Goal: Task Accomplishment & Management: Manage account settings

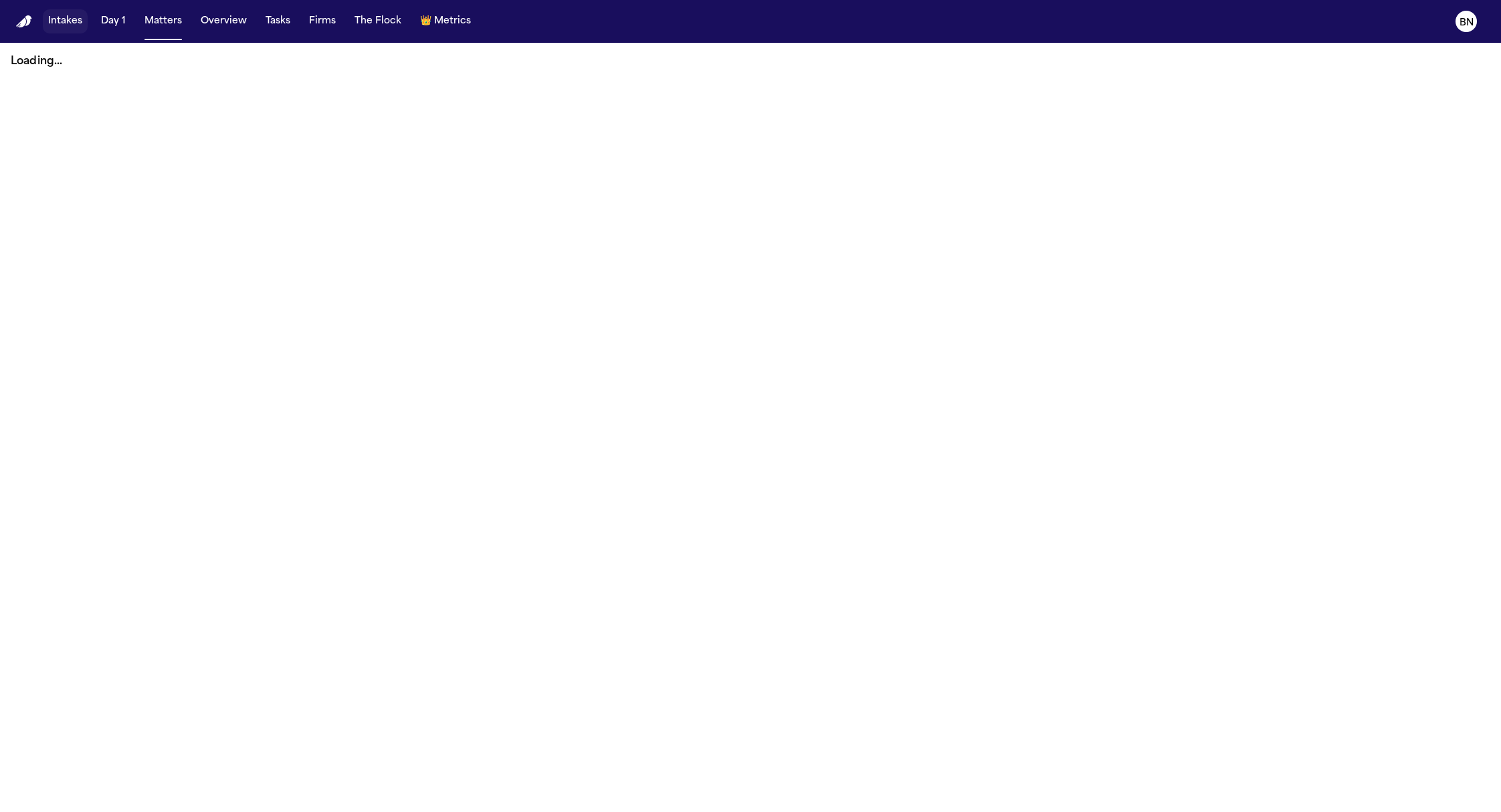
click at [50, 23] on button "Intakes" at bounding box center [65, 22] width 45 height 24
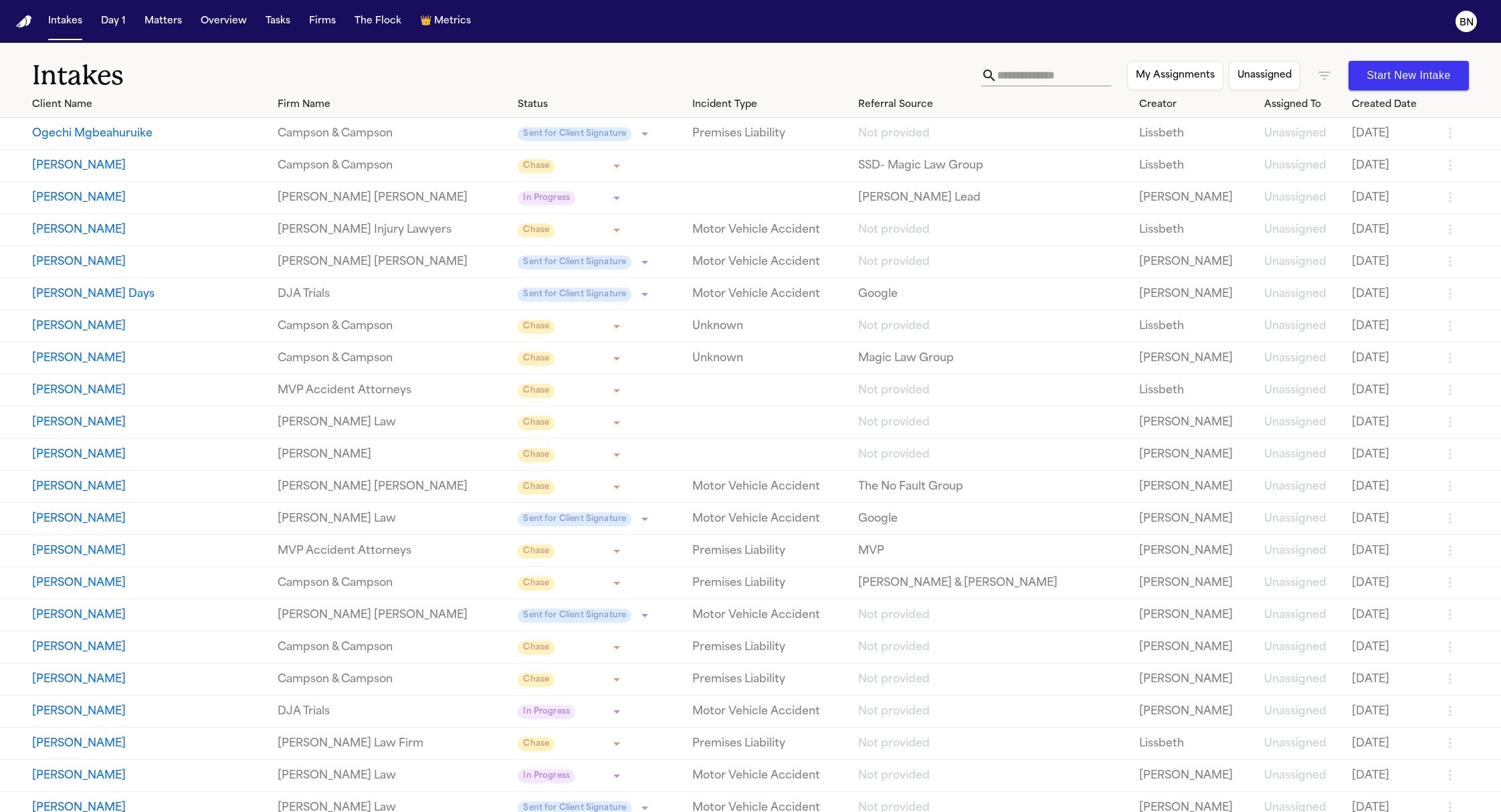
click at [1067, 76] on input "text" at bounding box center [1055, 75] width 114 height 21
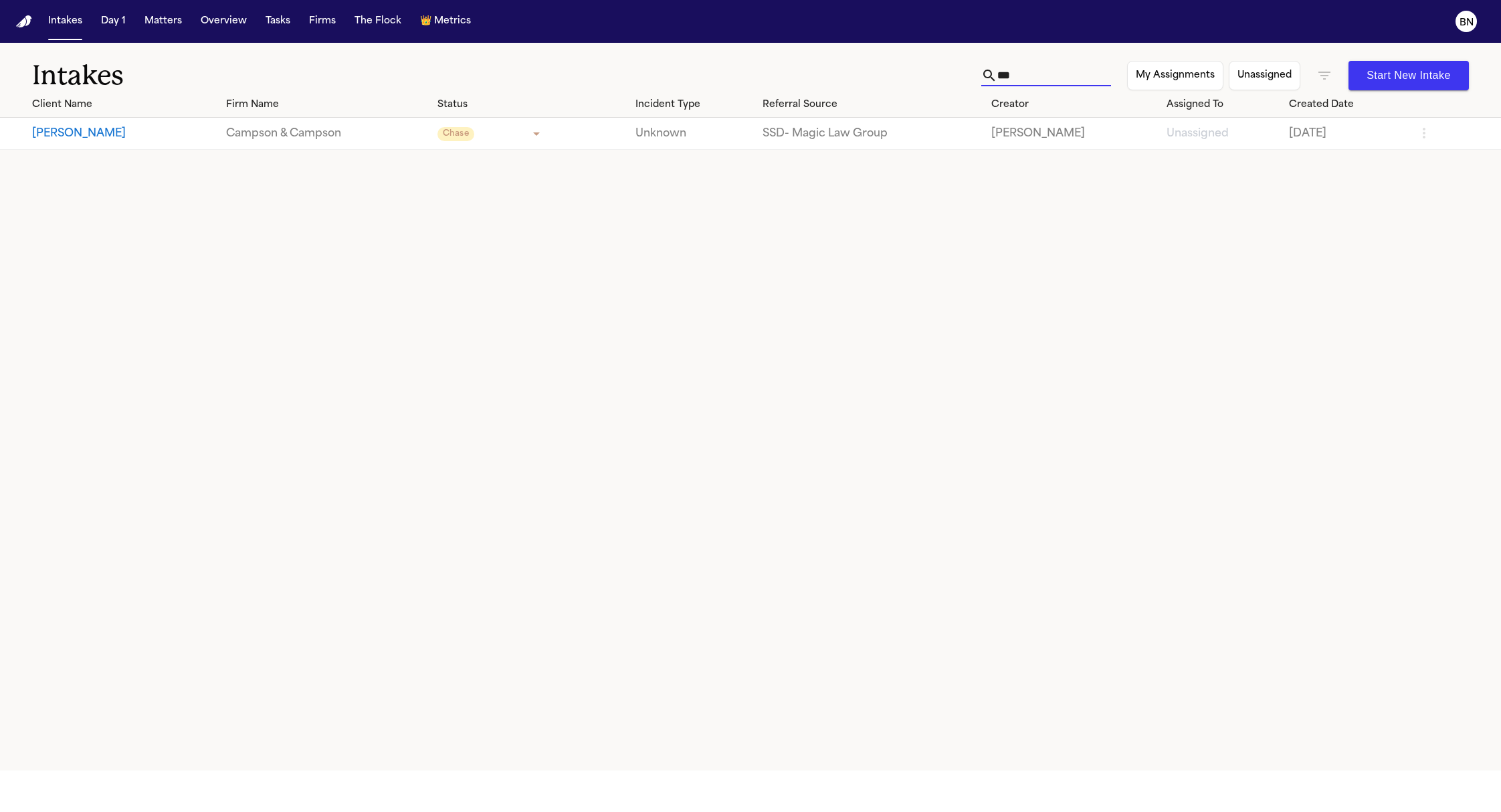
type input "***"
click at [1316, 75] on icon "button" at bounding box center [1324, 75] width 16 height 16
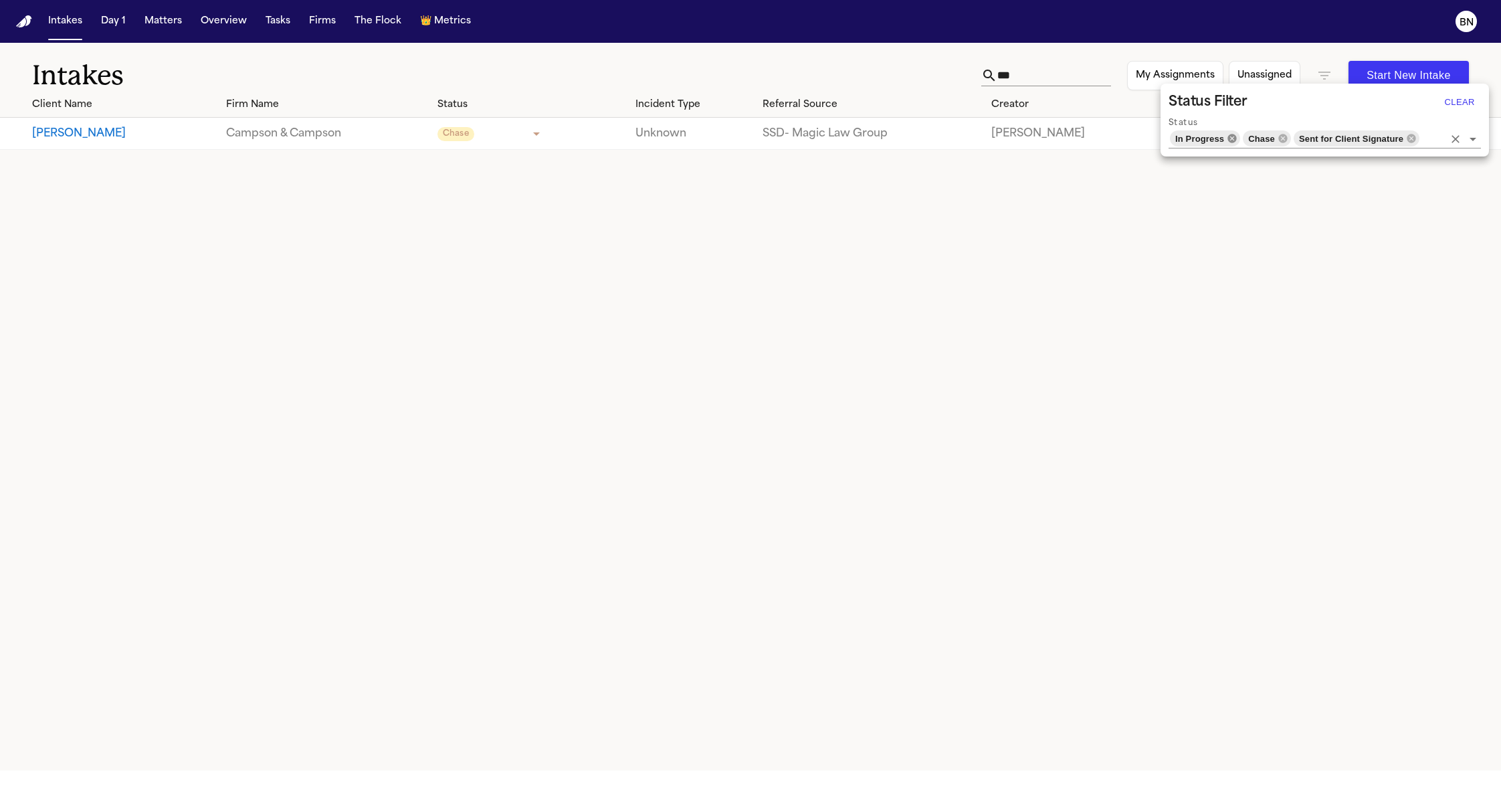
click at [1237, 135] on icon at bounding box center [1232, 138] width 11 height 10
click at [1249, 138] on icon at bounding box center [1246, 138] width 9 height 9
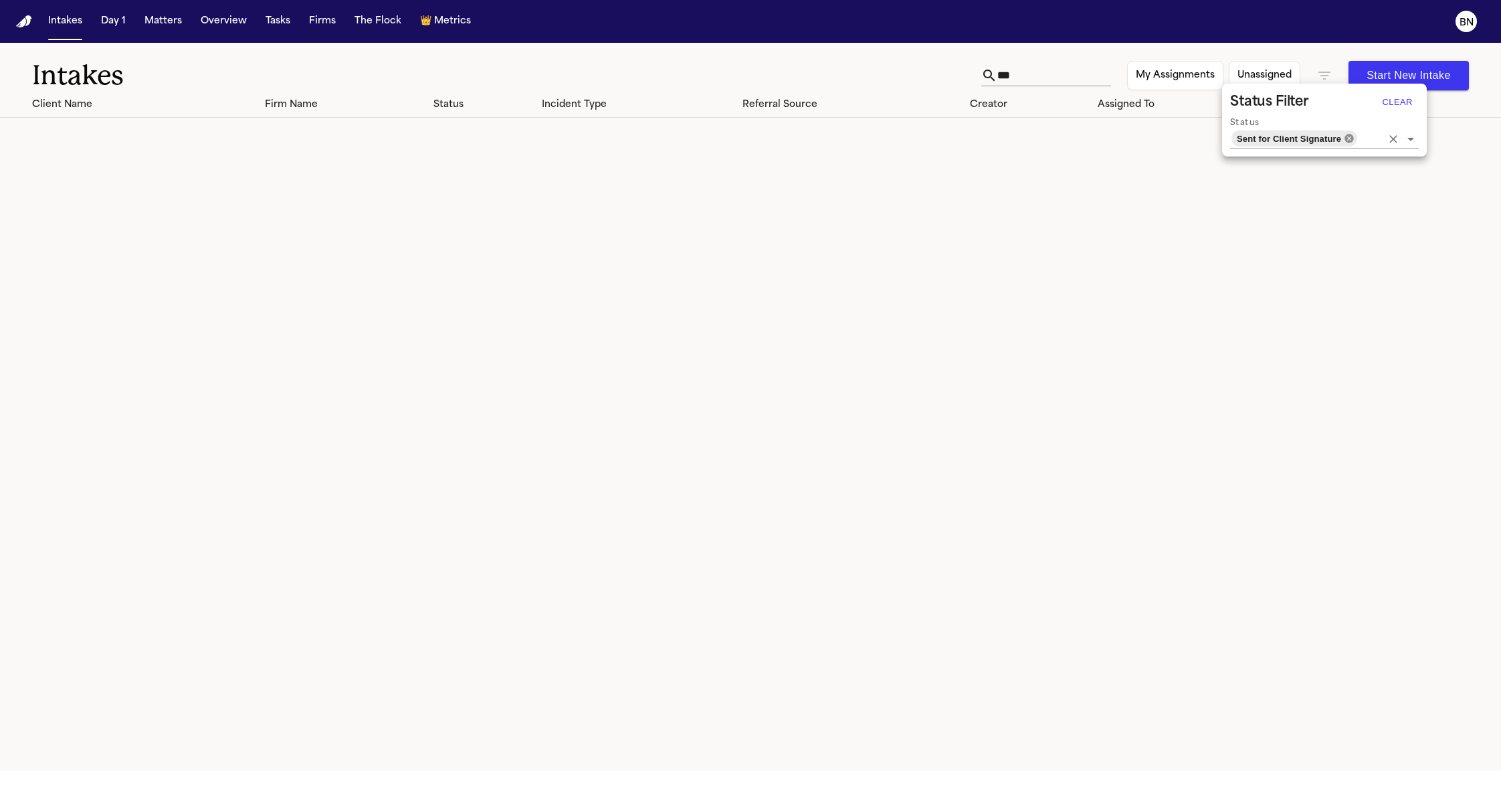
click at [1347, 141] on icon at bounding box center [1349, 138] width 9 height 9
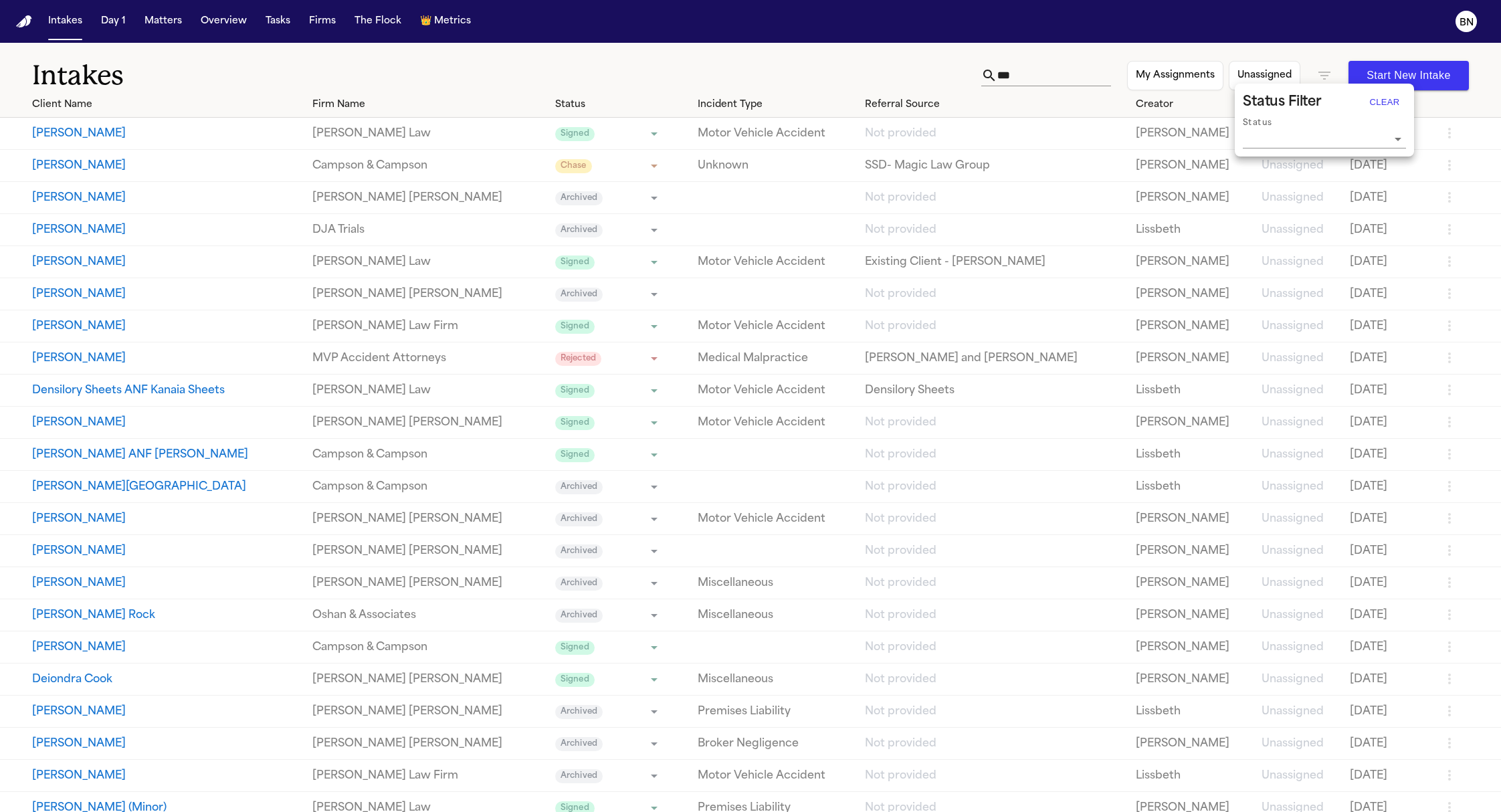
click at [1044, 78] on div at bounding box center [750, 406] width 1501 height 812
click at [154, 131] on button "[PERSON_NAME]" at bounding box center [167, 134] width 270 height 16
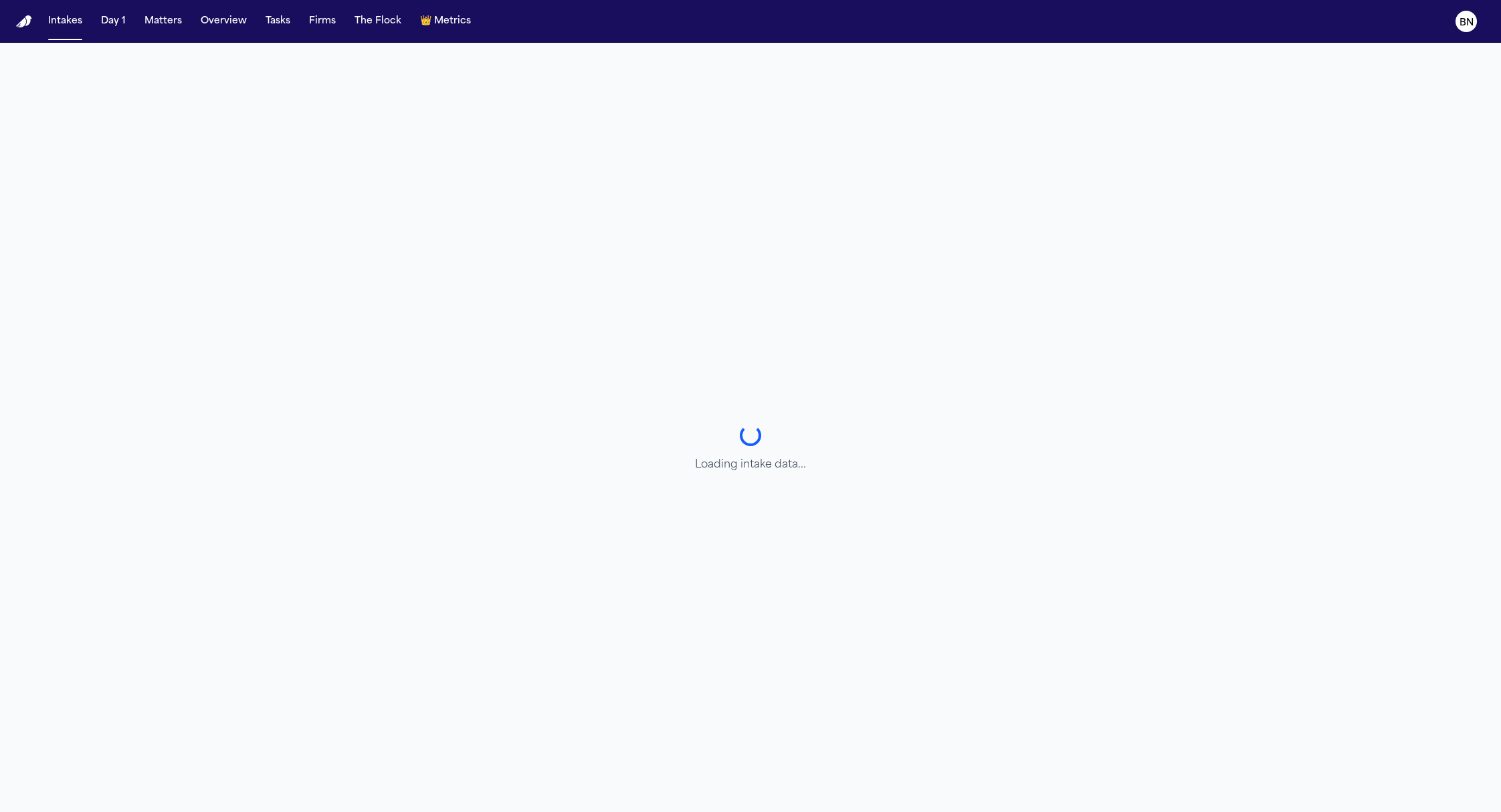
select select "**********"
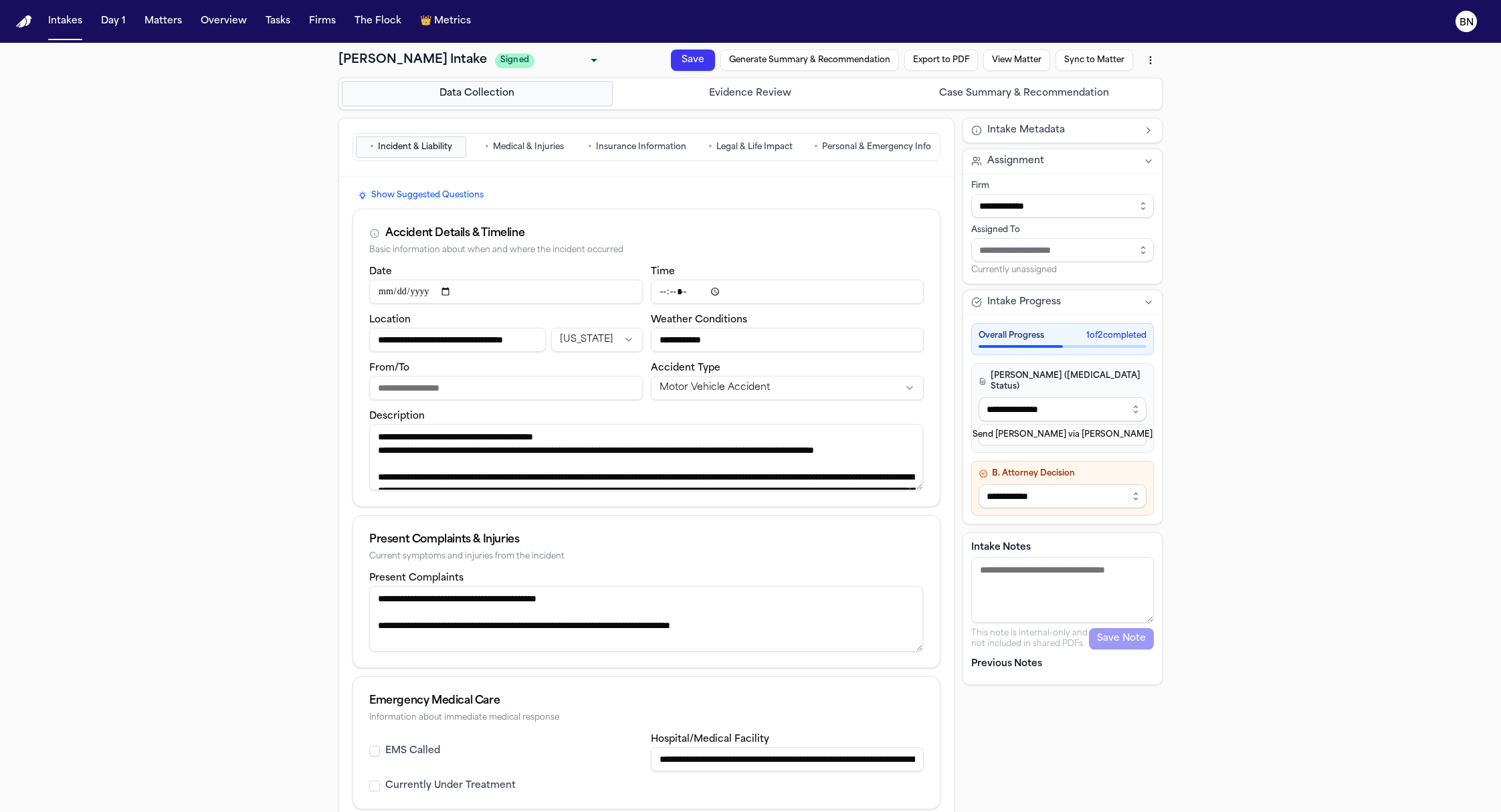
click at [985, 95] on button "Case Summary & Recommendation" at bounding box center [1024, 93] width 271 height 25
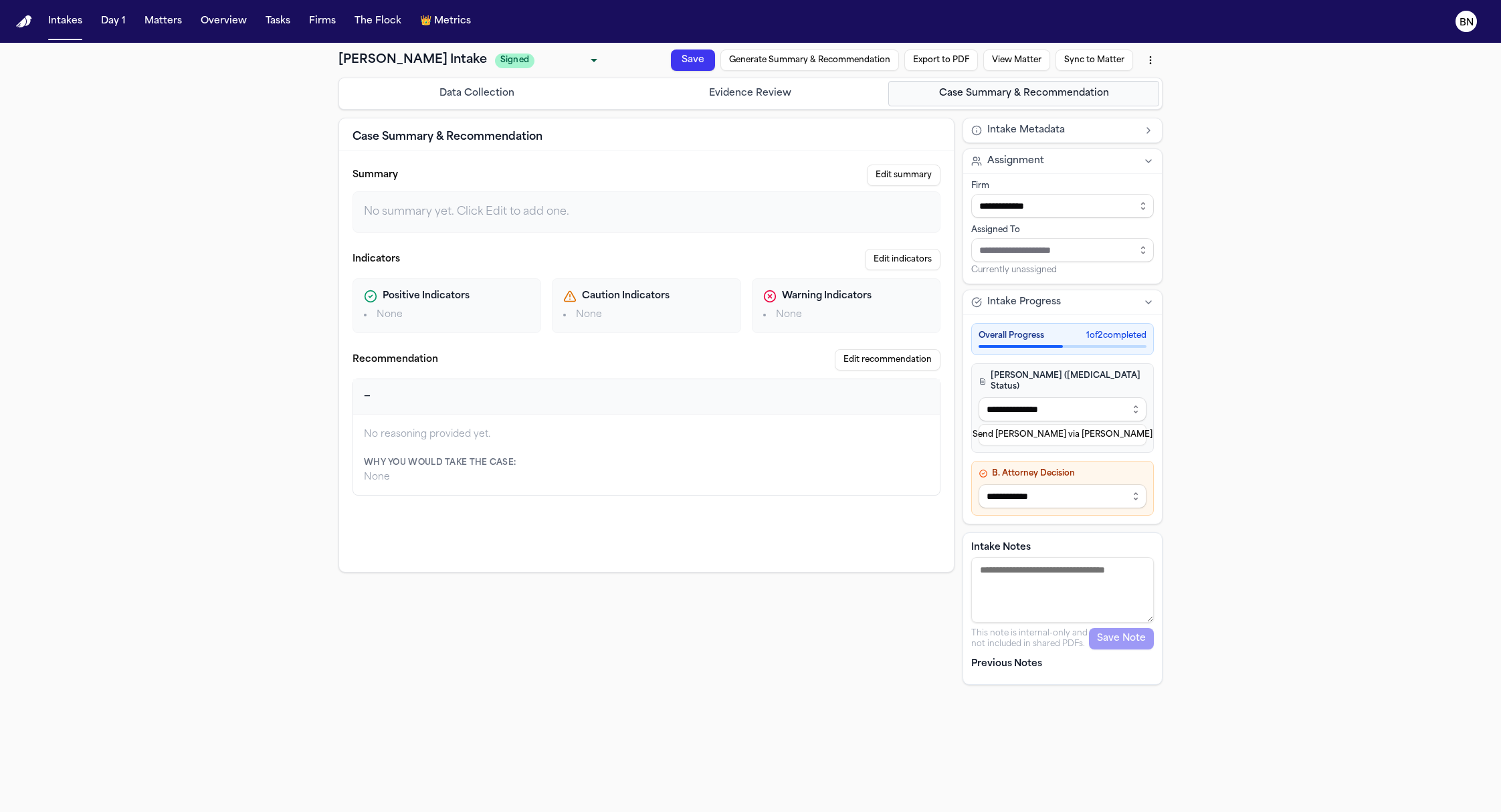
click at [832, 87] on button "Evidence Review" at bounding box center [751, 93] width 271 height 25
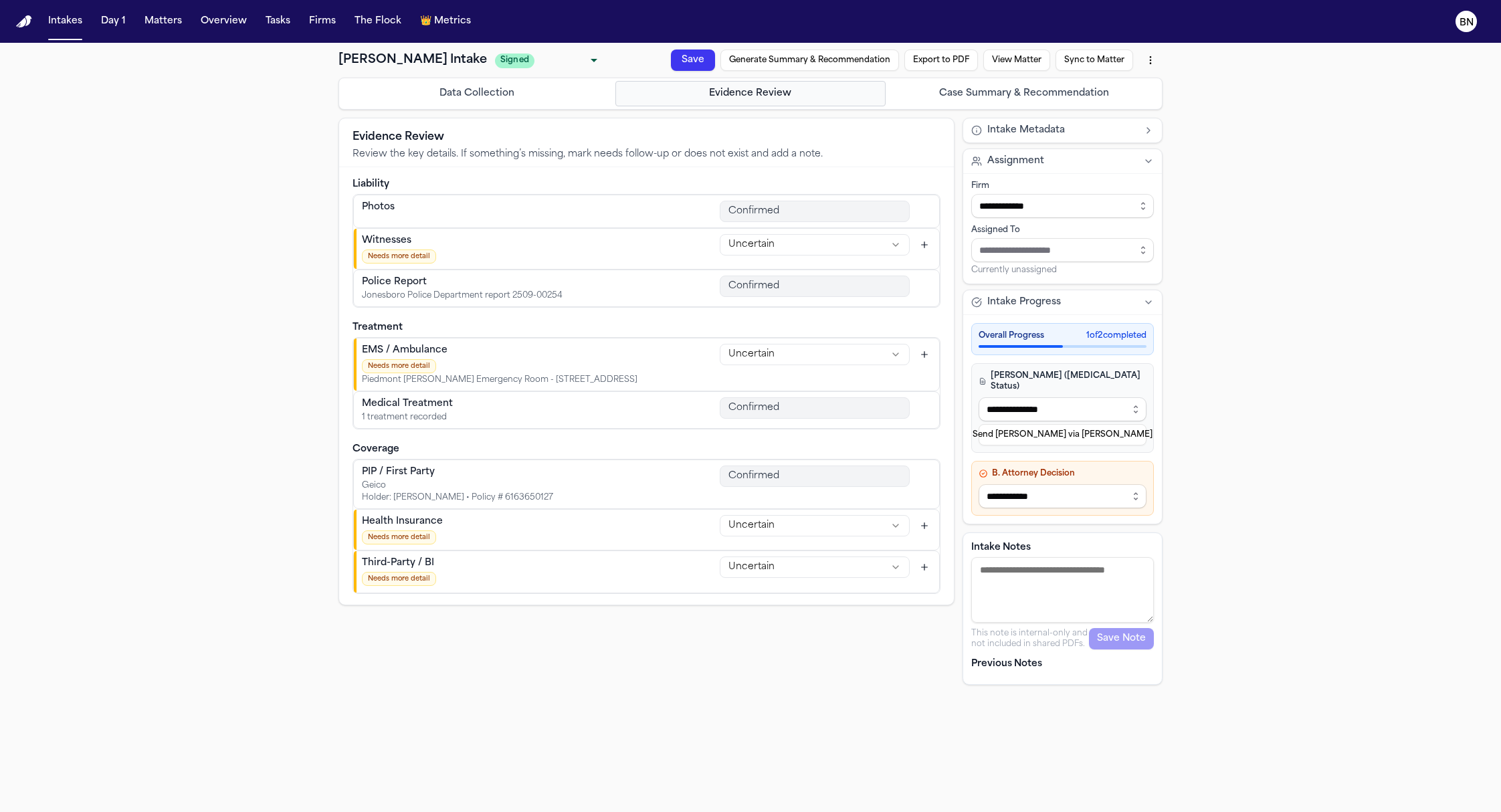
click at [947, 95] on button "Case Summary & Recommendation" at bounding box center [1024, 93] width 271 height 25
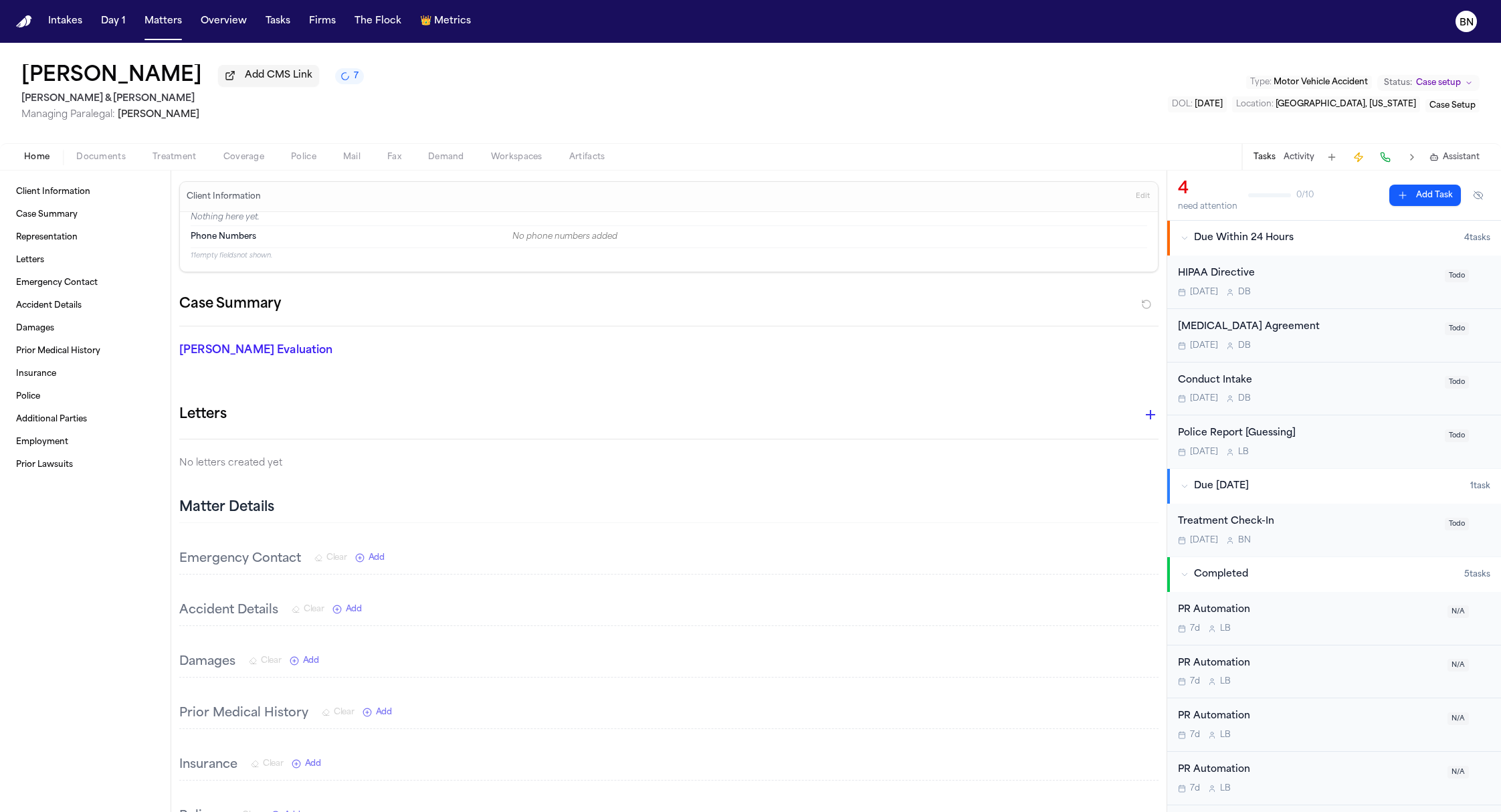
click at [1300, 163] on button "Activity" at bounding box center [1299, 158] width 31 height 10
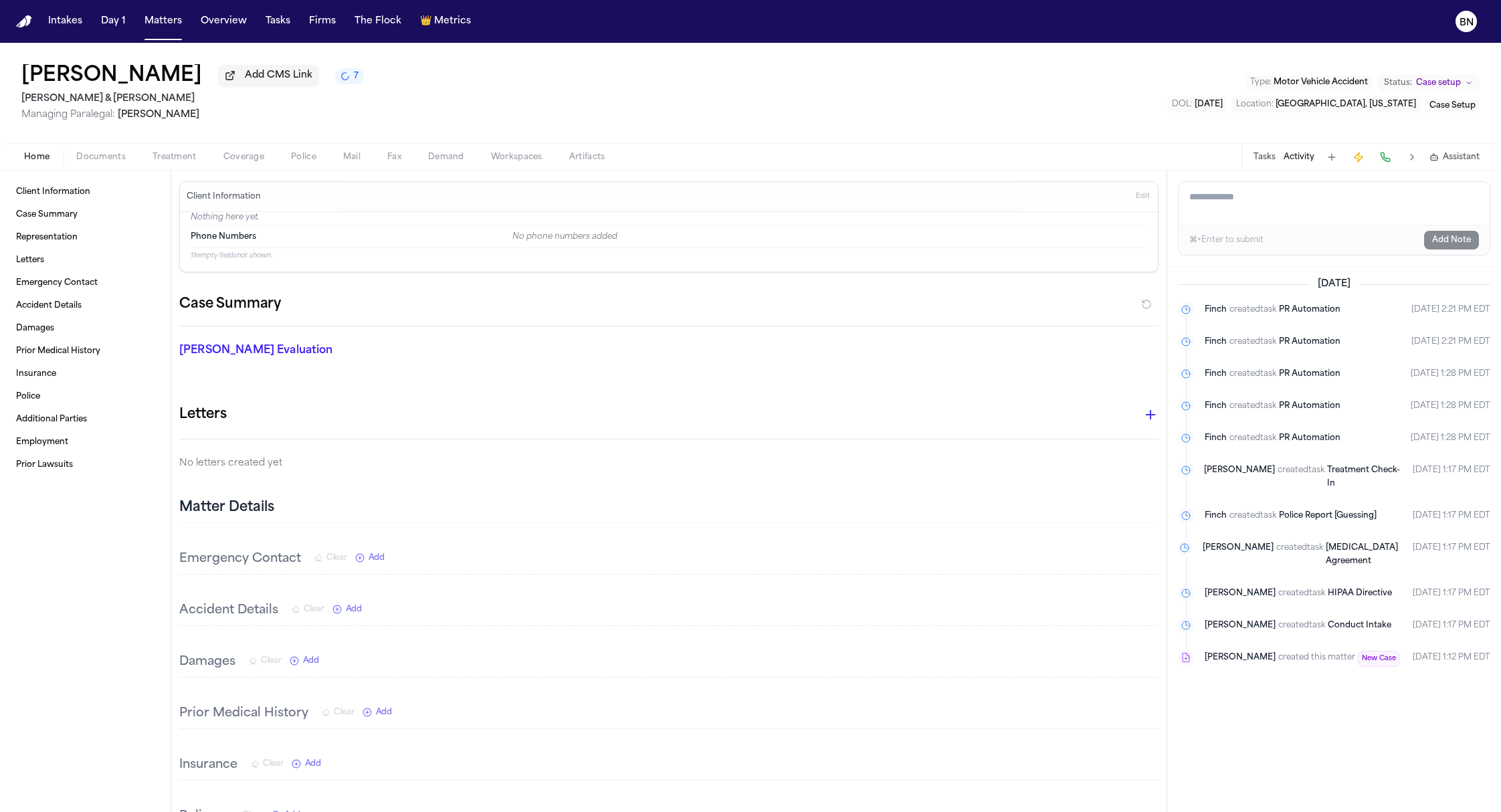
click at [1263, 160] on button "Tasks" at bounding box center [1264, 158] width 22 height 10
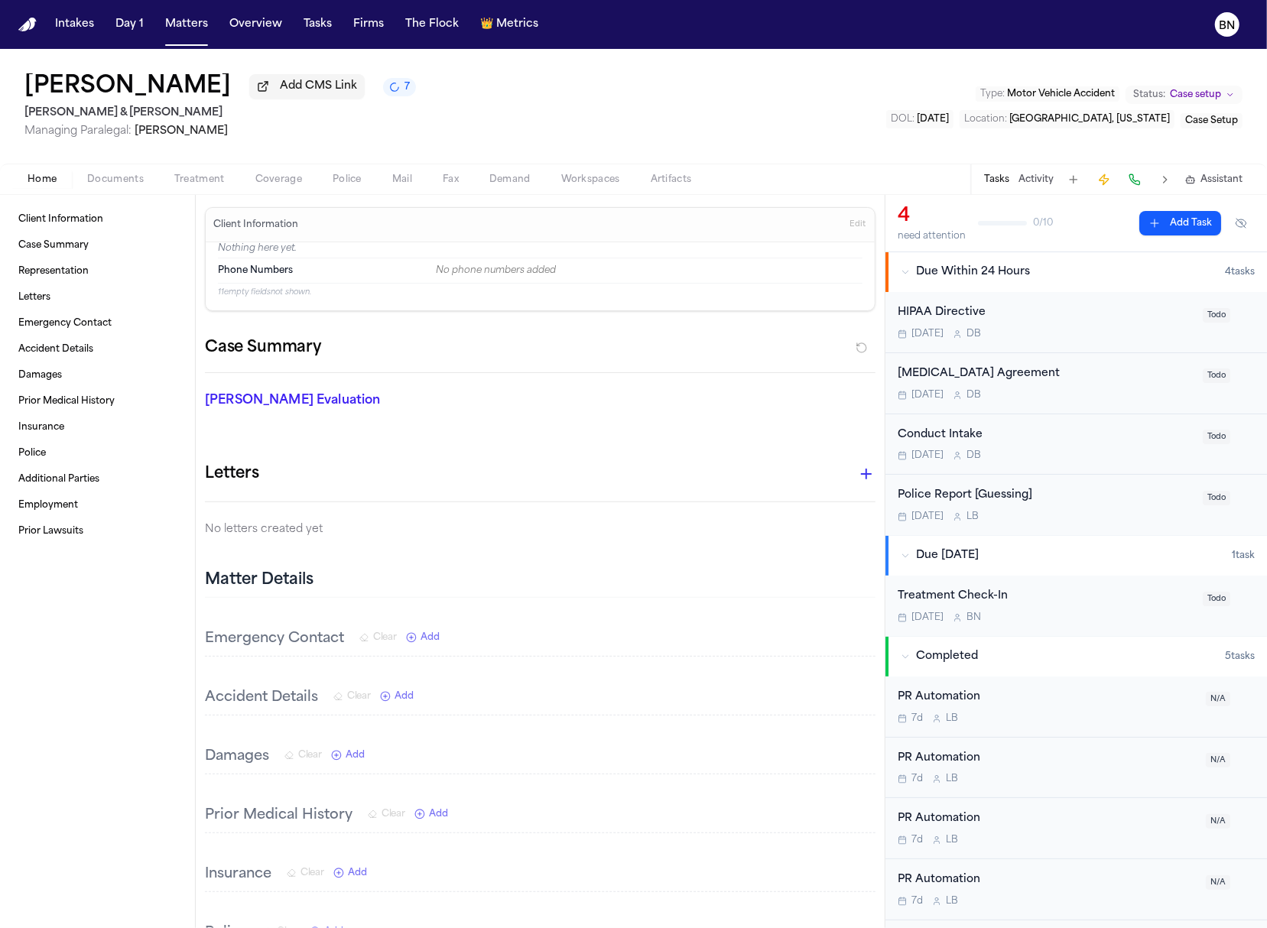
click at [1074, 504] on div "Police Report [Guessing]" at bounding box center [1045, 496] width 296 height 18
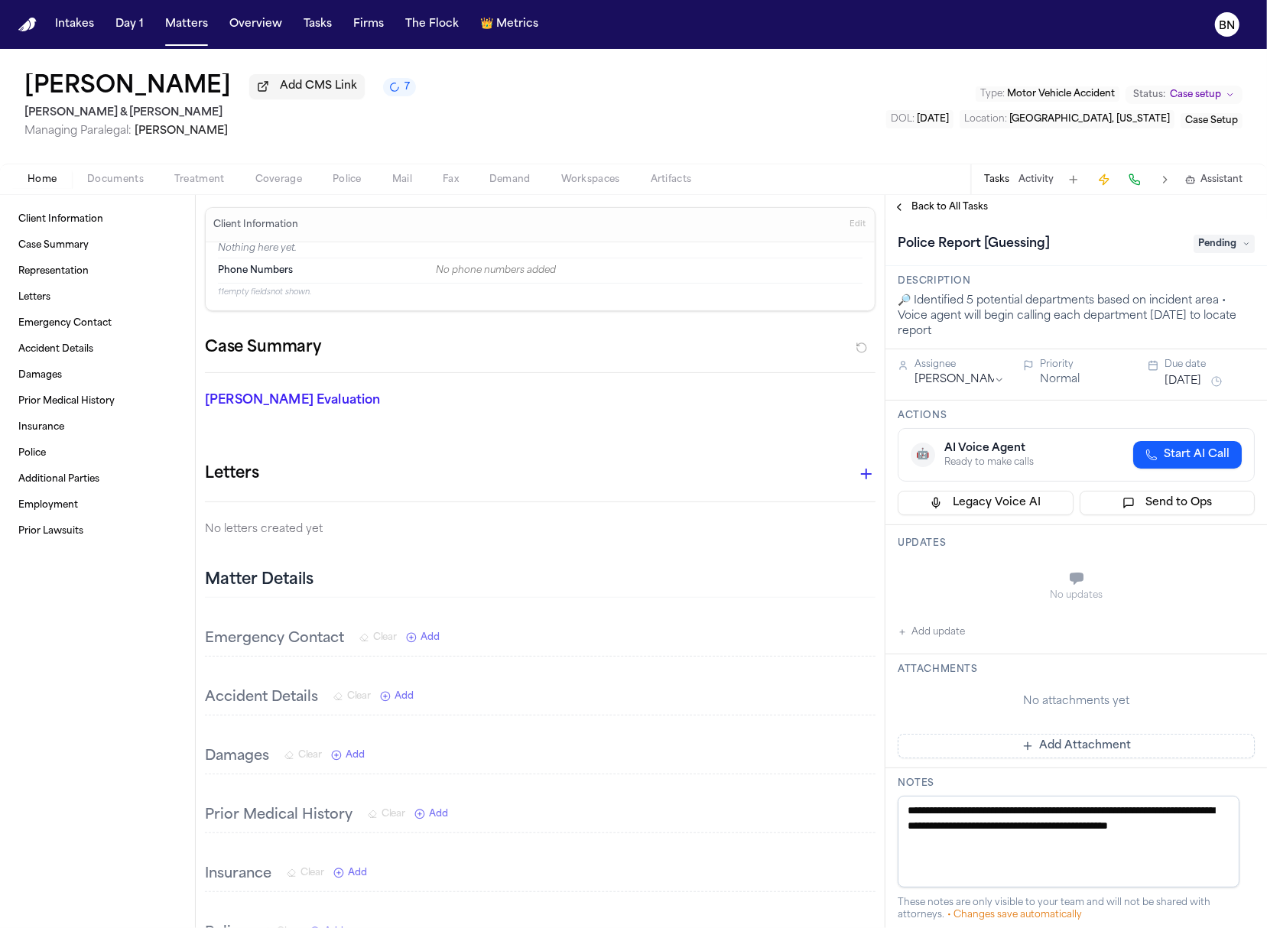
click at [1193, 245] on span "Pending" at bounding box center [1223, 244] width 61 height 18
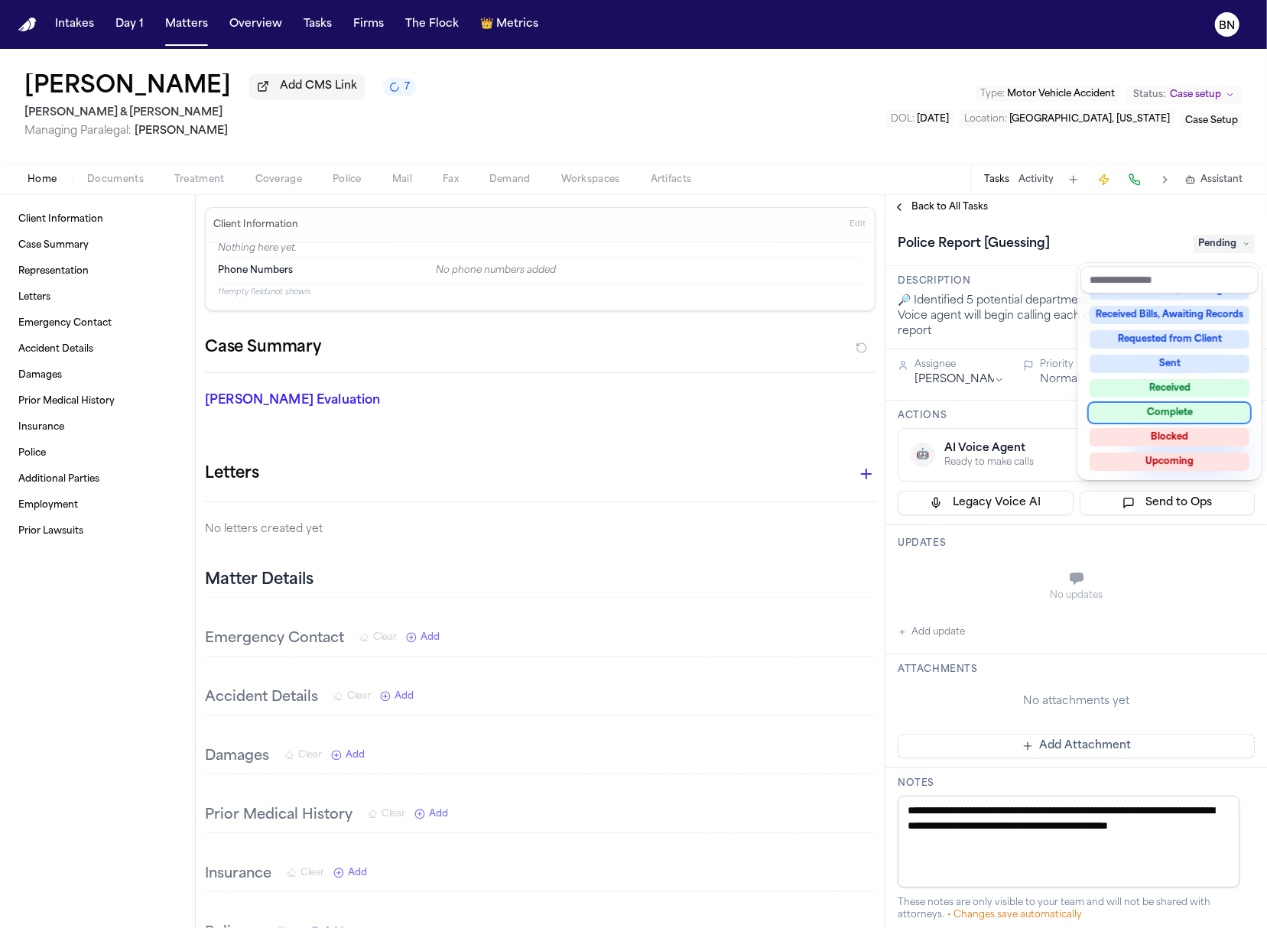
click at [1197, 417] on div "Complete" at bounding box center [1169, 413] width 160 height 18
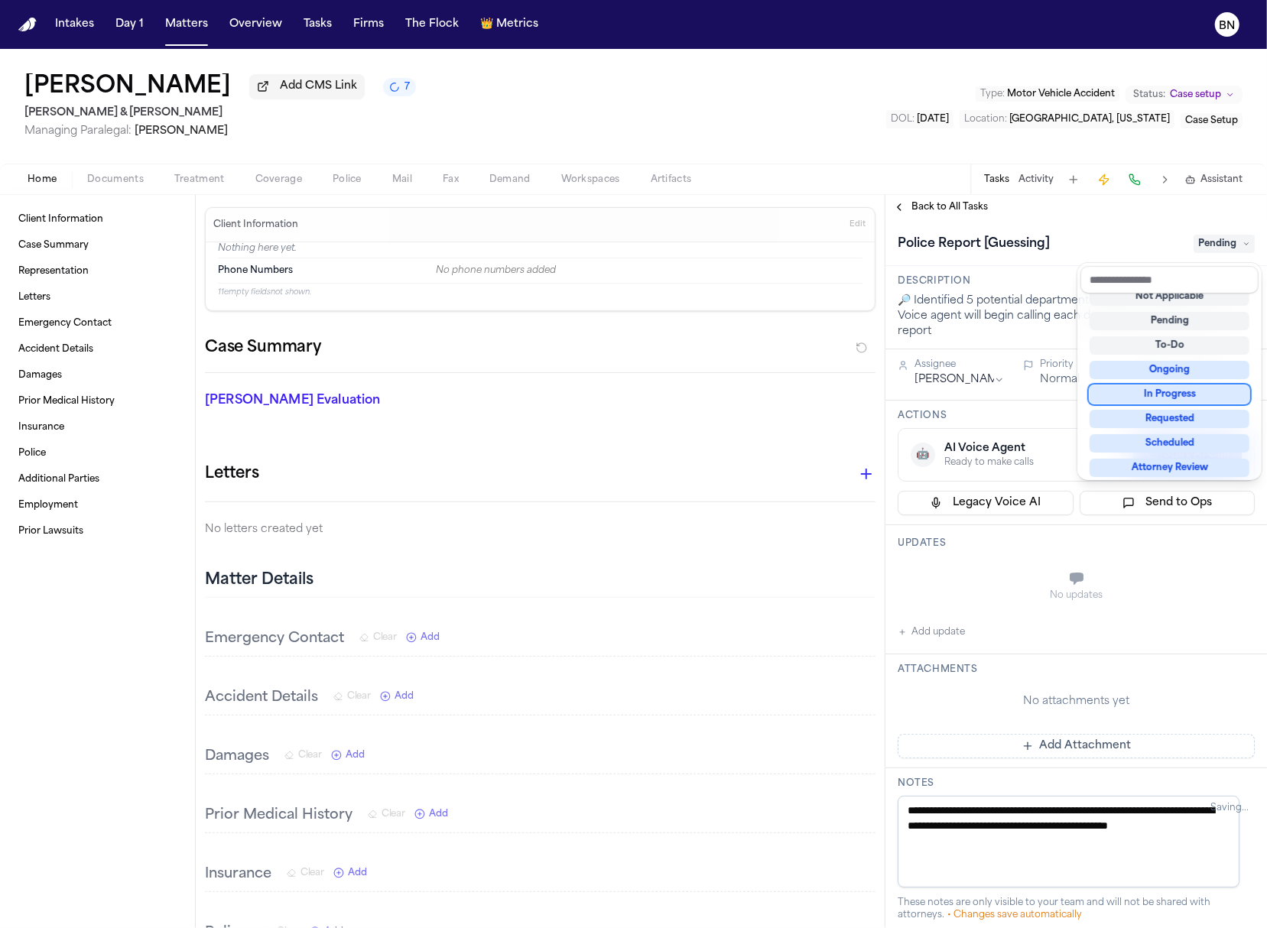
scroll to position [10, 0]
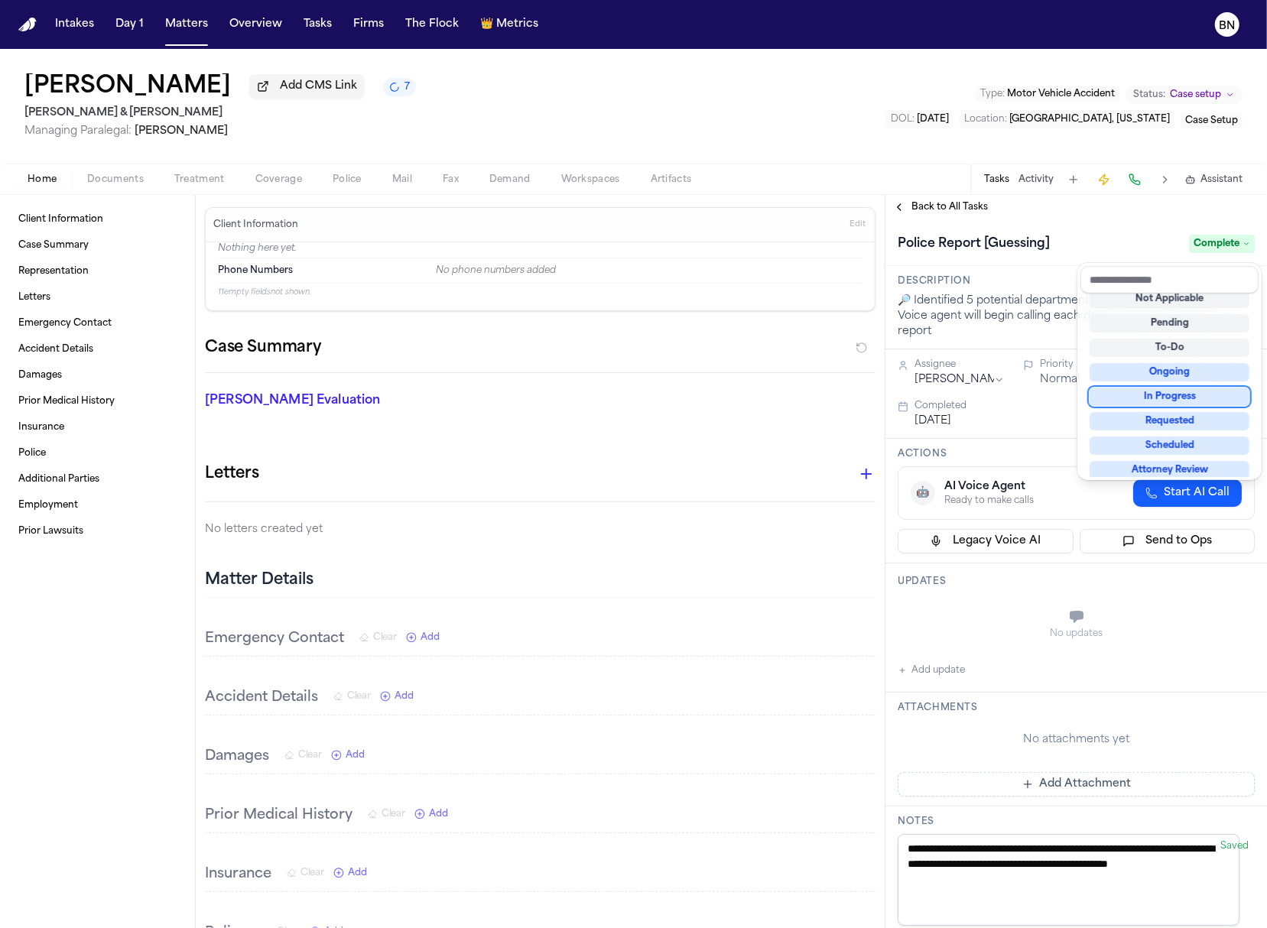
click at [924, 238] on div "Police Report [Guessing] Complete" at bounding box center [1075, 244] width 357 height 24
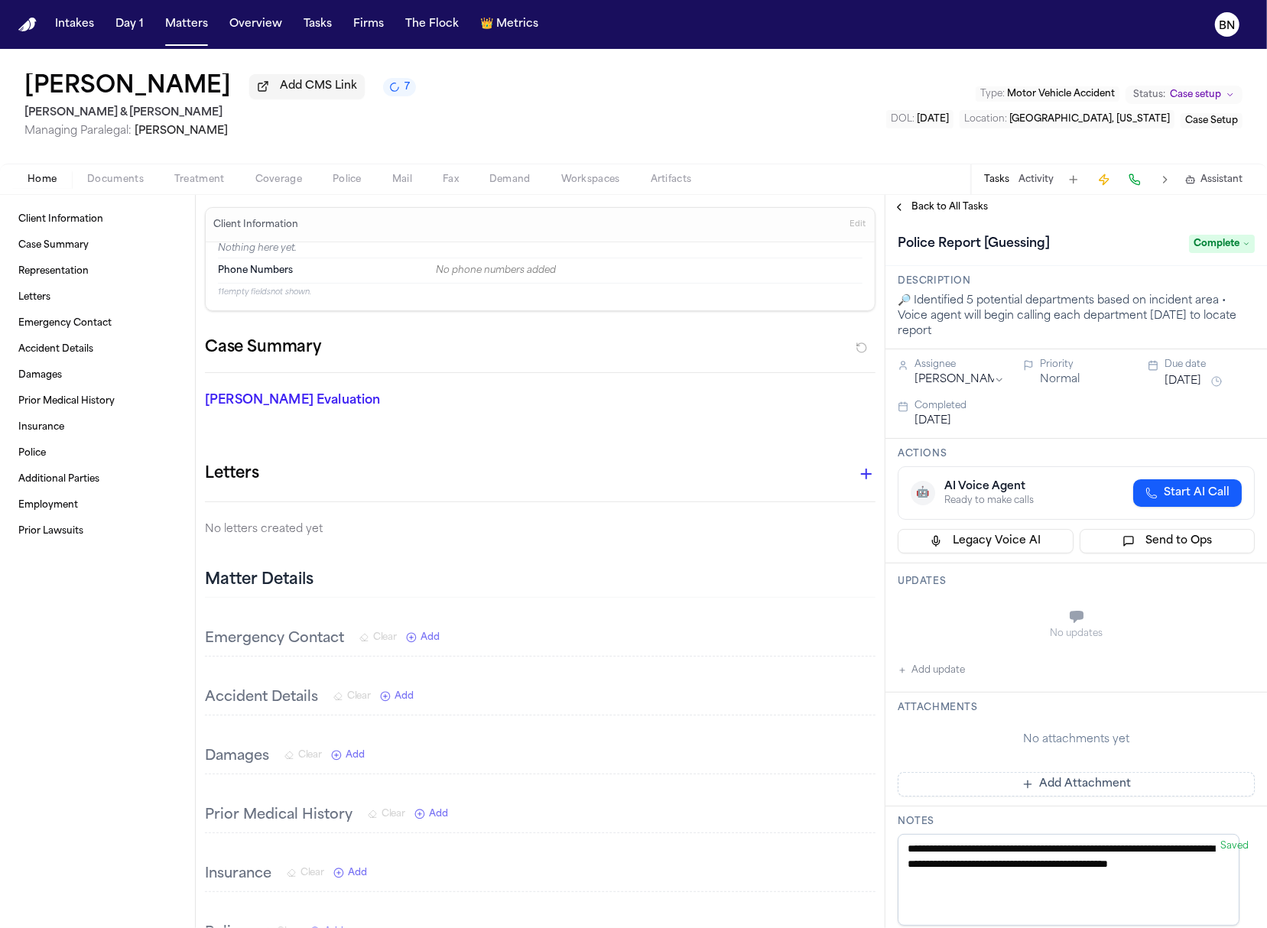
click at [926, 219] on div "Back to All Tasks" at bounding box center [1075, 207] width 381 height 24
click at [921, 213] on span "Back to All Tasks" at bounding box center [949, 207] width 76 height 12
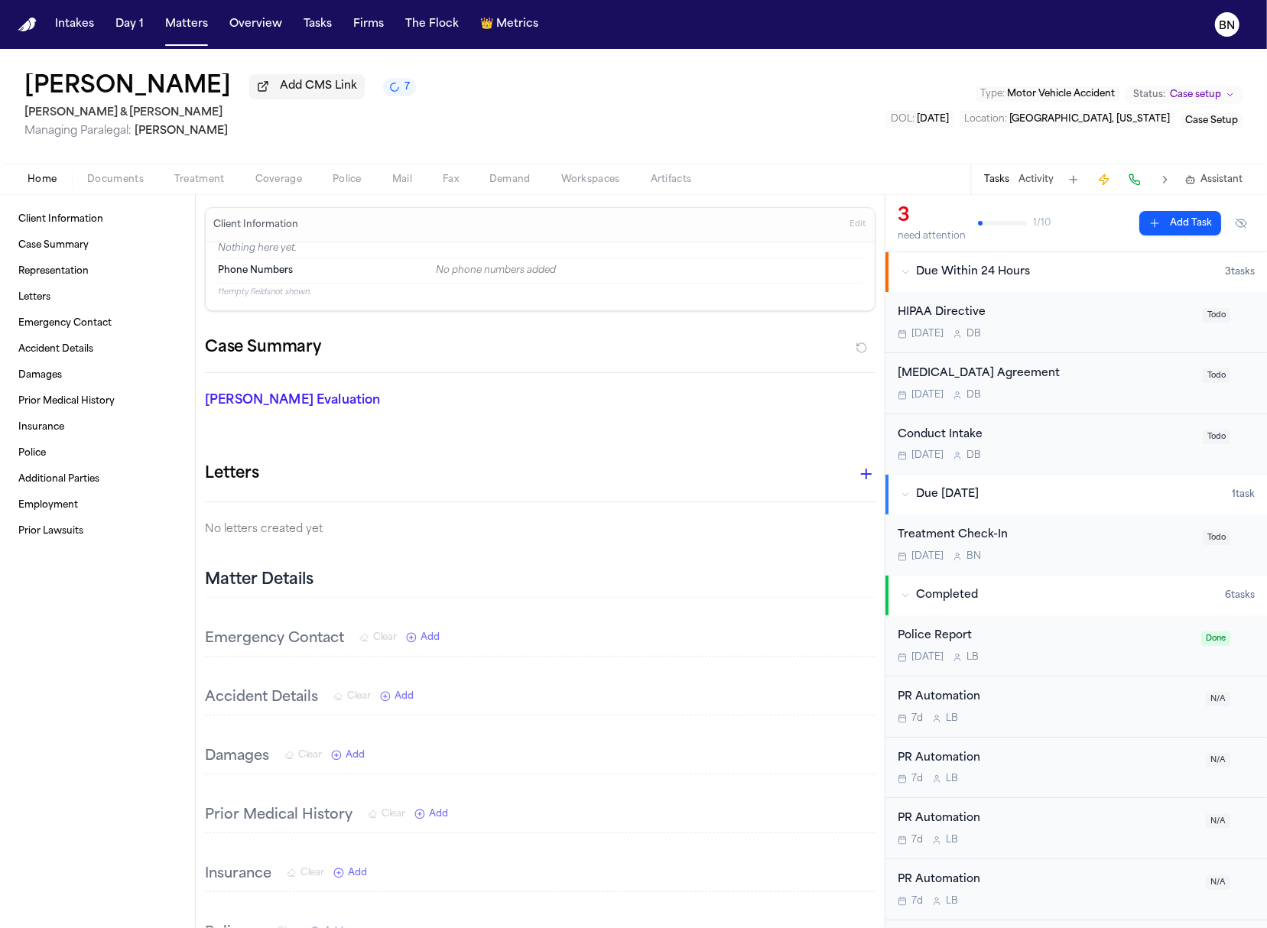
click at [1115, 322] on div "HIPAA Directive" at bounding box center [1045, 313] width 296 height 18
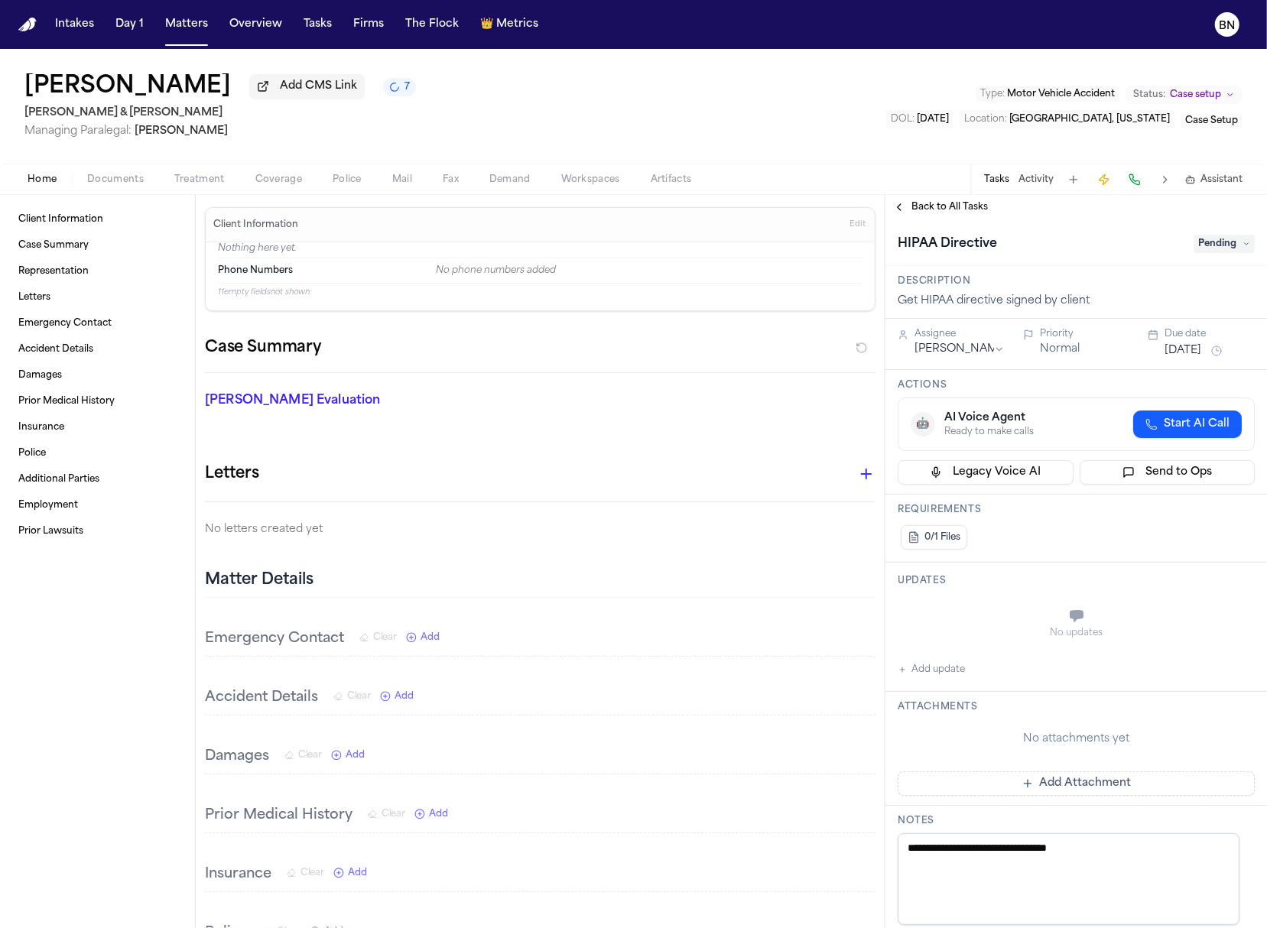
click at [1203, 245] on span "Pending" at bounding box center [1223, 244] width 61 height 18
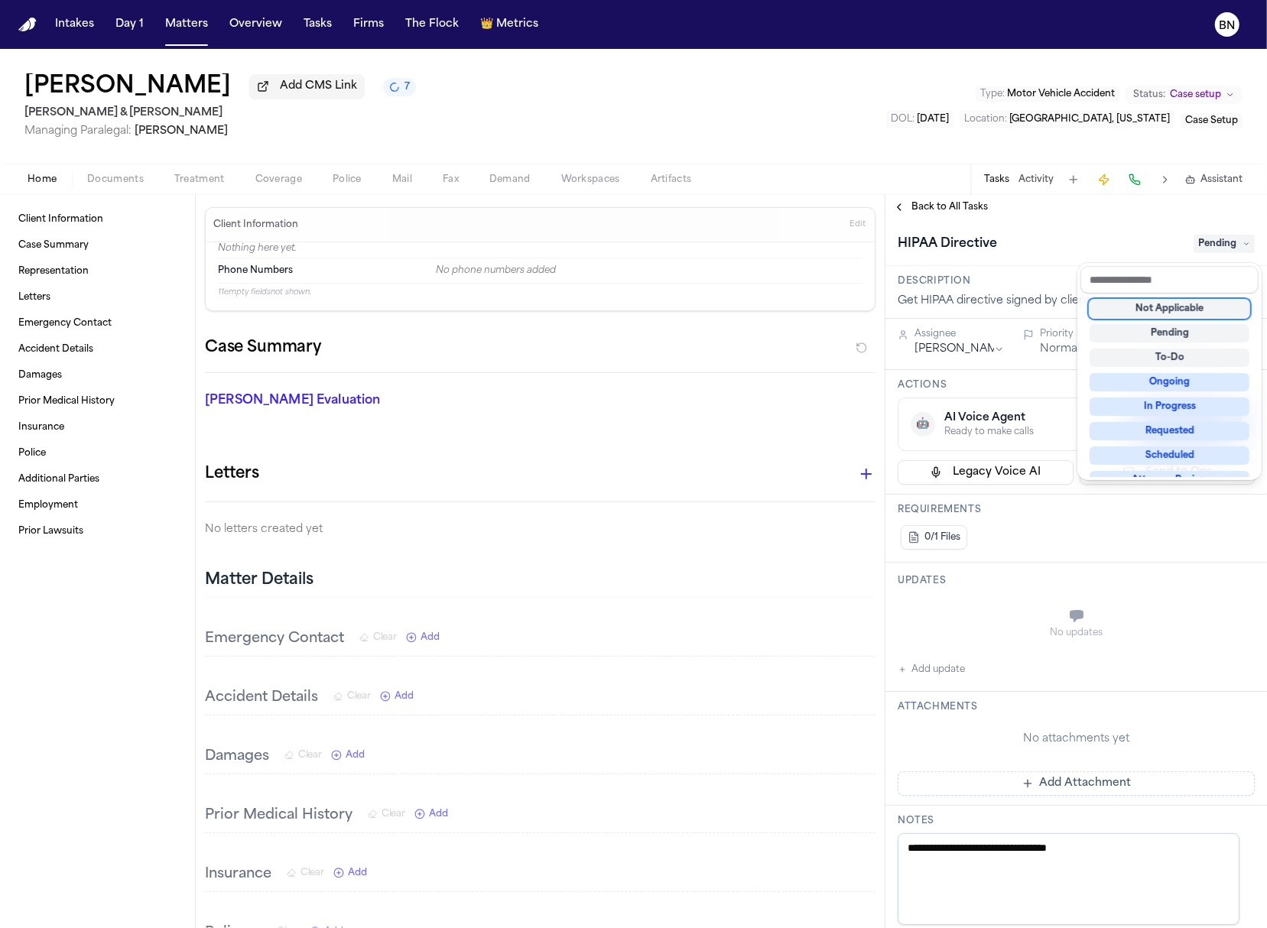
click at [1179, 311] on div "Not Applicable" at bounding box center [1169, 309] width 160 height 18
click at [921, 221] on div "**********" at bounding box center [1075, 561] width 381 height 733
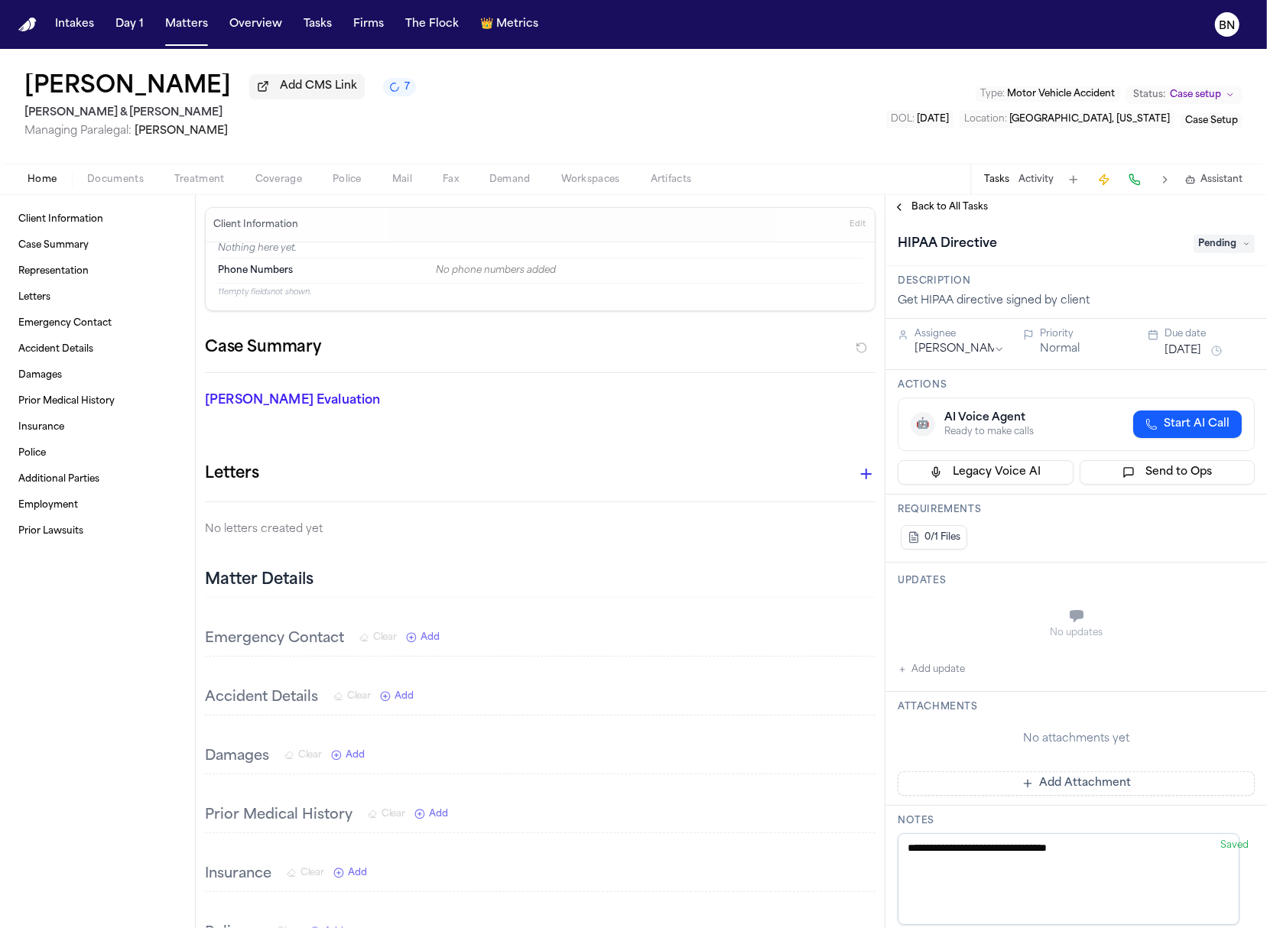
click at [923, 213] on span "Back to All Tasks" at bounding box center [949, 207] width 76 height 12
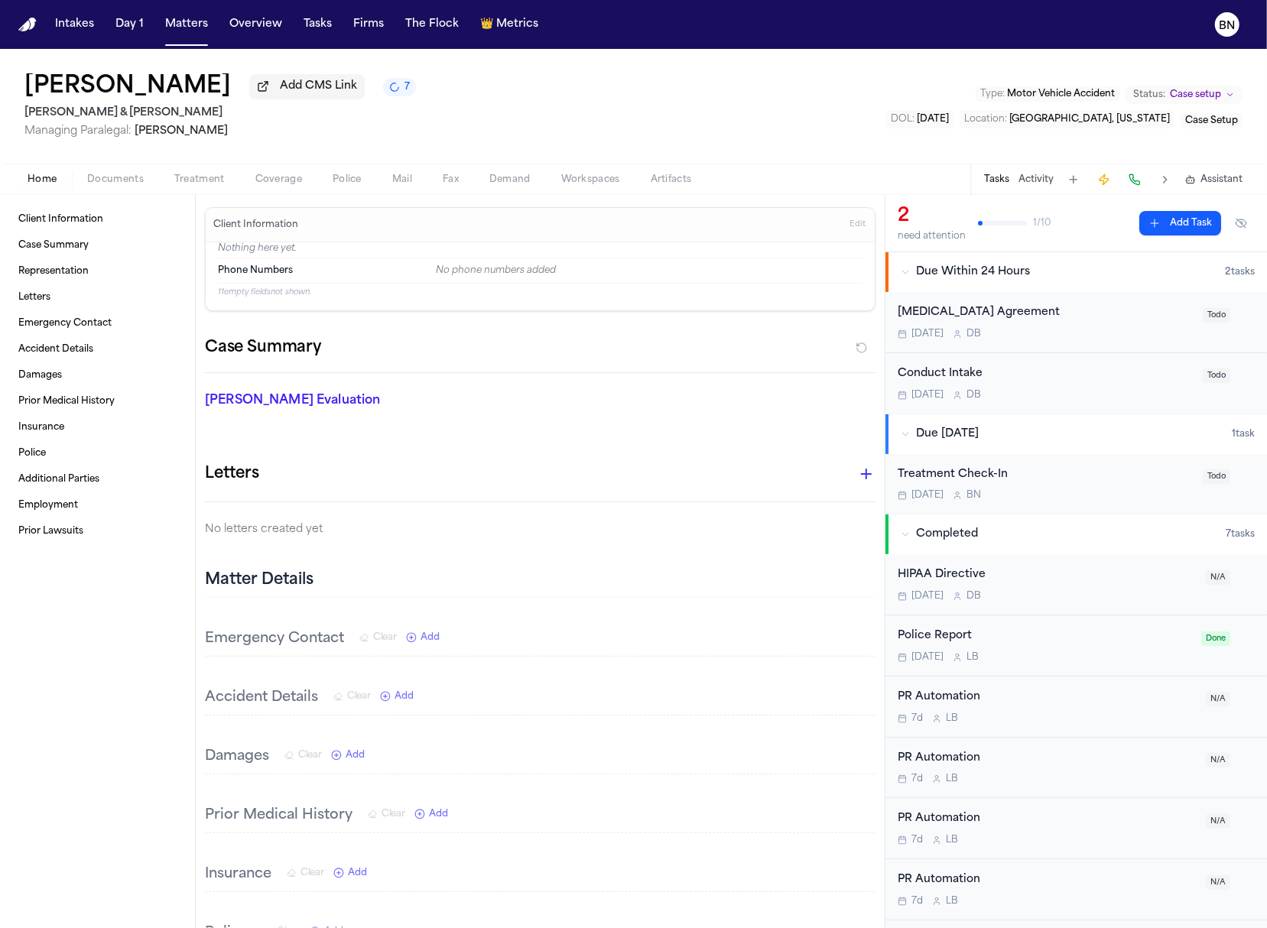
click at [1142, 335] on div "Today D B" at bounding box center [1045, 334] width 296 height 12
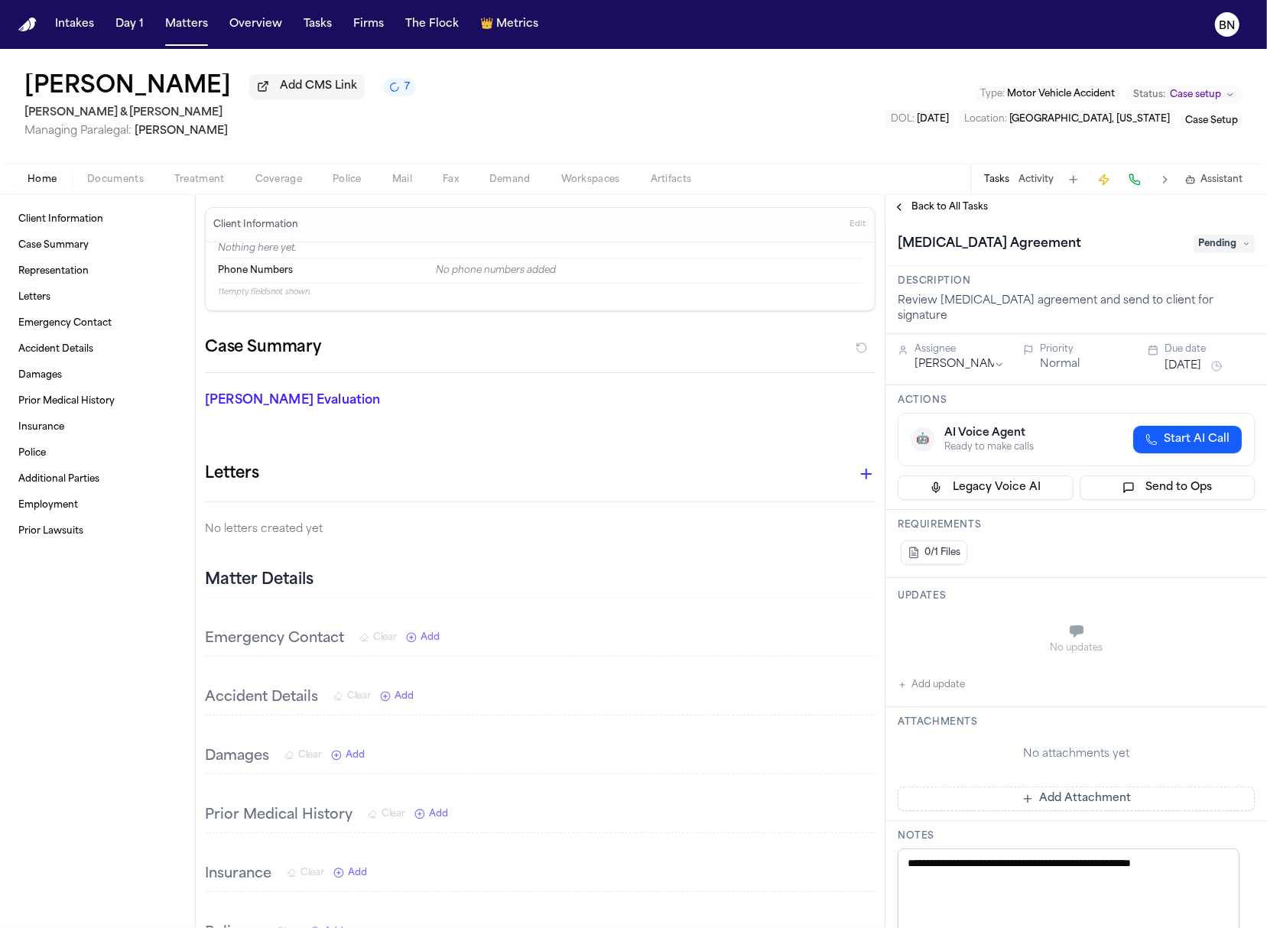
click at [1205, 245] on span "Pending" at bounding box center [1223, 244] width 61 height 18
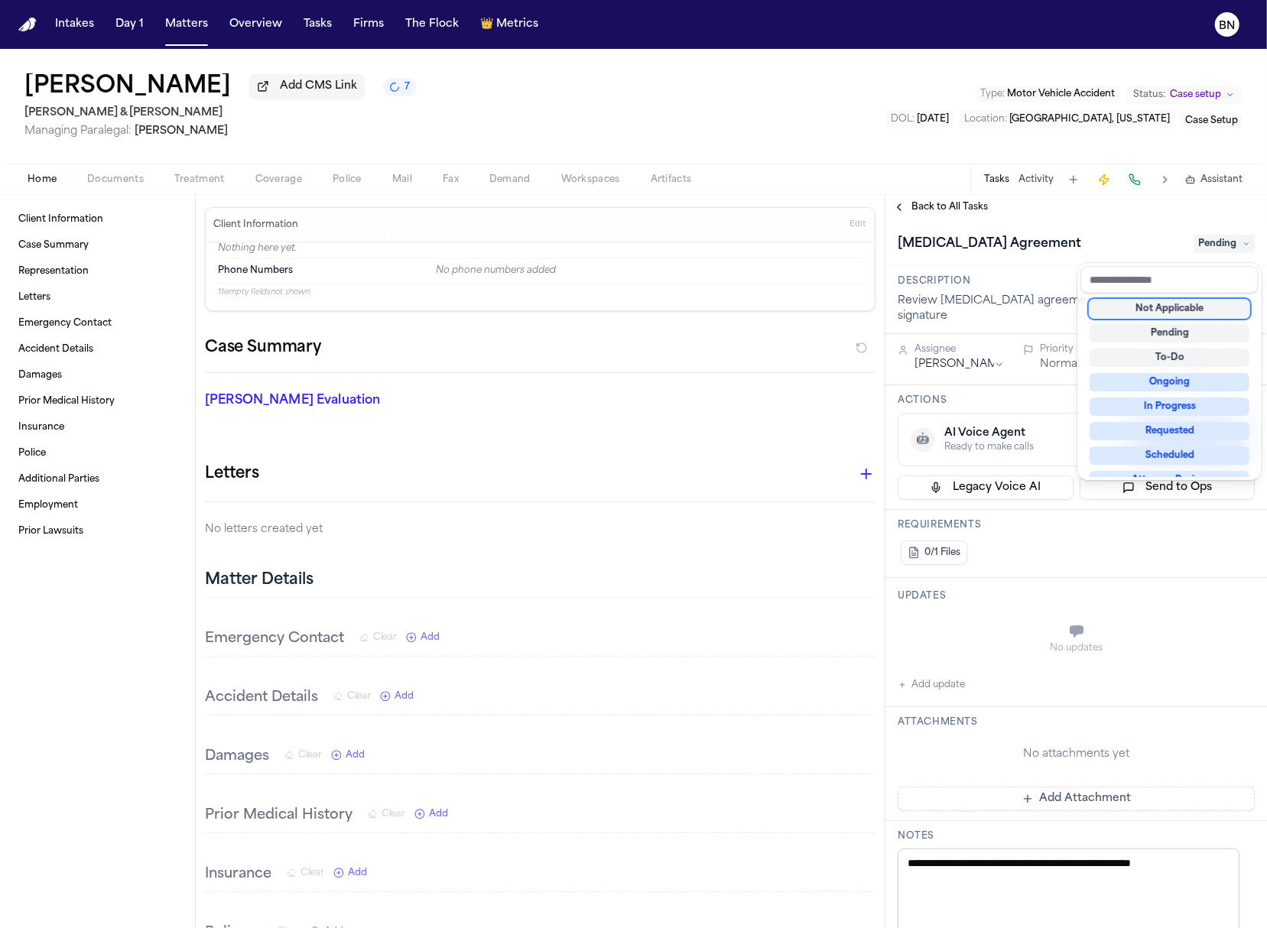
click at [1192, 306] on div "Not Applicable" at bounding box center [1169, 309] width 160 height 18
click at [902, 215] on div "**********" at bounding box center [1075, 561] width 381 height 733
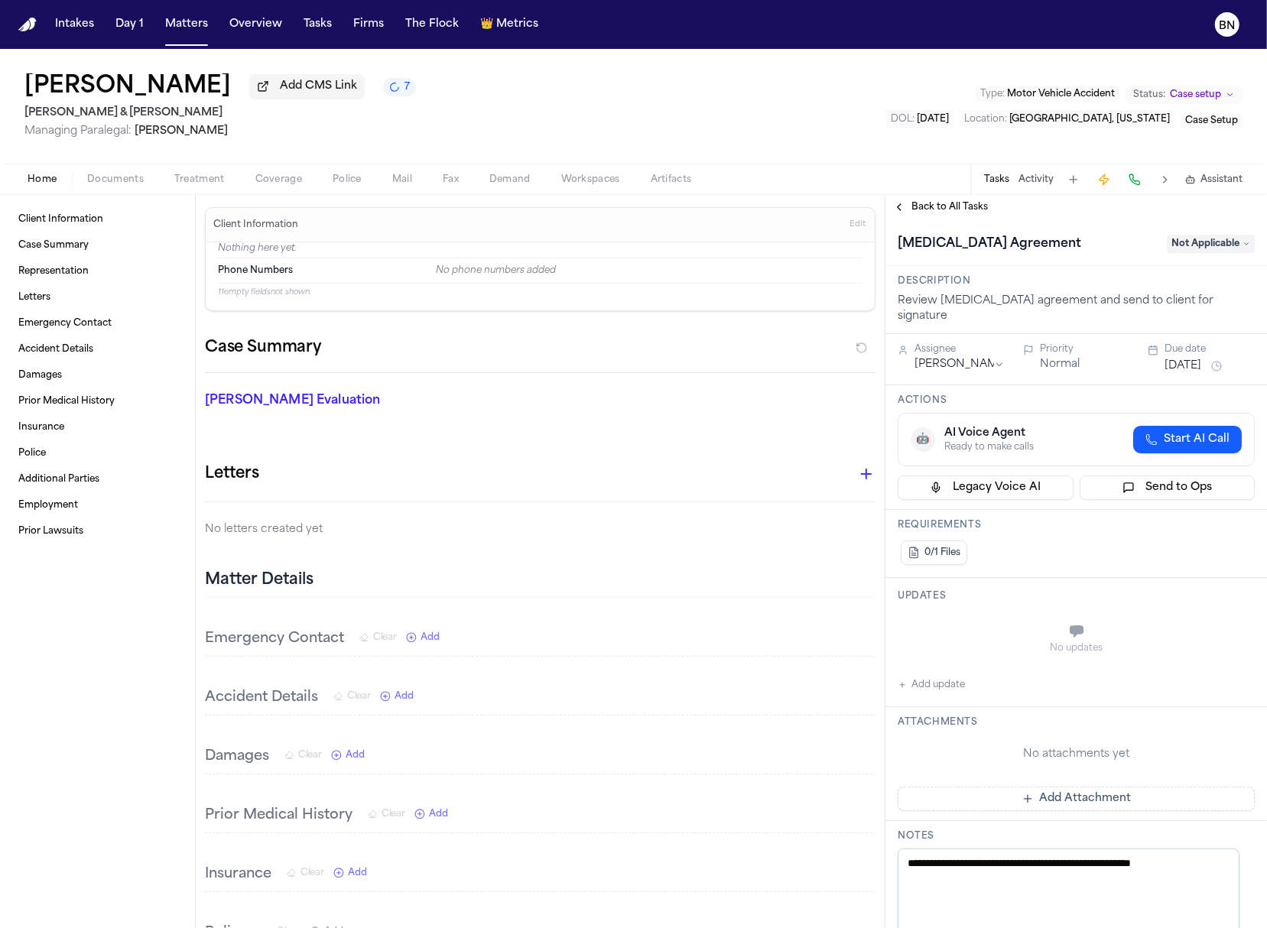
click at [919, 213] on span "Back to All Tasks" at bounding box center [949, 207] width 76 height 12
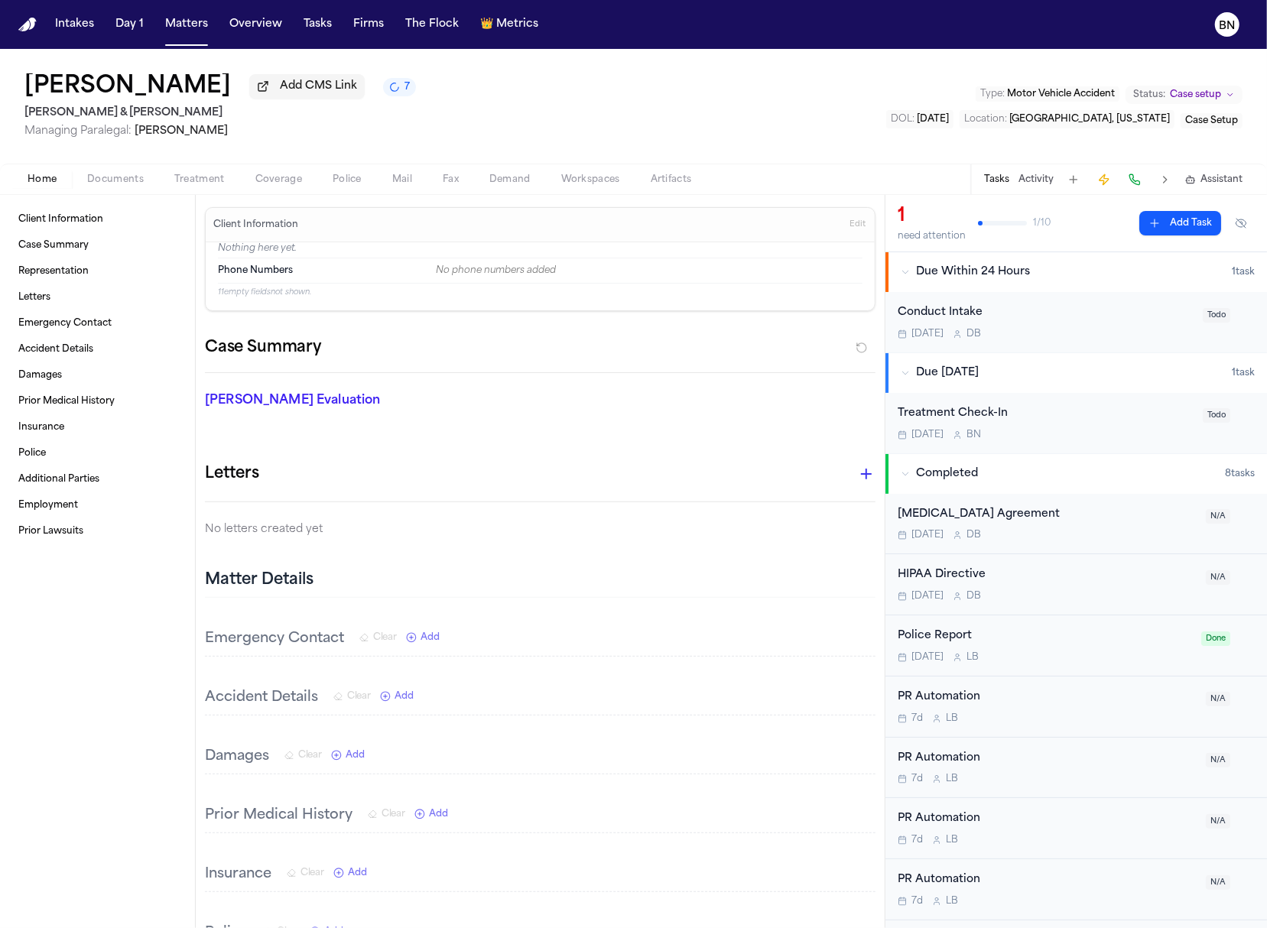
click at [1134, 329] on div "Conduct Intake Today D B" at bounding box center [1045, 322] width 296 height 36
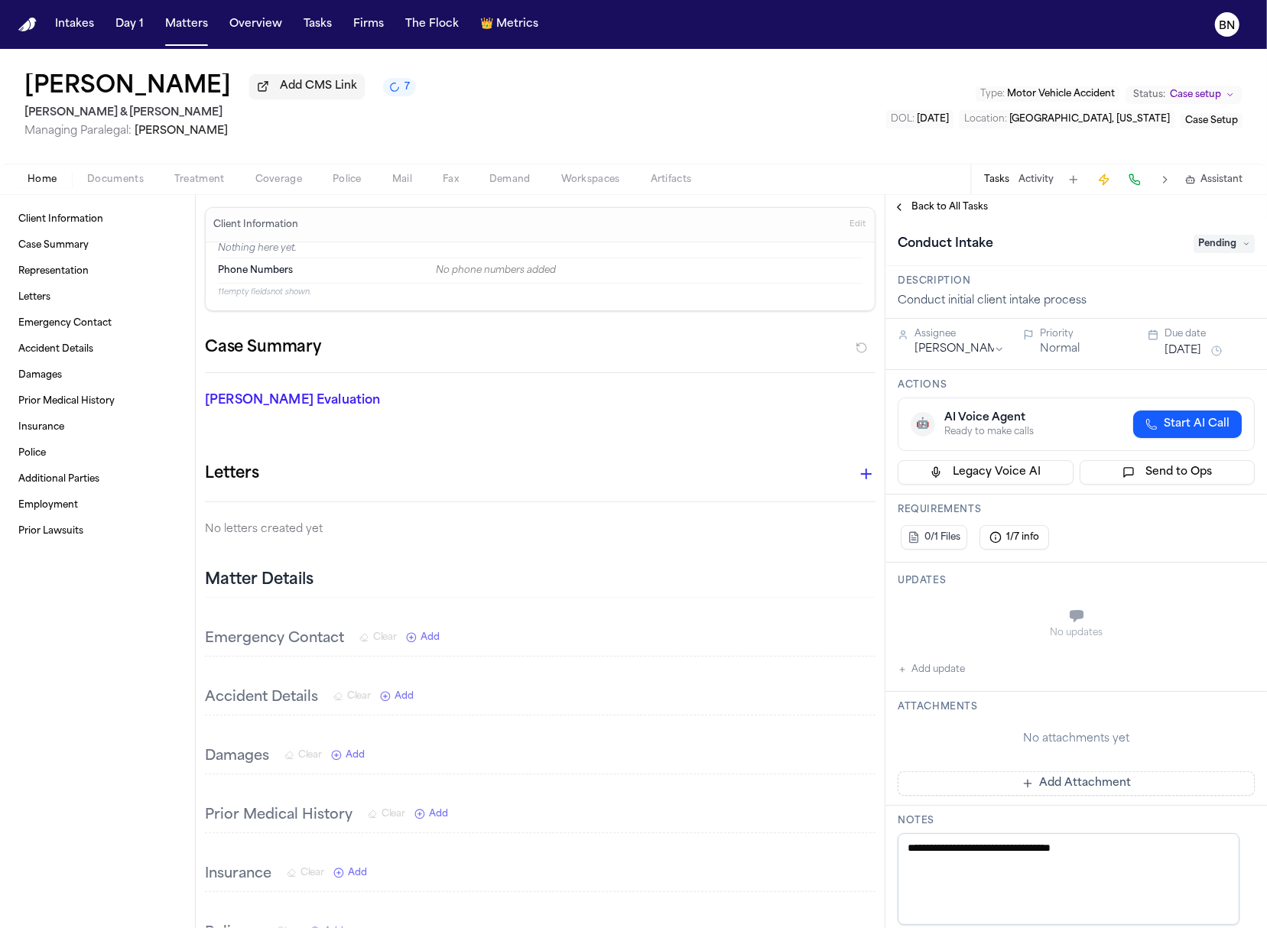
click at [1195, 253] on span "Pending" at bounding box center [1223, 244] width 61 height 18
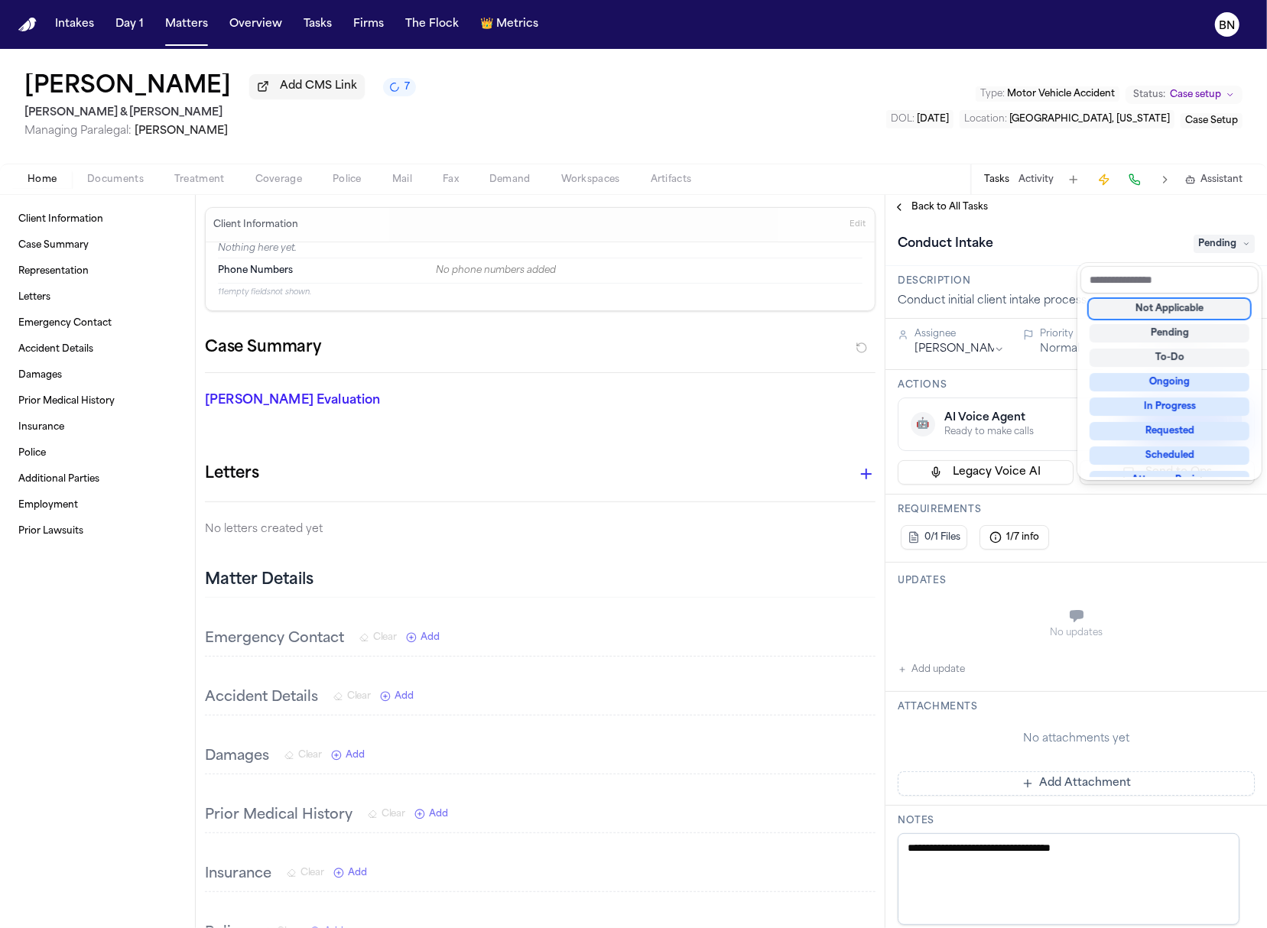
drag, startPoint x: 1193, startPoint y: 306, endPoint x: 1149, endPoint y: 292, distance: 46.4
click at [1193, 306] on div "Not Applicable" at bounding box center [1169, 309] width 160 height 18
click at [945, 212] on div "**********" at bounding box center [1075, 561] width 381 height 733
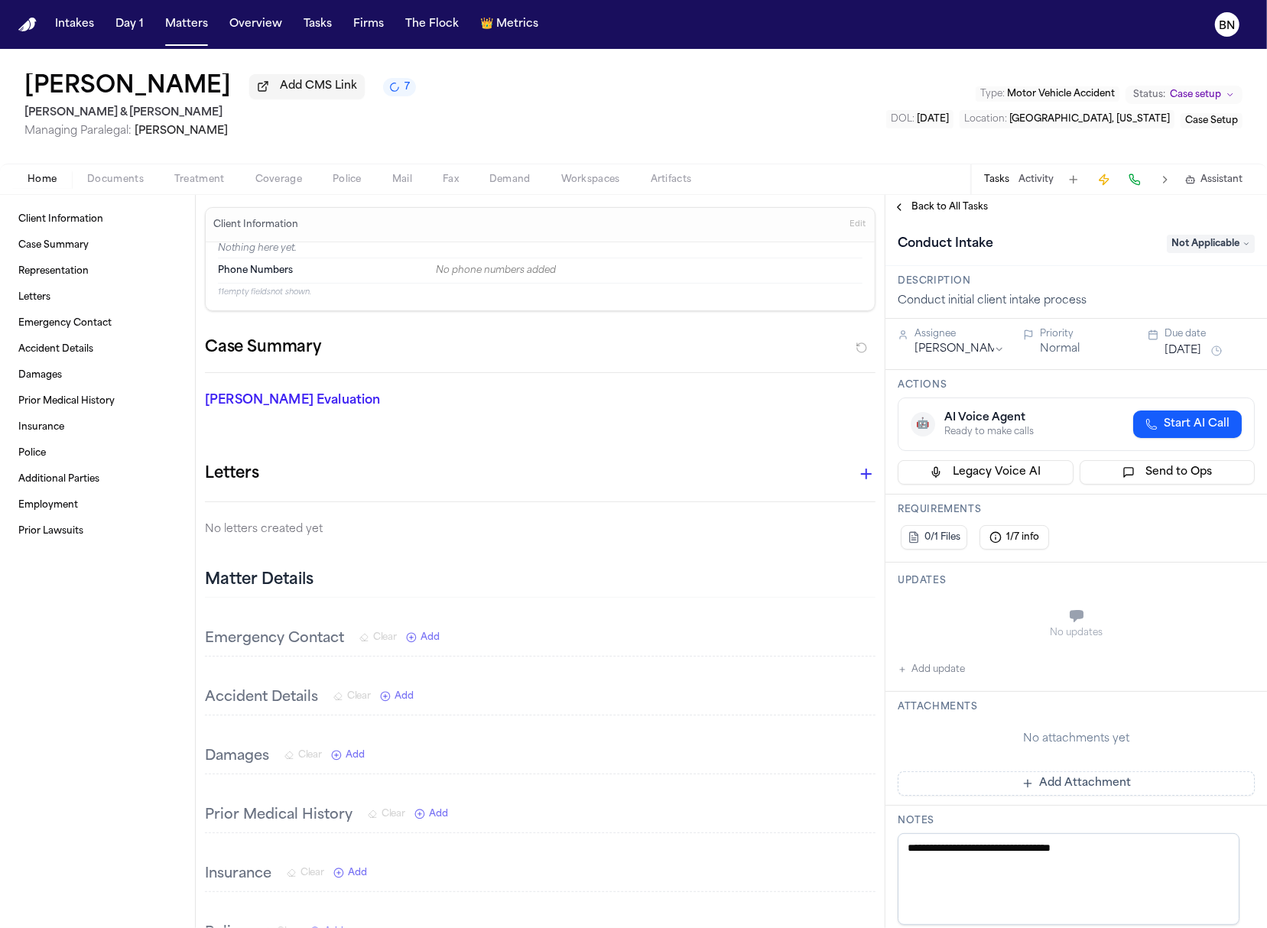
click at [944, 213] on span "Back to All Tasks" at bounding box center [949, 207] width 76 height 12
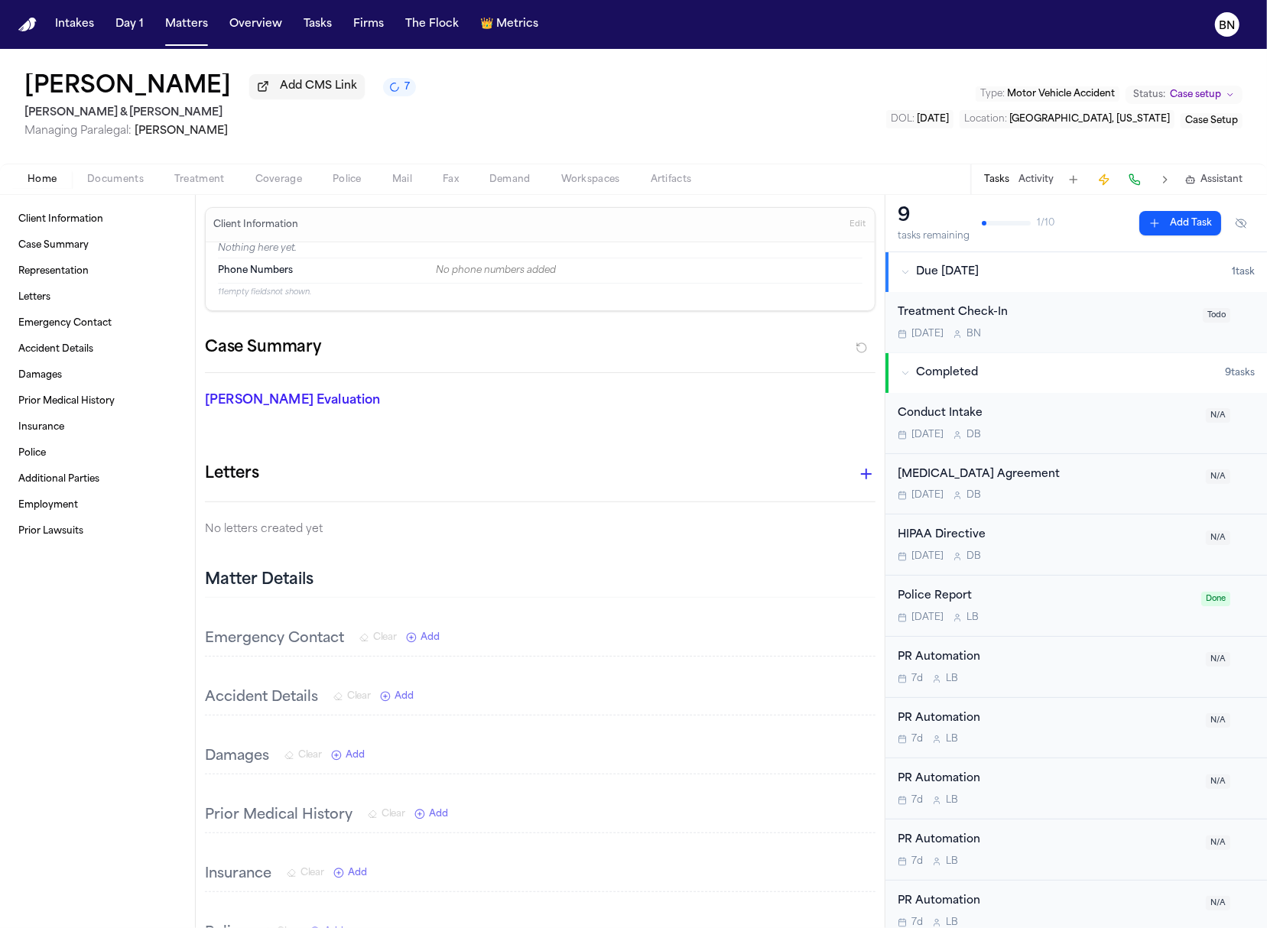
click at [1084, 322] on div "Treatment Check-In" at bounding box center [1045, 313] width 296 height 18
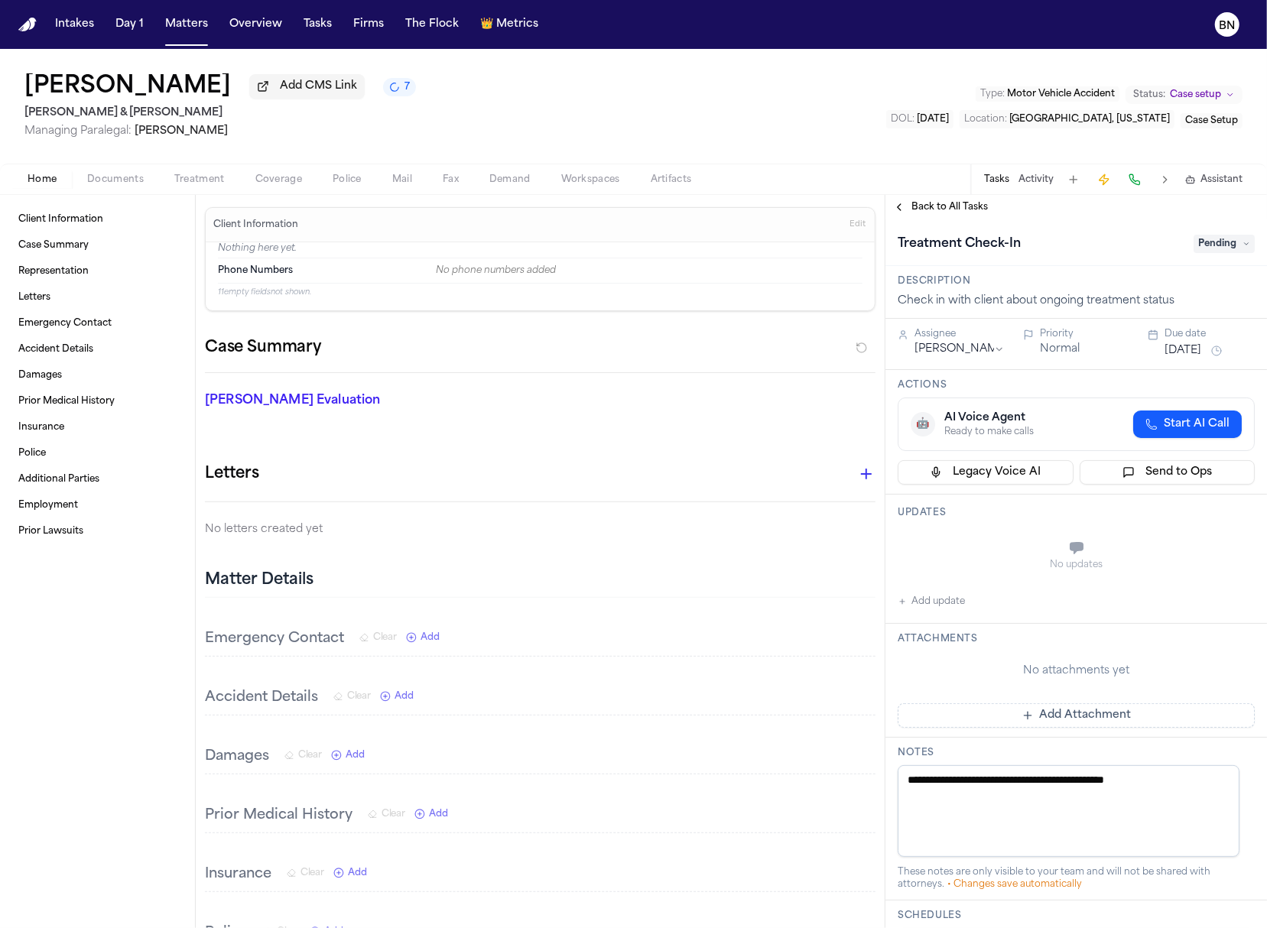
click at [1199, 251] on span "Pending" at bounding box center [1223, 244] width 61 height 18
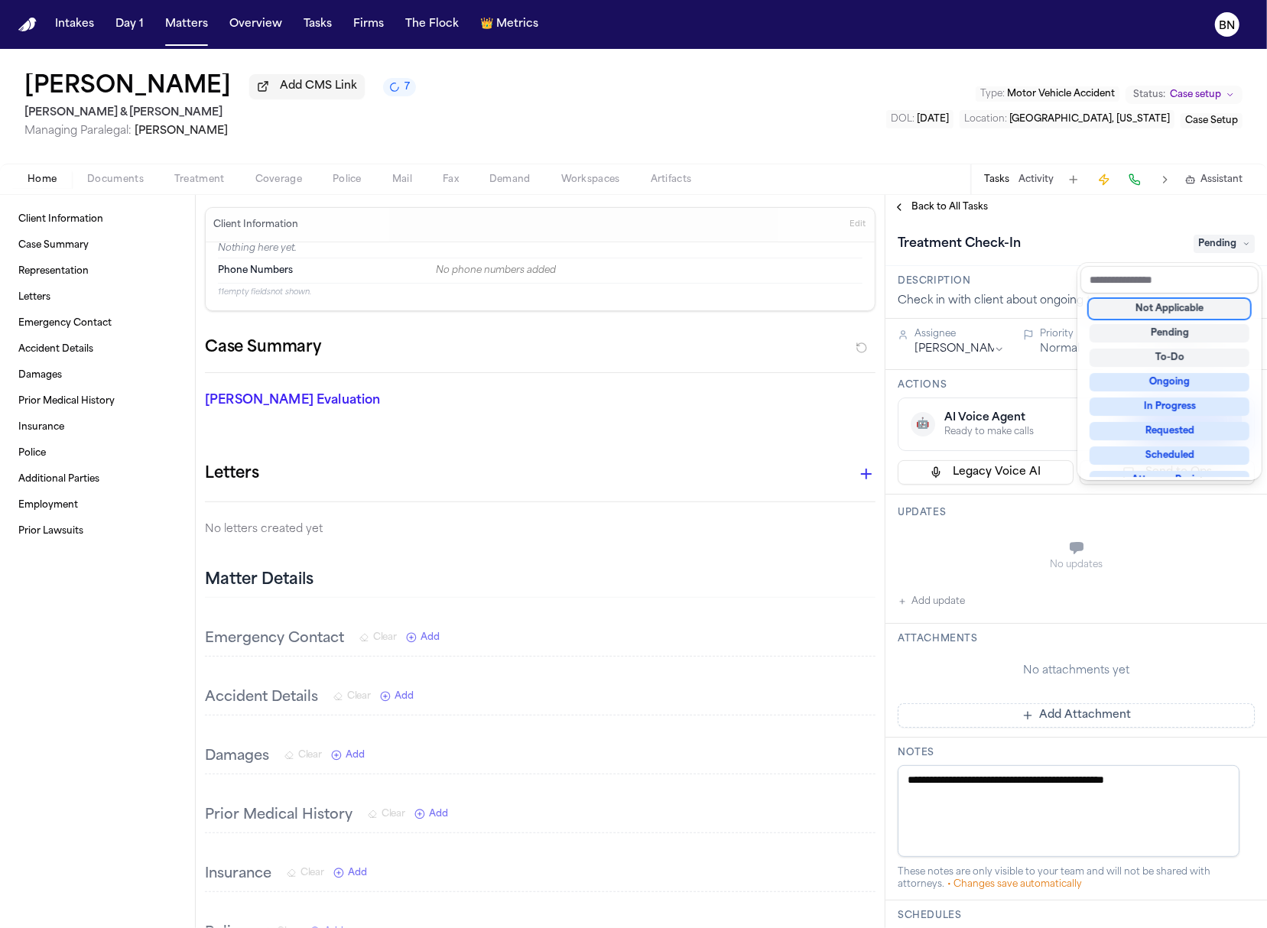
click at [1202, 306] on div "Not Applicable" at bounding box center [1169, 309] width 160 height 18
click at [951, 219] on div "**********" at bounding box center [1075, 561] width 381 height 733
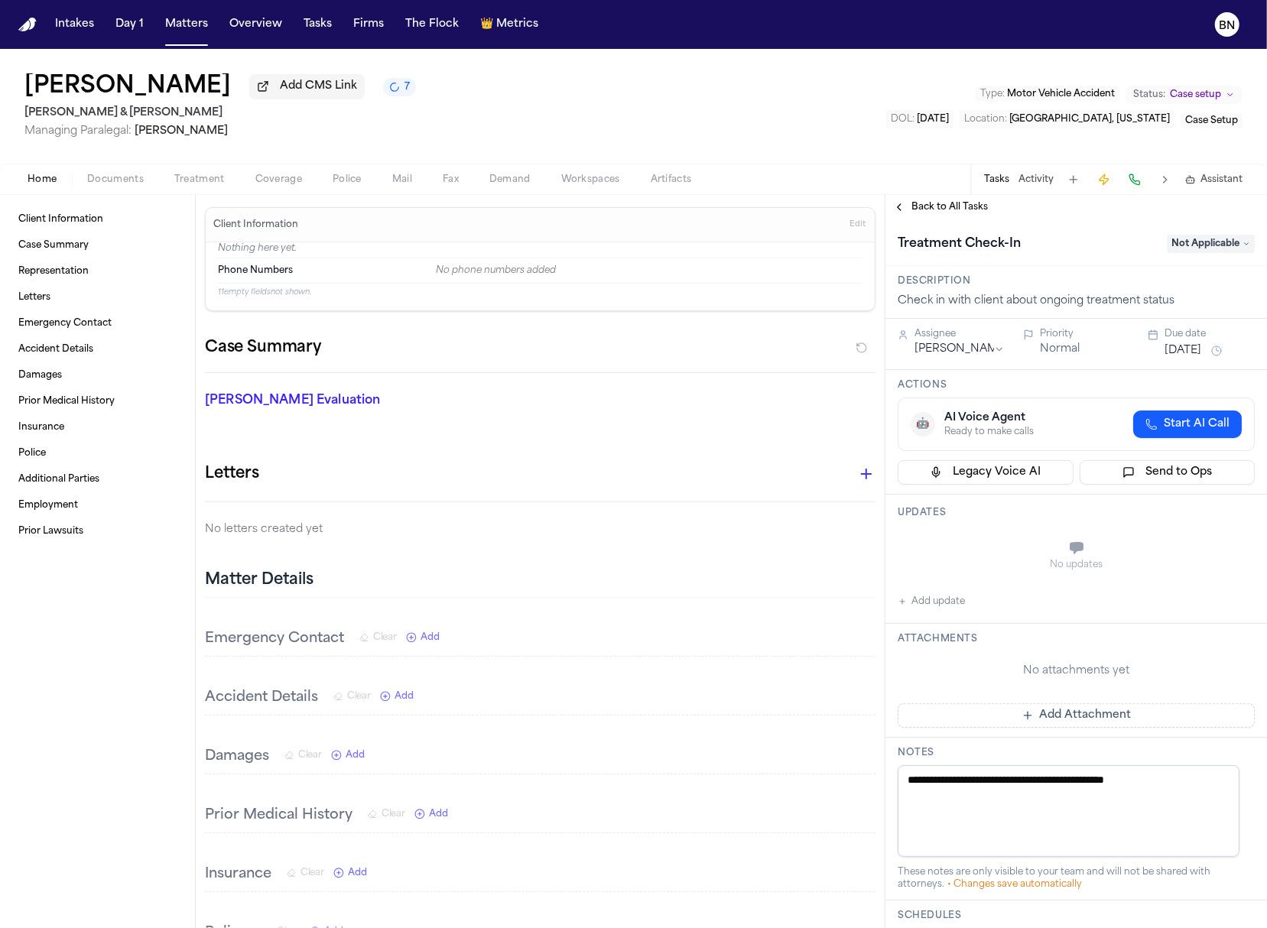
click at [932, 208] on span "Back to All Tasks" at bounding box center [949, 207] width 76 height 12
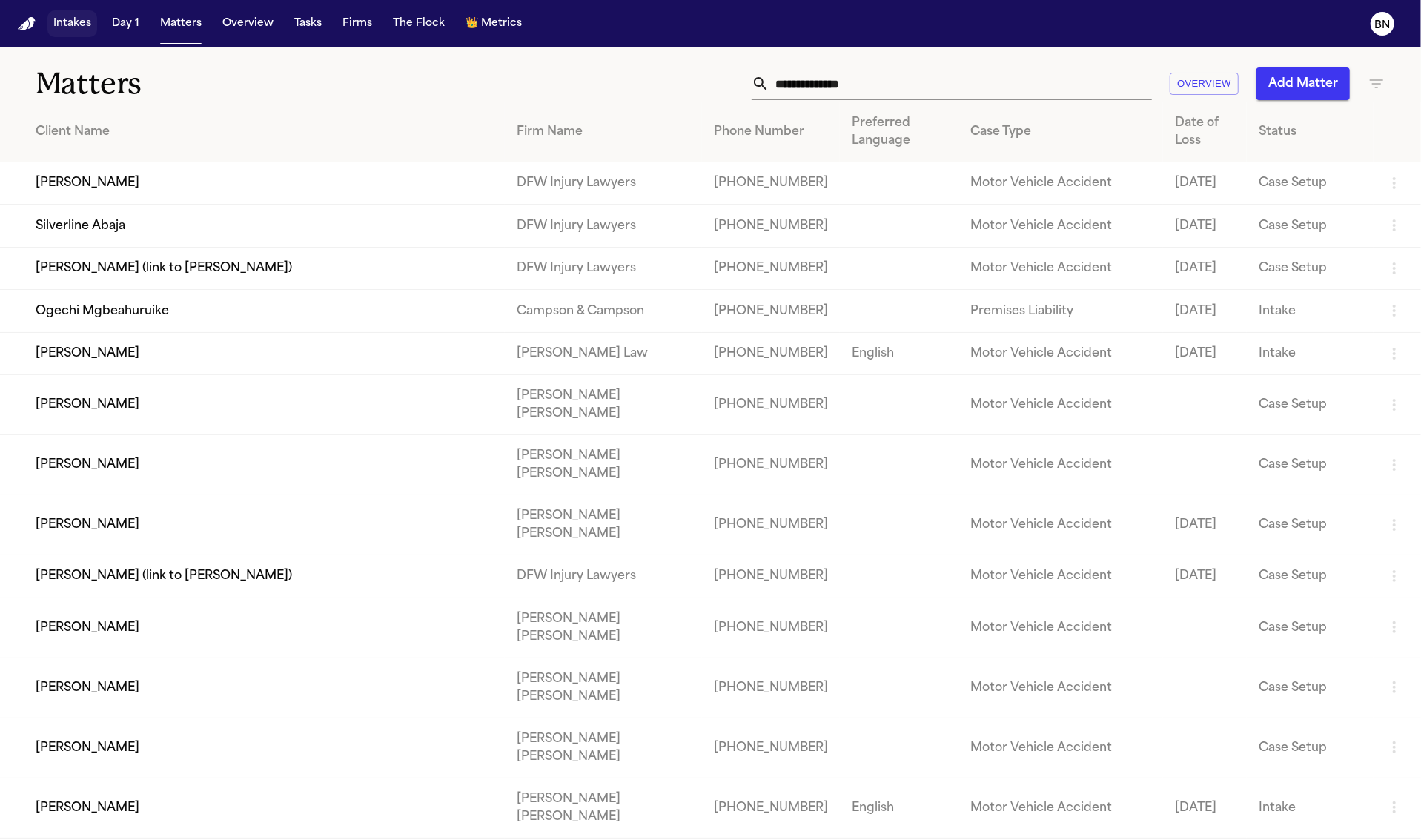
click at [71, 28] on button "Intakes" at bounding box center [72, 24] width 49 height 27
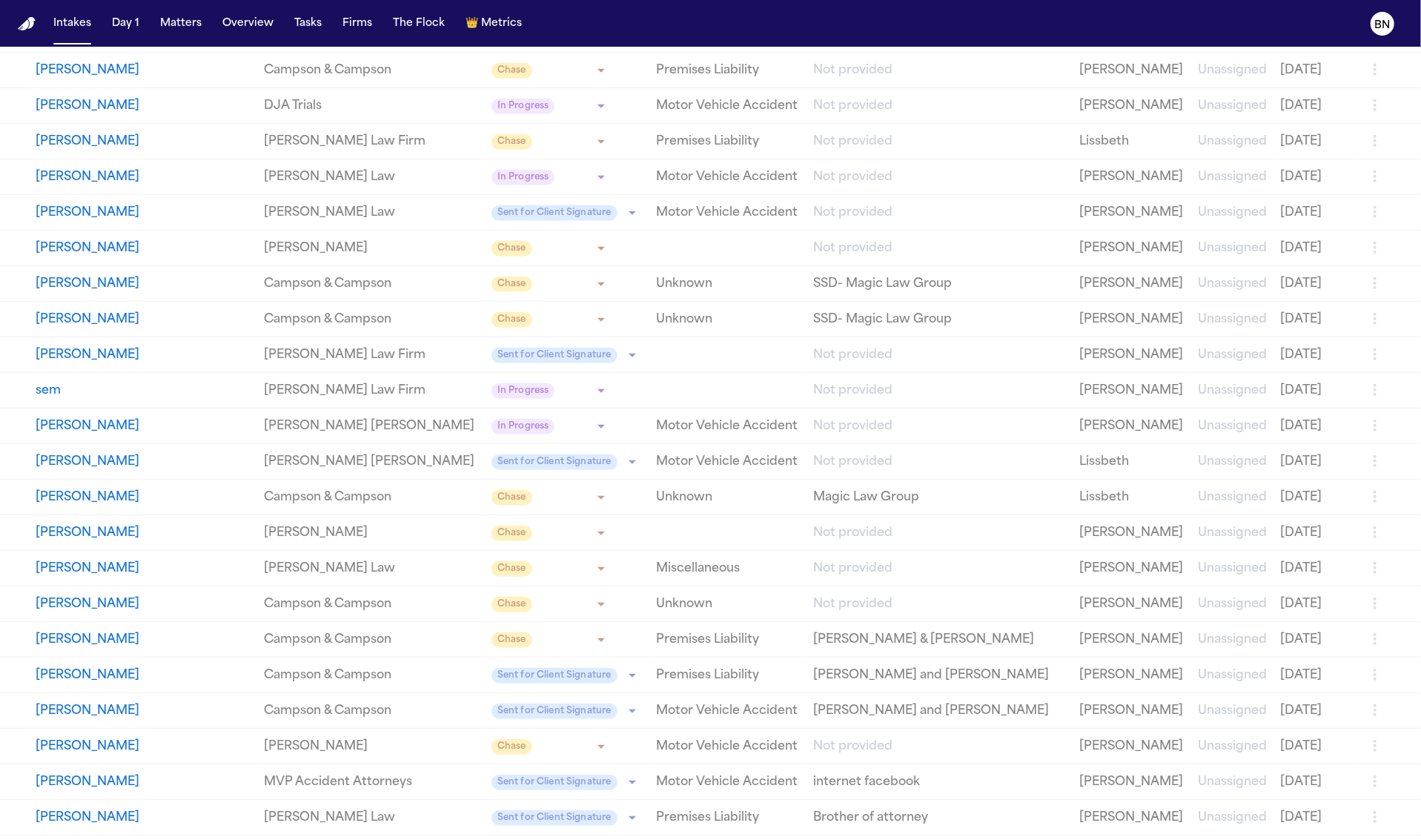
scroll to position [689, 0]
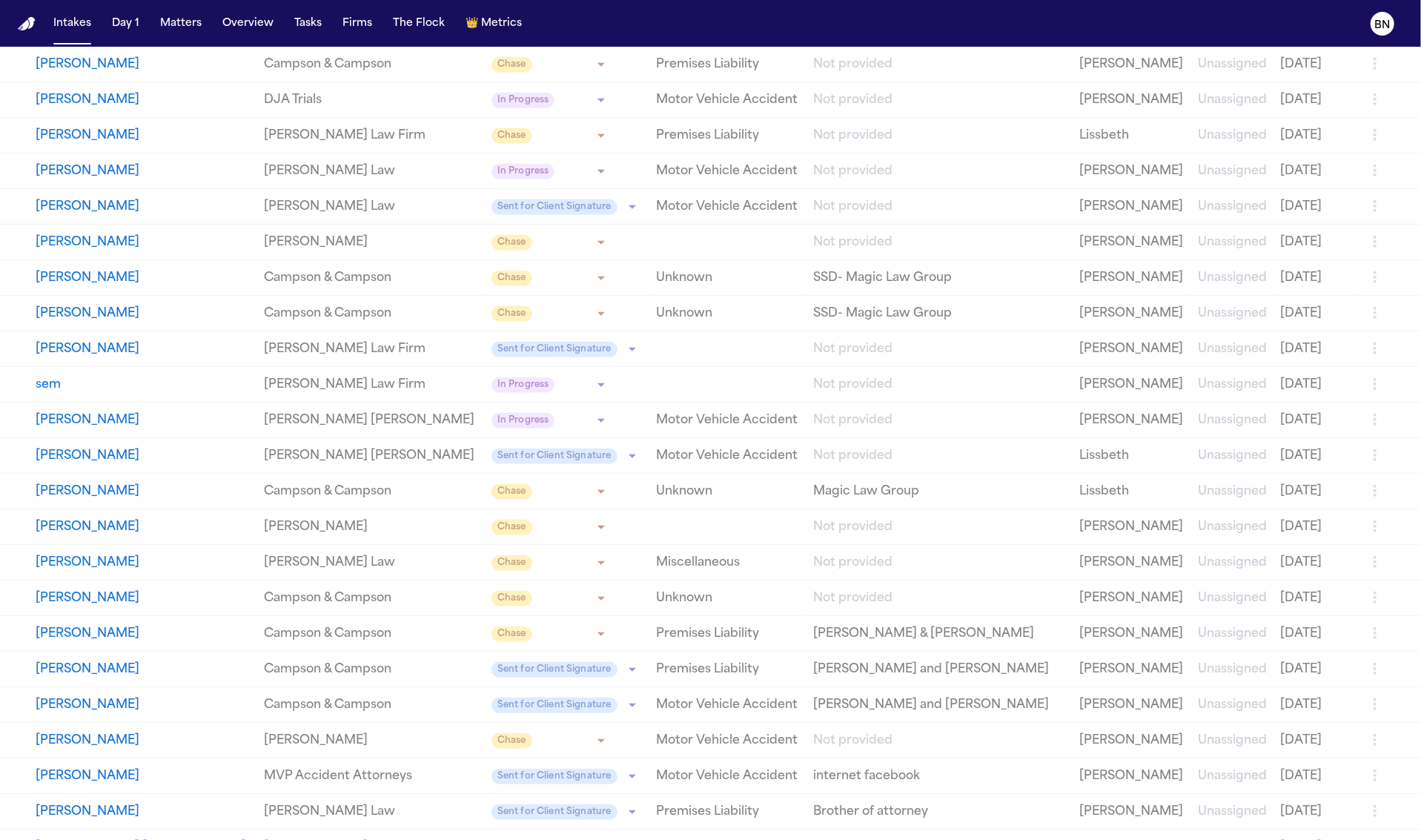
click at [396, 354] on link "[PERSON_NAME] Law Firm" at bounding box center [371, 349] width 215 height 17
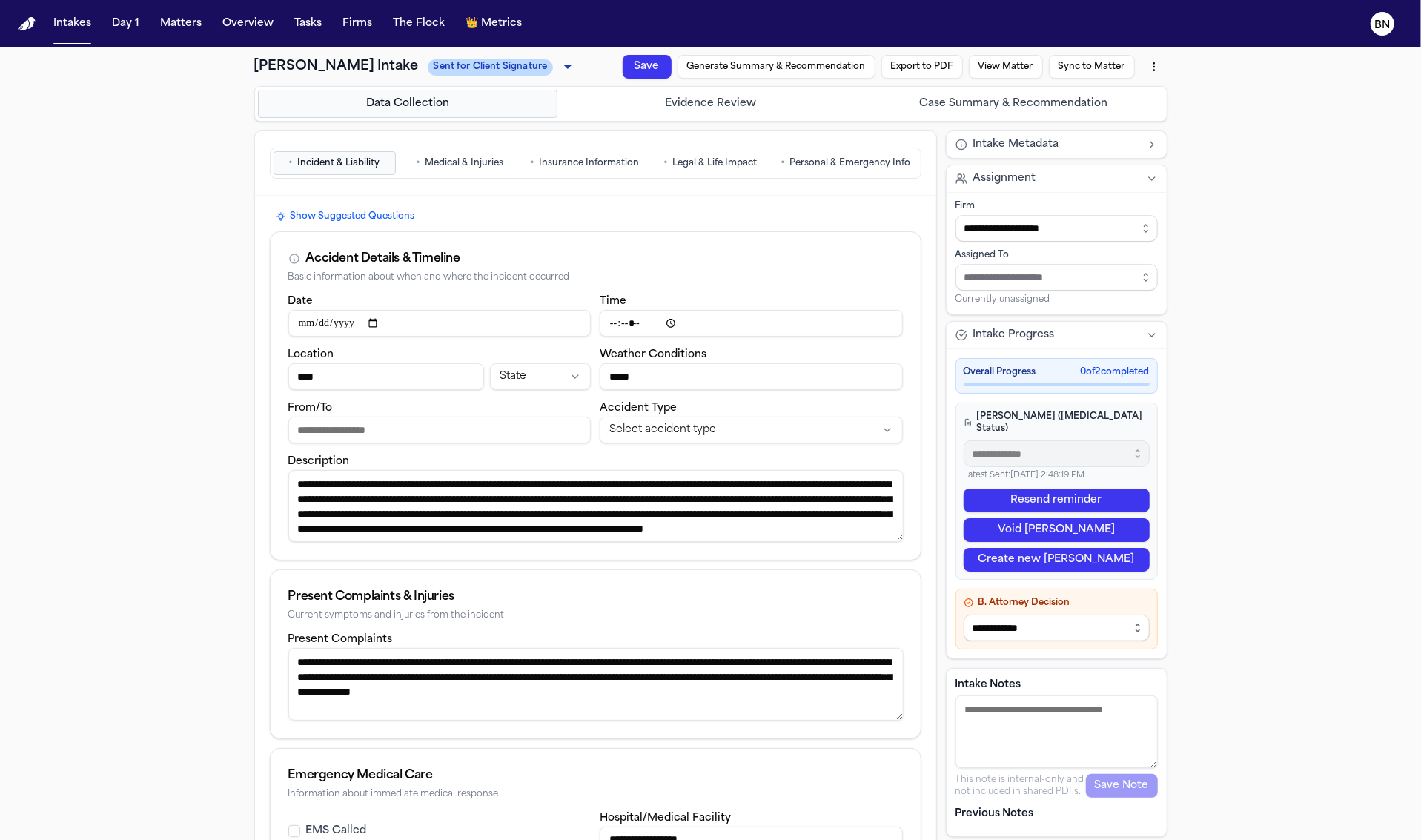
click at [995, 94] on button "Case Summary & Recommendation" at bounding box center [1015, 103] width 301 height 28
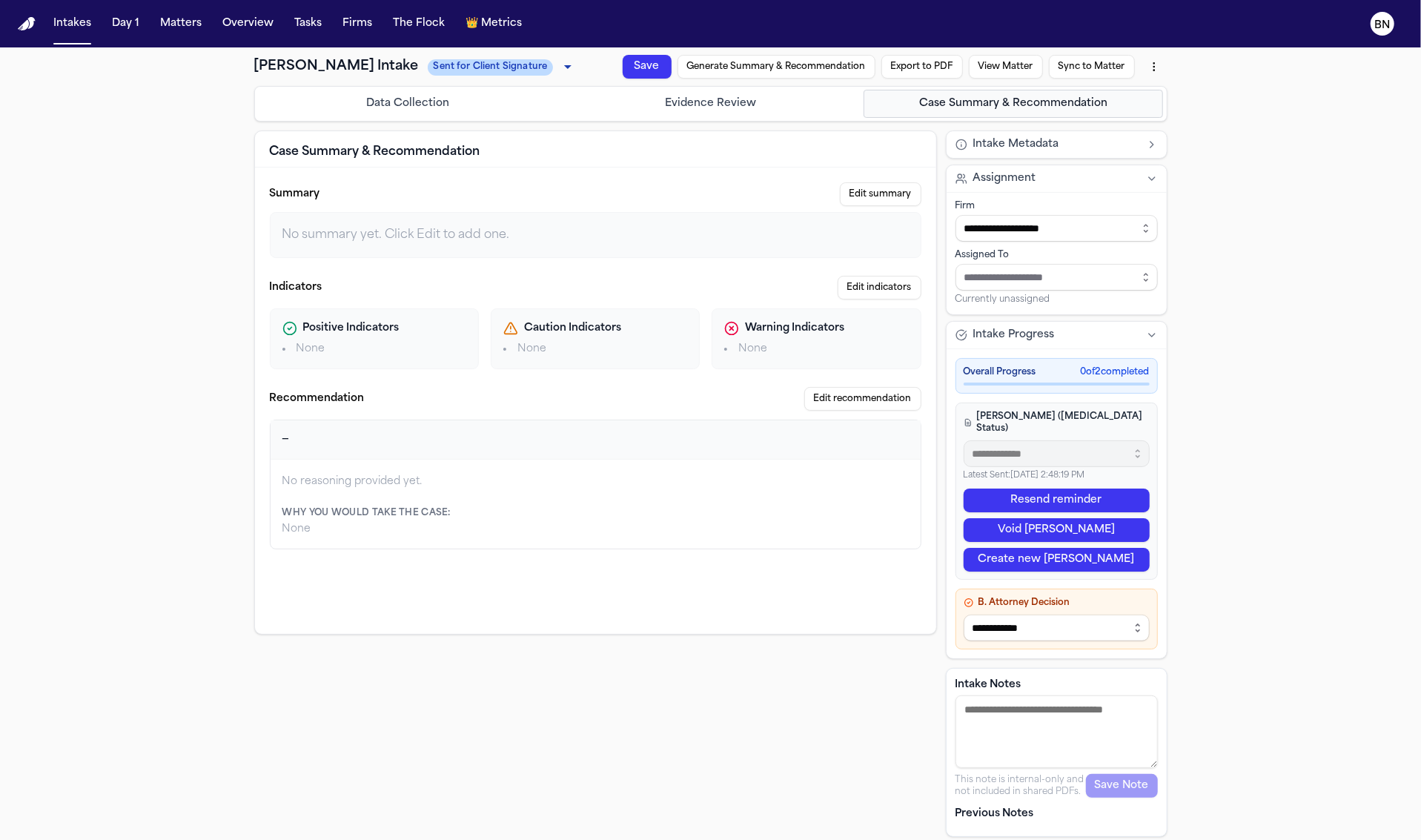
click at [804, 72] on button "Generate Summary & Recommendation" at bounding box center [777, 67] width 198 height 23
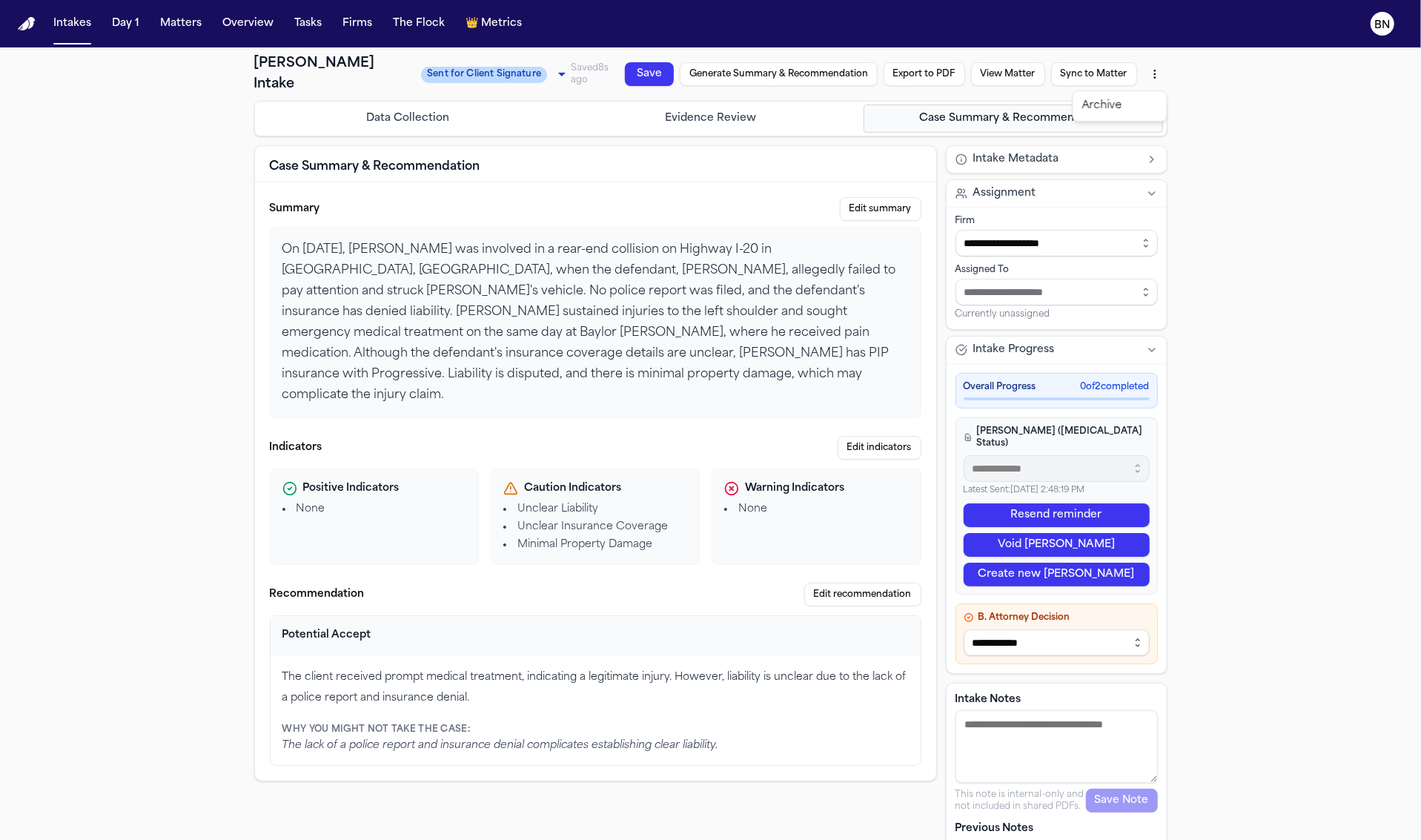
click at [1151, 74] on html "**********" at bounding box center [710, 420] width 1421 height 840
click at [916, 71] on html "**********" at bounding box center [710, 420] width 1421 height 840
click at [910, 81] on button "Export to PDF" at bounding box center [923, 96] width 83 height 32
click at [782, 166] on button "Export anyway" at bounding box center [779, 168] width 77 height 15
click at [907, 81] on button "Export to PDF" at bounding box center [923, 96] width 83 height 32
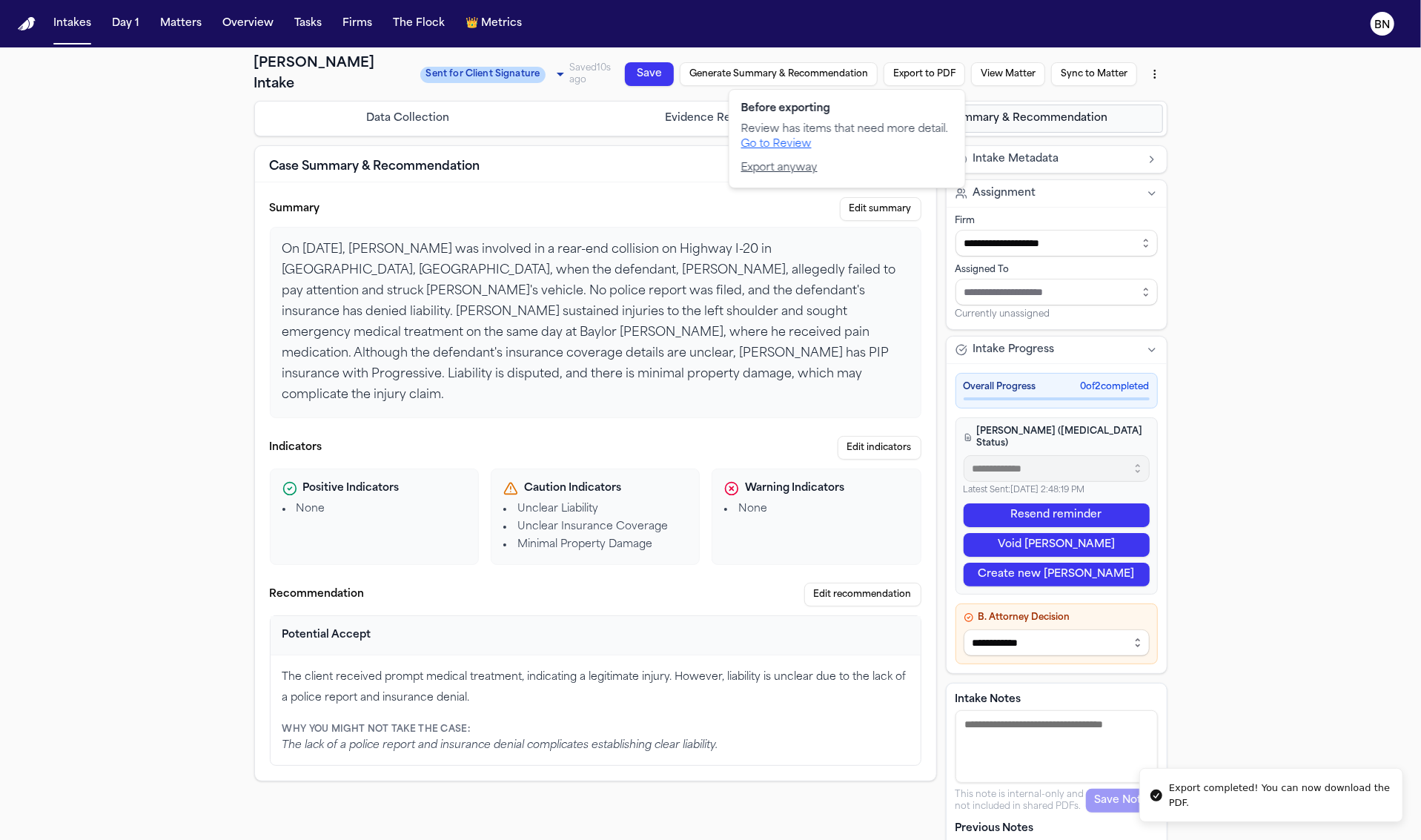
click at [1147, 75] on html "**********" at bounding box center [710, 420] width 1421 height 840
click at [1144, 99] on div "Download PDF ([DATE] 2:54:24 PM)" at bounding box center [1046, 106] width 196 height 23
click at [481, 81] on div "**********" at bounding box center [413, 43] width 318 height 74
click at [480, 102] on div "Data Collection Evidence Review Case Summary & Recommendation" at bounding box center [711, 118] width 914 height 36
click at [480, 112] on button "Data Collection" at bounding box center [408, 118] width 301 height 28
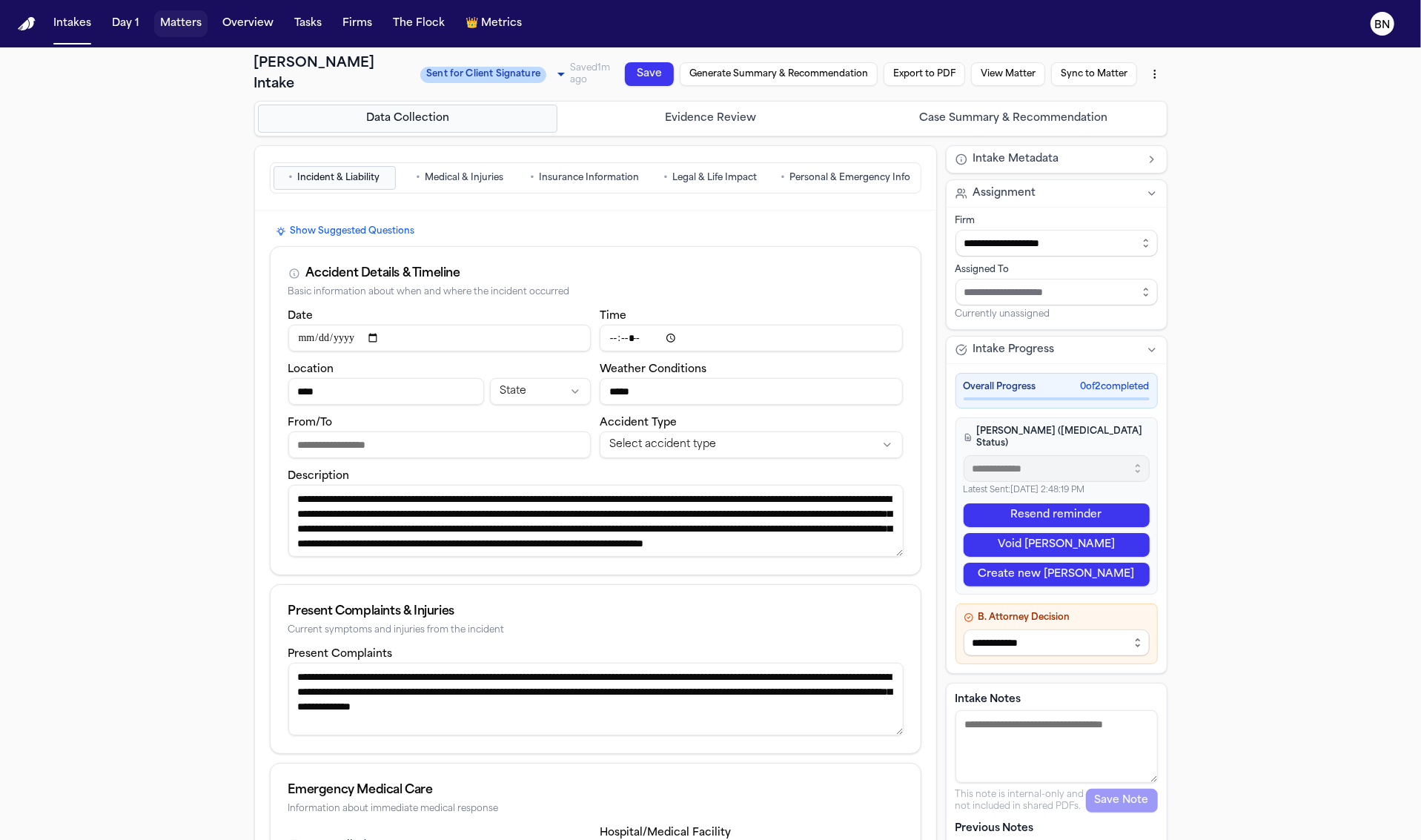
click at [170, 30] on button "Matters" at bounding box center [180, 24] width 53 height 27
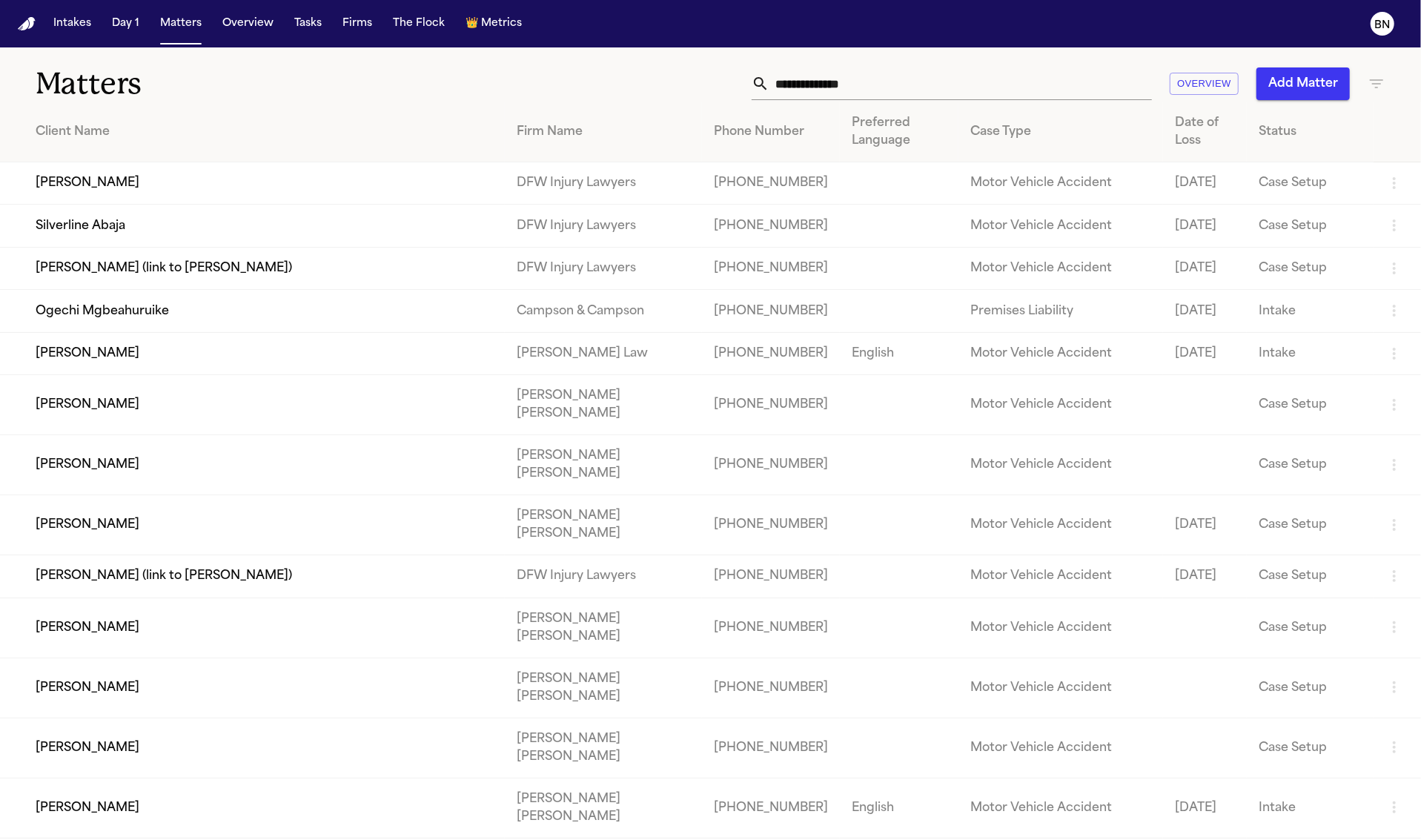
click at [849, 86] on input "text" at bounding box center [960, 84] width 382 height 33
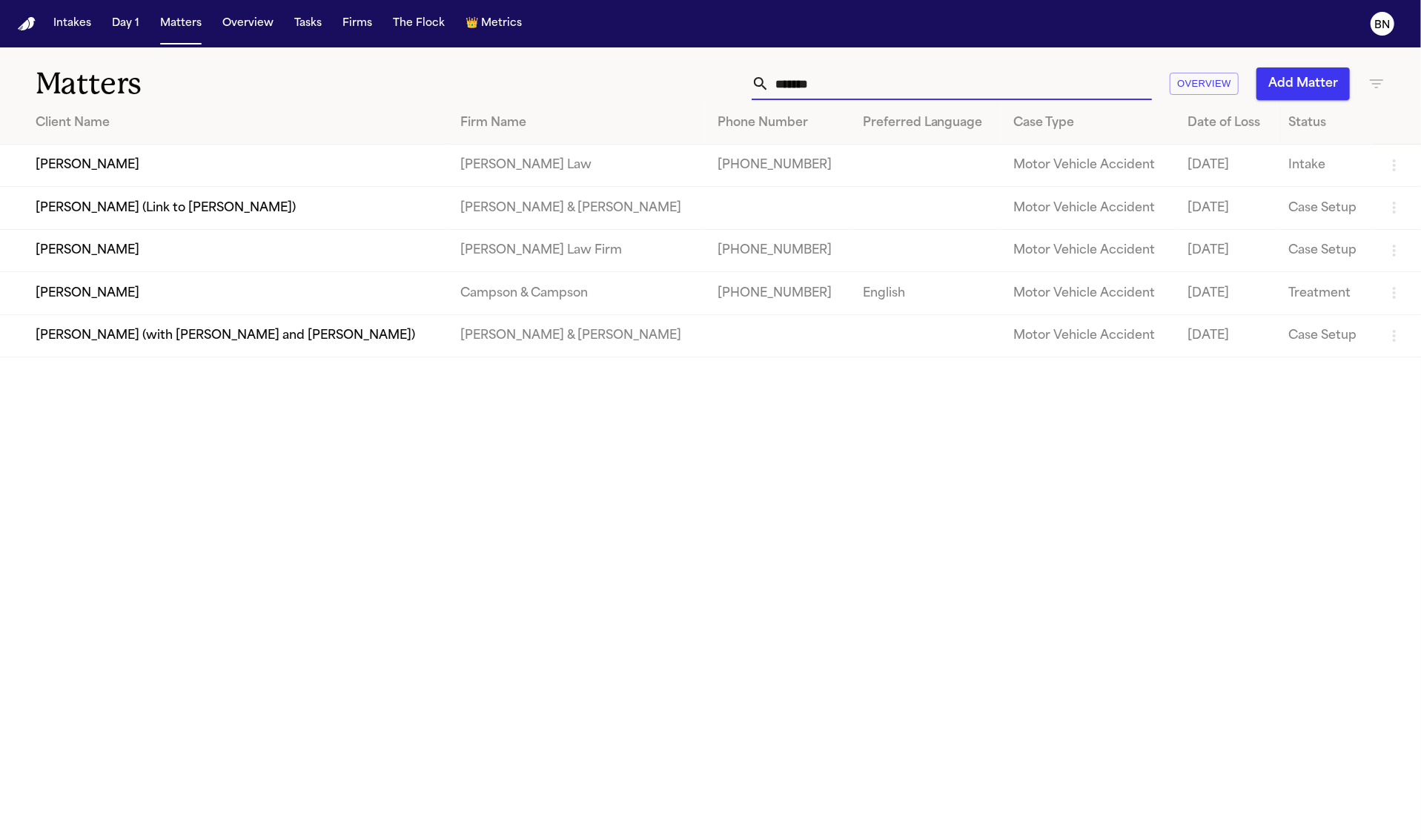
type input "*******"
click at [235, 258] on td "[PERSON_NAME]" at bounding box center [224, 250] width 448 height 43
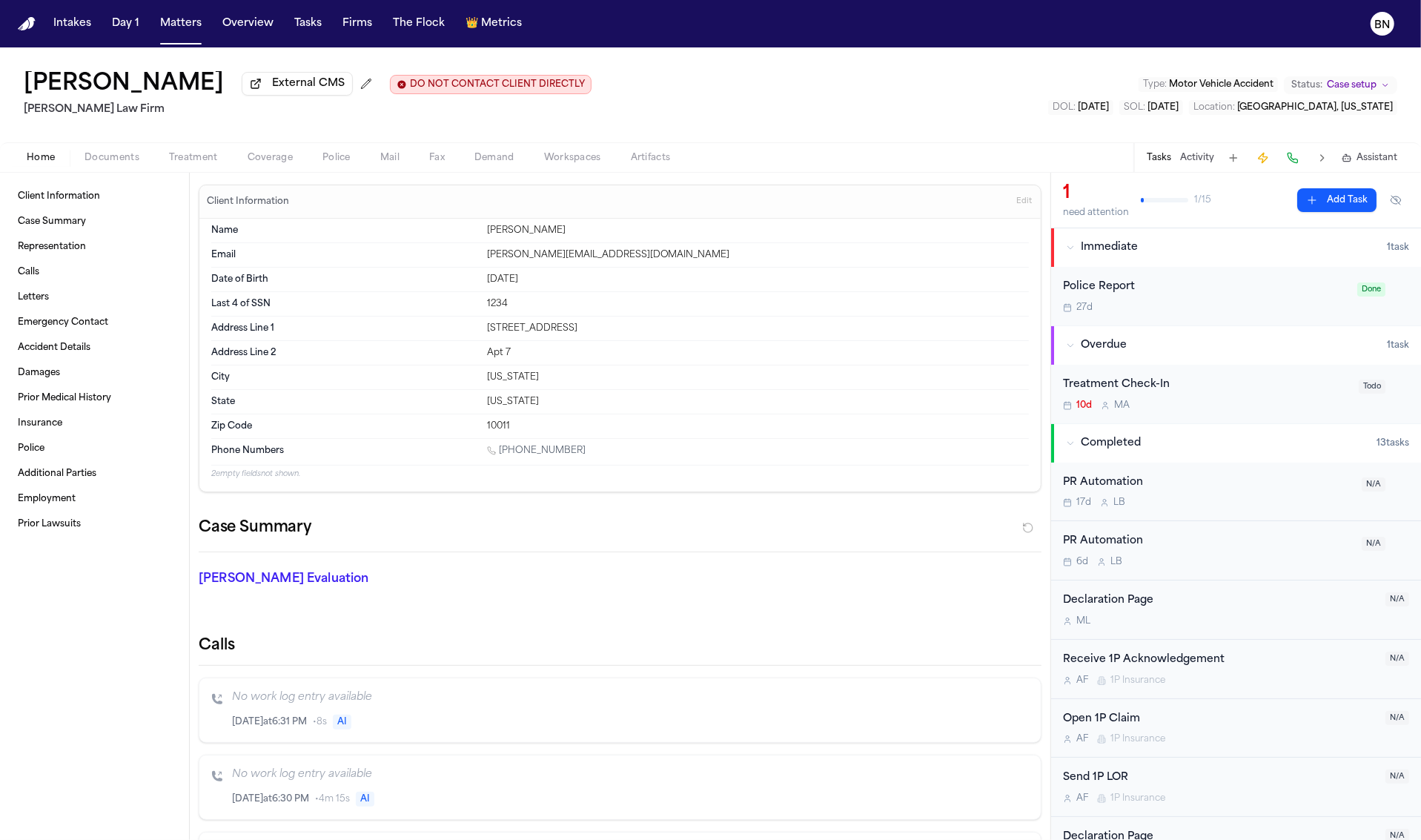
click at [96, 162] on span "Documents" at bounding box center [112, 158] width 55 height 12
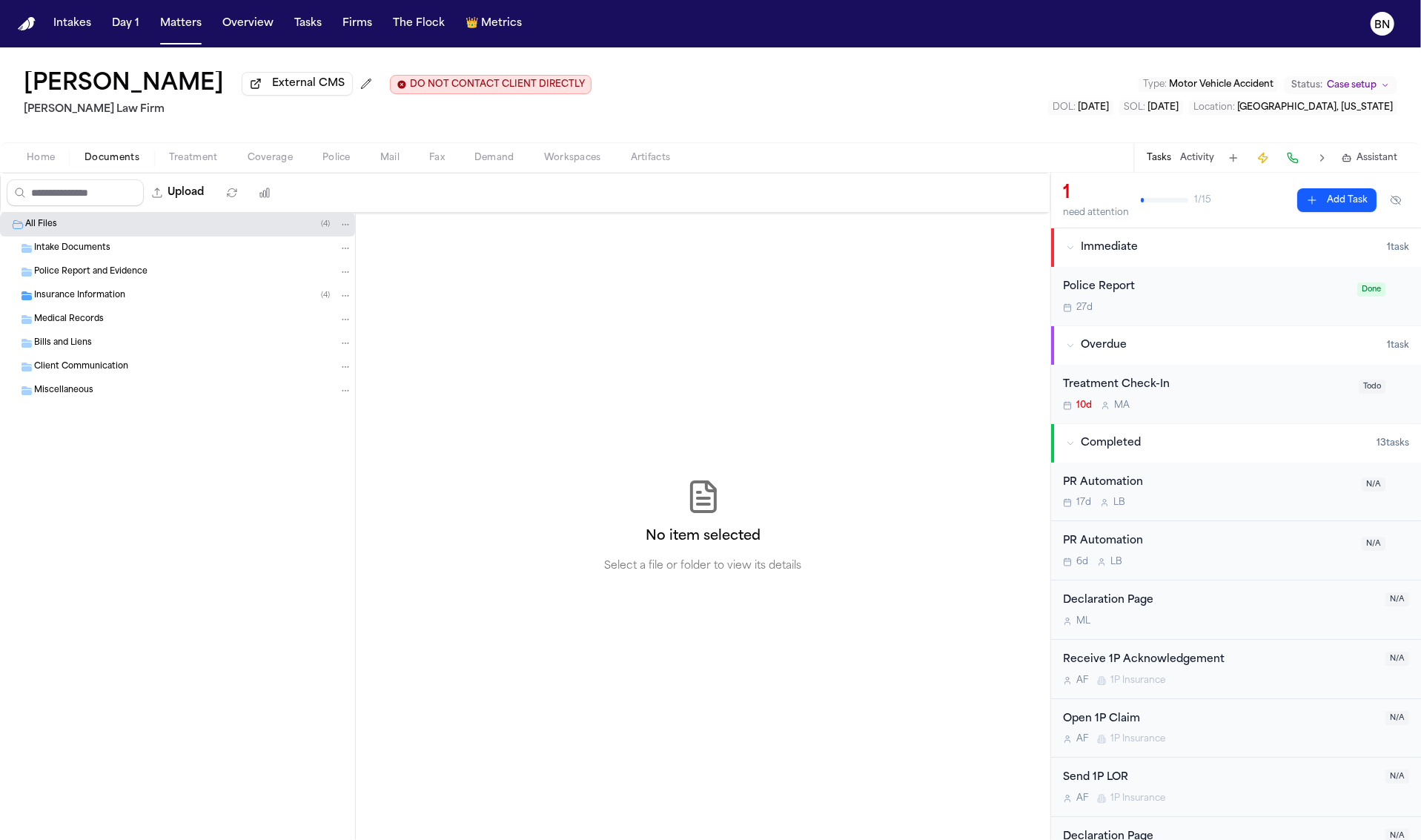
click at [49, 164] on span "Home" at bounding box center [41, 158] width 28 height 12
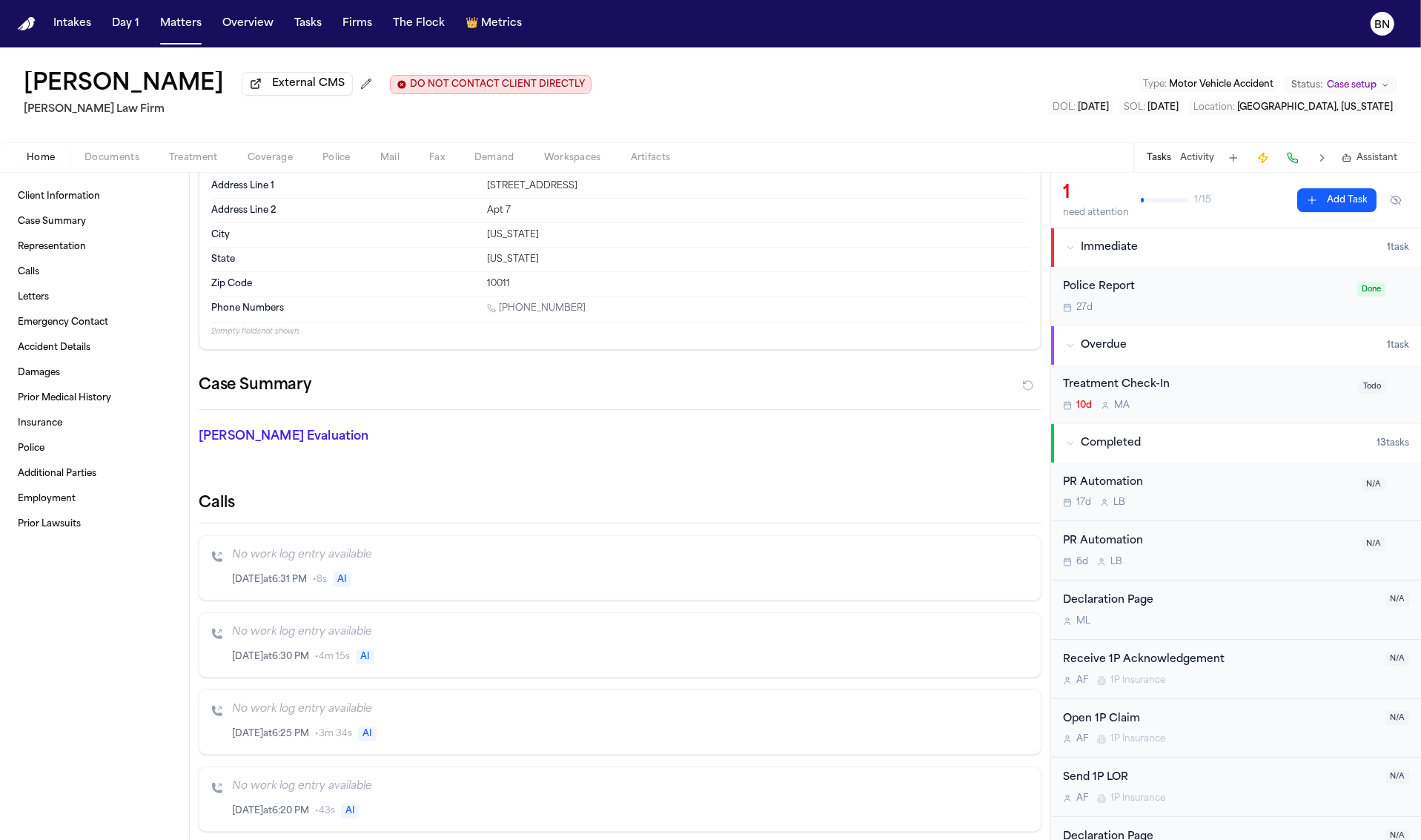
scroll to position [164, 0]
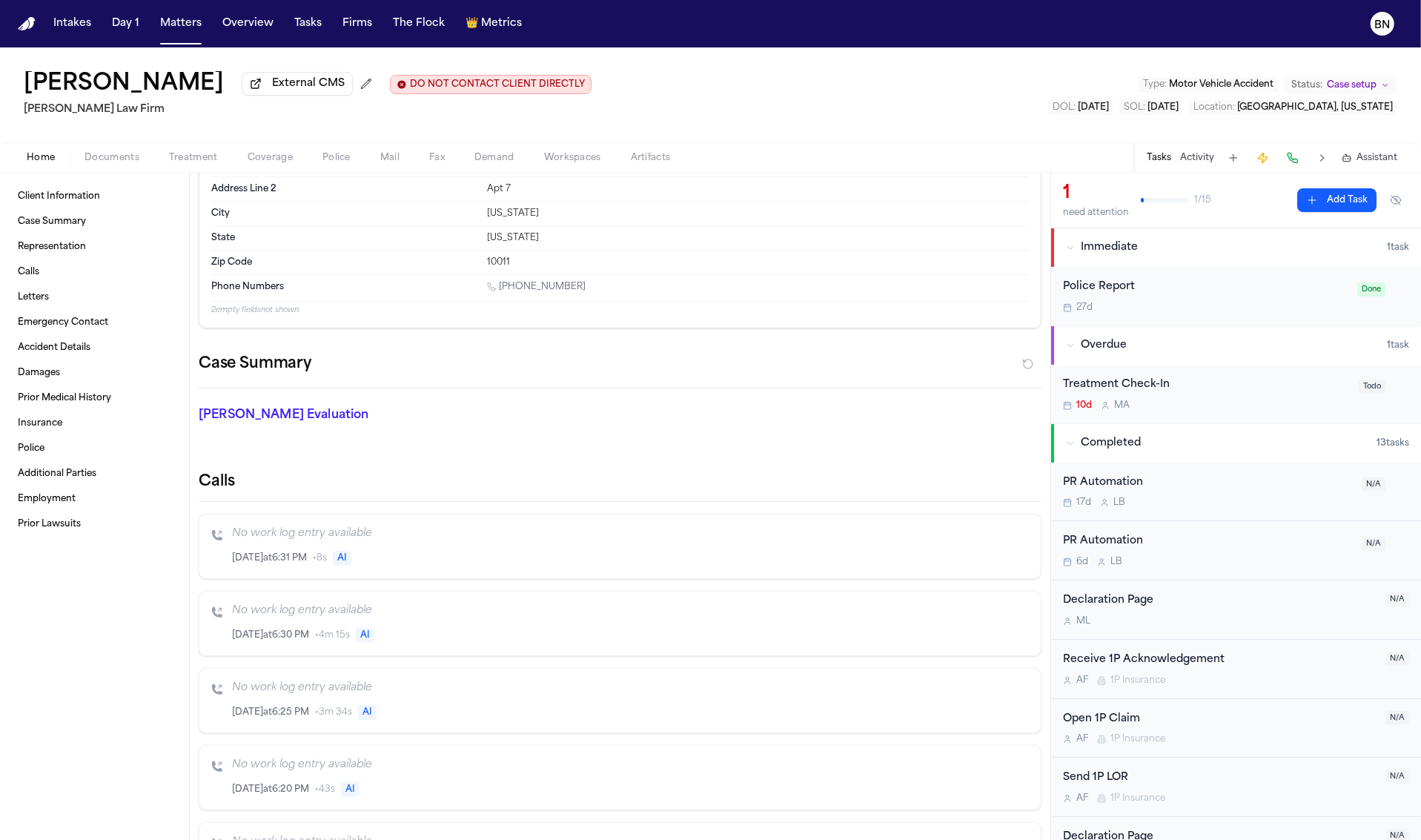
click at [182, 161] on span "Treatment" at bounding box center [193, 158] width 48 height 12
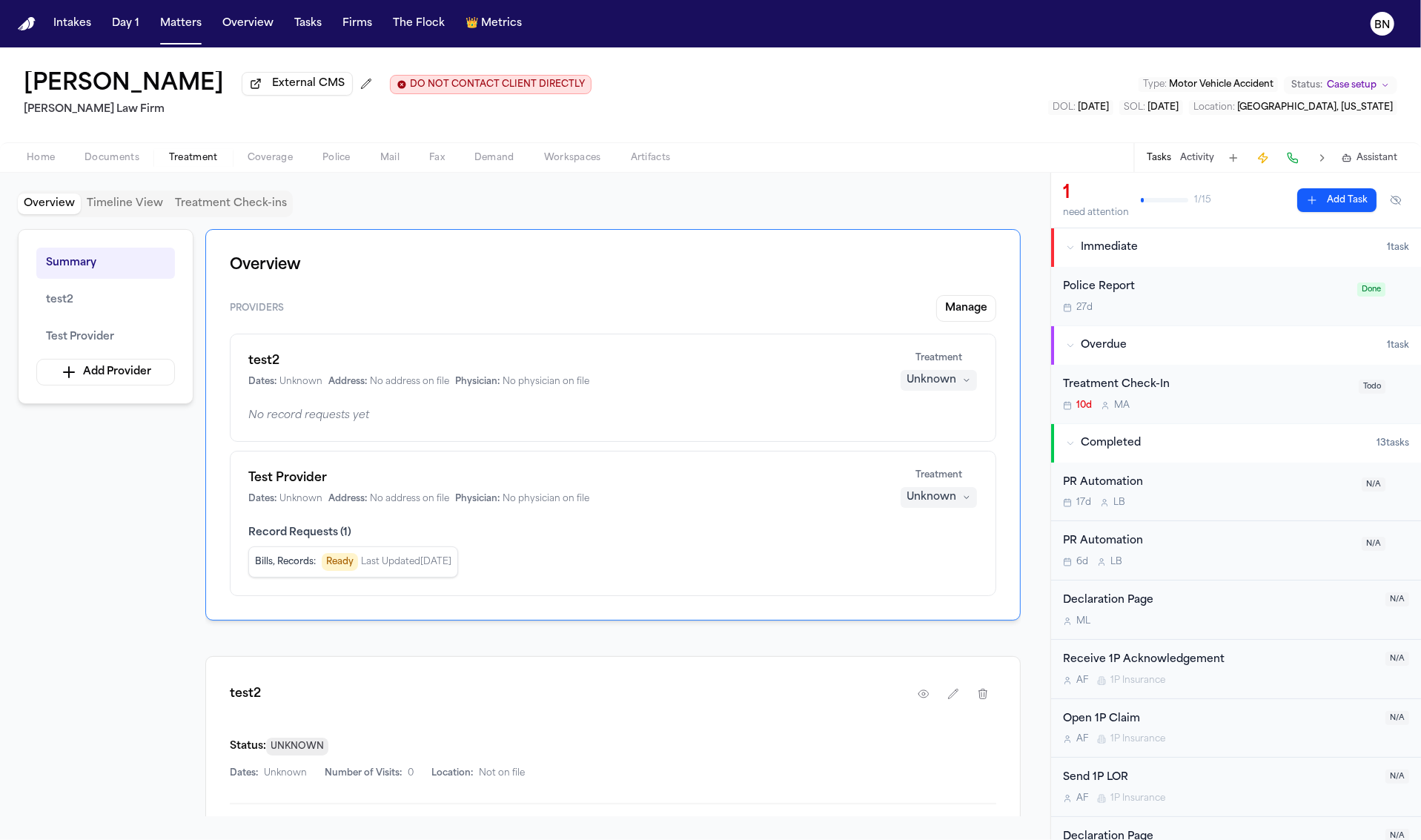
click at [122, 164] on span "Documents" at bounding box center [112, 158] width 55 height 12
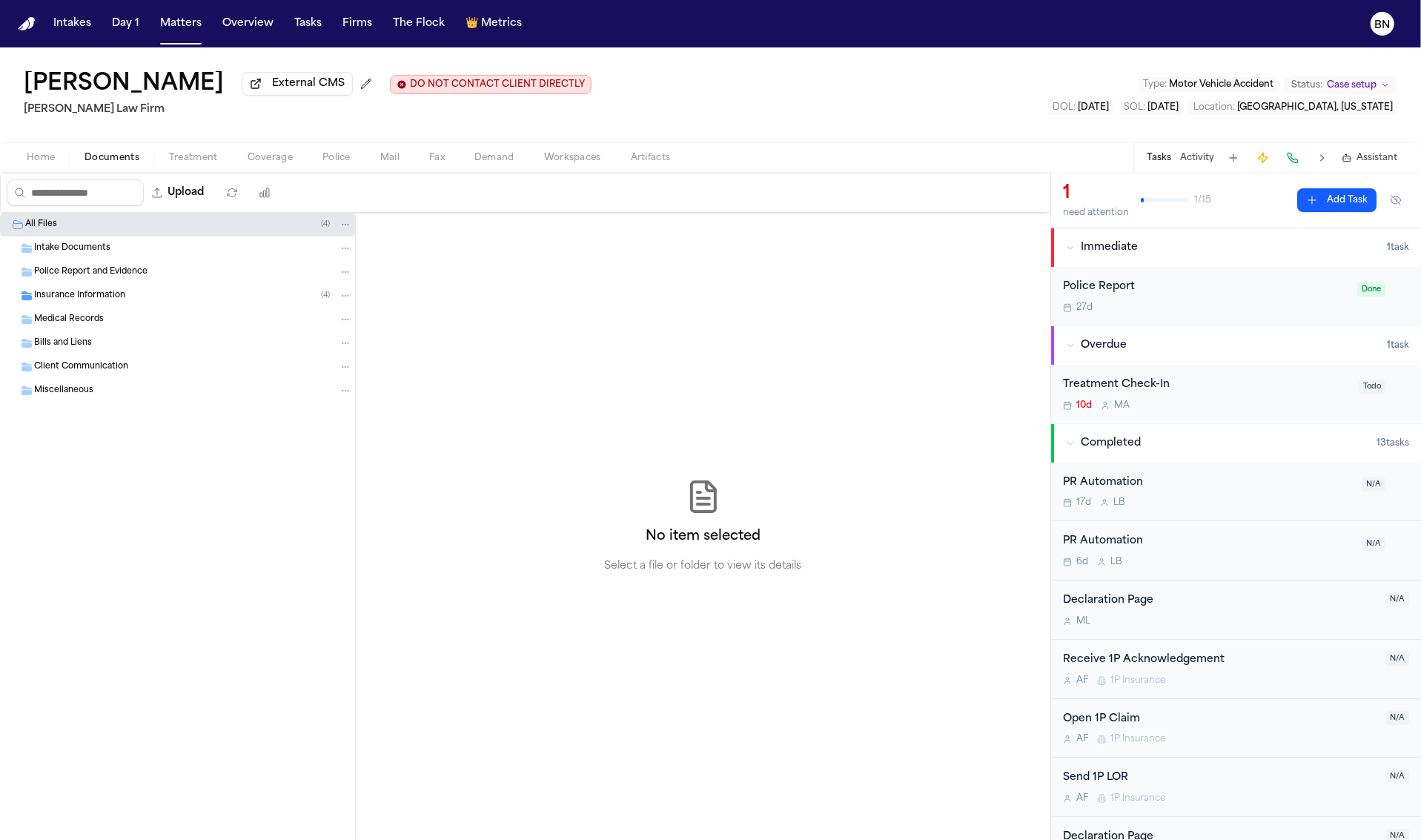
click at [194, 295] on div "Insurance Information ( 4 )" at bounding box center [193, 296] width 318 height 14
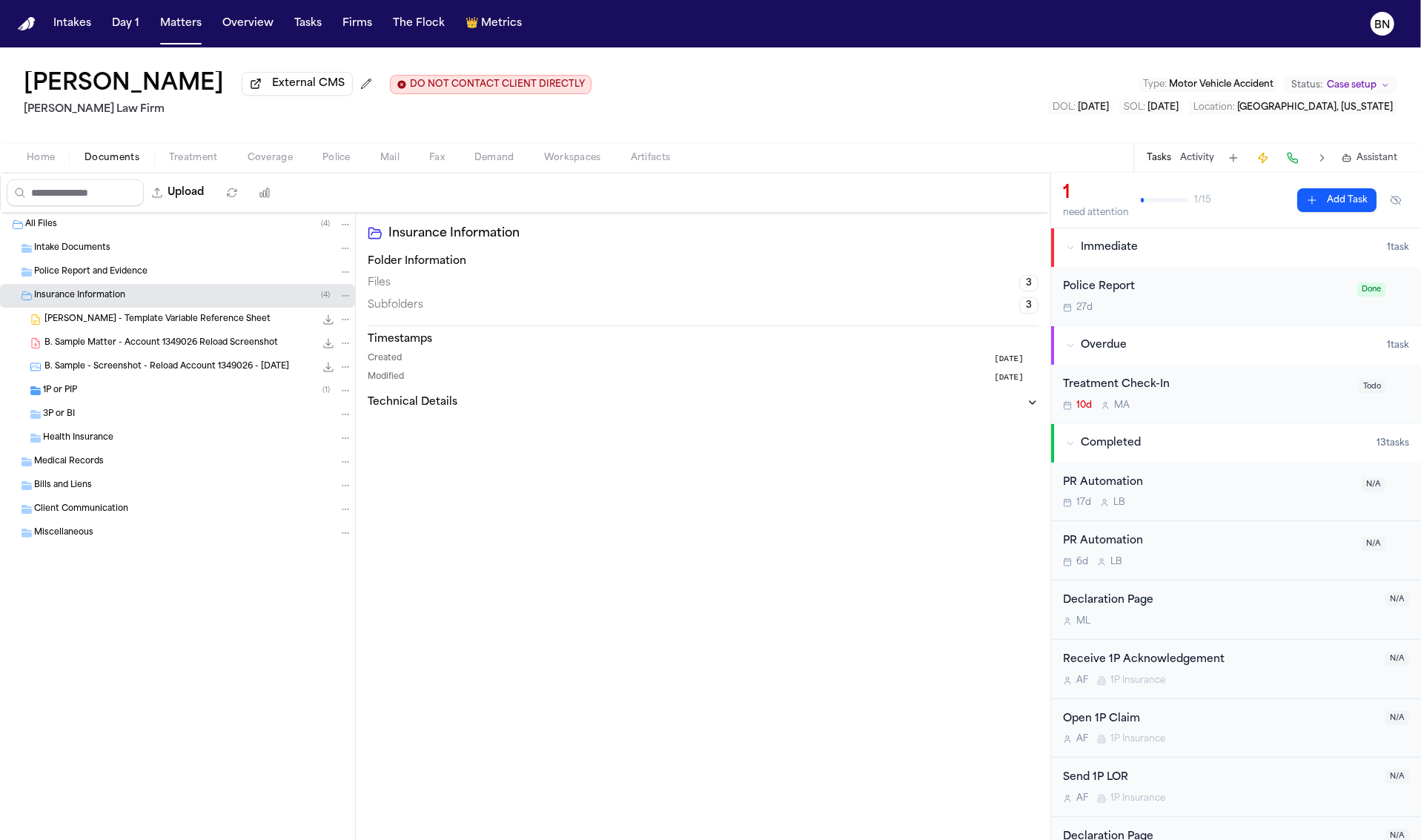
click at [206, 159] on span "Treatment" at bounding box center [193, 158] width 48 height 12
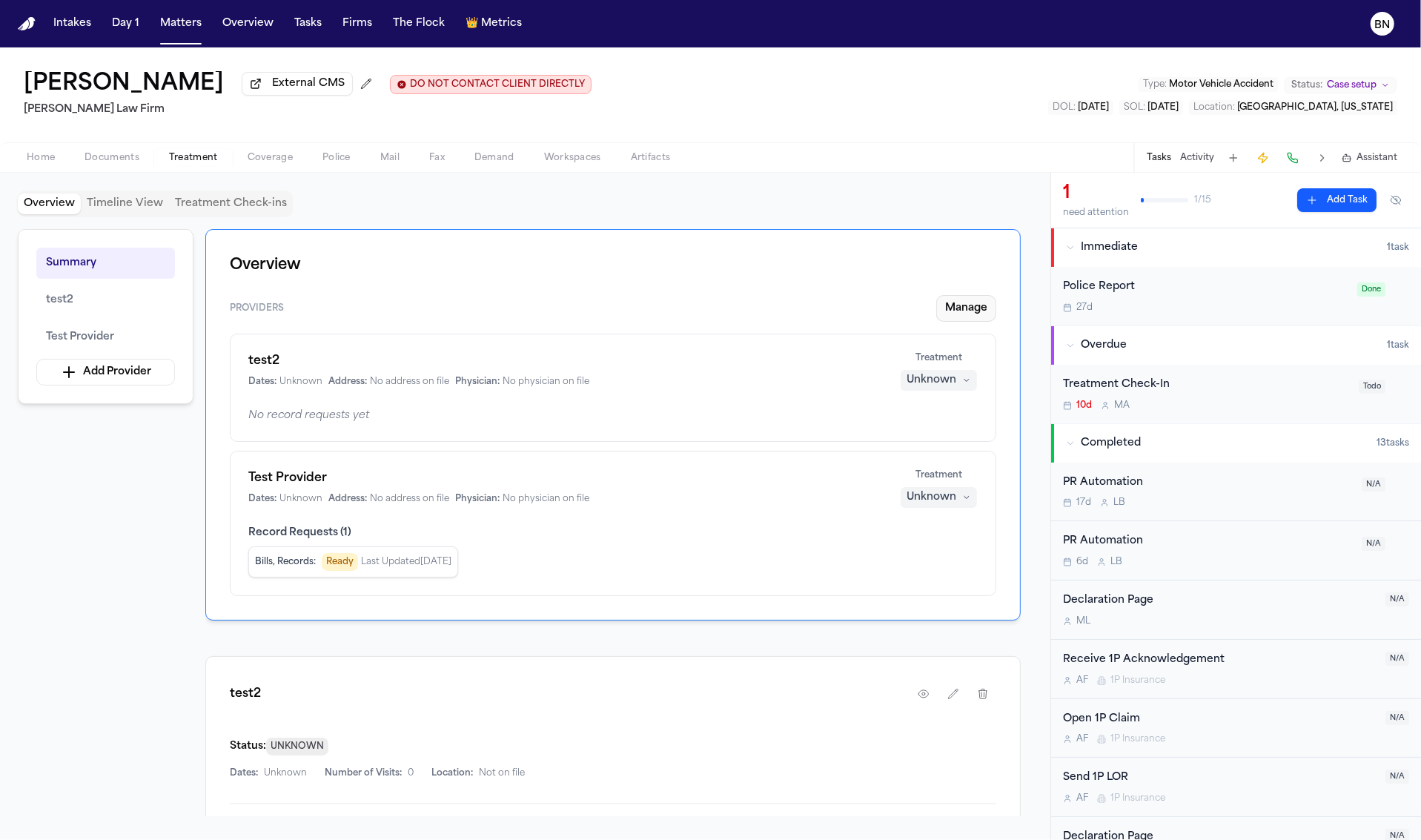
click at [980, 320] on button "Manage" at bounding box center [966, 308] width 60 height 27
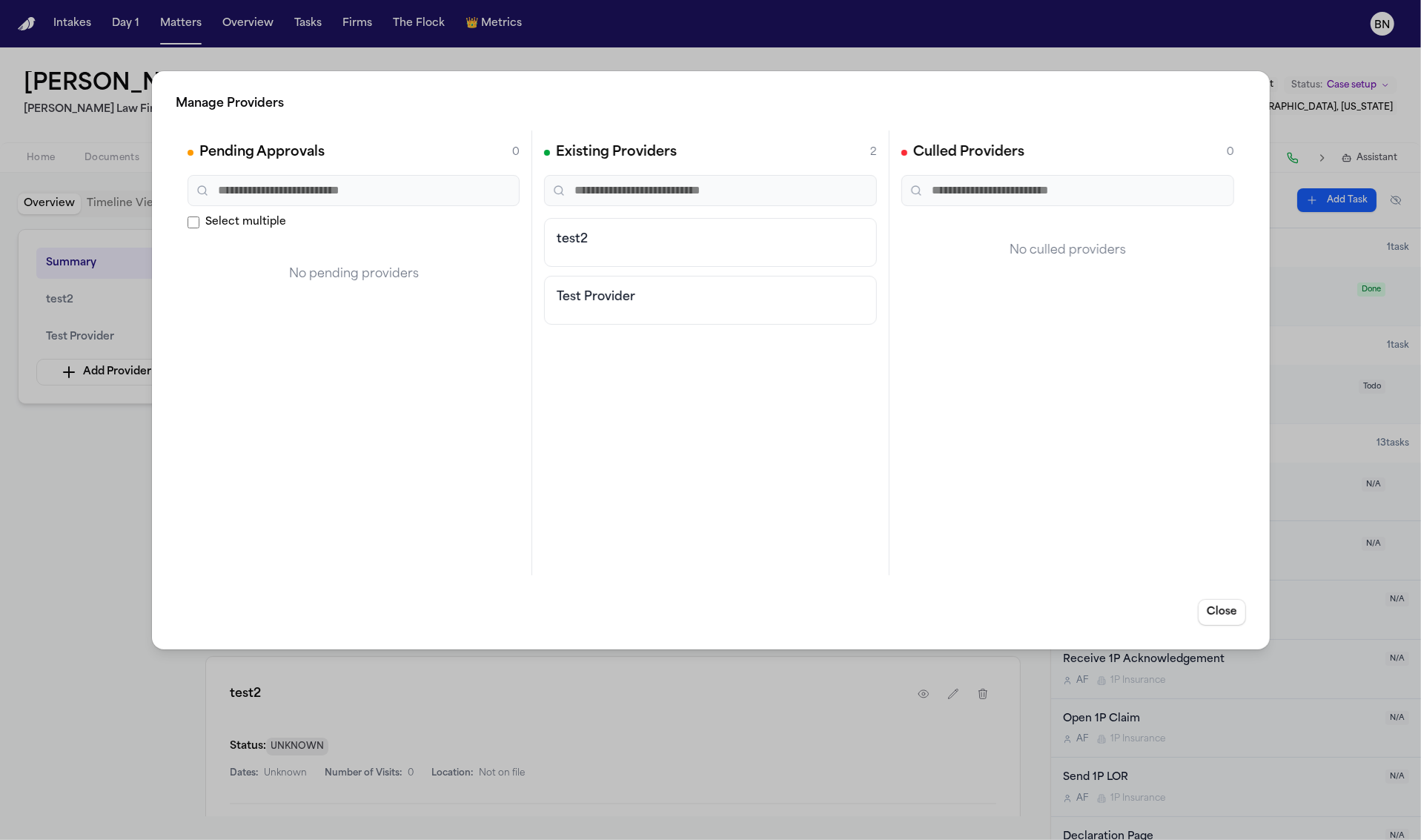
click at [236, 316] on div "Pending Approvals 0 Select multiple No pending providers" at bounding box center [354, 353] width 357 height 445
click at [92, 574] on div "Manage Providers Pending Approvals 0 Select multiple No pending providers Exist…" at bounding box center [710, 420] width 1421 height 840
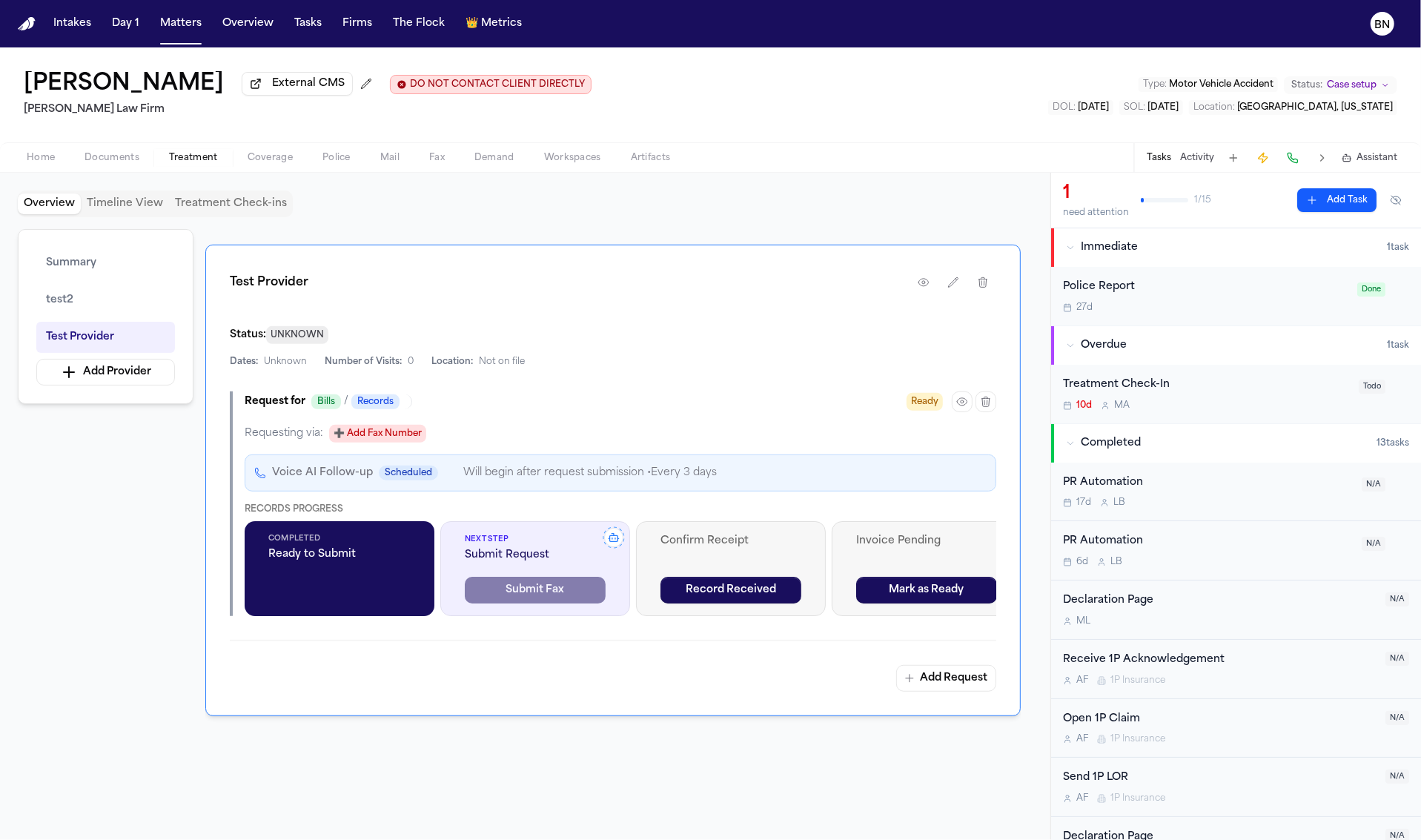
scroll to position [0, 36]
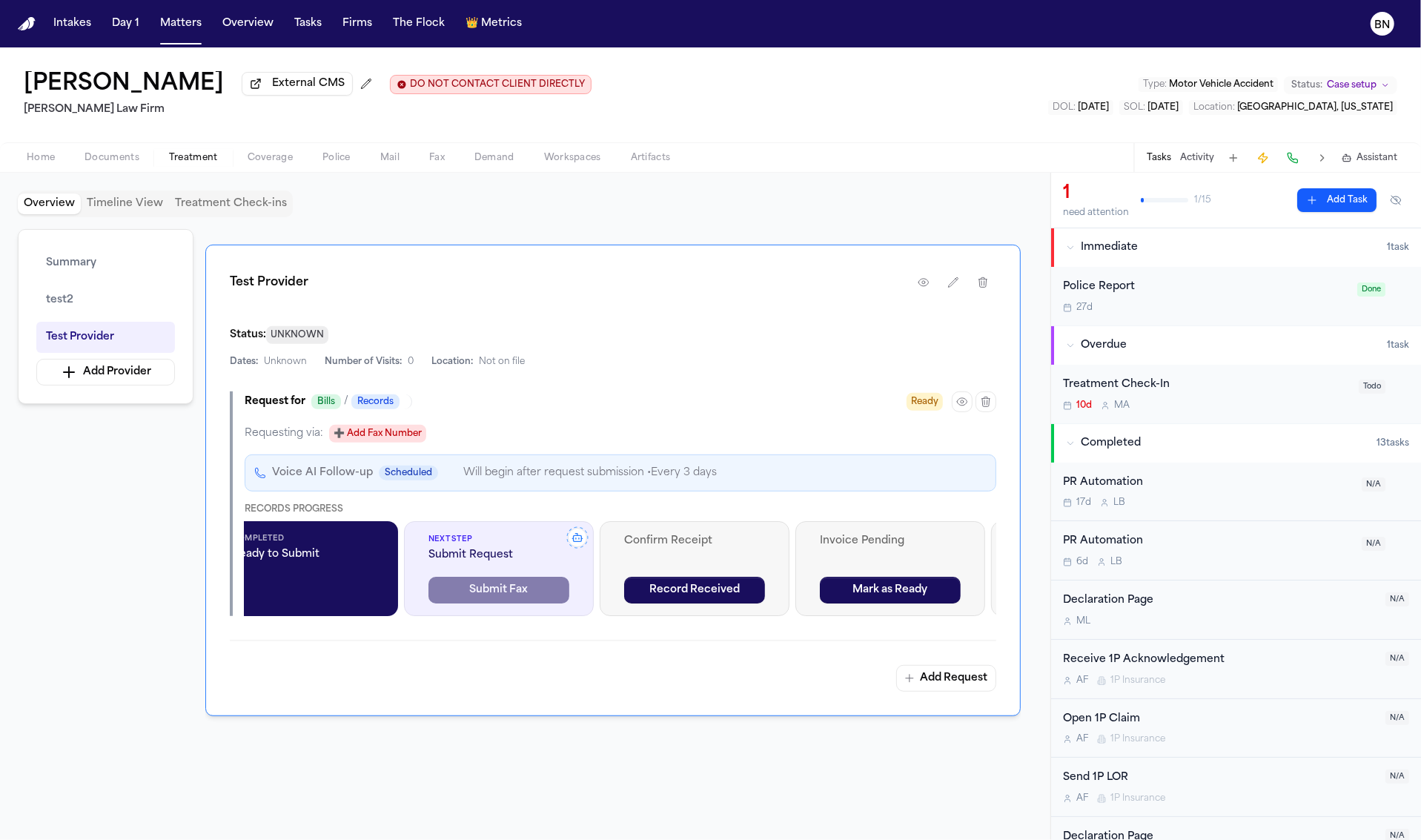
click at [260, 159] on span "Coverage" at bounding box center [270, 158] width 46 height 12
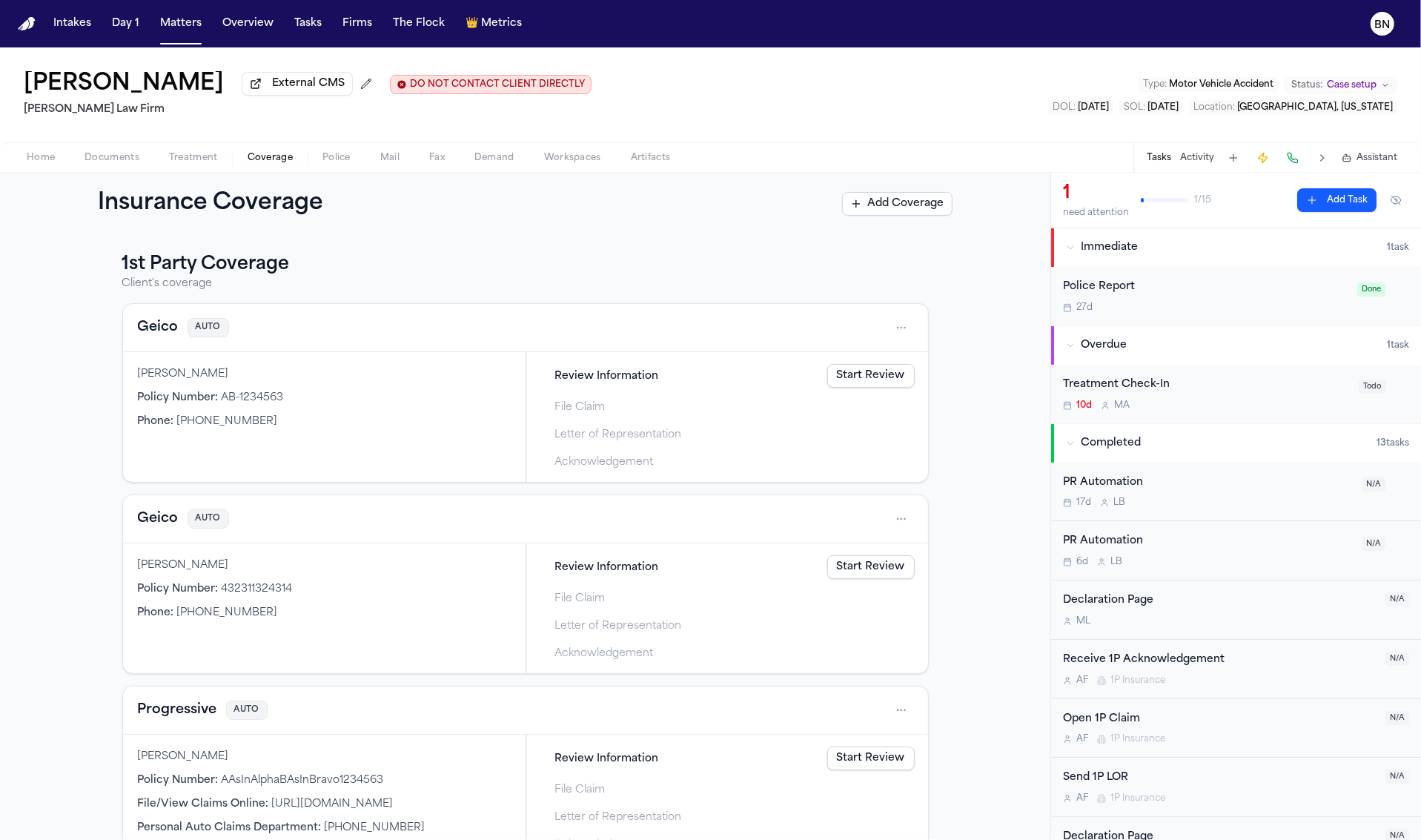
click at [161, 329] on button "Geico" at bounding box center [158, 327] width 41 height 20
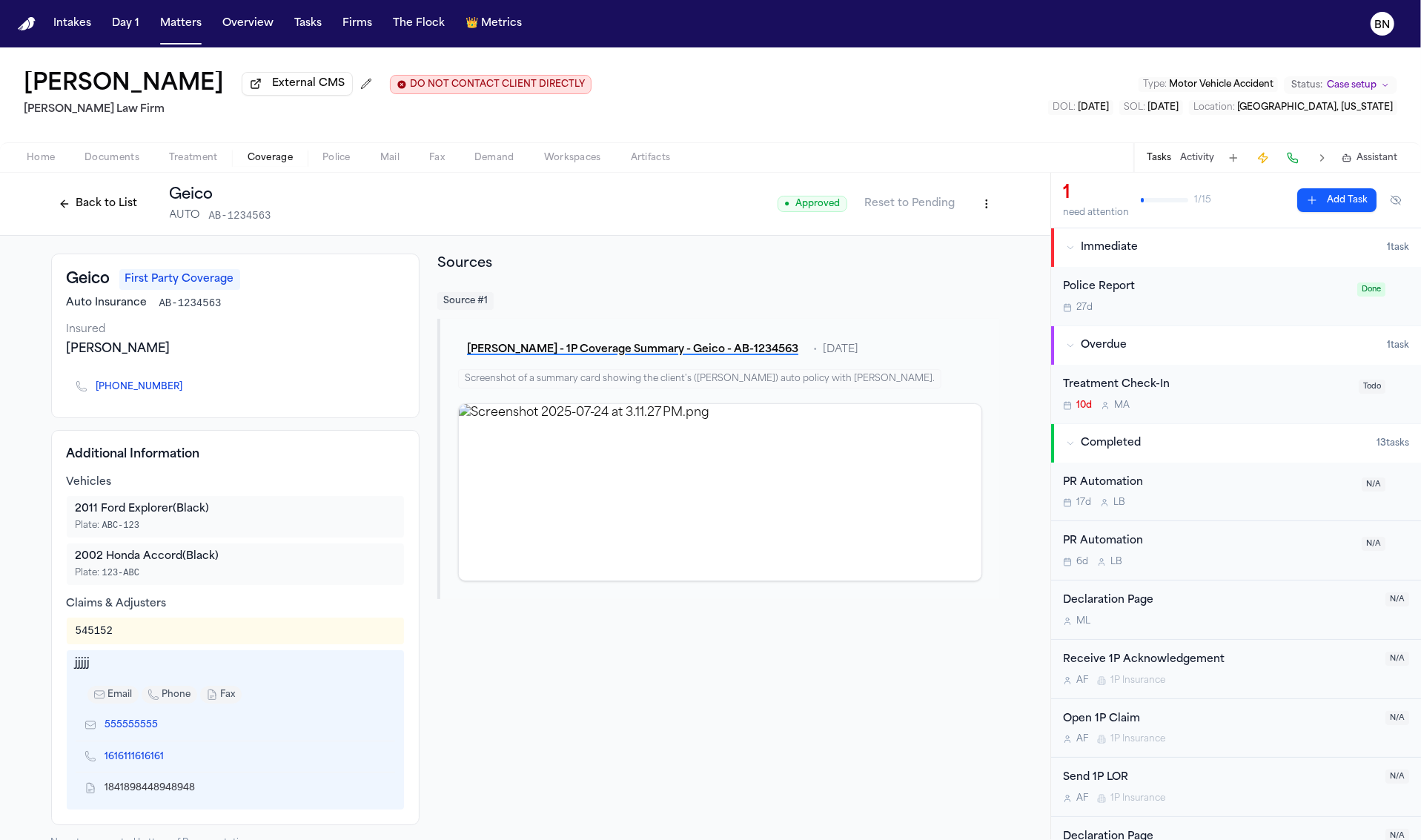
click at [107, 211] on button "Back to List" at bounding box center [98, 204] width 94 height 23
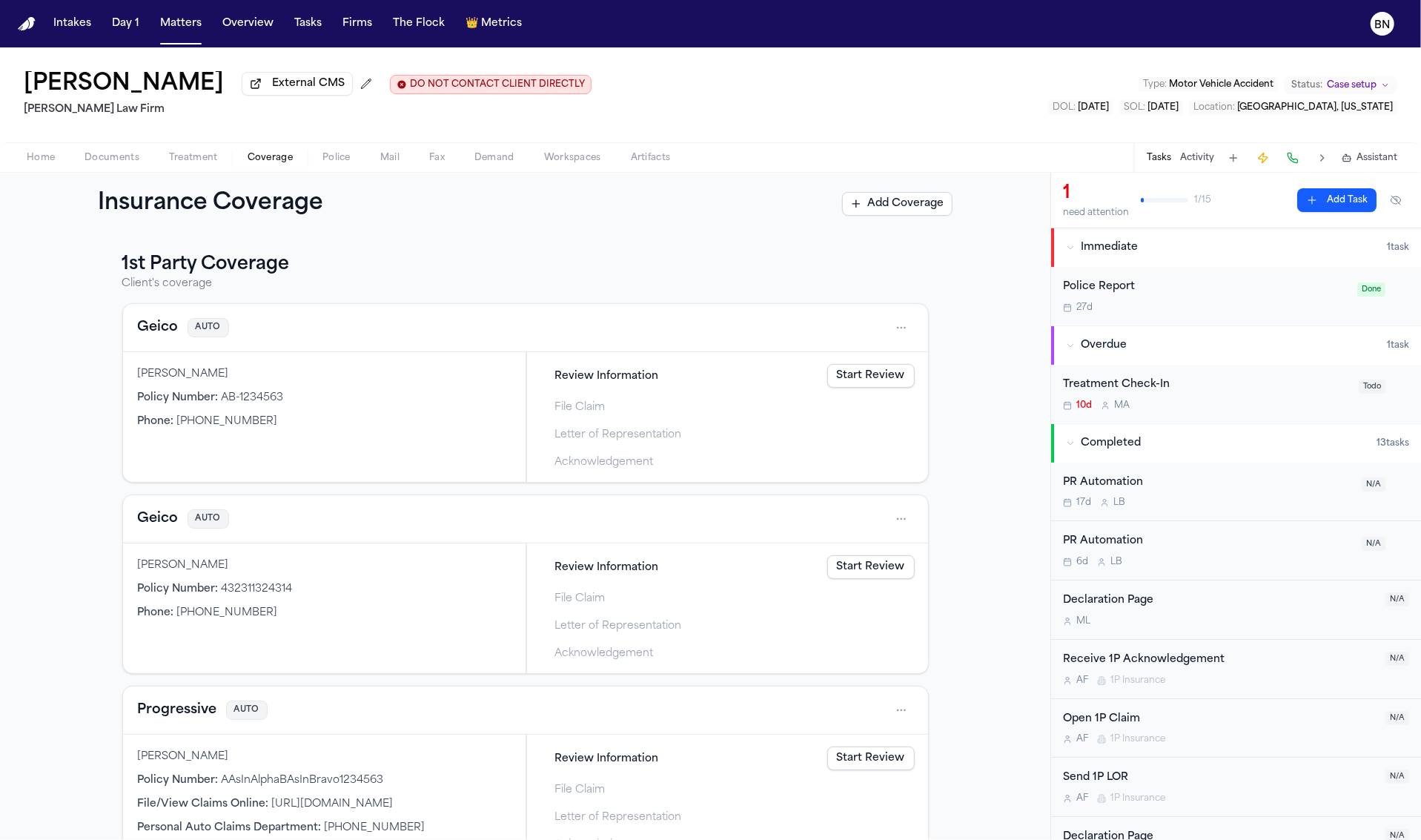
click at [875, 383] on link "Start Review" at bounding box center [871, 375] width 87 height 23
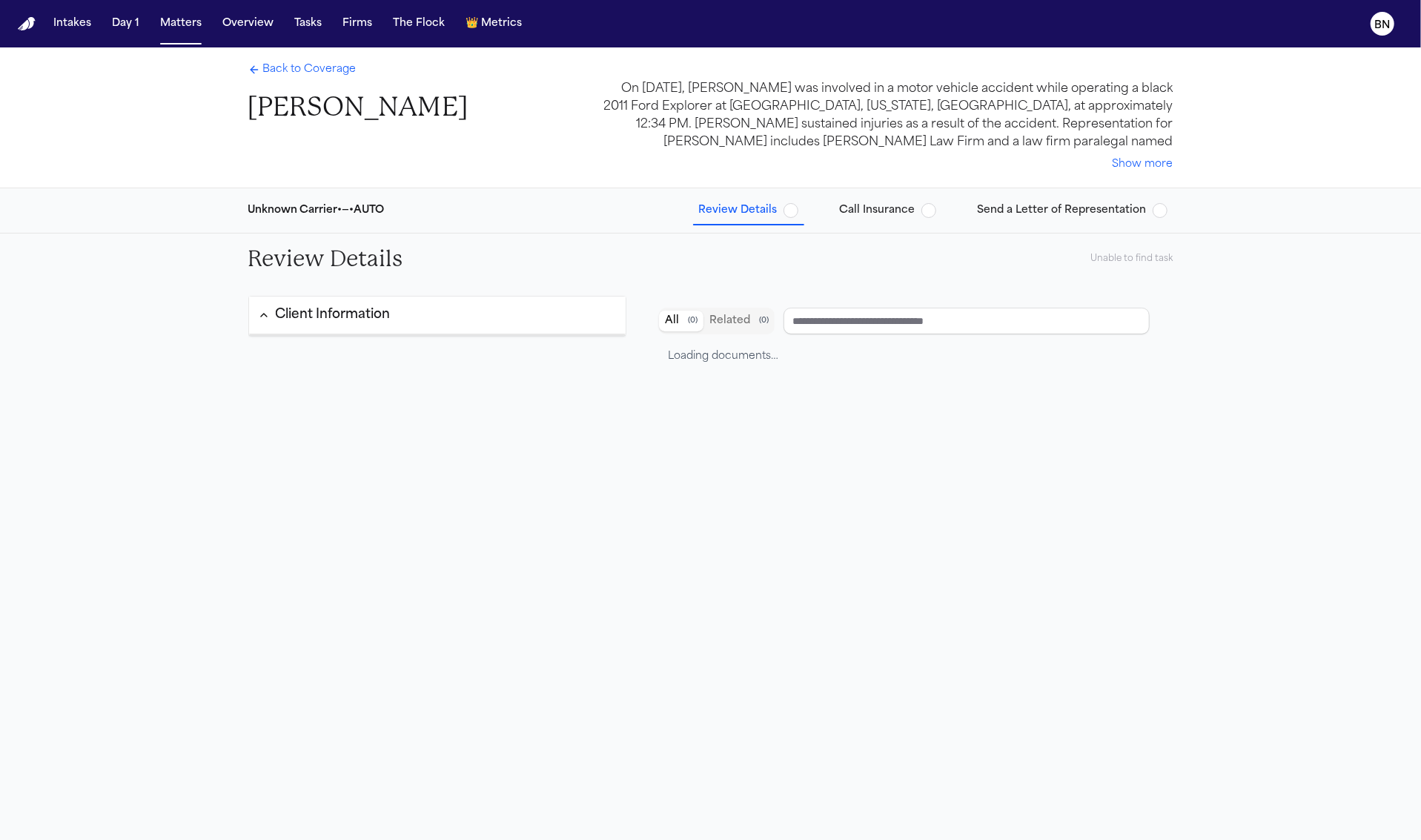
type input "**********"
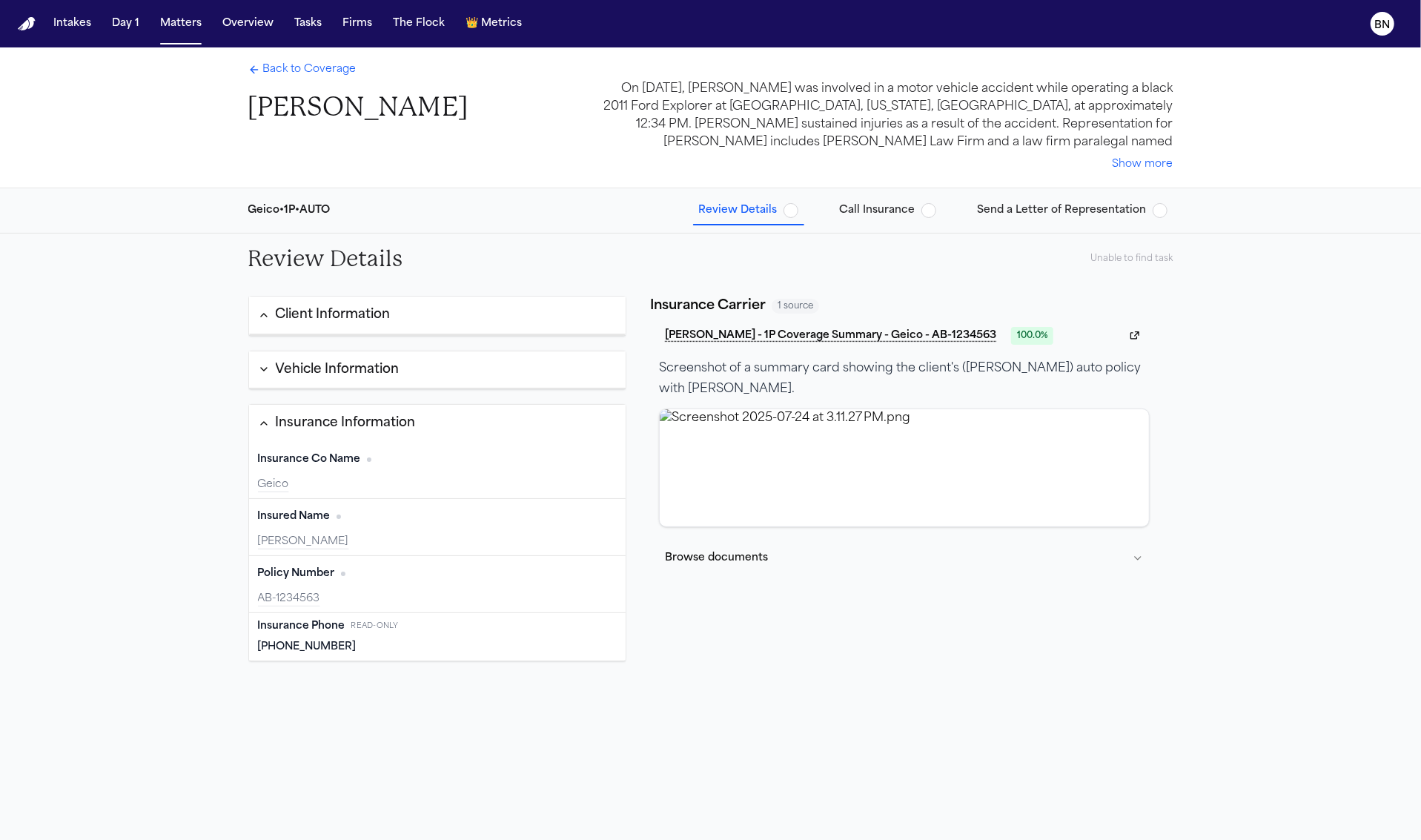
click at [414, 477] on div "Geico" at bounding box center [437, 484] width 360 height 15
click at [423, 519] on div "Insured Name Edit" at bounding box center [437, 517] width 360 height 23
click at [419, 579] on div "Policy Number Edit" at bounding box center [437, 573] width 360 height 23
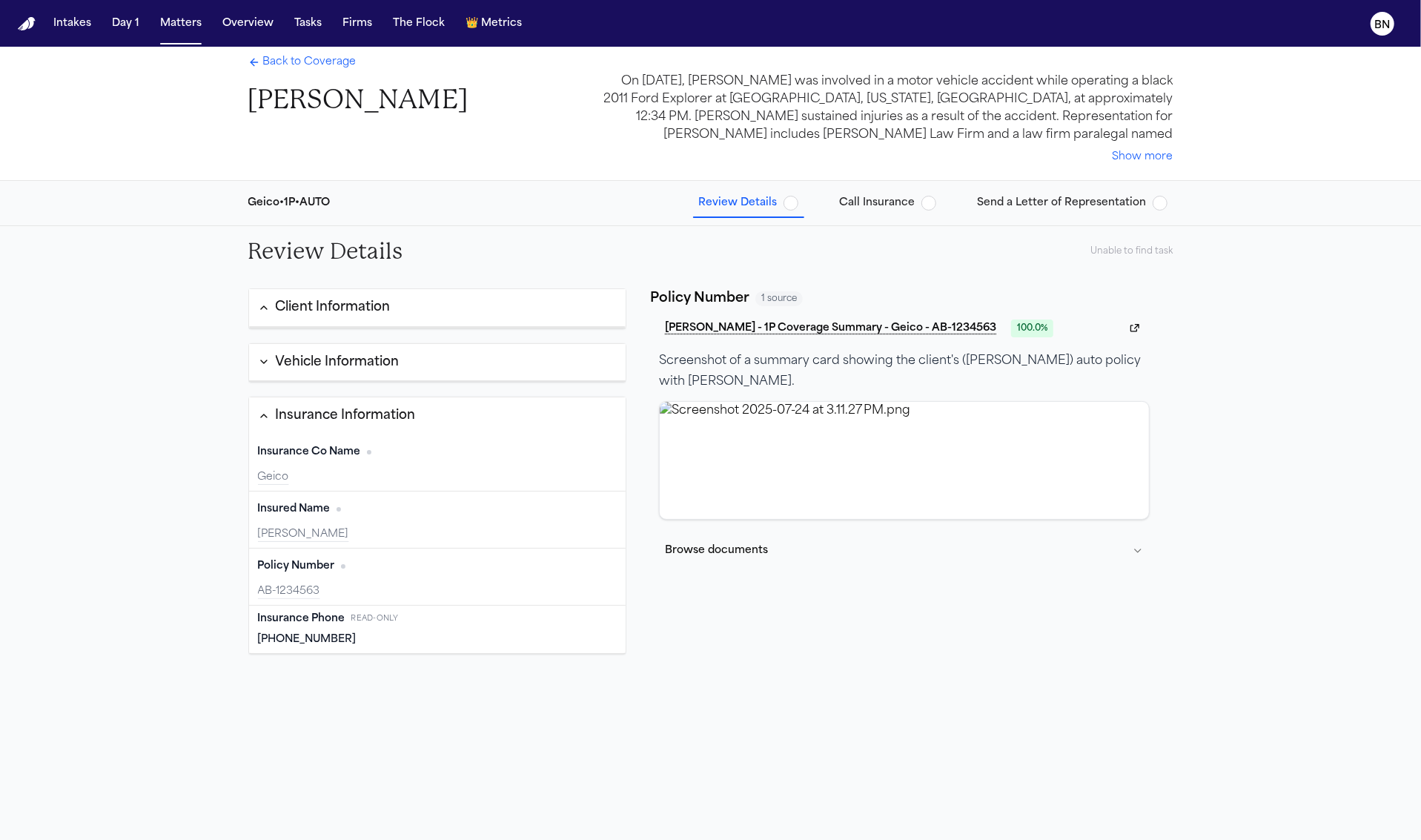
scroll to position [10, 0]
click at [1145, 247] on div "Unable to find task" at bounding box center [1132, 249] width 82 height 12
click at [897, 206] on span "Call Insurance" at bounding box center [878, 201] width 76 height 15
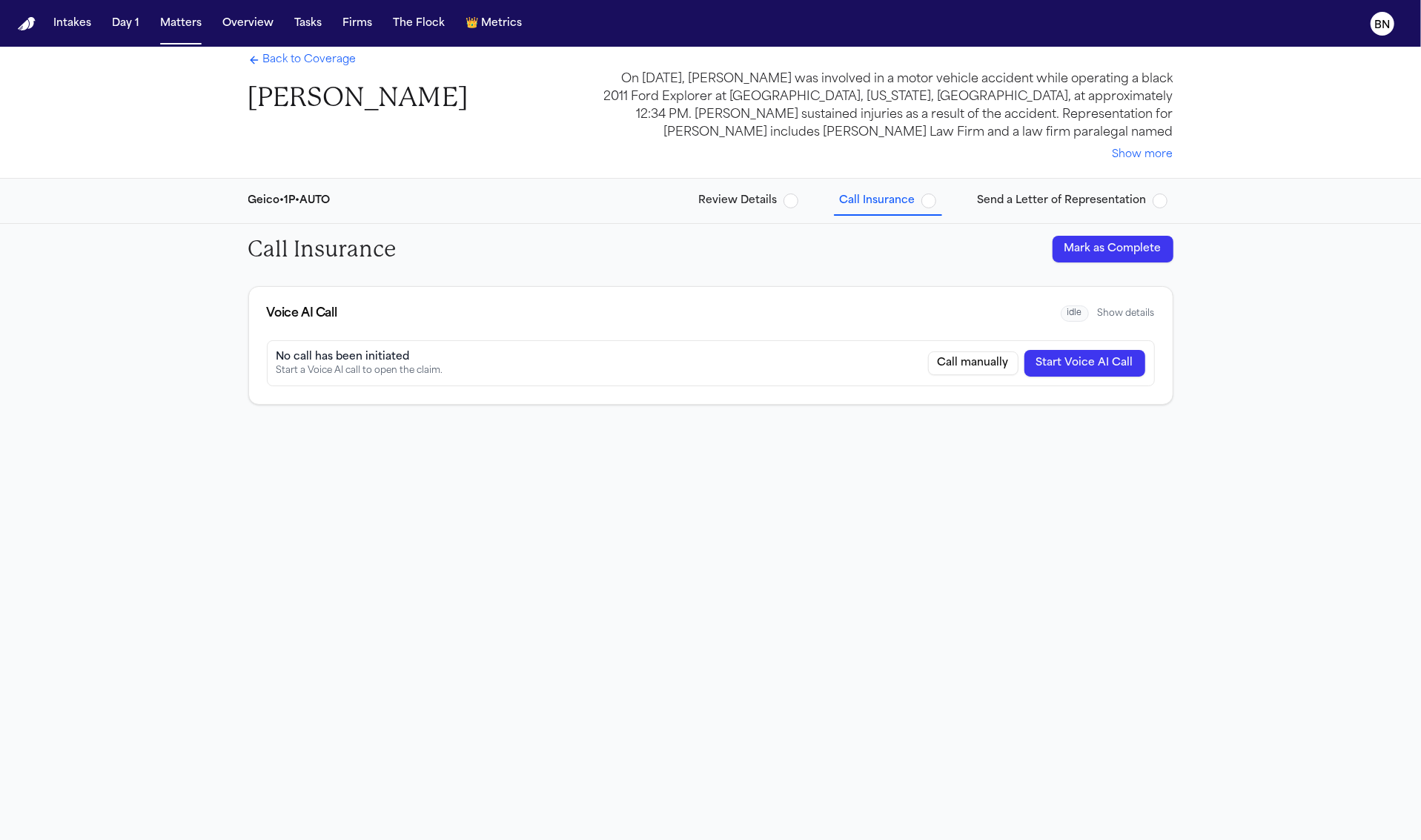
click at [1062, 207] on span "Send a Letter of Representation" at bounding box center [1062, 201] width 169 height 15
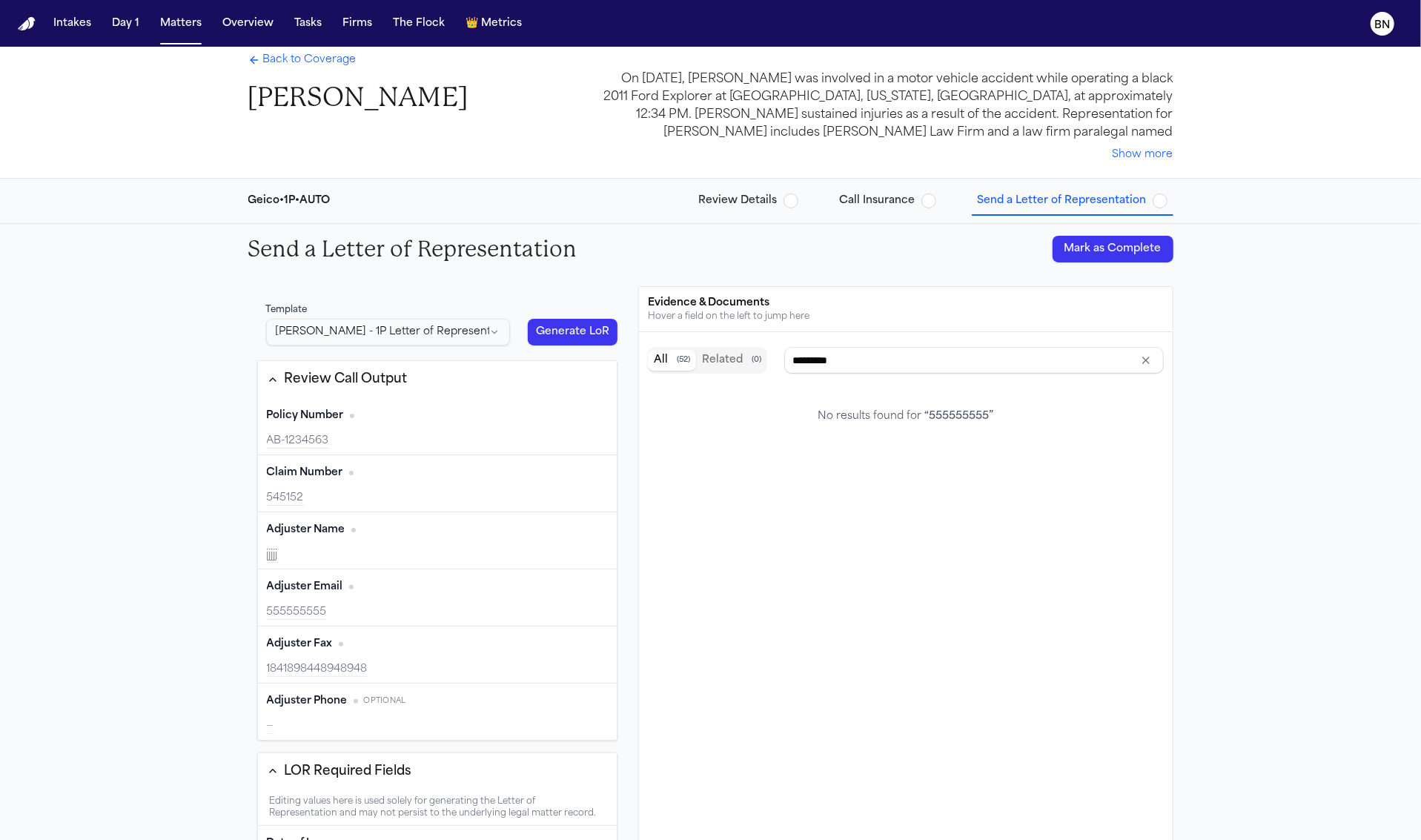
scroll to position [71, 0]
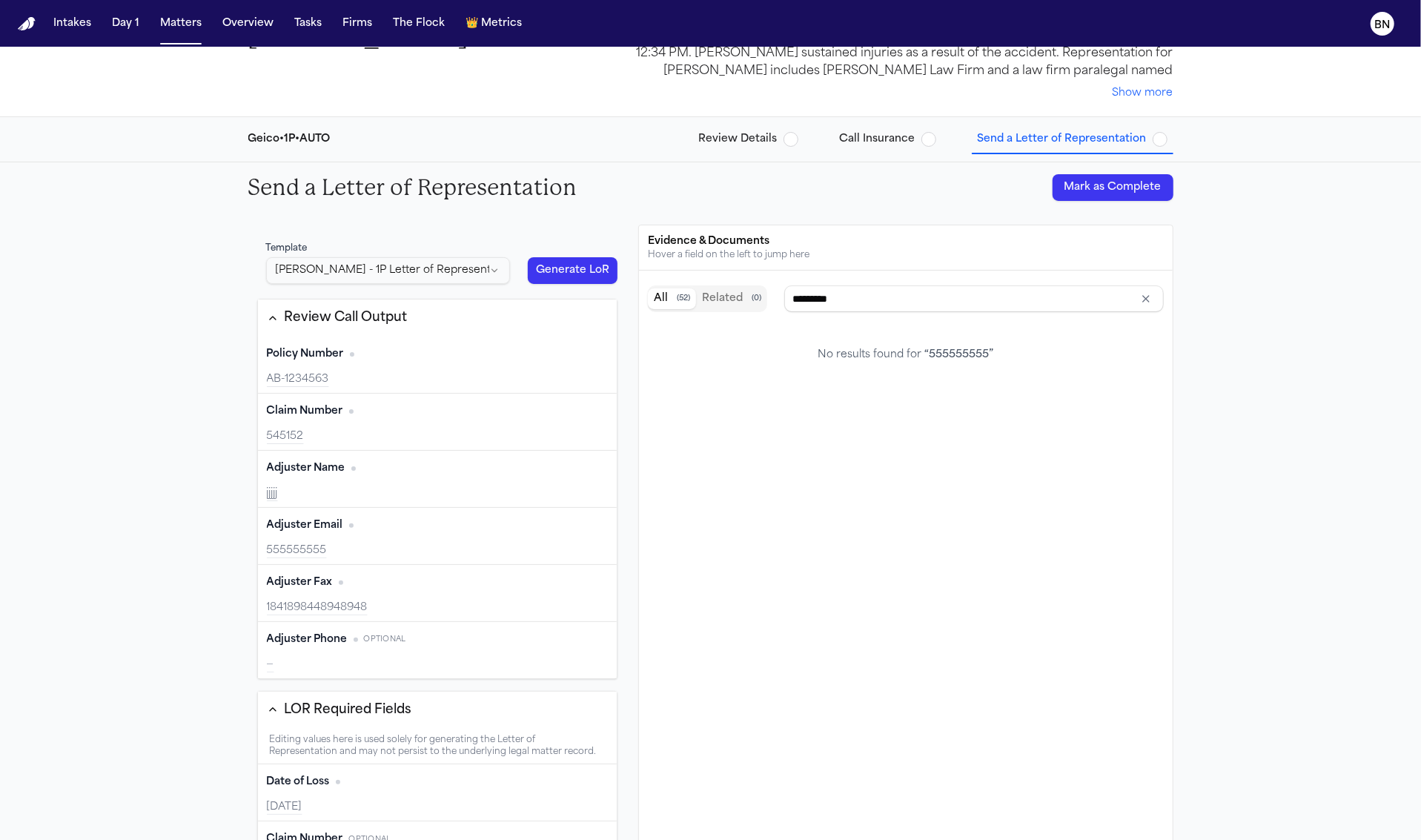
type input "******"
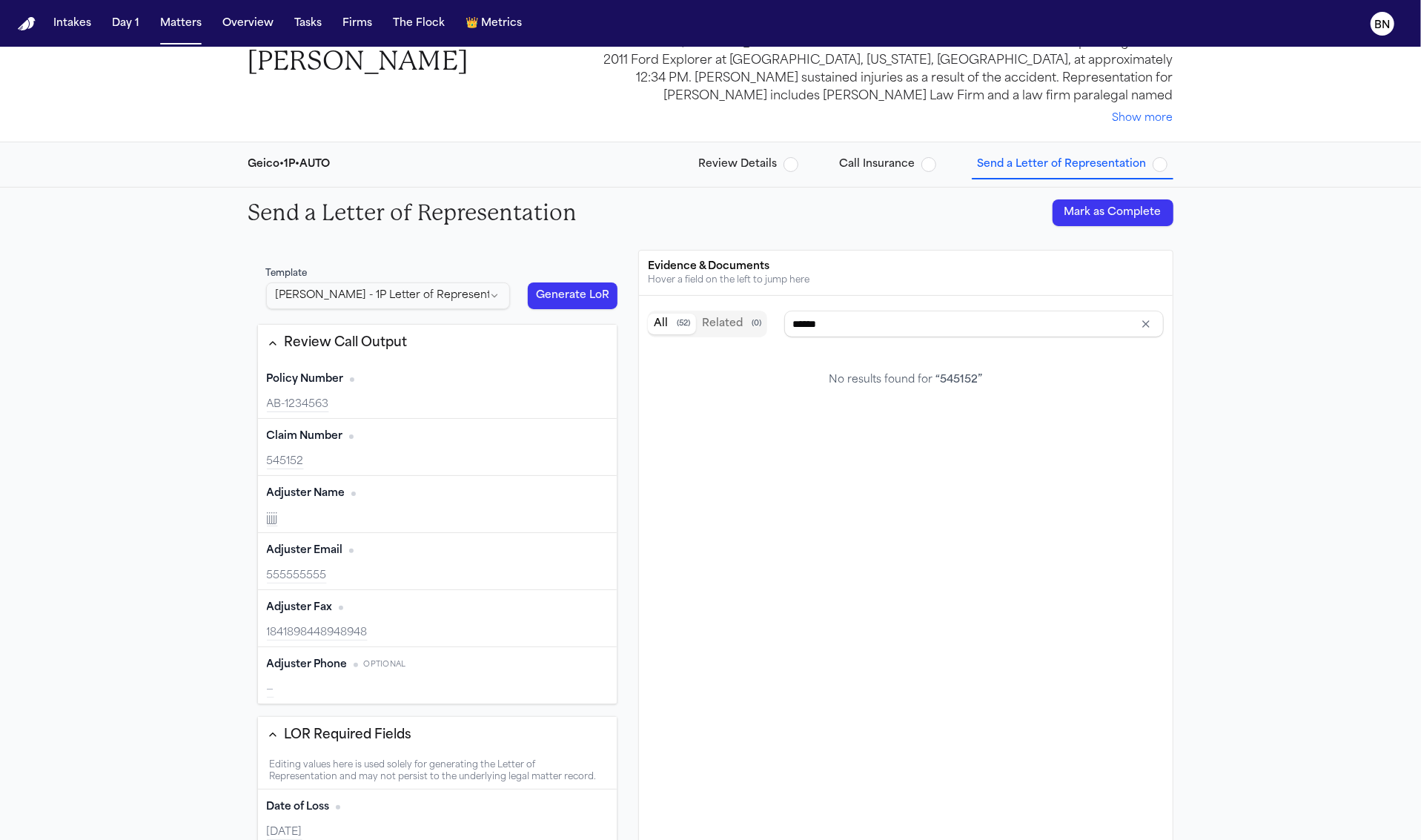
scroll to position [0, 0]
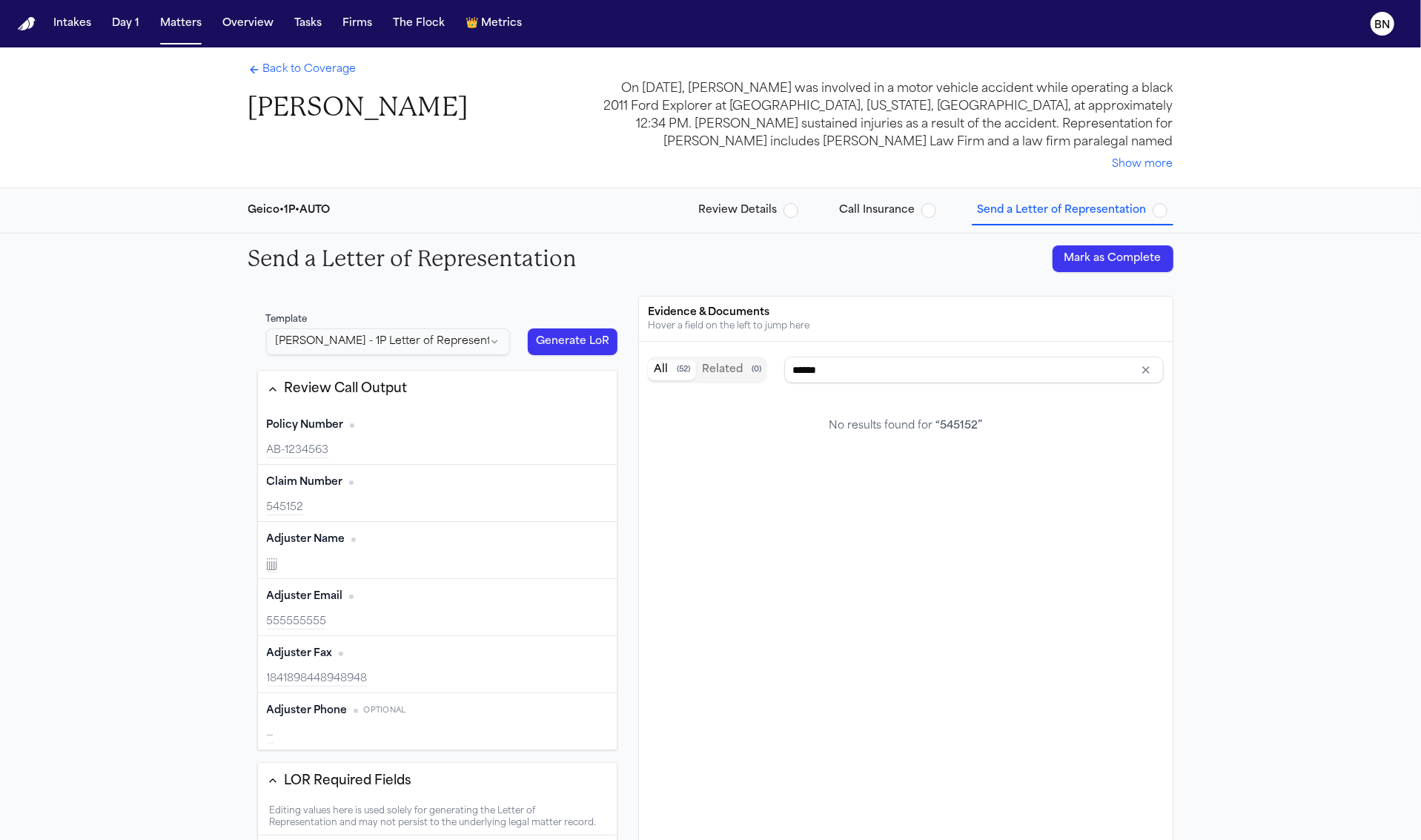
click at [323, 86] on div "Back to Coverage Bennett Northcutt" at bounding box center [358, 92] width 220 height 61
click at [320, 81] on div "Back to Coverage Bennett Northcutt" at bounding box center [358, 92] width 220 height 61
click at [319, 72] on span "Back to Coverage" at bounding box center [309, 69] width 93 height 15
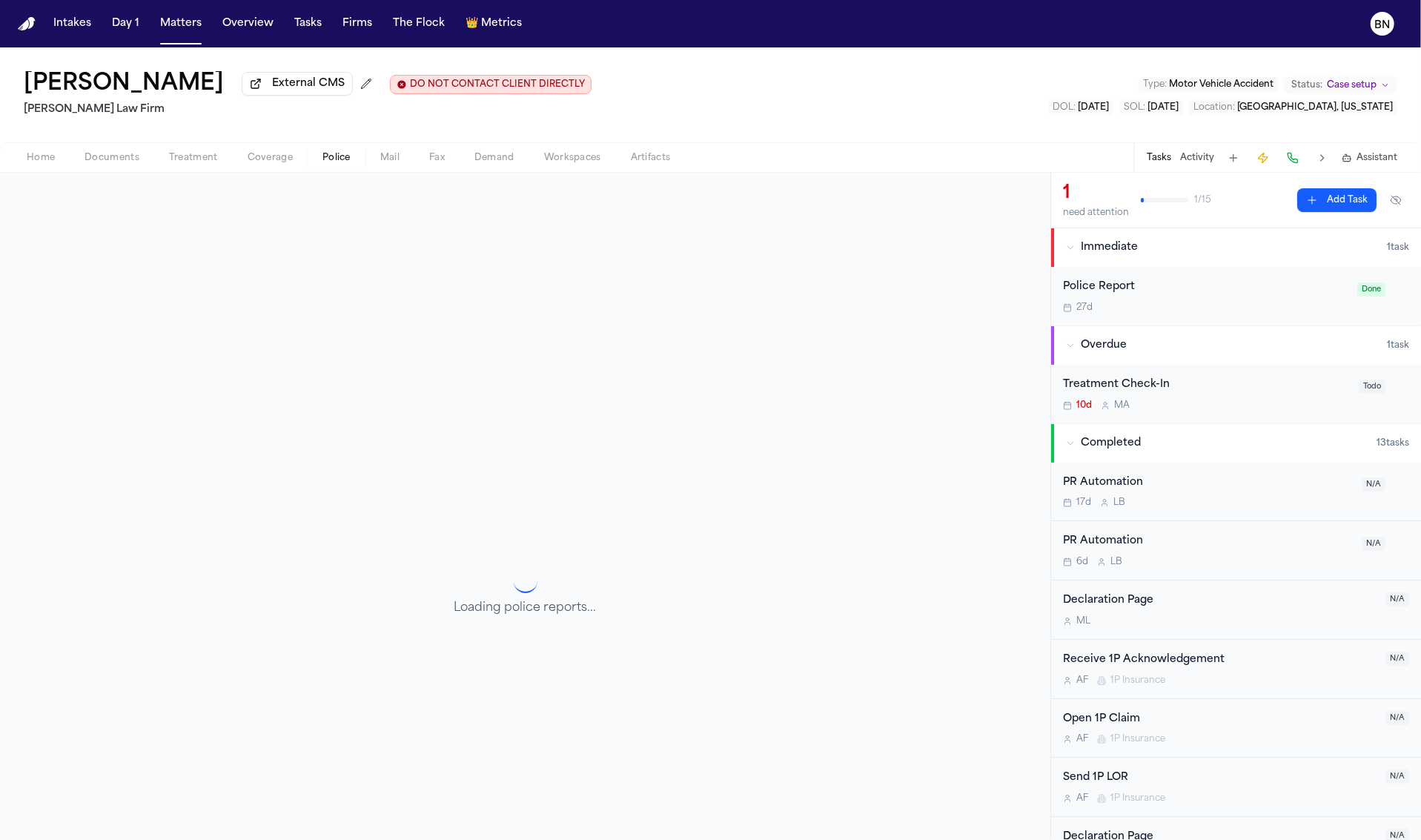
click at [332, 162] on span "Police" at bounding box center [337, 158] width 28 height 12
click at [392, 164] on span "Mail" at bounding box center [390, 158] width 19 height 12
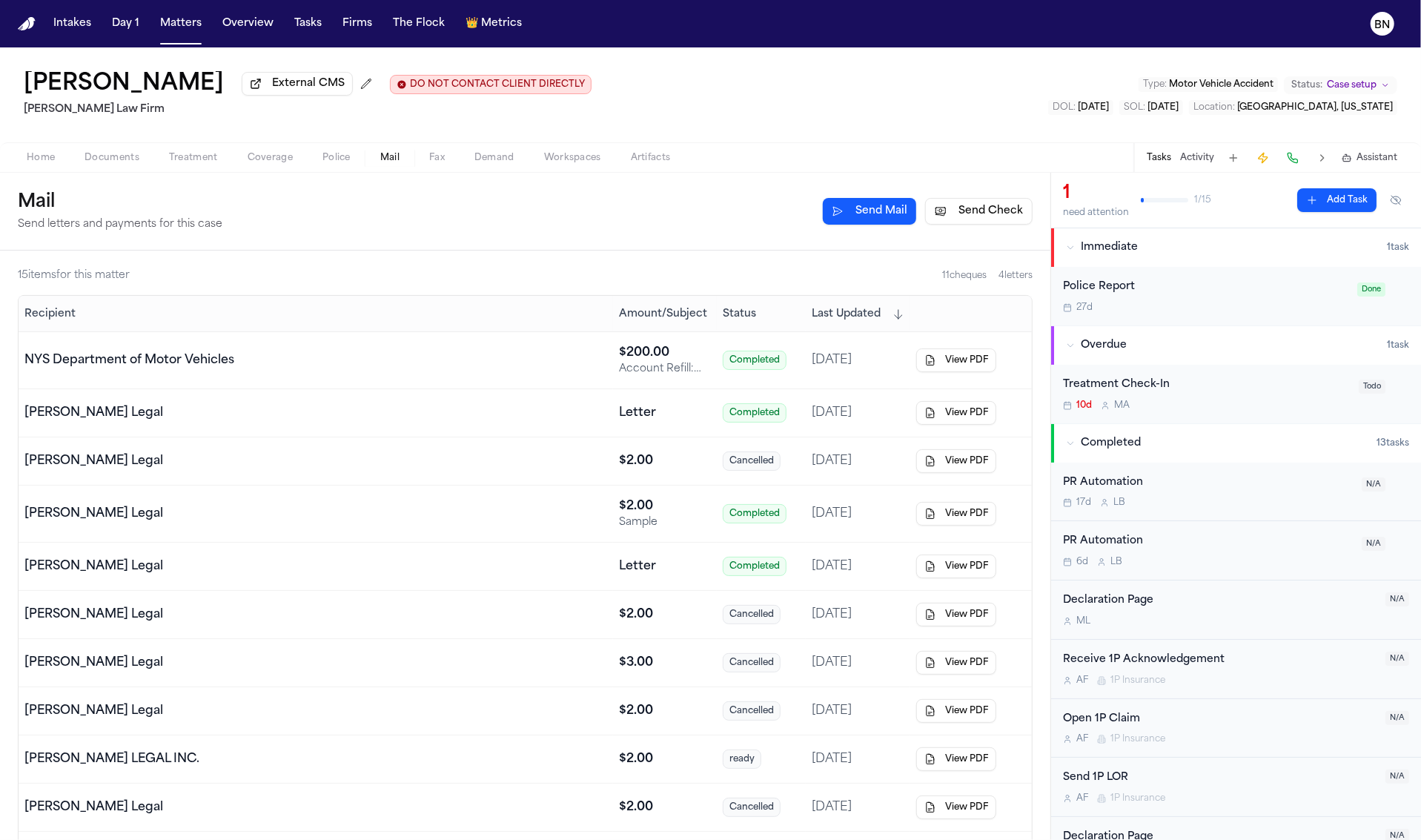
click at [981, 213] on button "Send Check" at bounding box center [979, 211] width 108 height 27
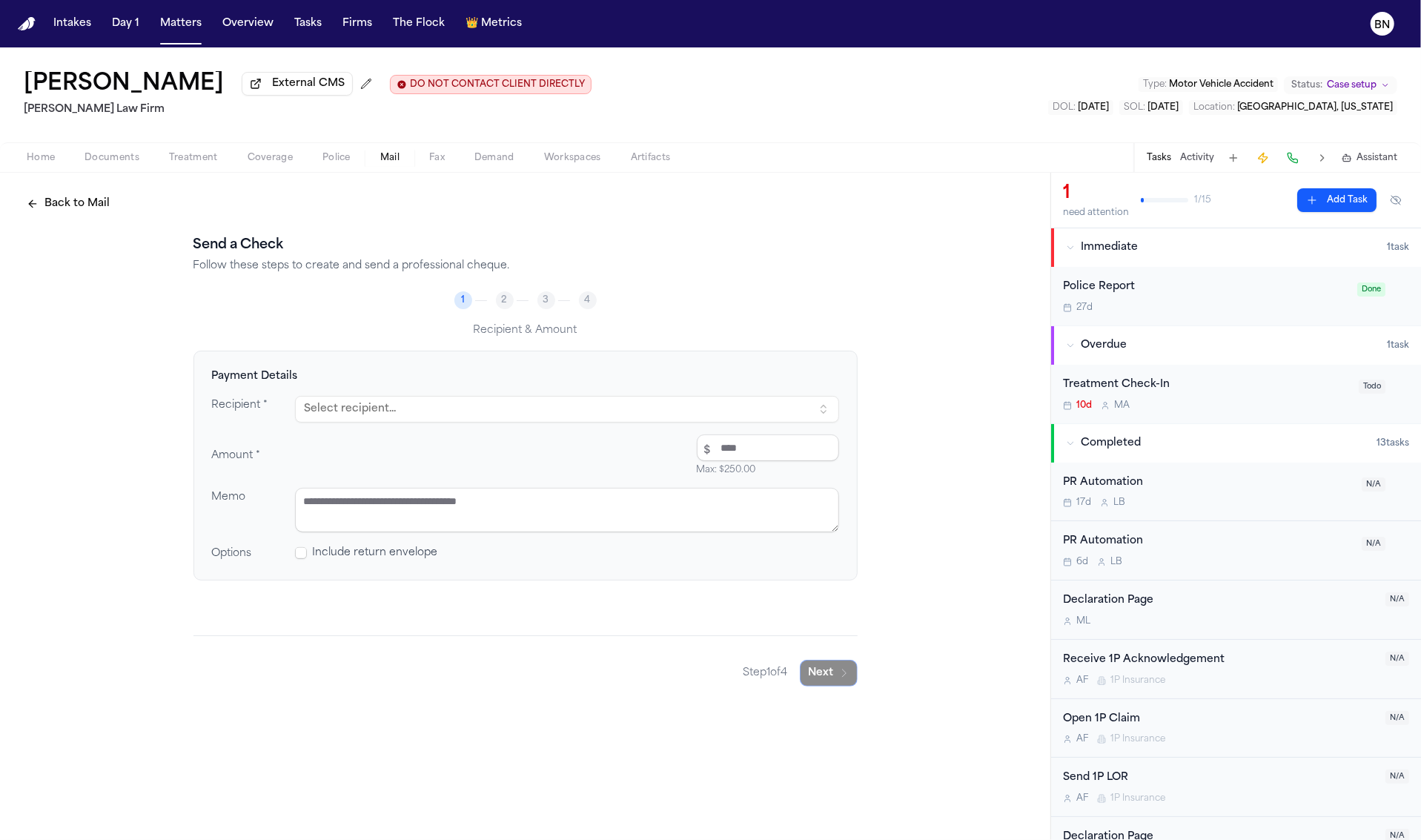
click at [360, 561] on span "Include return envelope" at bounding box center [375, 553] width 125 height 15
click at [306, 552] on span at bounding box center [301, 553] width 12 height 12
click at [450, 405] on button "Select recipient..." at bounding box center [566, 409] width 544 height 27
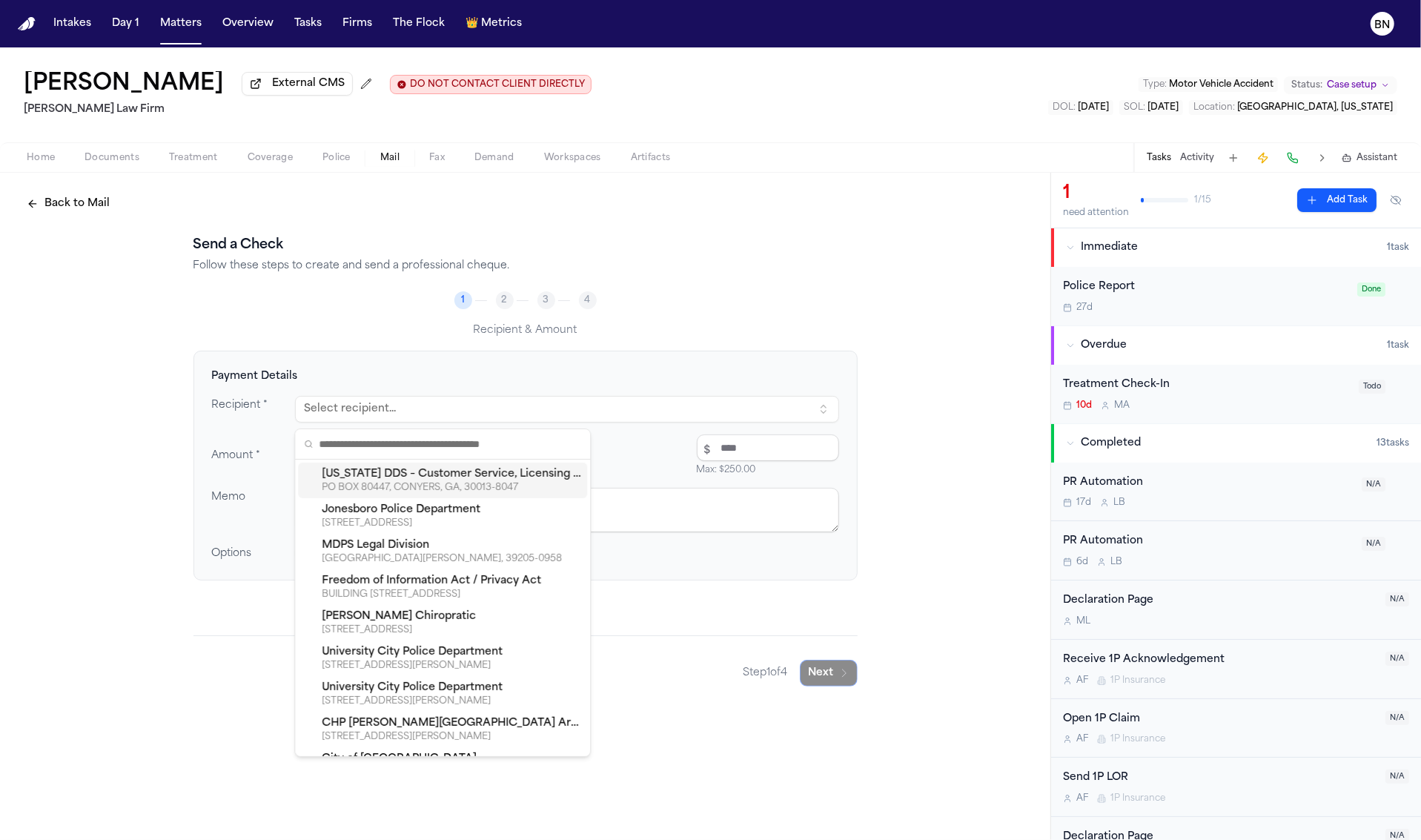
click at [505, 357] on div "Payment Details Recipient * Select recipient... Amount * $ Max: $ 250.00 Memo O…" at bounding box center [526, 466] width 664 height 230
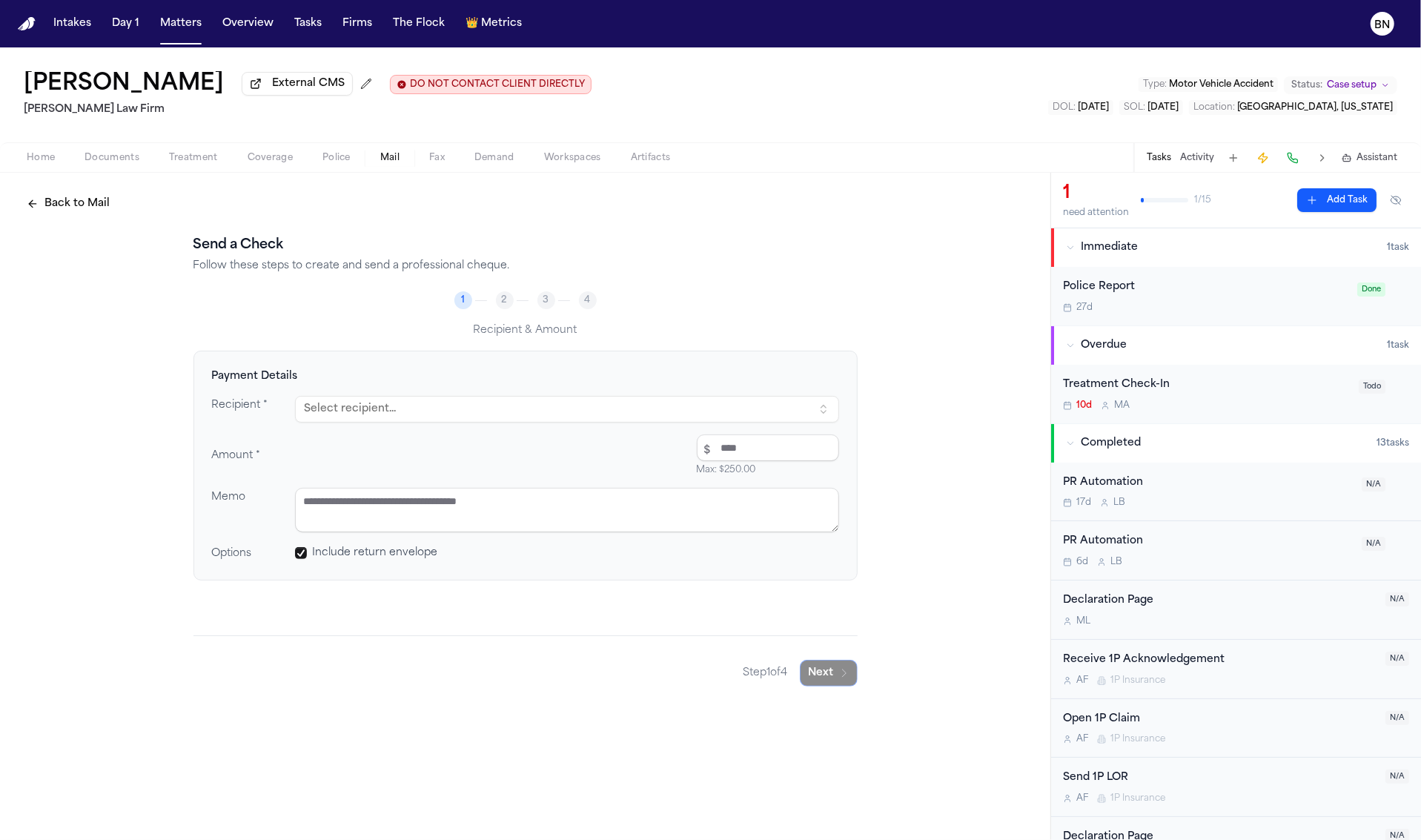
click at [81, 205] on button "Back to Mail" at bounding box center [68, 204] width 101 height 27
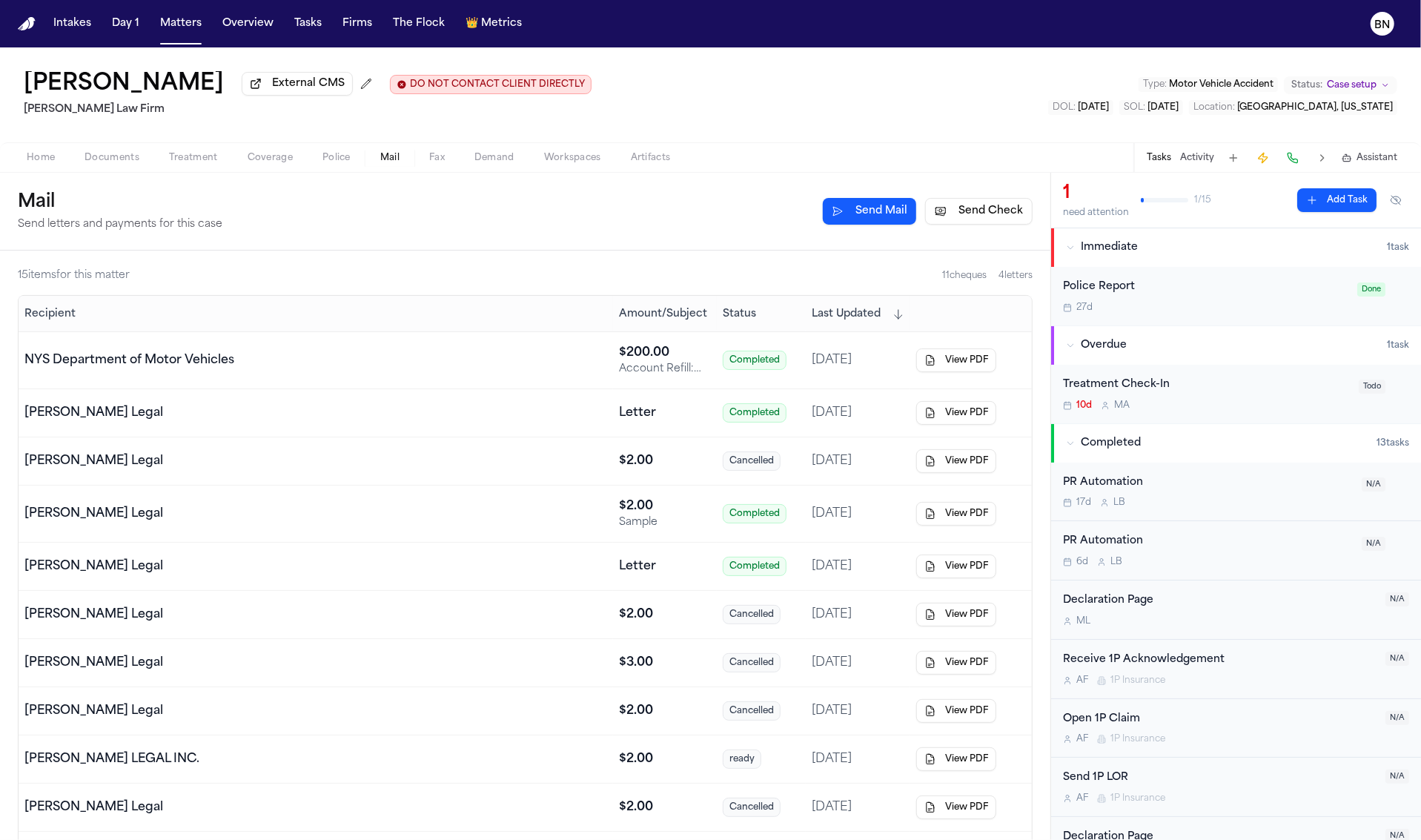
click at [483, 163] on span "Demand" at bounding box center [494, 158] width 40 height 12
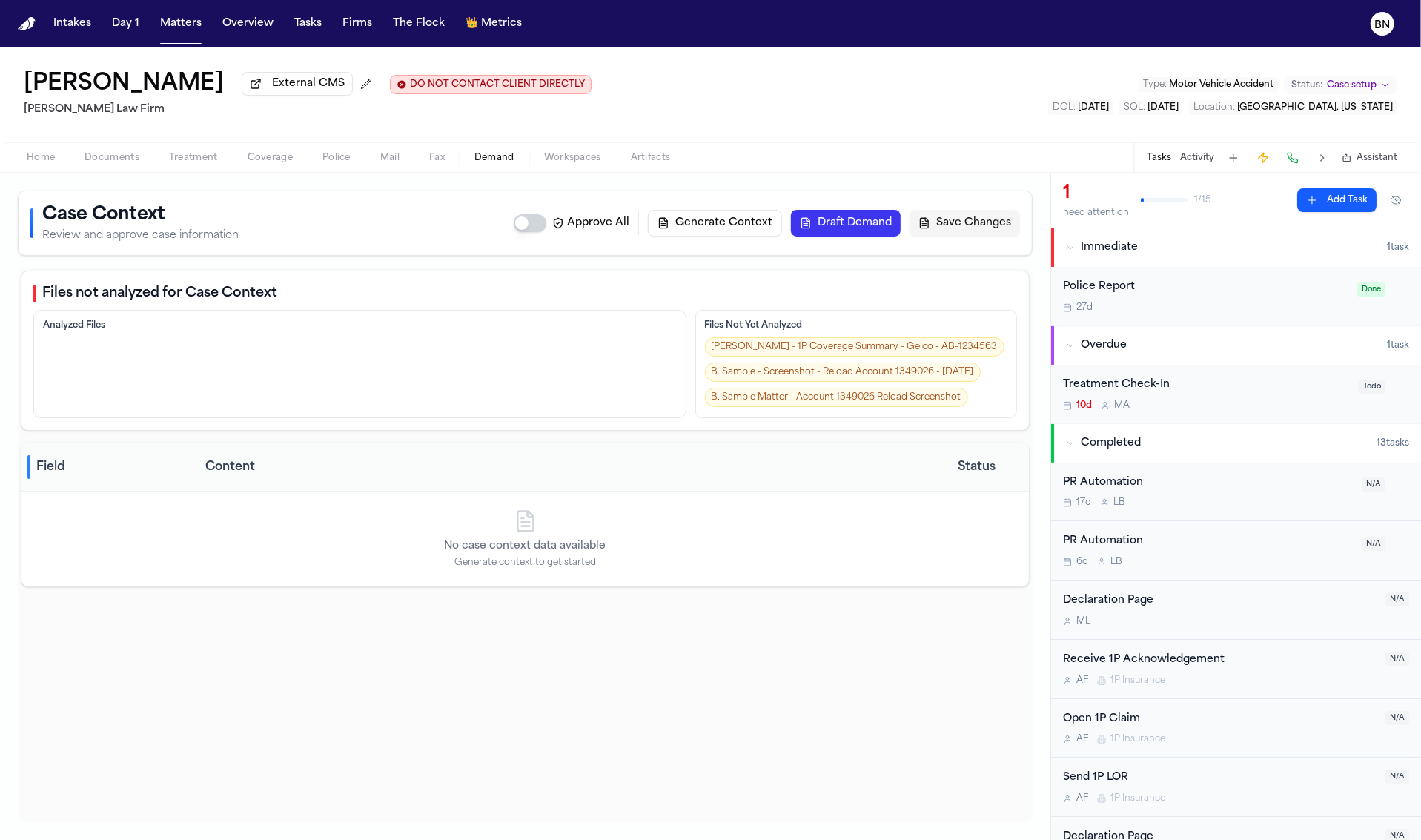
click at [184, 162] on span "Treatment" at bounding box center [193, 158] width 48 height 12
click at [184, 164] on span "Treatment" at bounding box center [193, 158] width 48 height 12
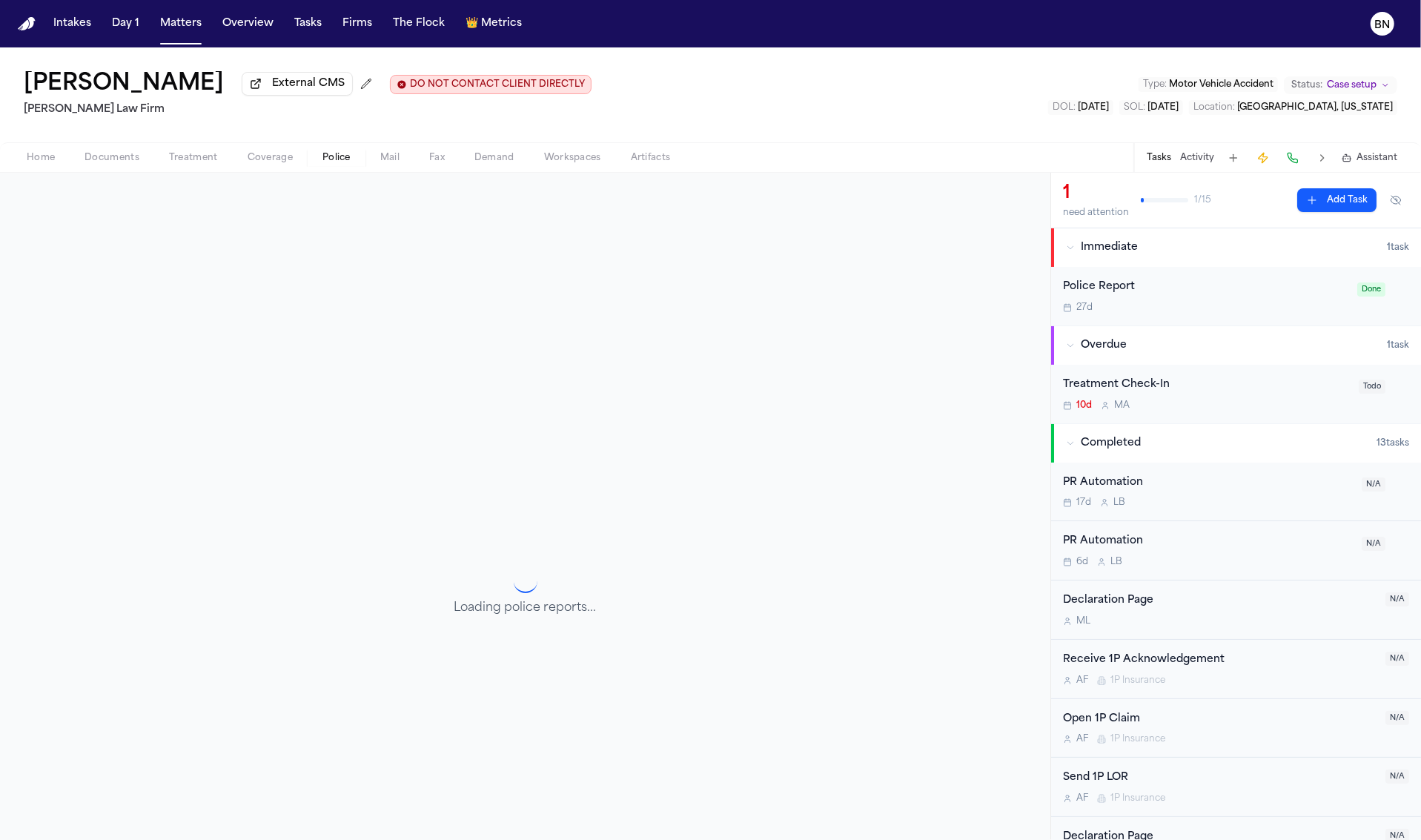
click at [337, 162] on span "Police" at bounding box center [337, 158] width 28 height 12
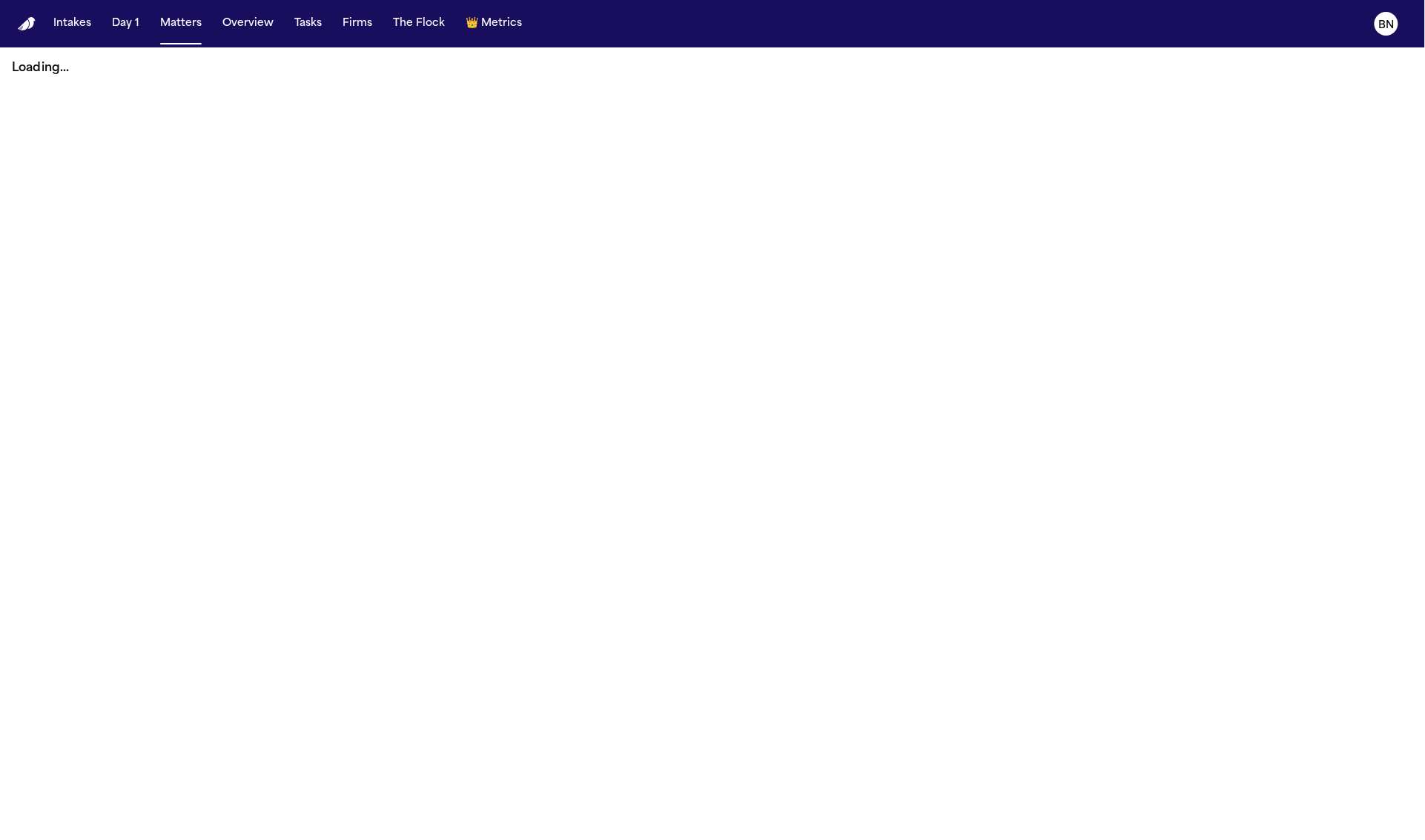
click at [161, 29] on button "Matters" at bounding box center [180, 24] width 53 height 27
click at [169, 30] on button "Matters" at bounding box center [180, 24] width 53 height 27
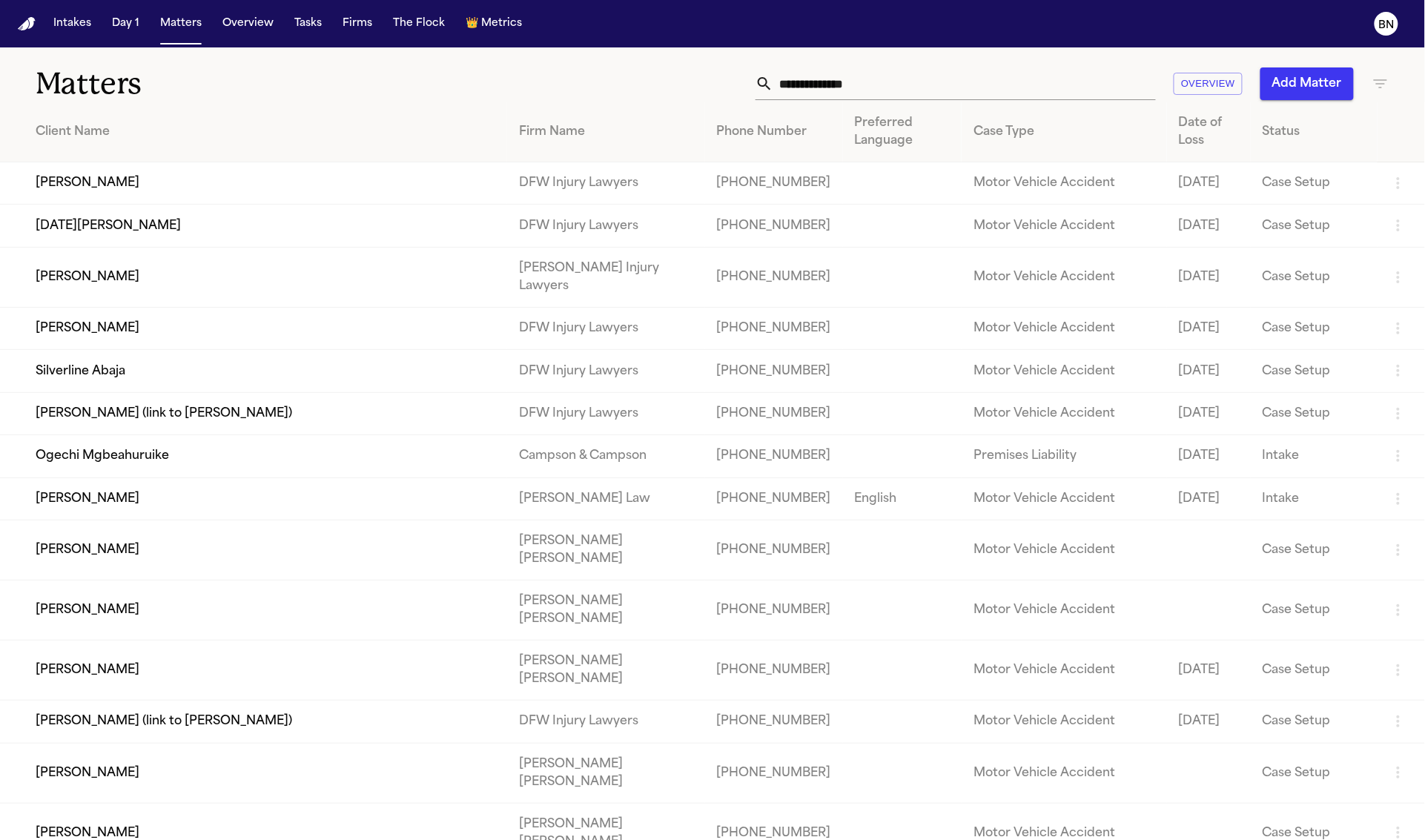
click at [815, 86] on input "text" at bounding box center [964, 84] width 382 height 33
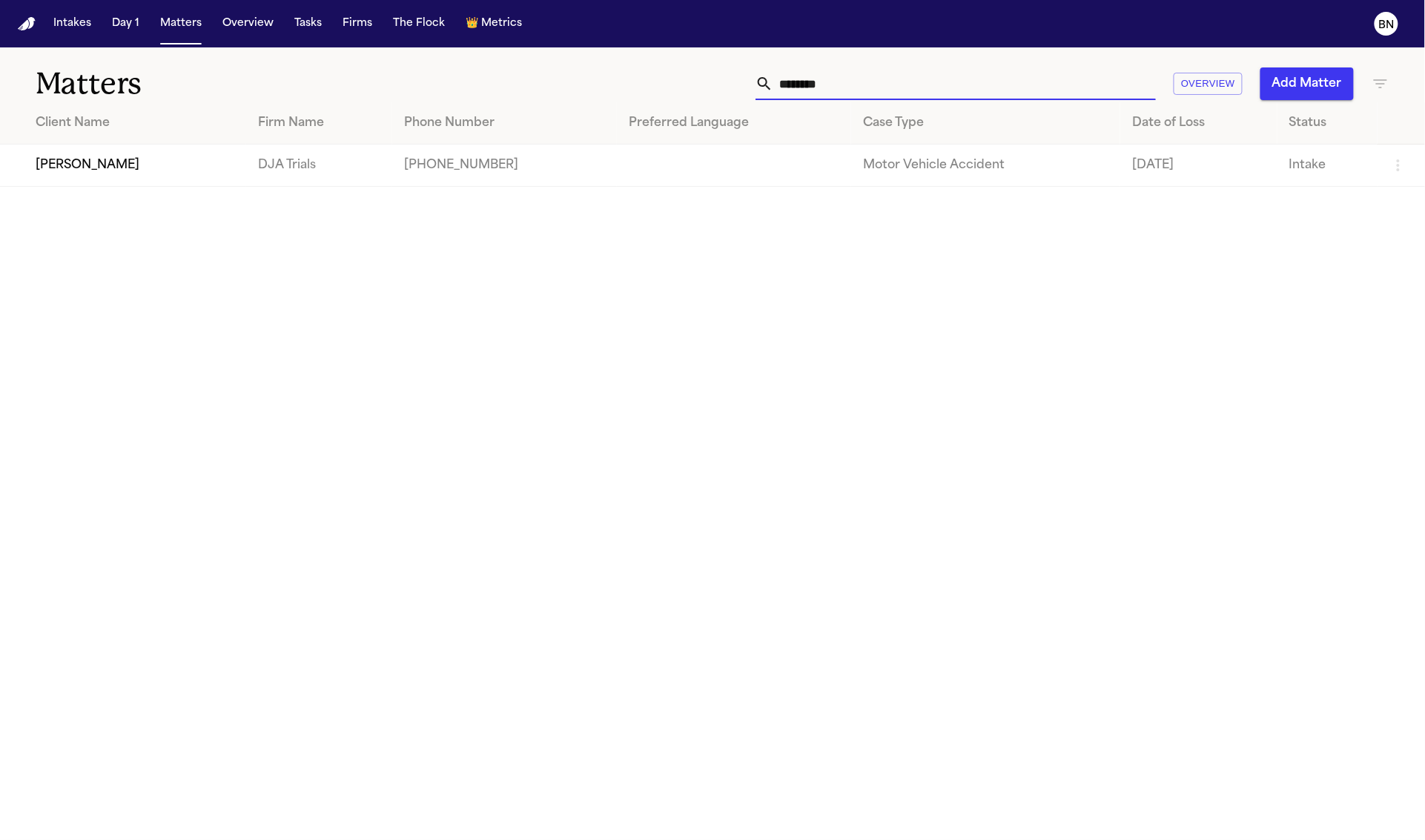
type input "********"
click at [162, 171] on td "[PERSON_NAME]" at bounding box center [123, 166] width 246 height 43
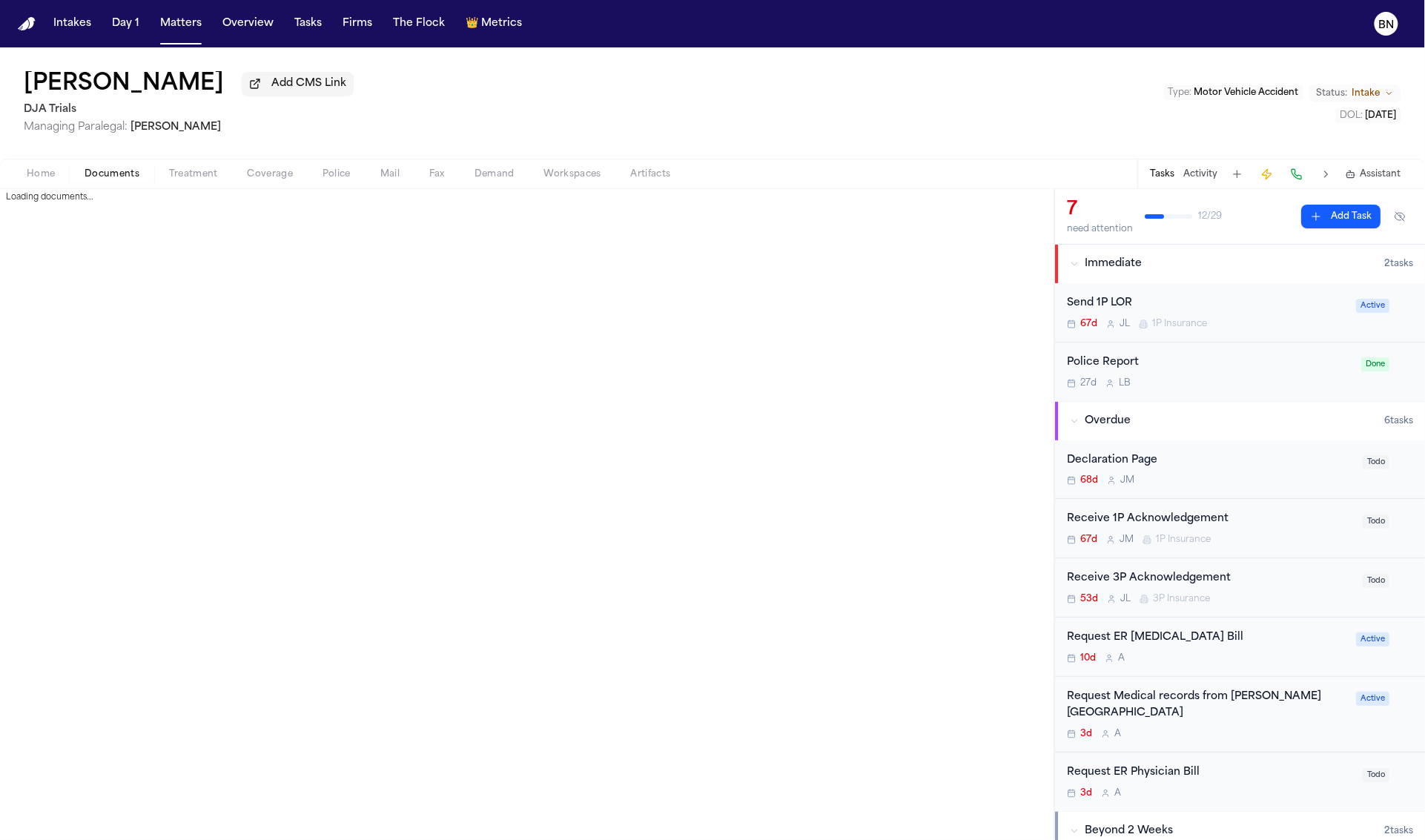
click at [137, 180] on span "Documents" at bounding box center [112, 175] width 55 height 12
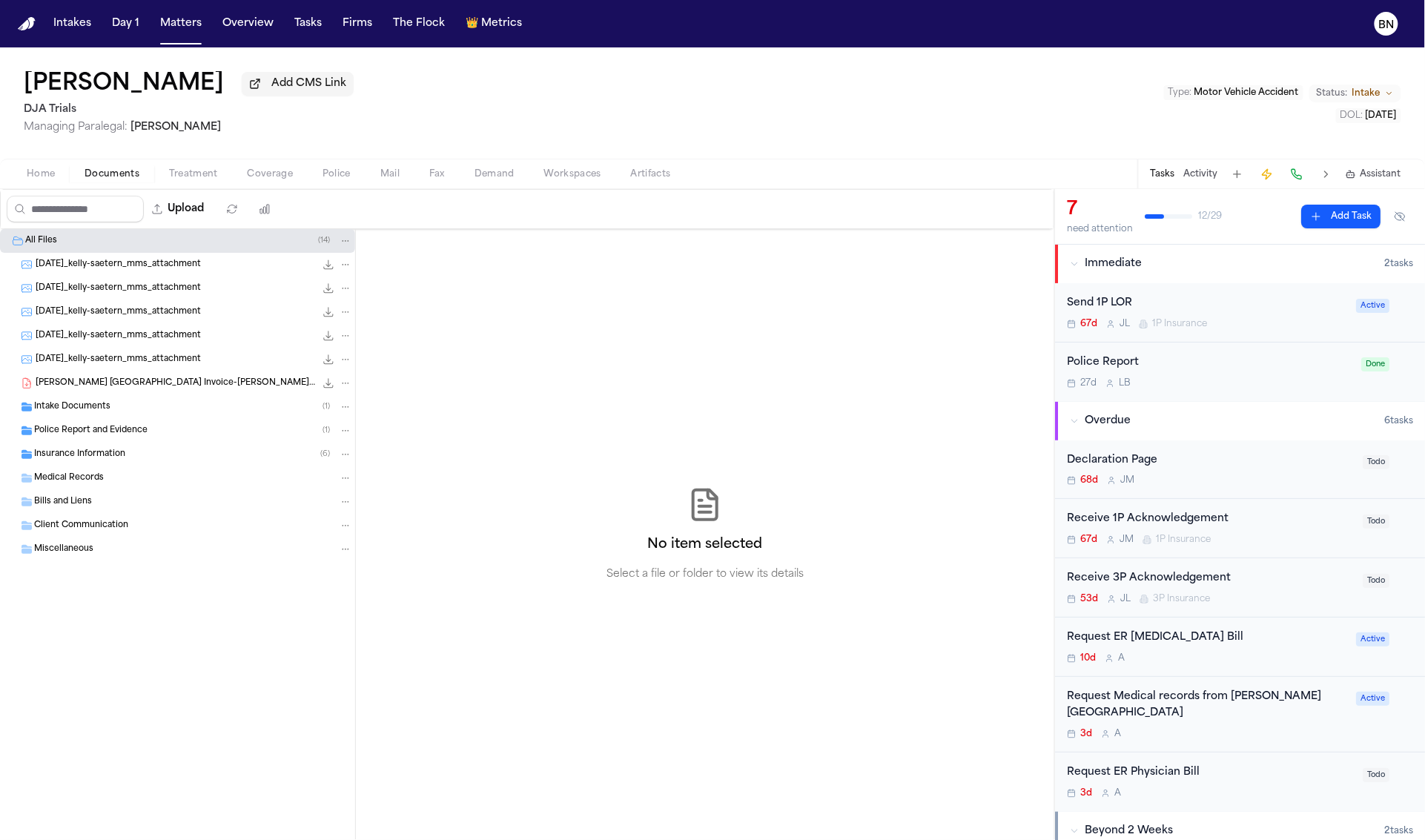
click at [196, 180] on span "Treatment" at bounding box center [193, 175] width 49 height 12
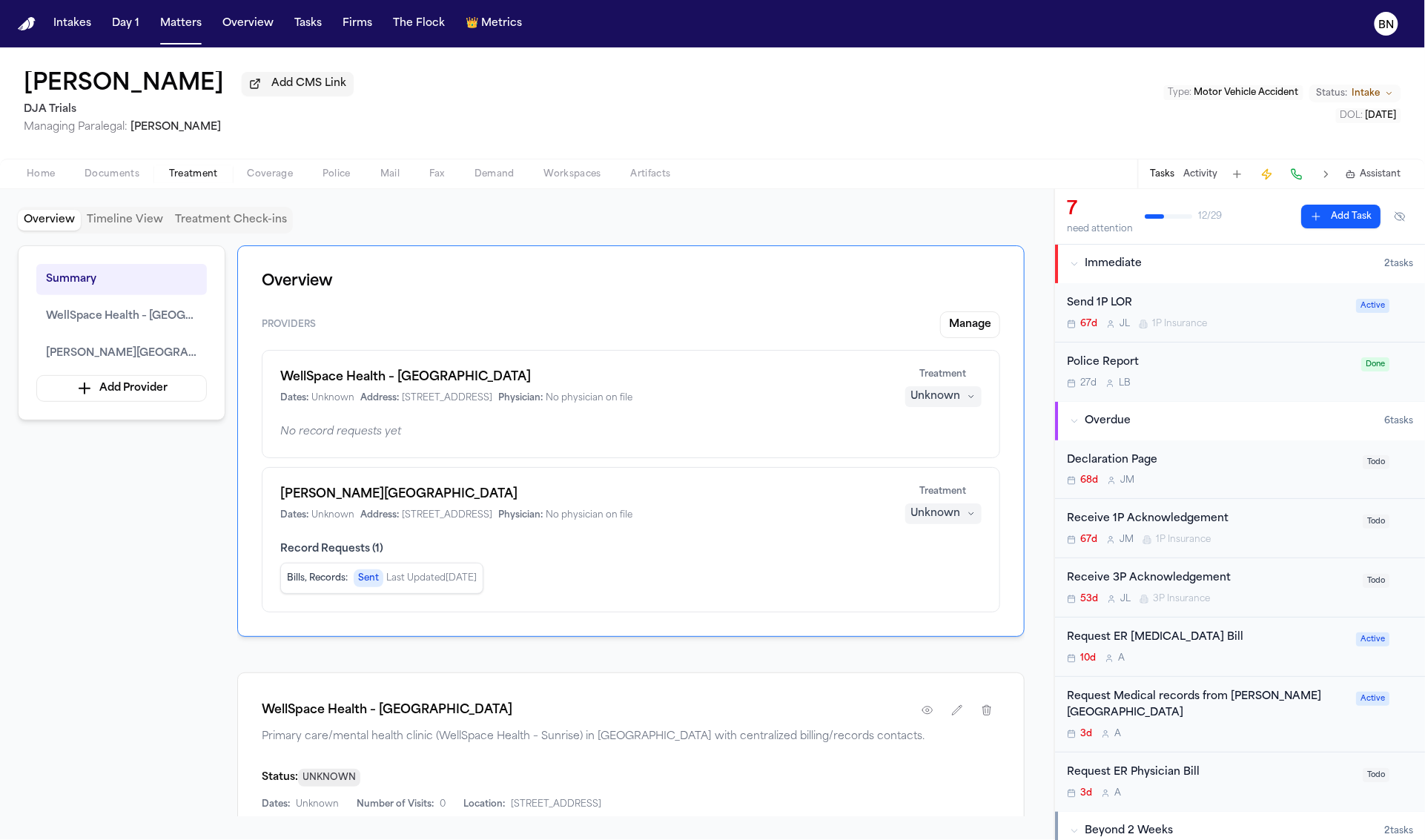
click at [1206, 717] on div "Request Medical records from Sutter Roseville medical Center" at bounding box center [1207, 705] width 280 height 34
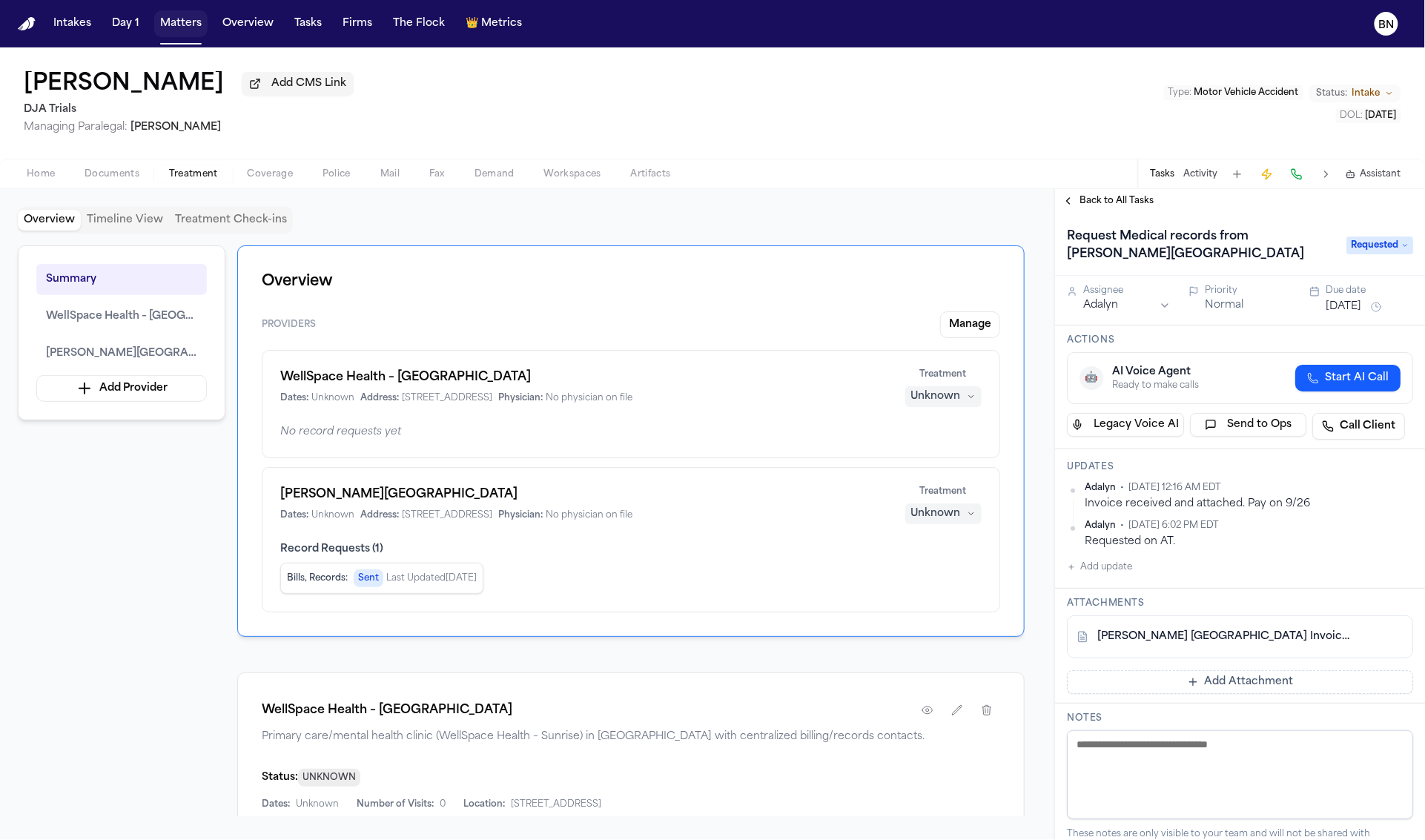
click at [194, 22] on button "Matters" at bounding box center [180, 24] width 53 height 27
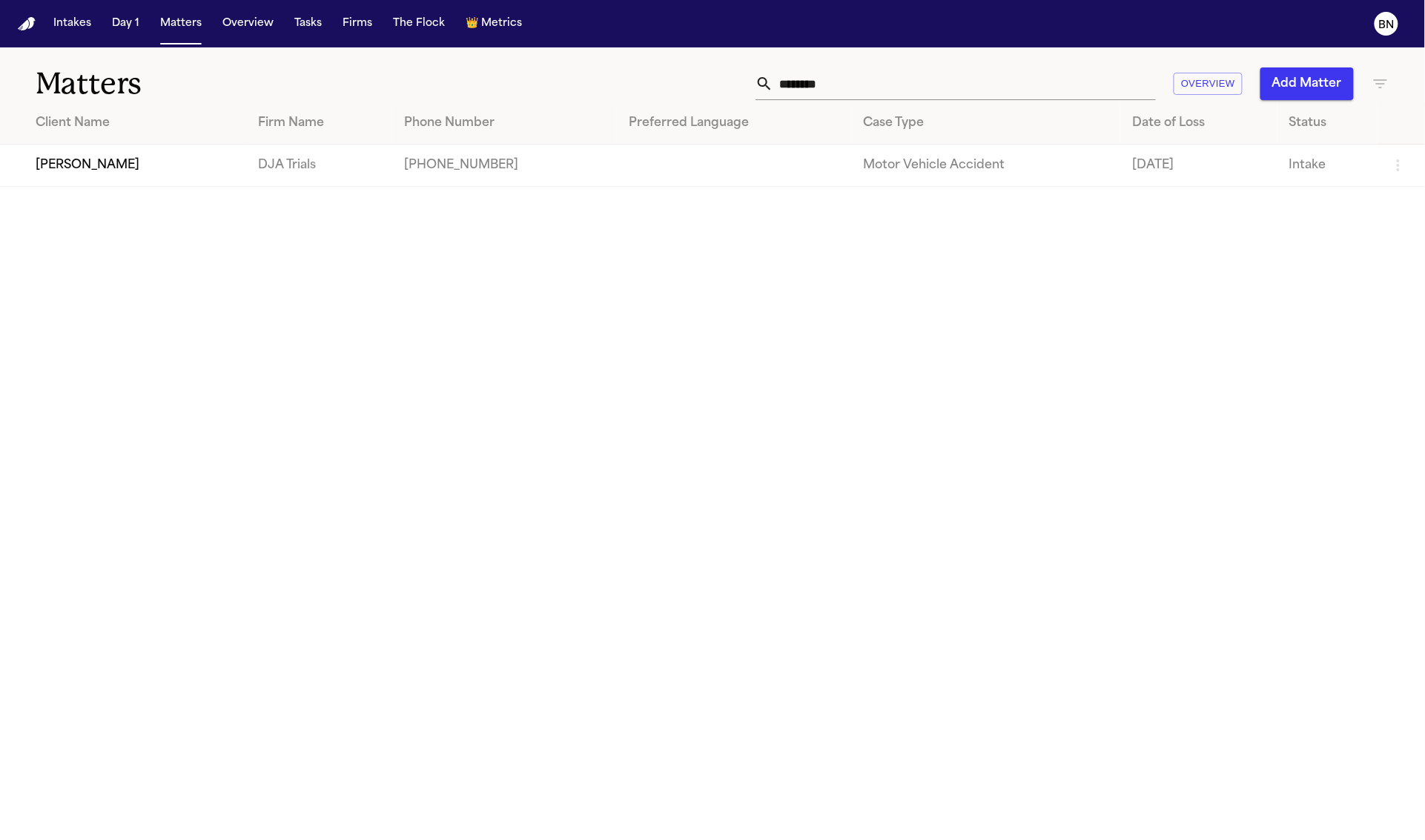
click at [901, 81] on input "********" at bounding box center [964, 84] width 382 height 33
click at [902, 80] on input "********" at bounding box center [964, 84] width 382 height 33
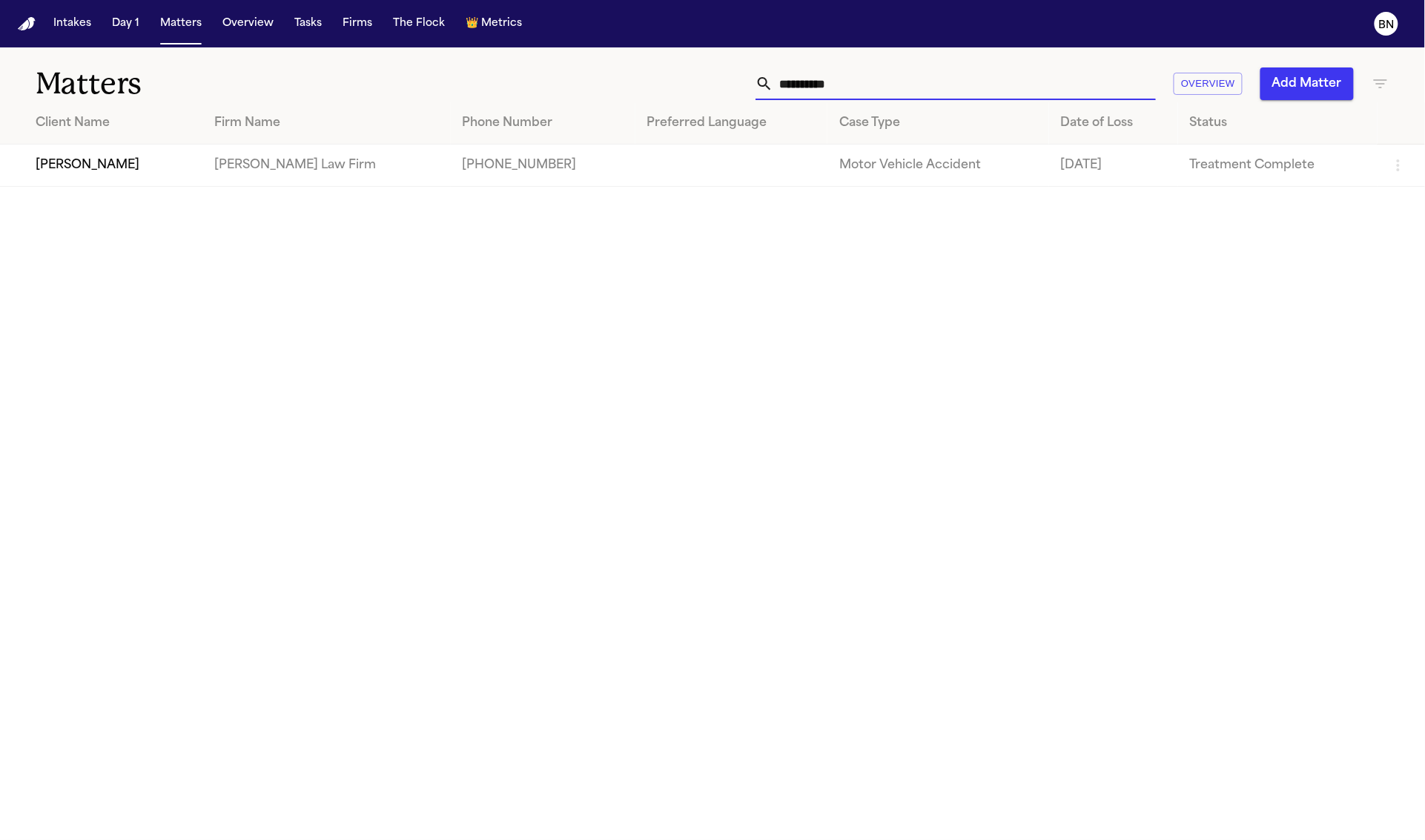
type input "**********"
click at [210, 176] on td "[PERSON_NAME] Law Firm" at bounding box center [327, 166] width 248 height 43
click at [183, 176] on td "[PERSON_NAME]" at bounding box center [101, 166] width 203 height 43
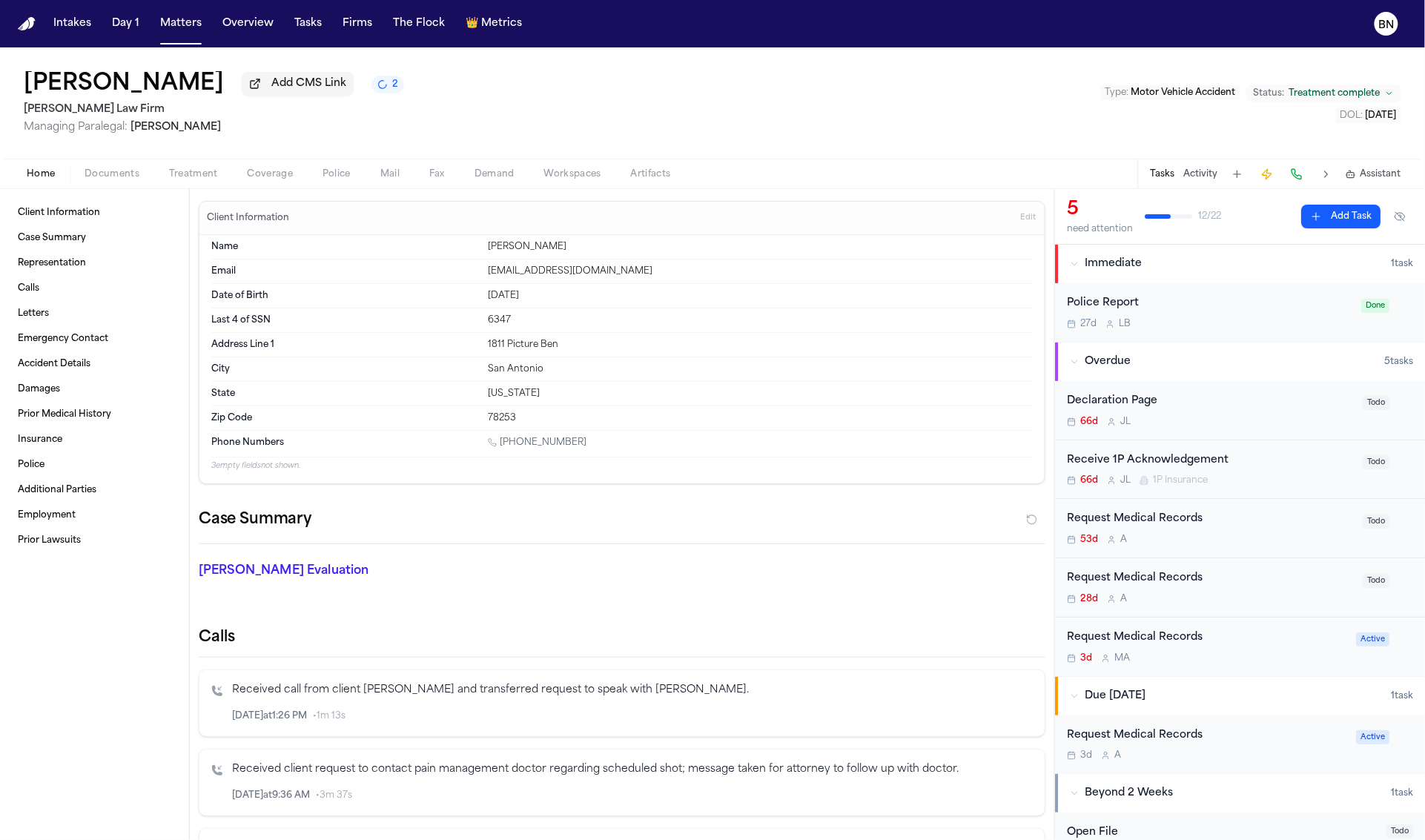
click at [198, 178] on span "Treatment" at bounding box center [193, 175] width 49 height 12
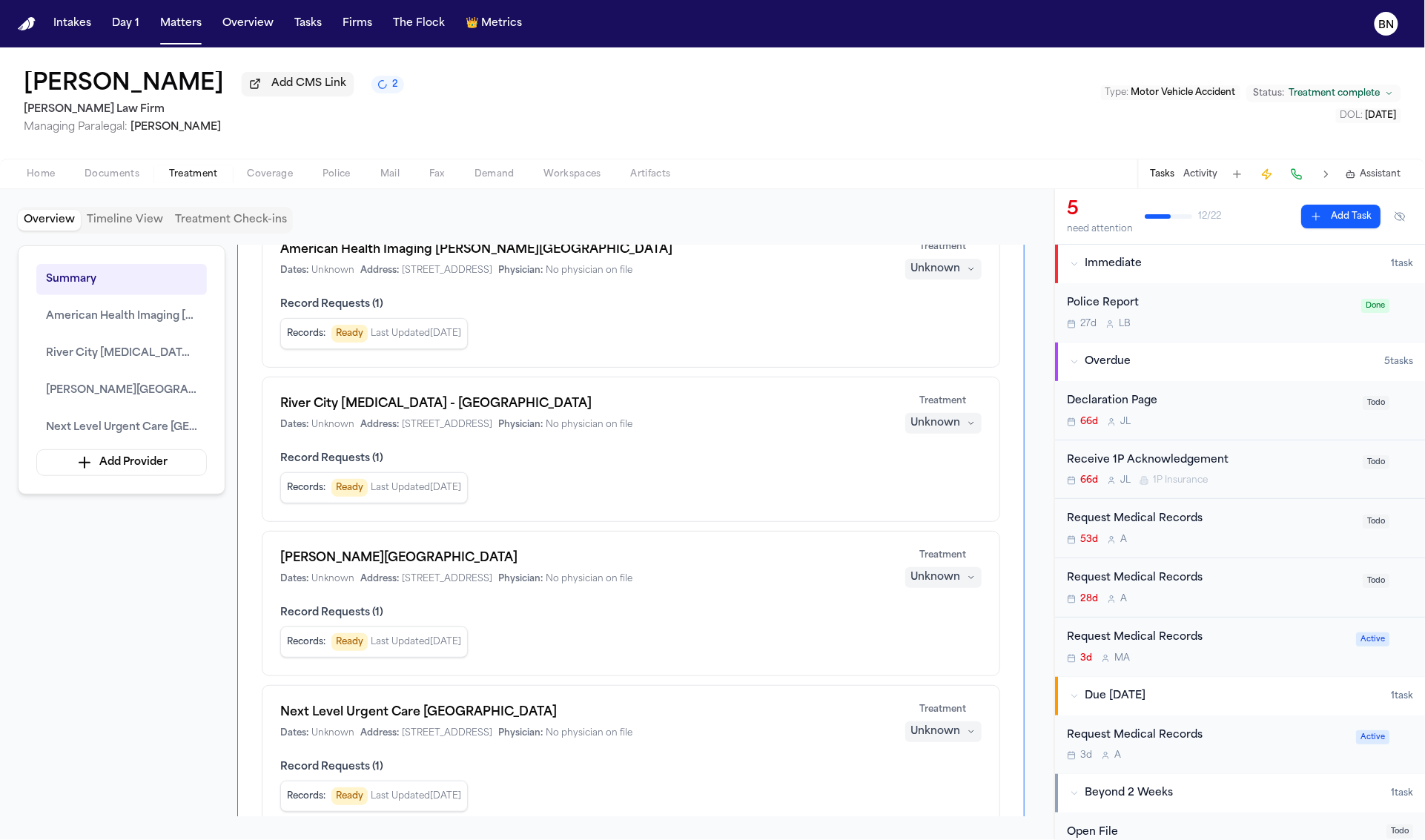
scroll to position [152, 0]
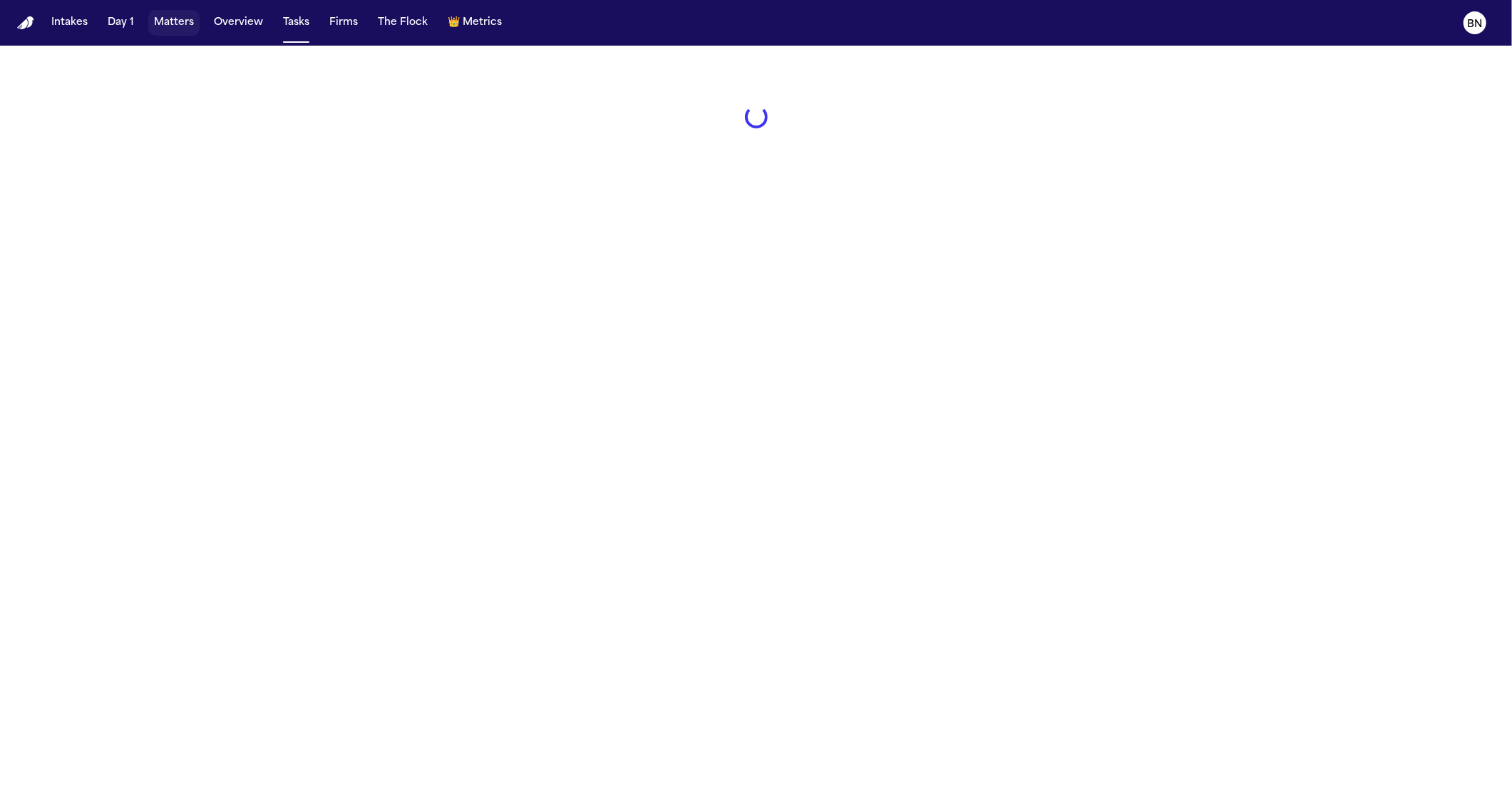
click at [167, 26] on button "Matters" at bounding box center [173, 23] width 51 height 26
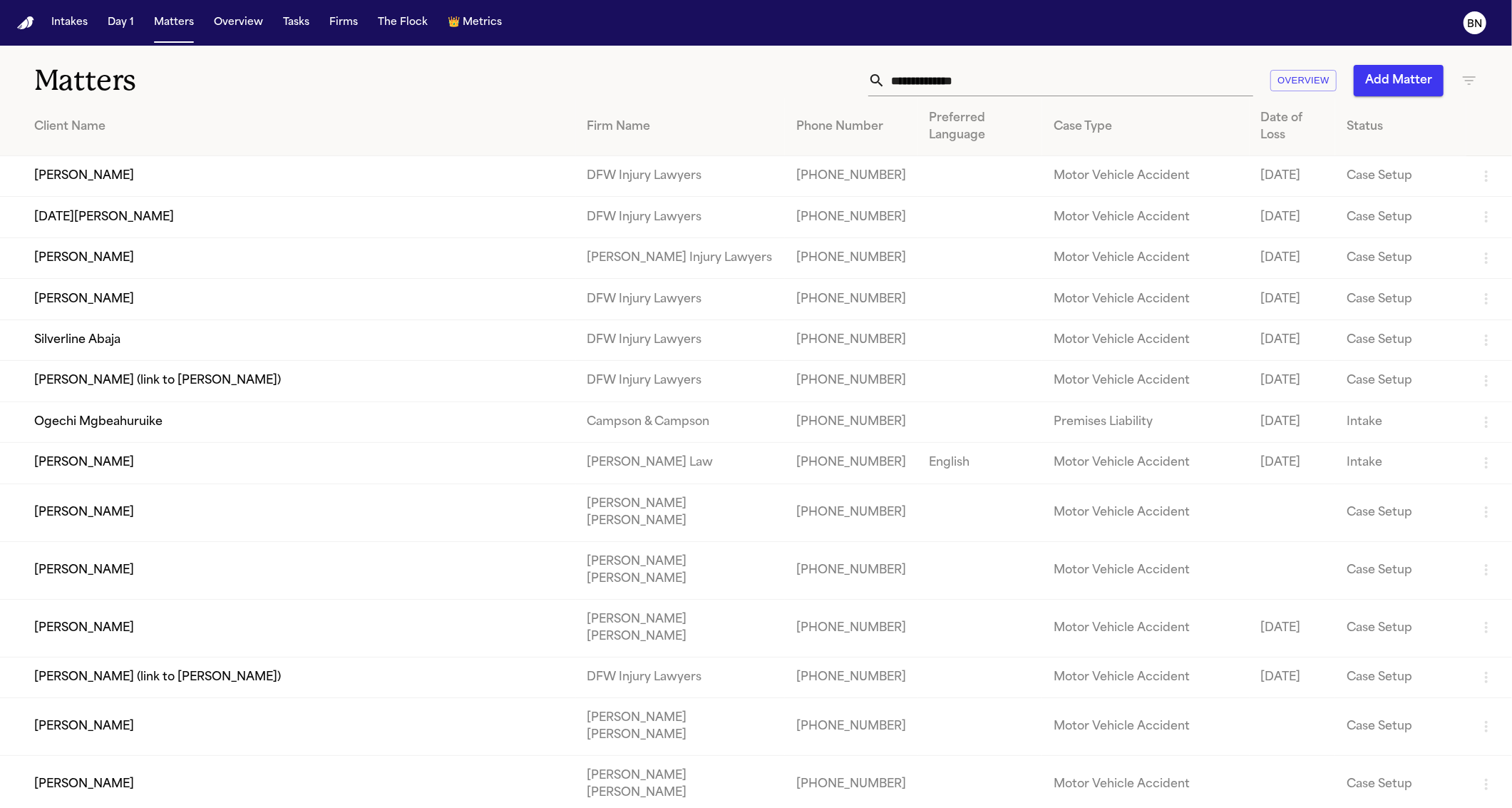
click at [964, 83] on input "text" at bounding box center [1069, 81] width 368 height 32
click at [959, 80] on input "text" at bounding box center [1069, 81] width 368 height 32
click at [929, 87] on input "text" at bounding box center [1069, 81] width 368 height 32
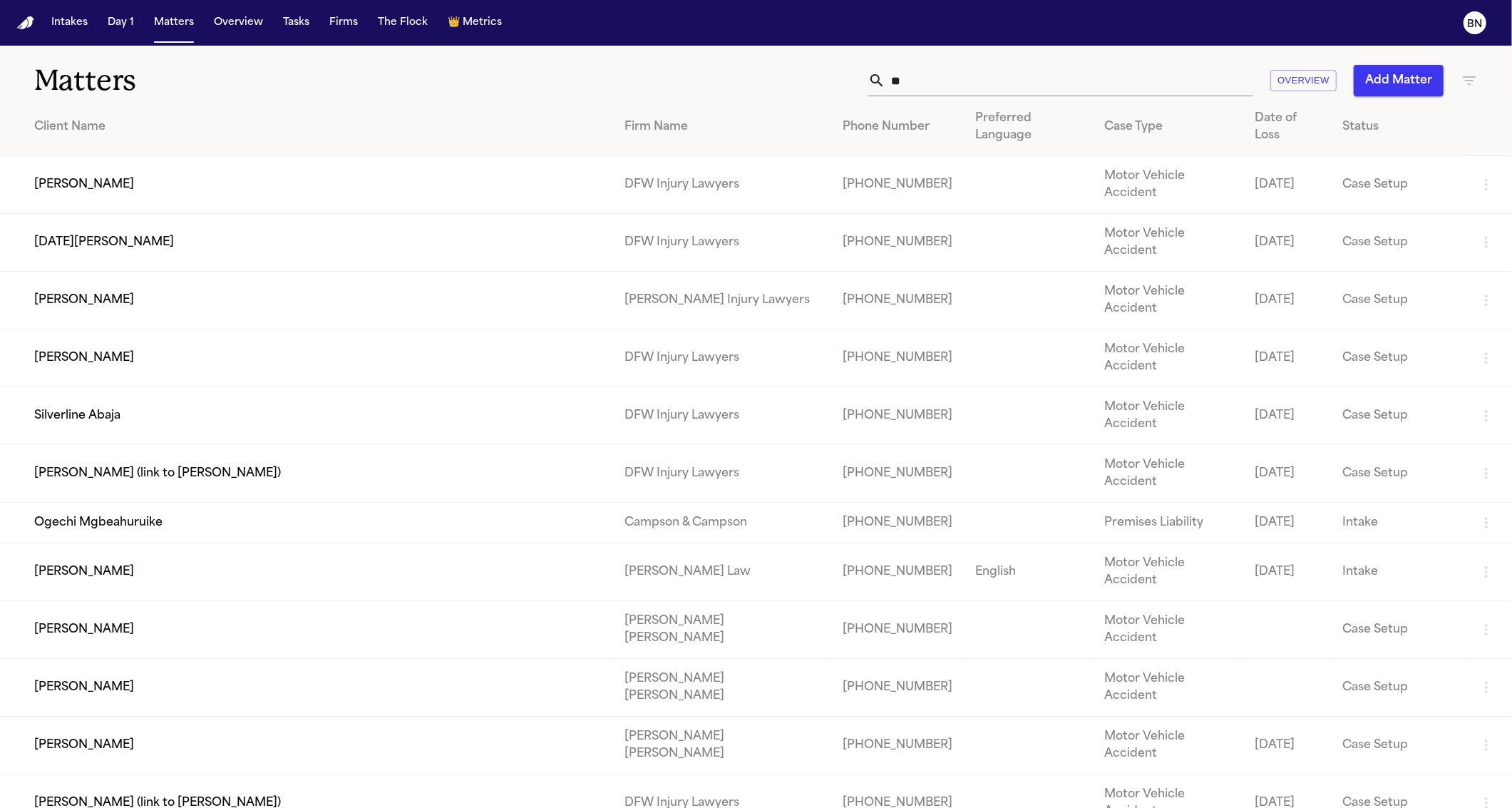
type input "*"
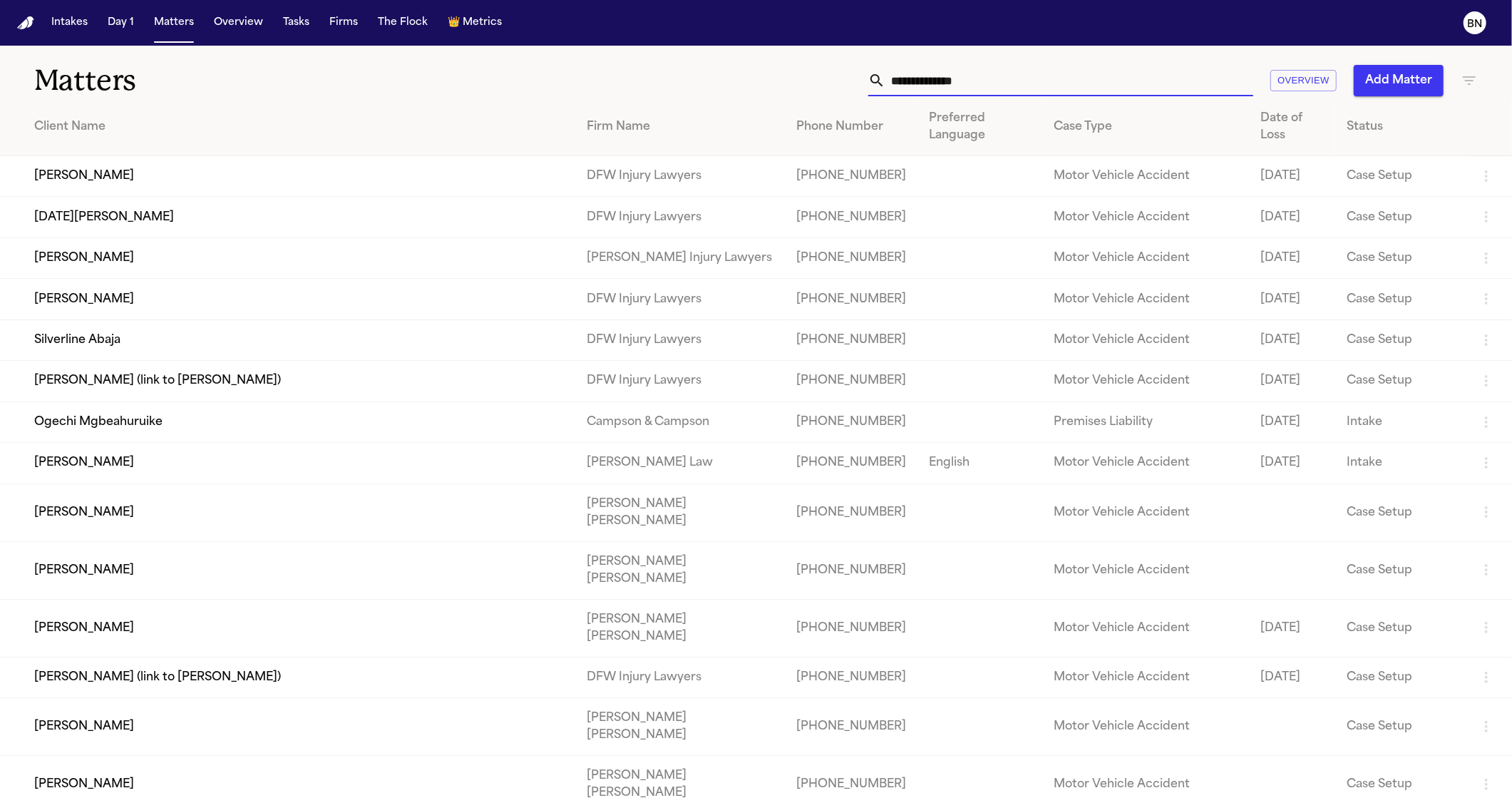
click at [954, 85] on input "text" at bounding box center [1069, 81] width 368 height 32
click at [950, 80] on input "text" at bounding box center [1069, 81] width 368 height 32
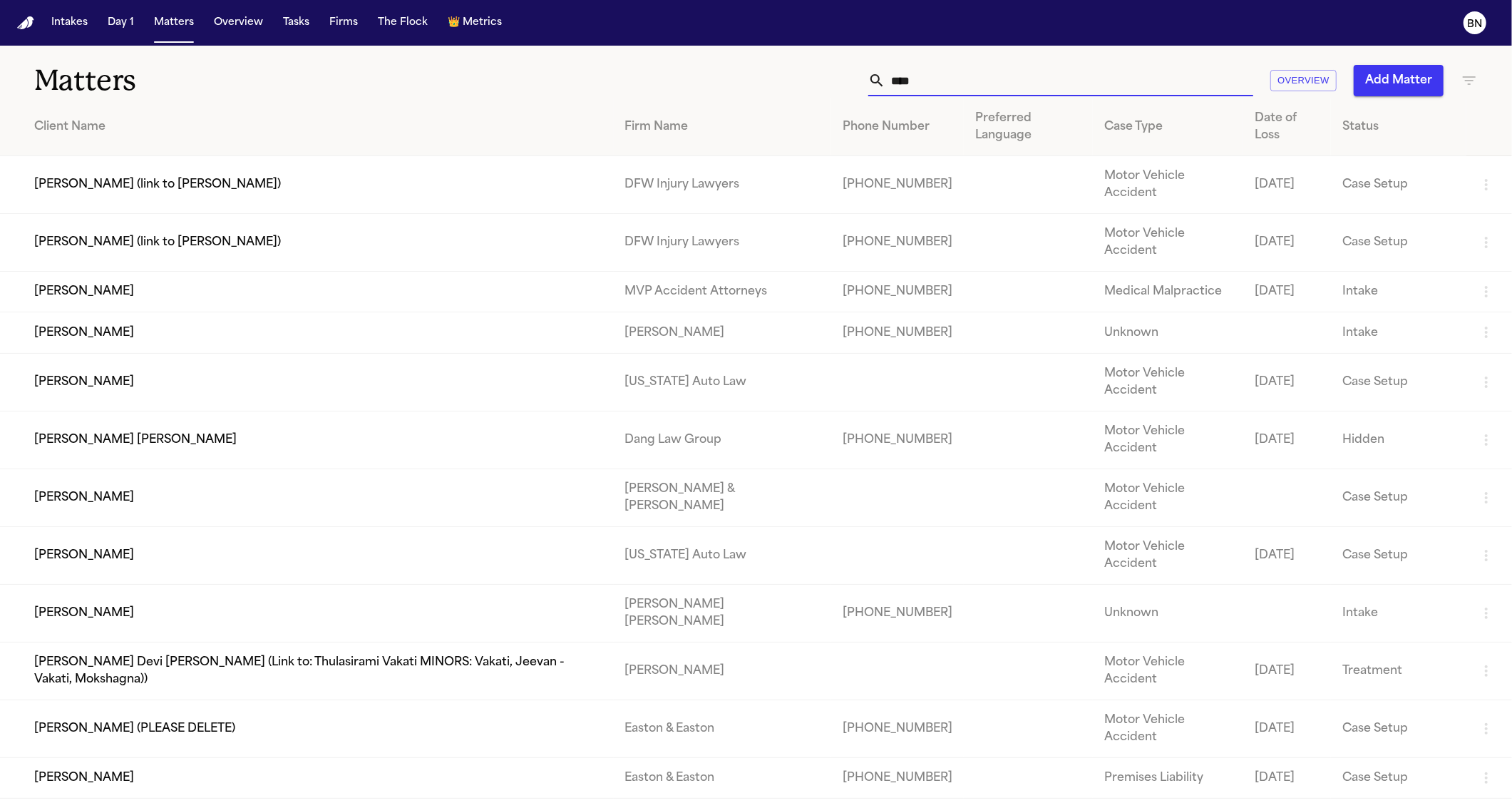
type input "****"
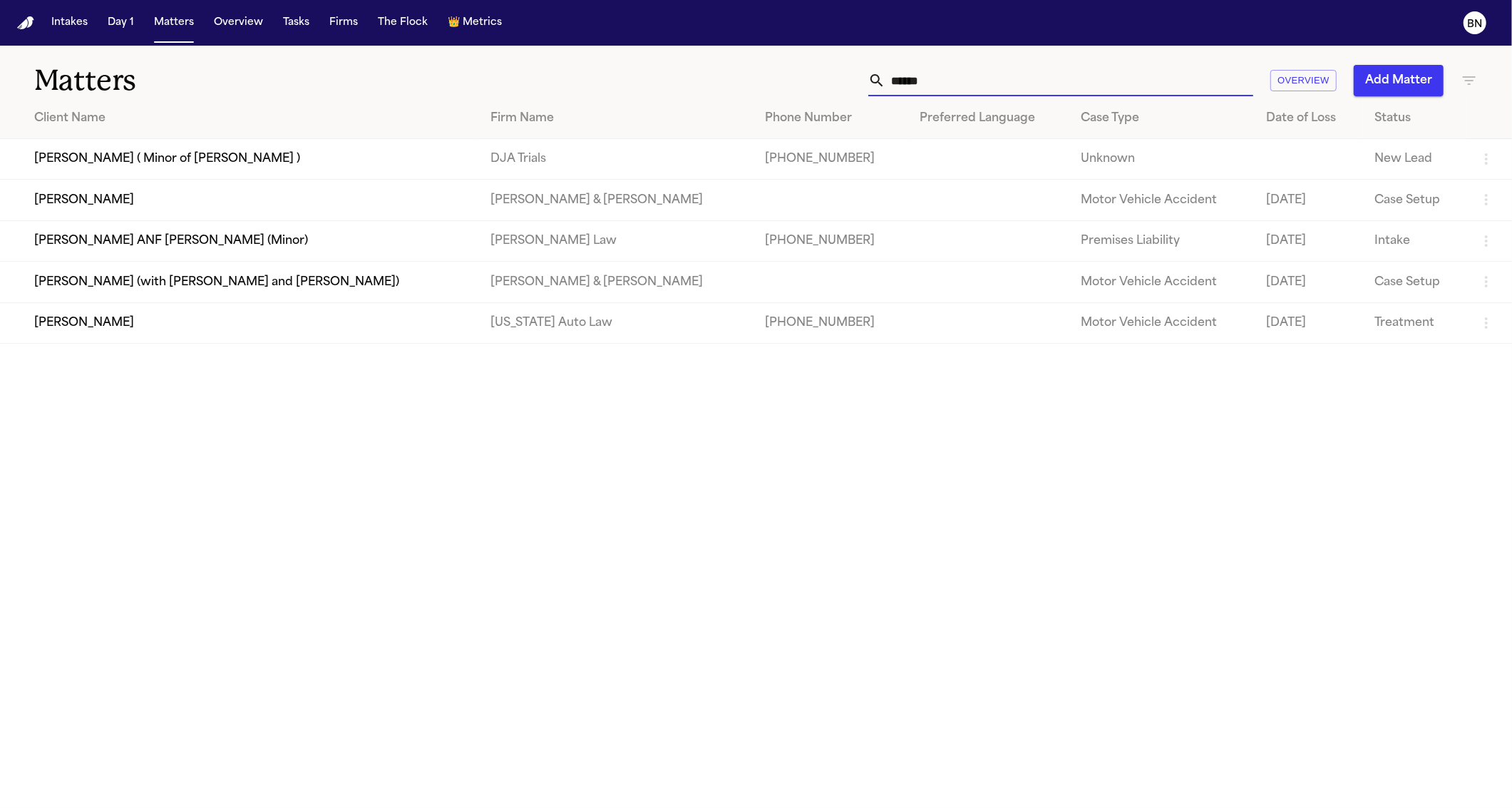
type input "******"
click at [125, 342] on td "[PERSON_NAME]" at bounding box center [240, 323] width 479 height 41
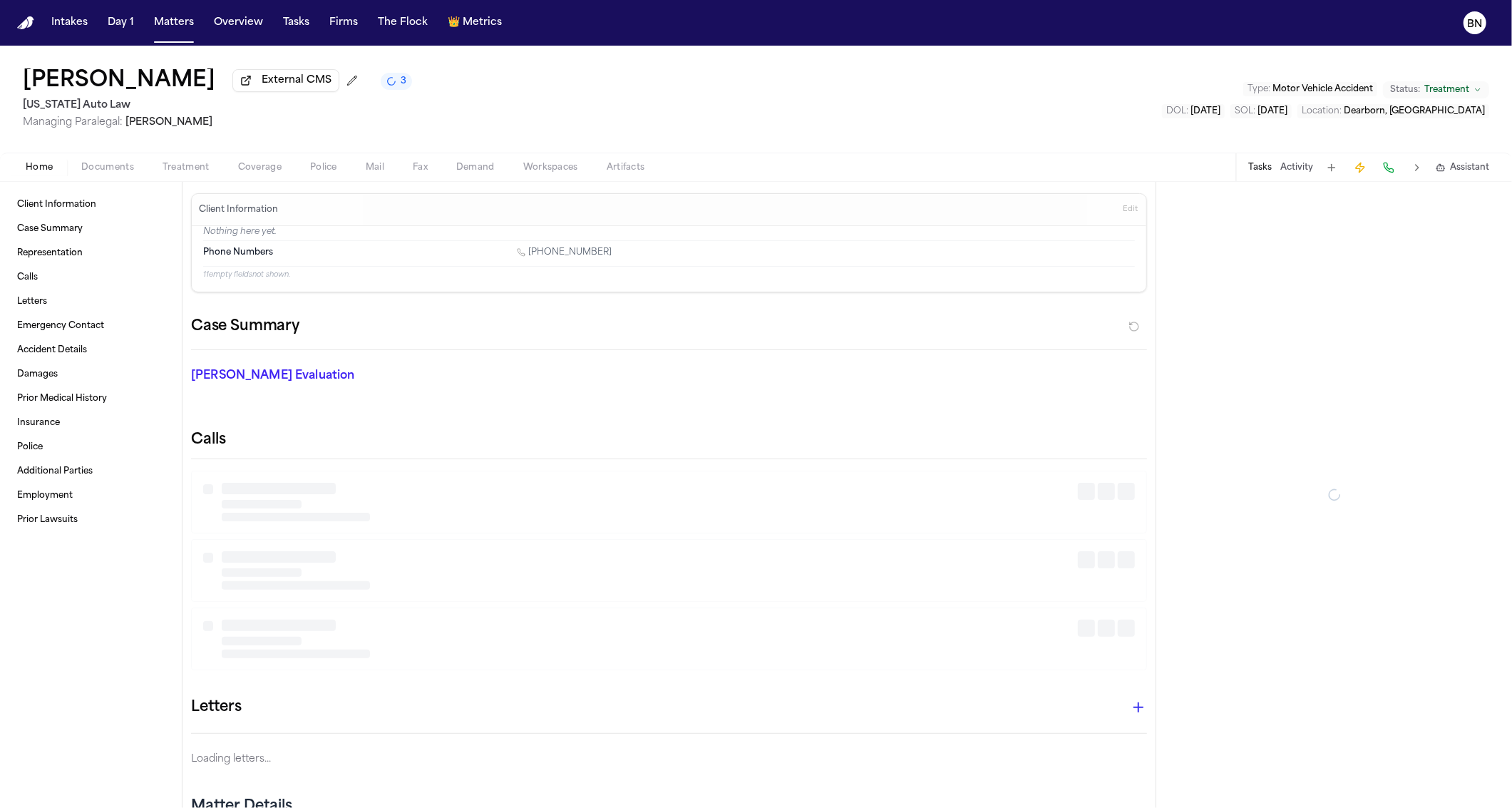
click at [188, 174] on span "Treatment" at bounding box center [186, 168] width 47 height 11
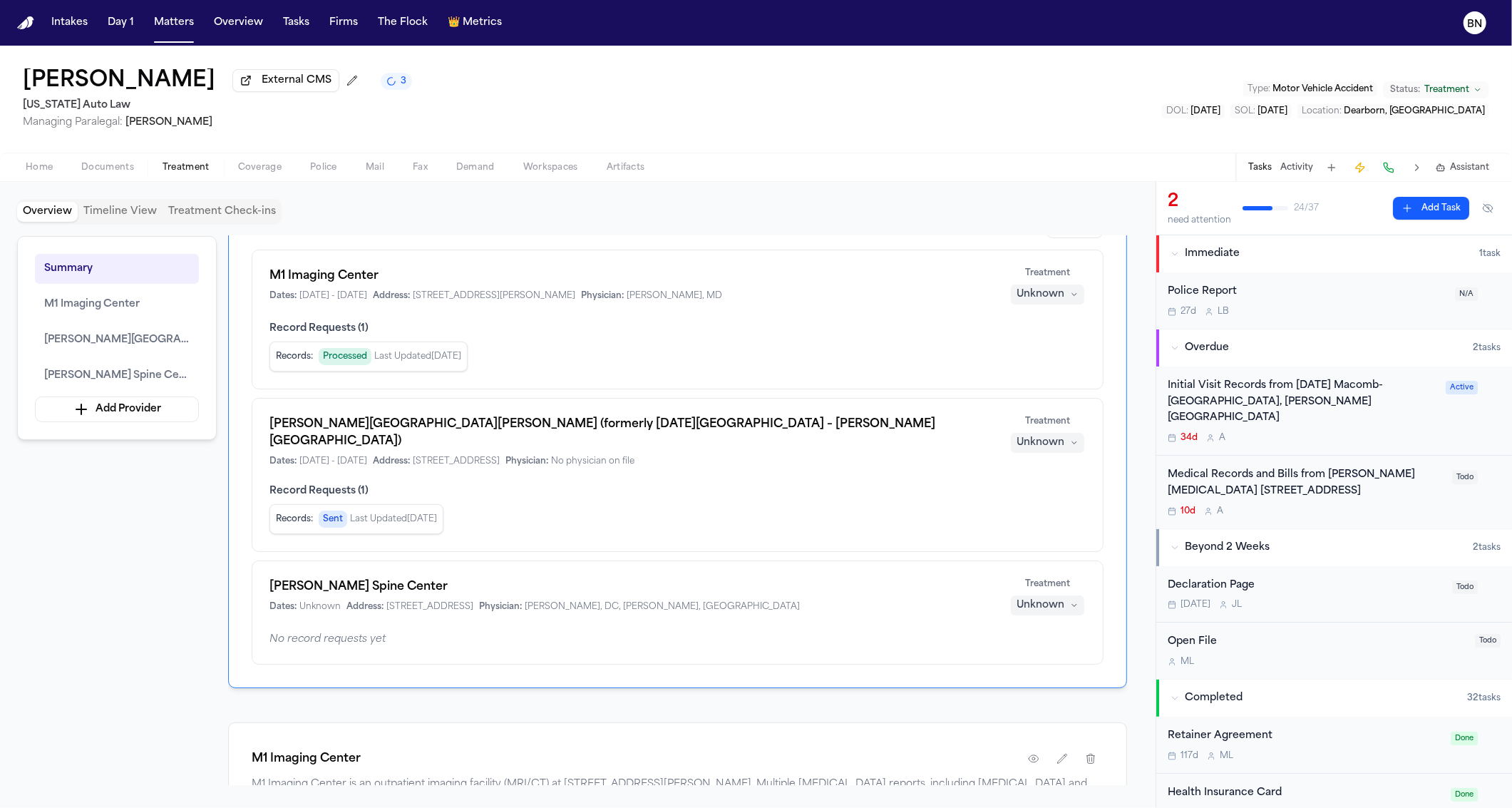
scroll to position [6, 0]
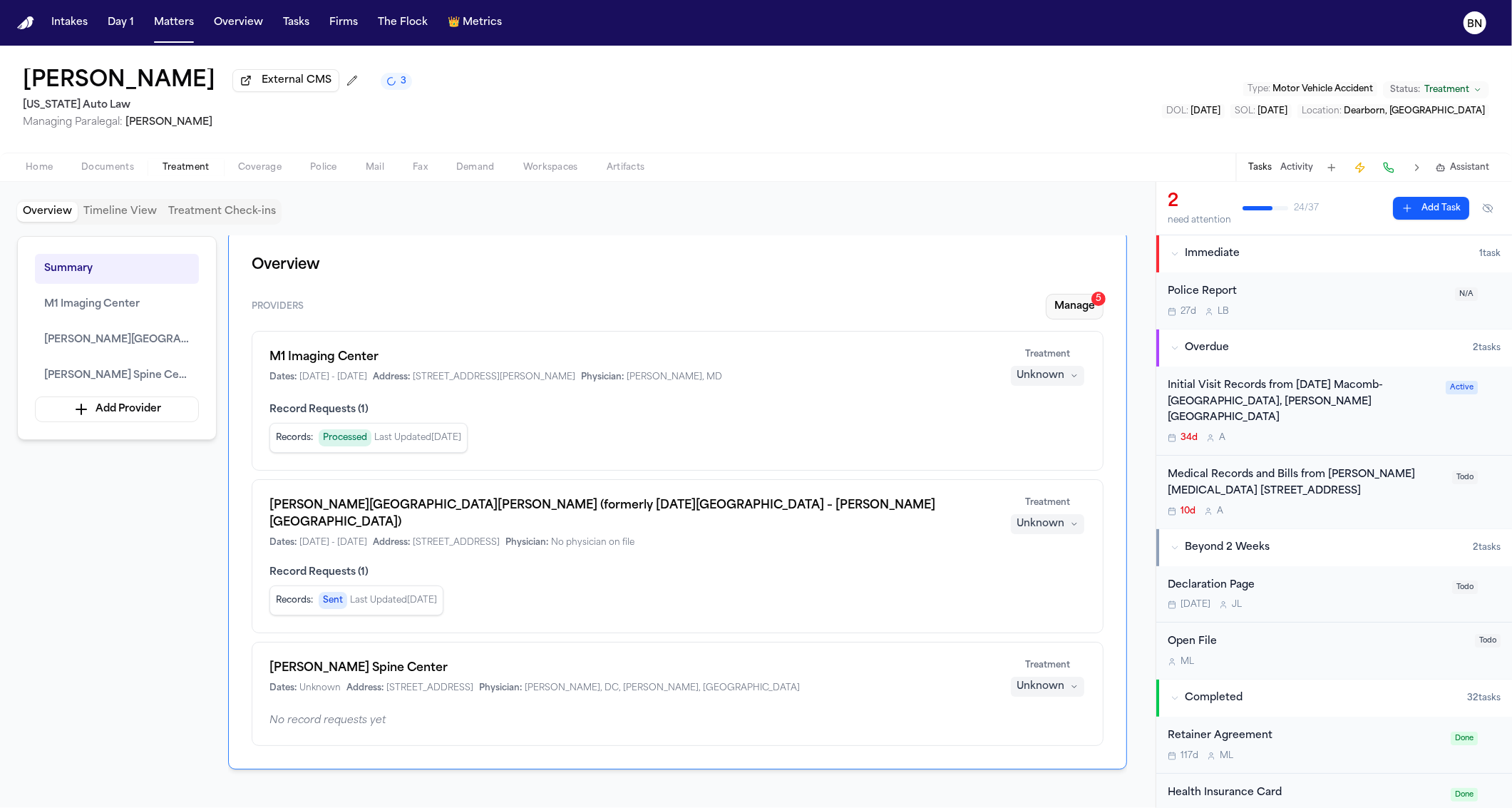
click at [1054, 313] on button "Manage 5" at bounding box center [1075, 307] width 58 height 26
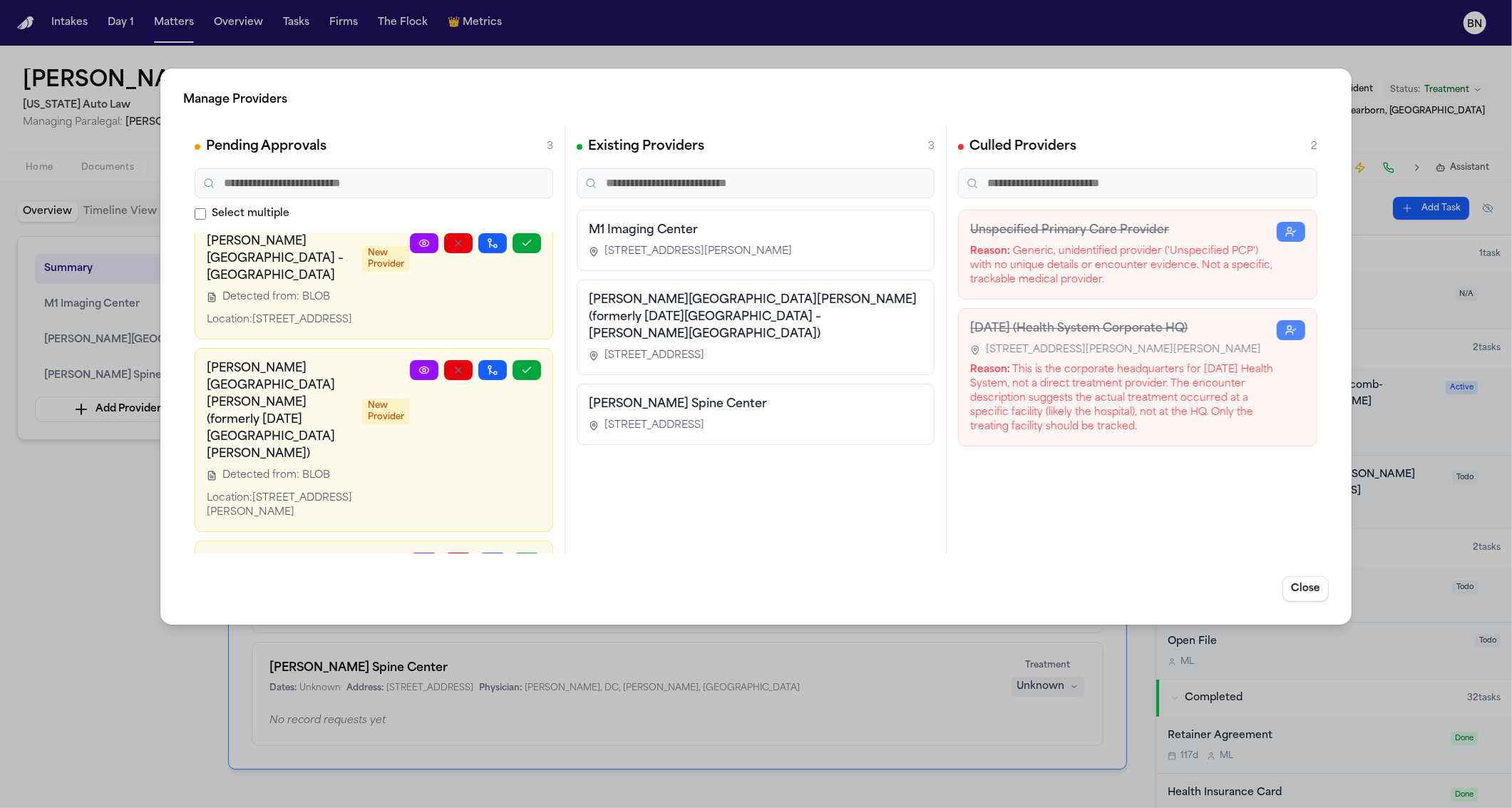
scroll to position [77, 0]
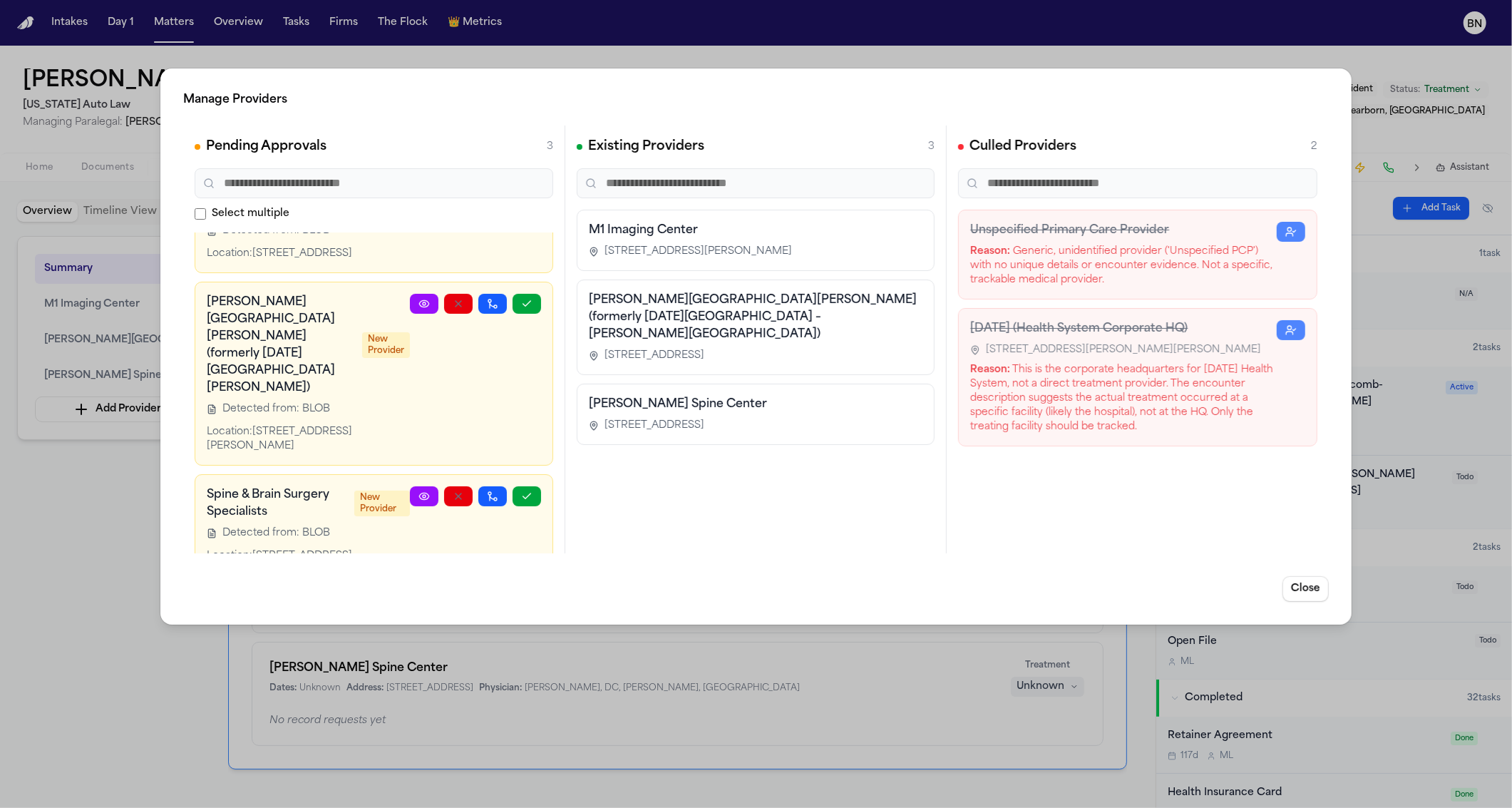
click at [95, 560] on div "Manage Providers Pending Approvals 3 Select multiple [PERSON_NAME][GEOGRAPHIC_D…" at bounding box center [756, 404] width 1512 height 808
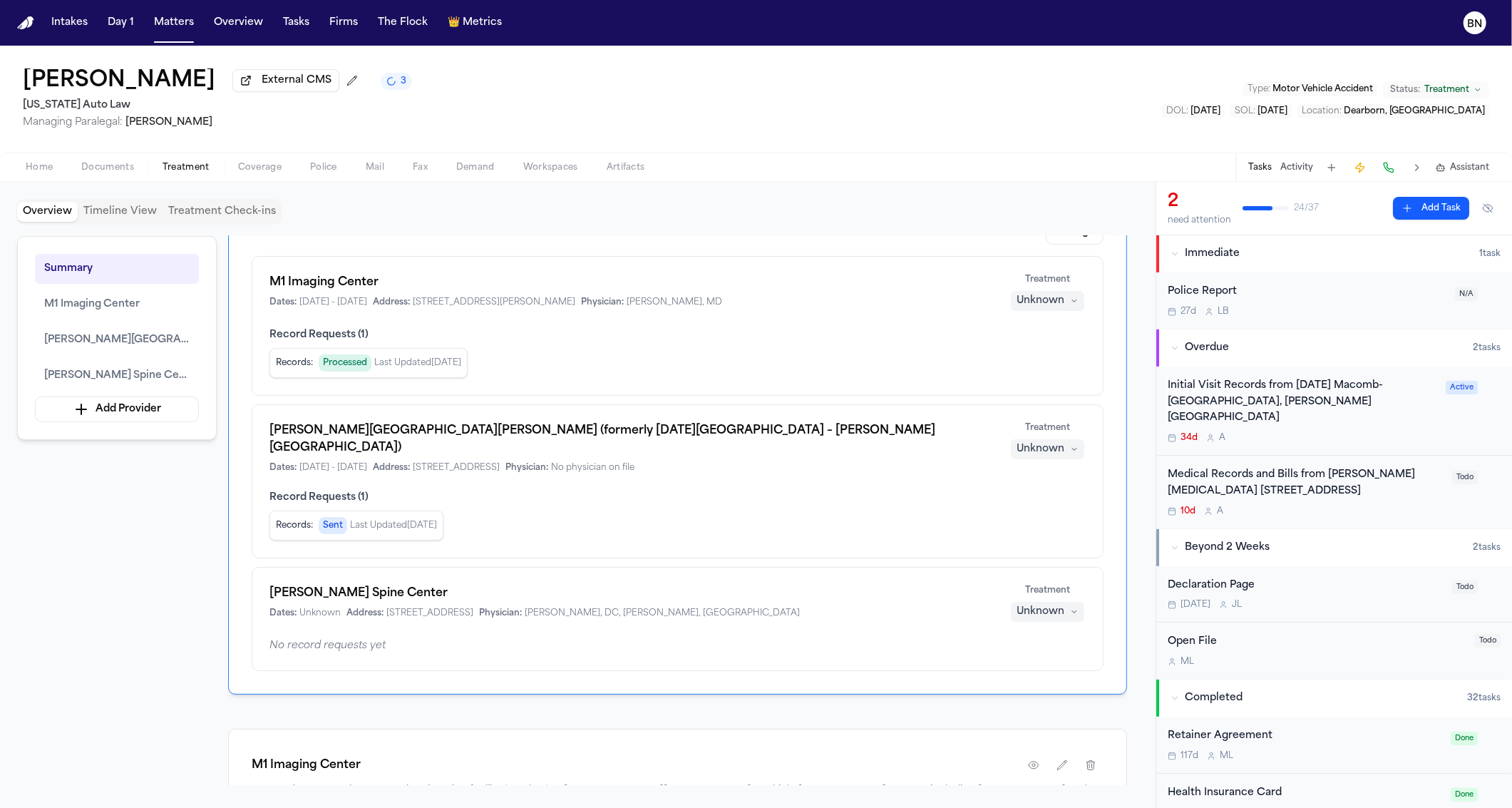
scroll to position [0, 0]
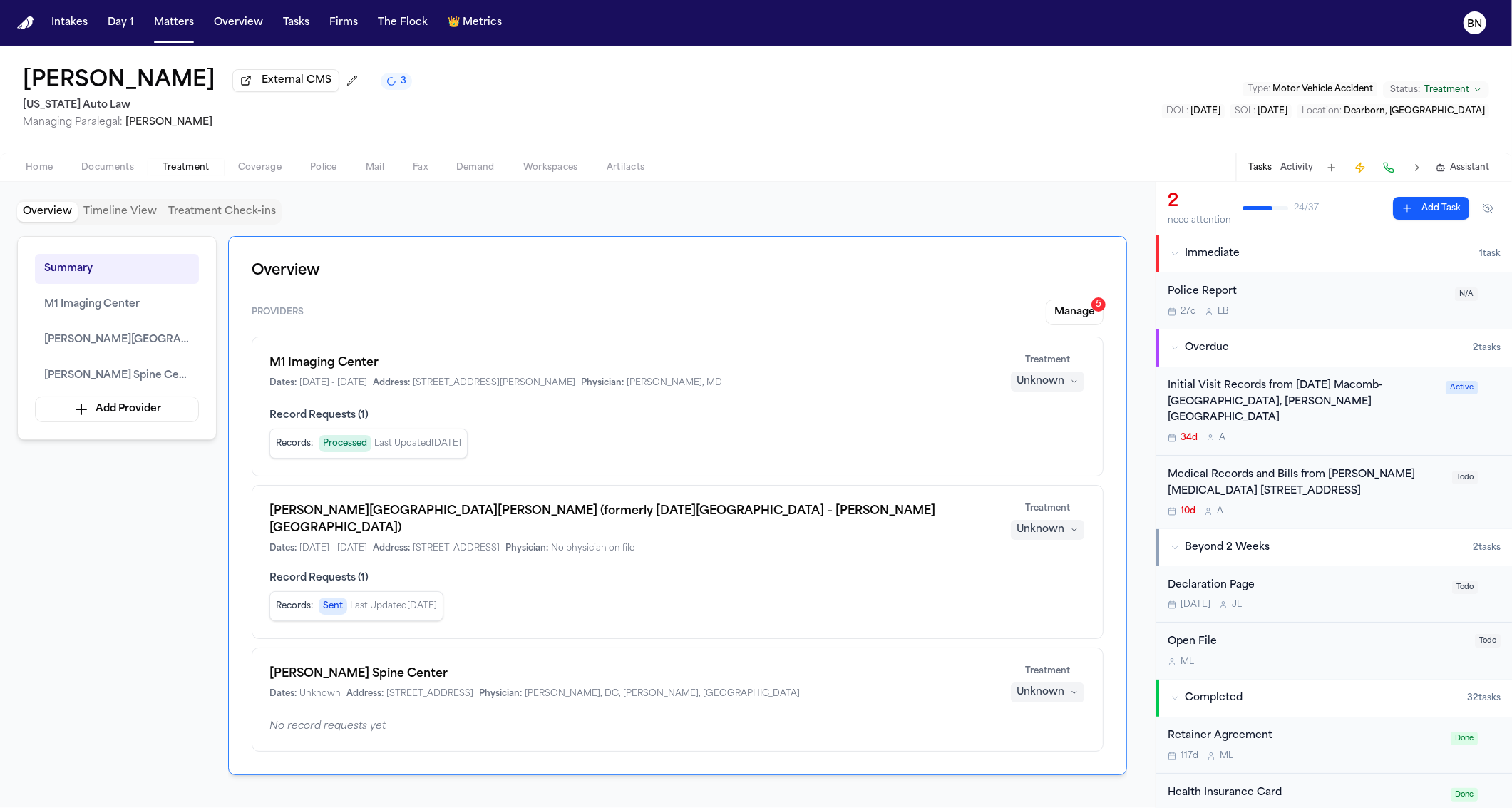
click at [483, 216] on div "Overview Timeline View Treatment Check-ins" at bounding box center [577, 212] width 1121 height 26
click at [166, 29] on button "Matters" at bounding box center [173, 23] width 51 height 26
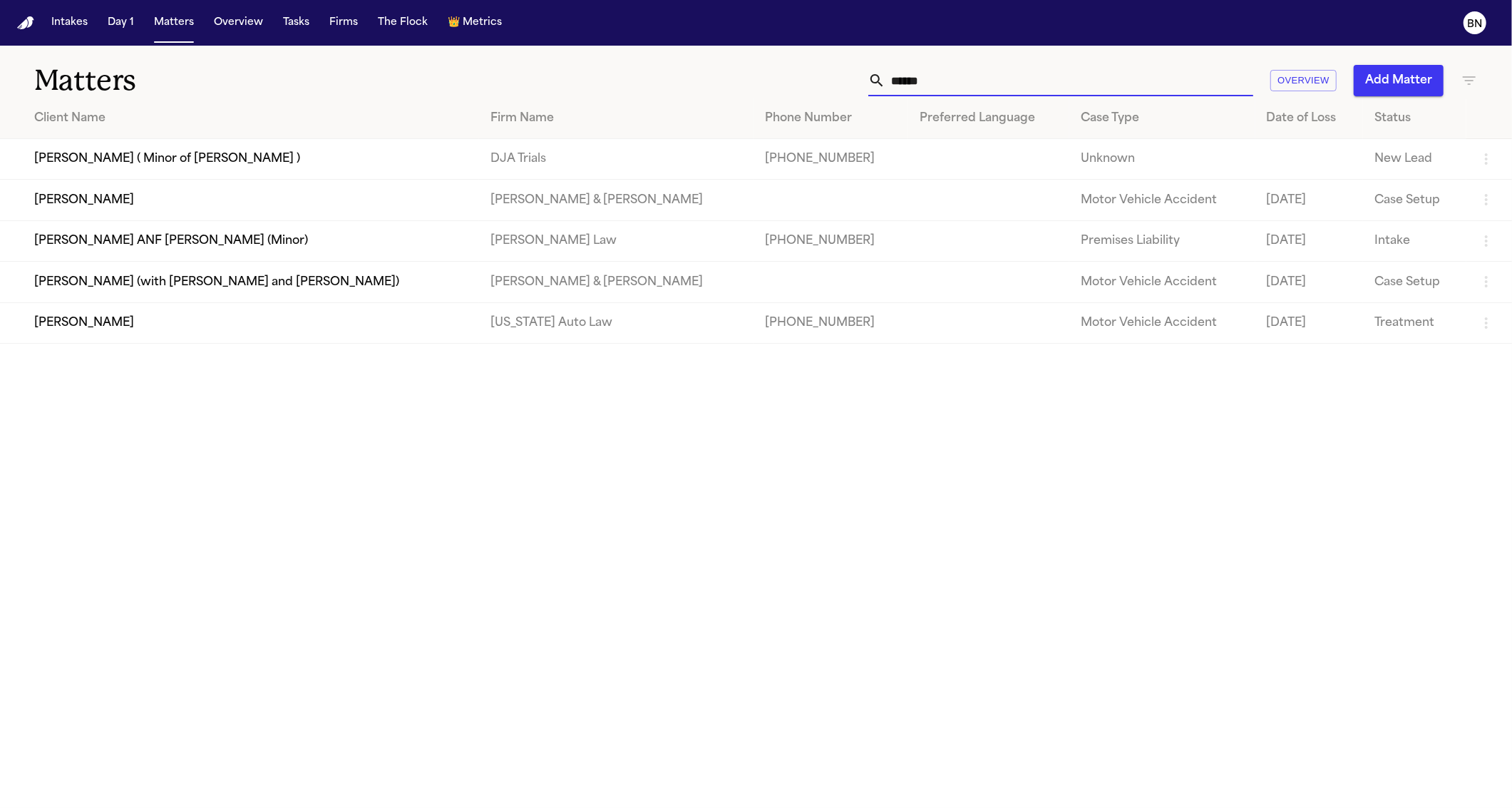
click at [1027, 86] on input "******" at bounding box center [1069, 81] width 368 height 32
paste input "********"
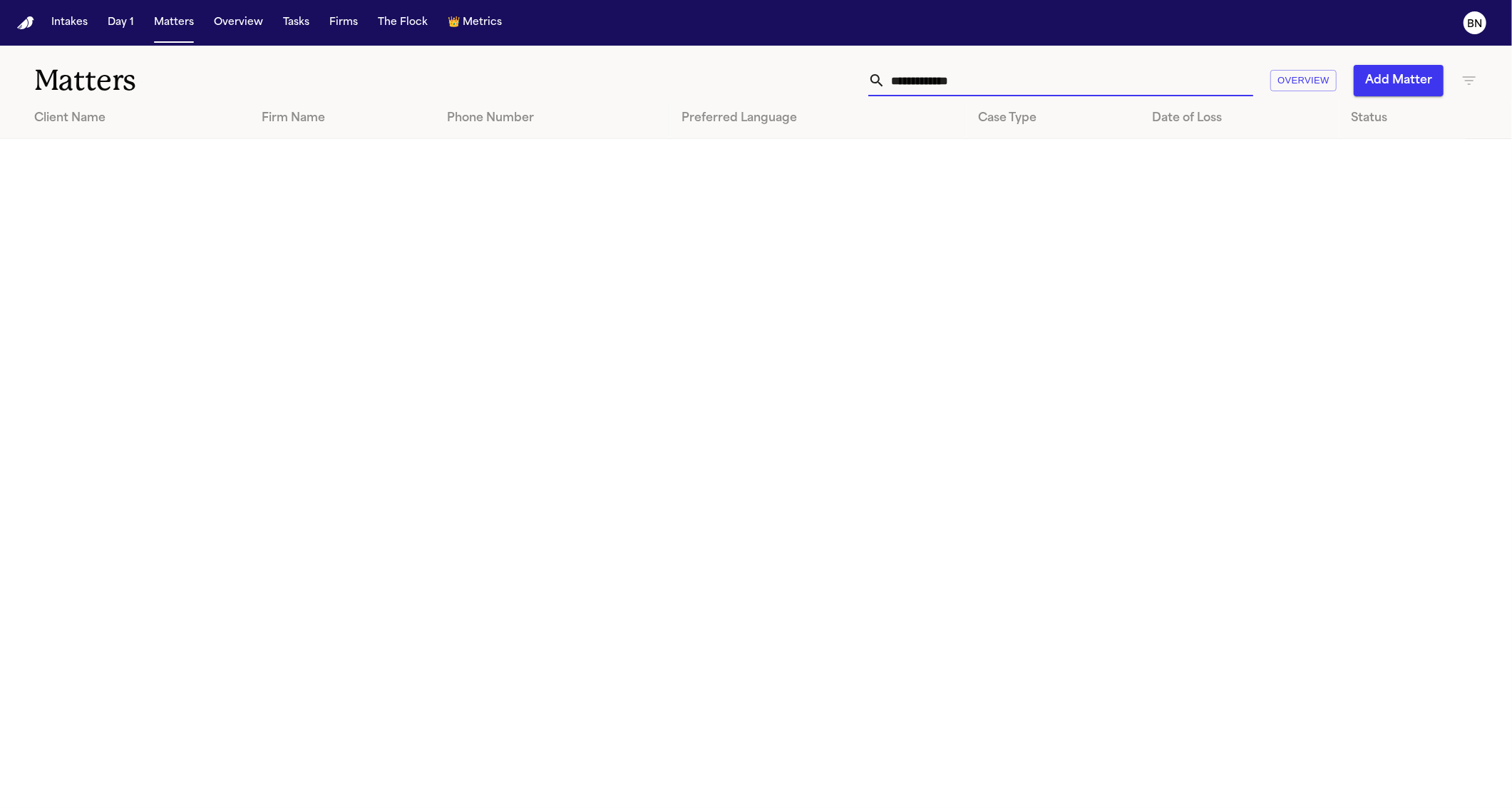
paste input "****"
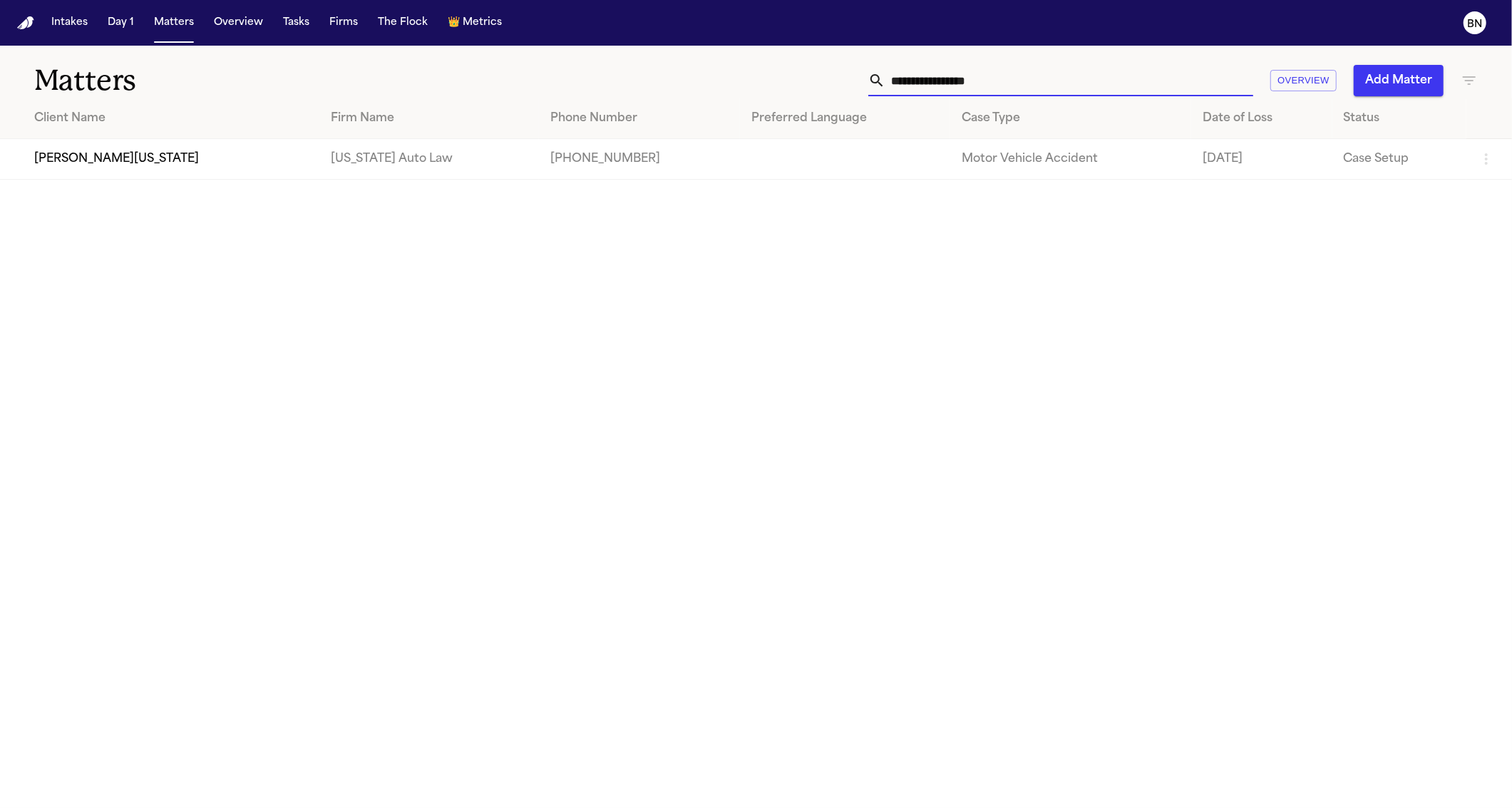
type input "**********"
click at [203, 154] on td "[PERSON_NAME][US_STATE]" at bounding box center [160, 160] width 319 height 41
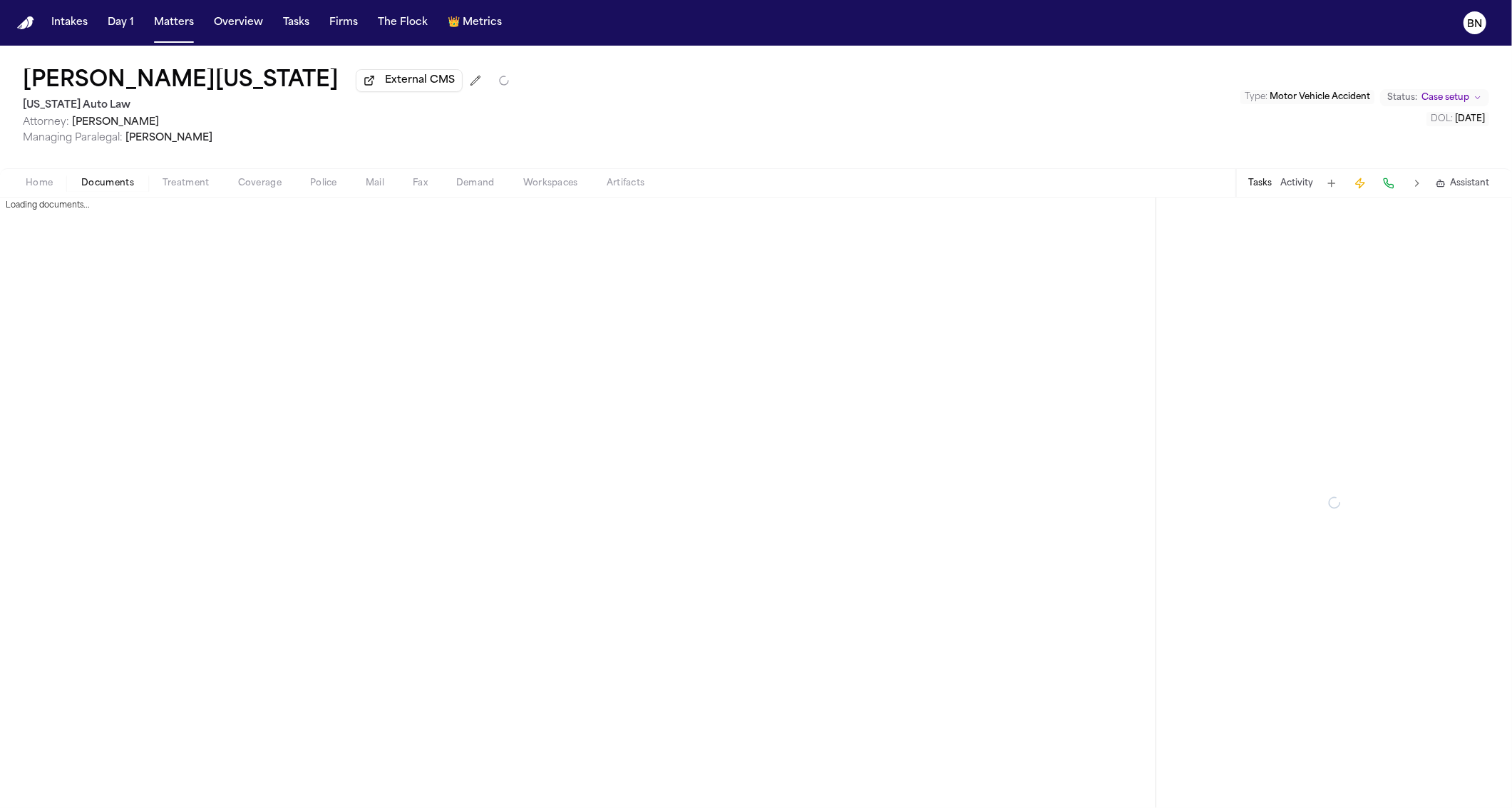
click at [117, 187] on span "Documents" at bounding box center [107, 183] width 53 height 11
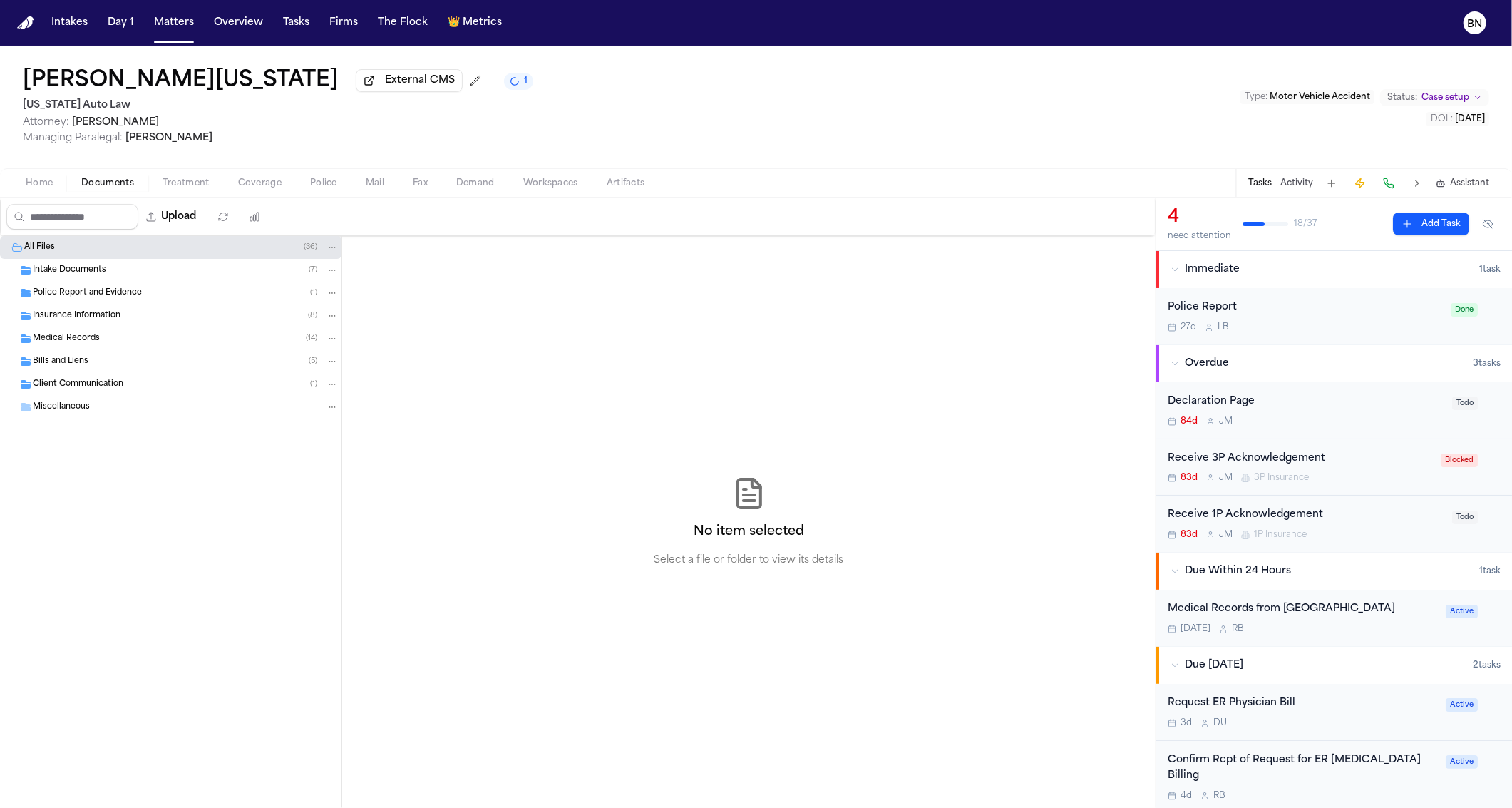
click at [118, 350] on div "Medical Records ( 14 )" at bounding box center [171, 339] width 341 height 22
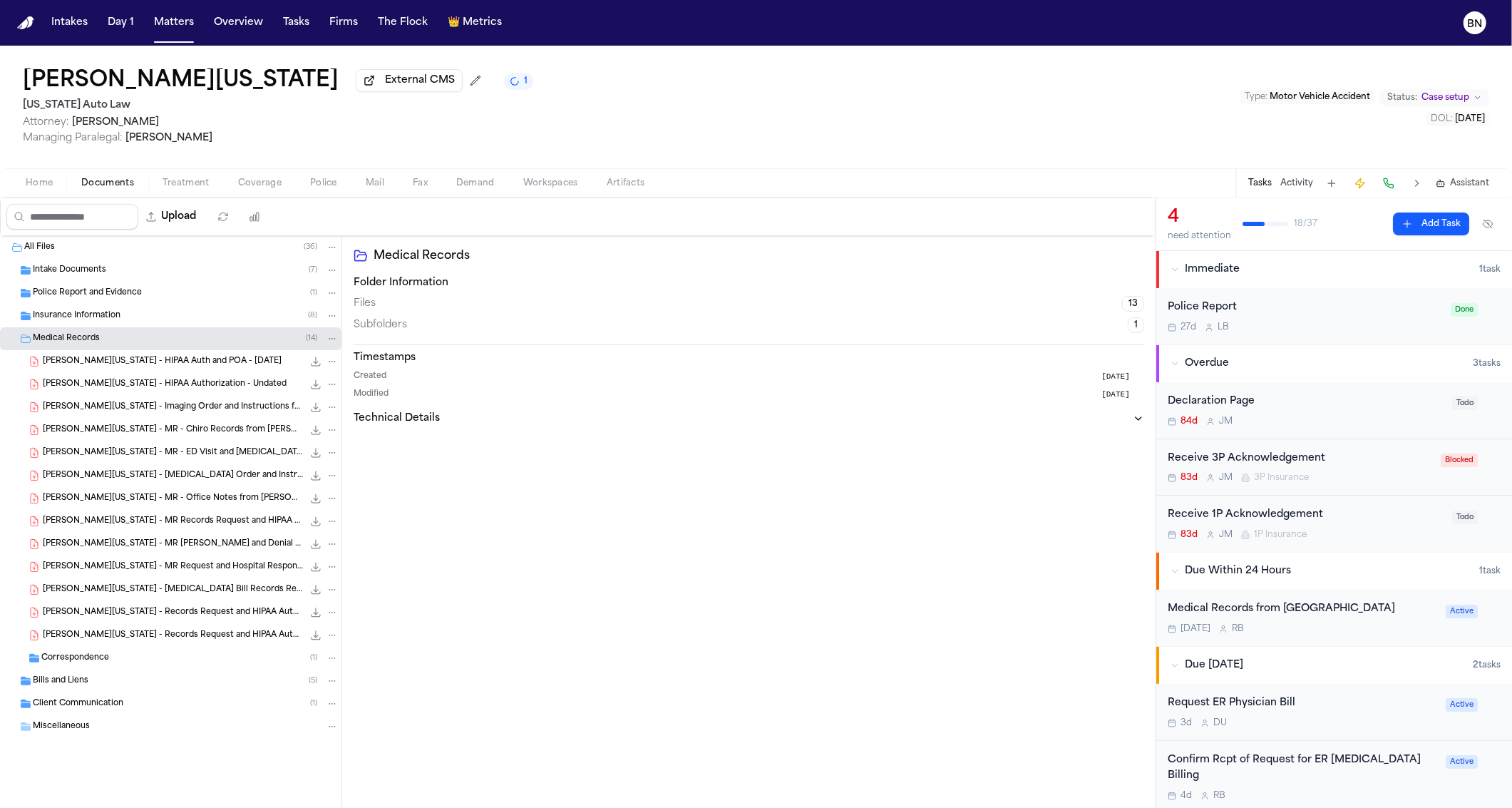
click at [151, 528] on span "[PERSON_NAME][US_STATE] - MR Records Request and HIPAA Auth to [PERSON_NAME] [M…" at bounding box center [173, 522] width 260 height 12
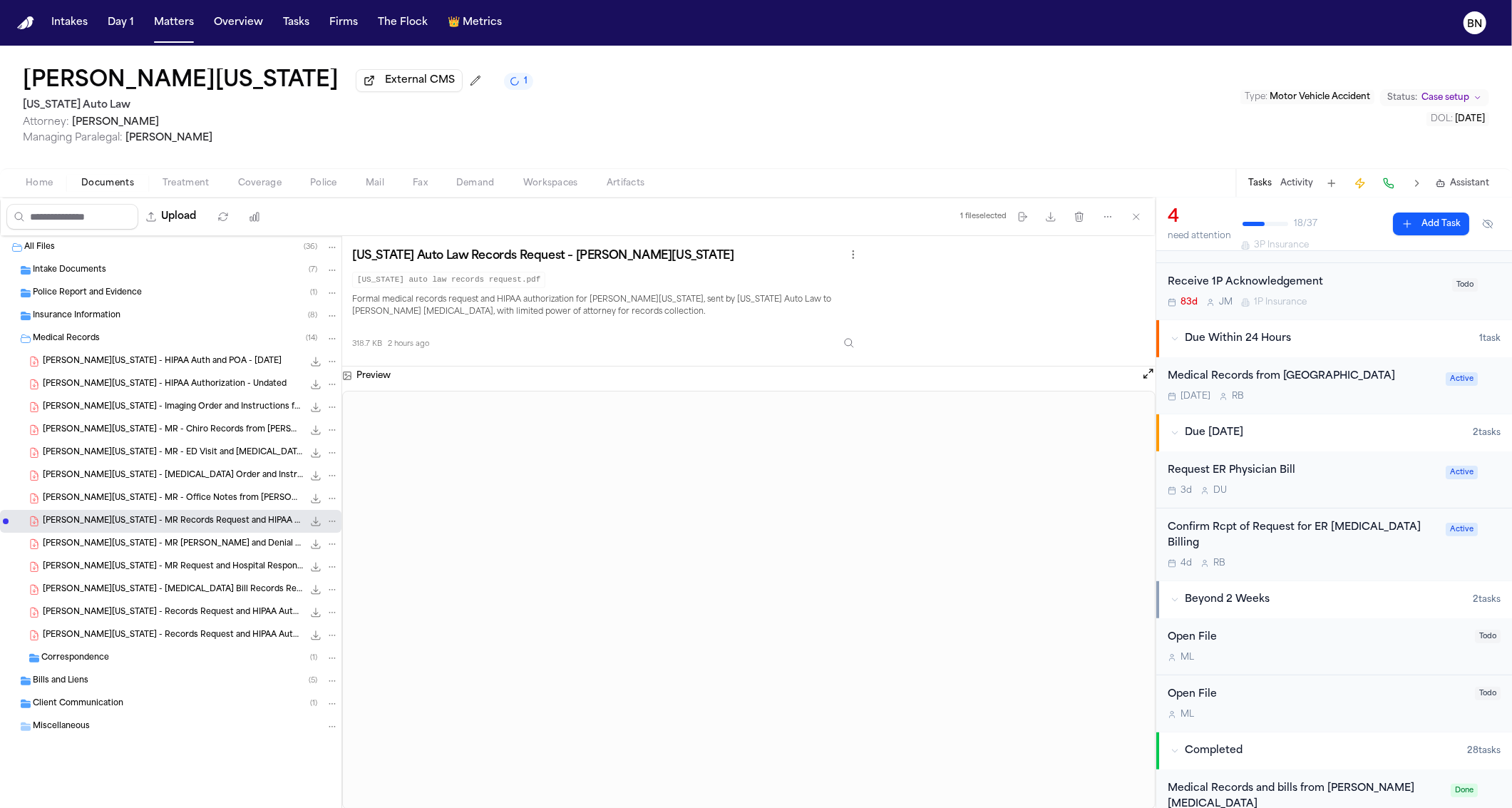
scroll to position [329, 0]
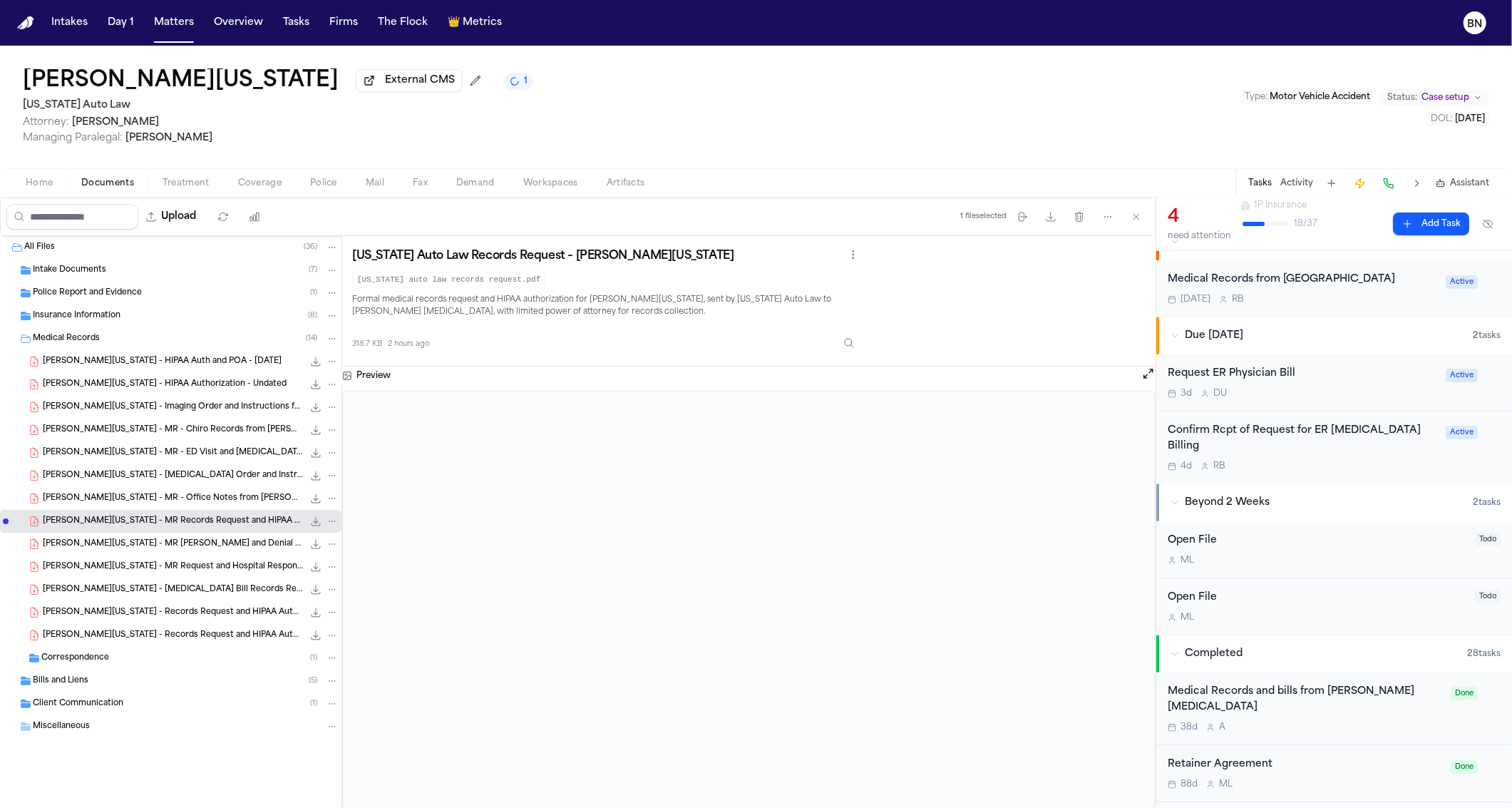
click at [130, 550] on span "[PERSON_NAME][US_STATE] - MR [PERSON_NAME] and Denial from DMC Detroit Receivin…" at bounding box center [173, 544] width 260 height 12
click at [199, 437] on span "[PERSON_NAME][US_STATE] - MR - Chiro Records from [PERSON_NAME] [MEDICAL_DATA] …" at bounding box center [173, 430] width 260 height 12
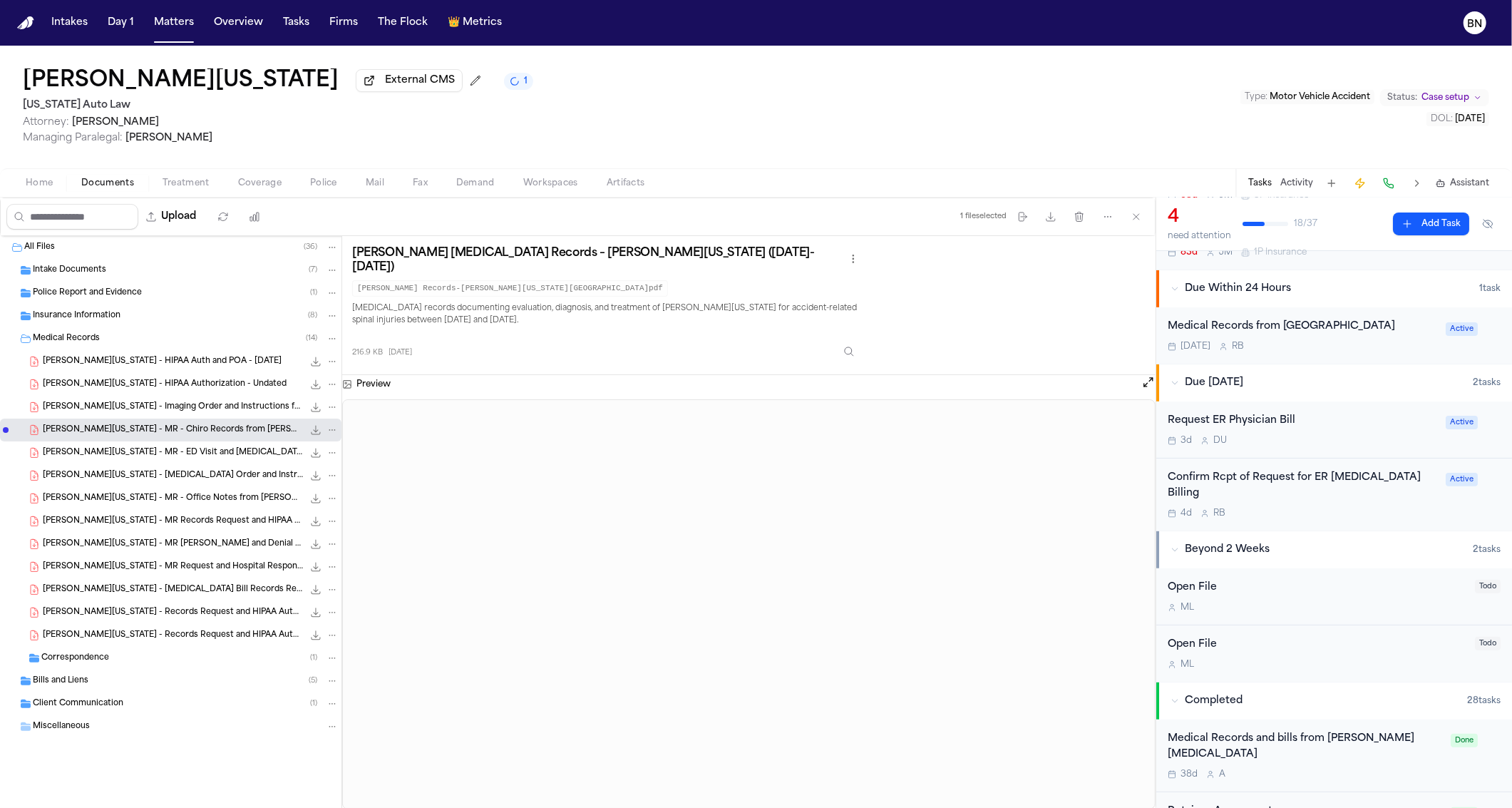
scroll to position [380, 0]
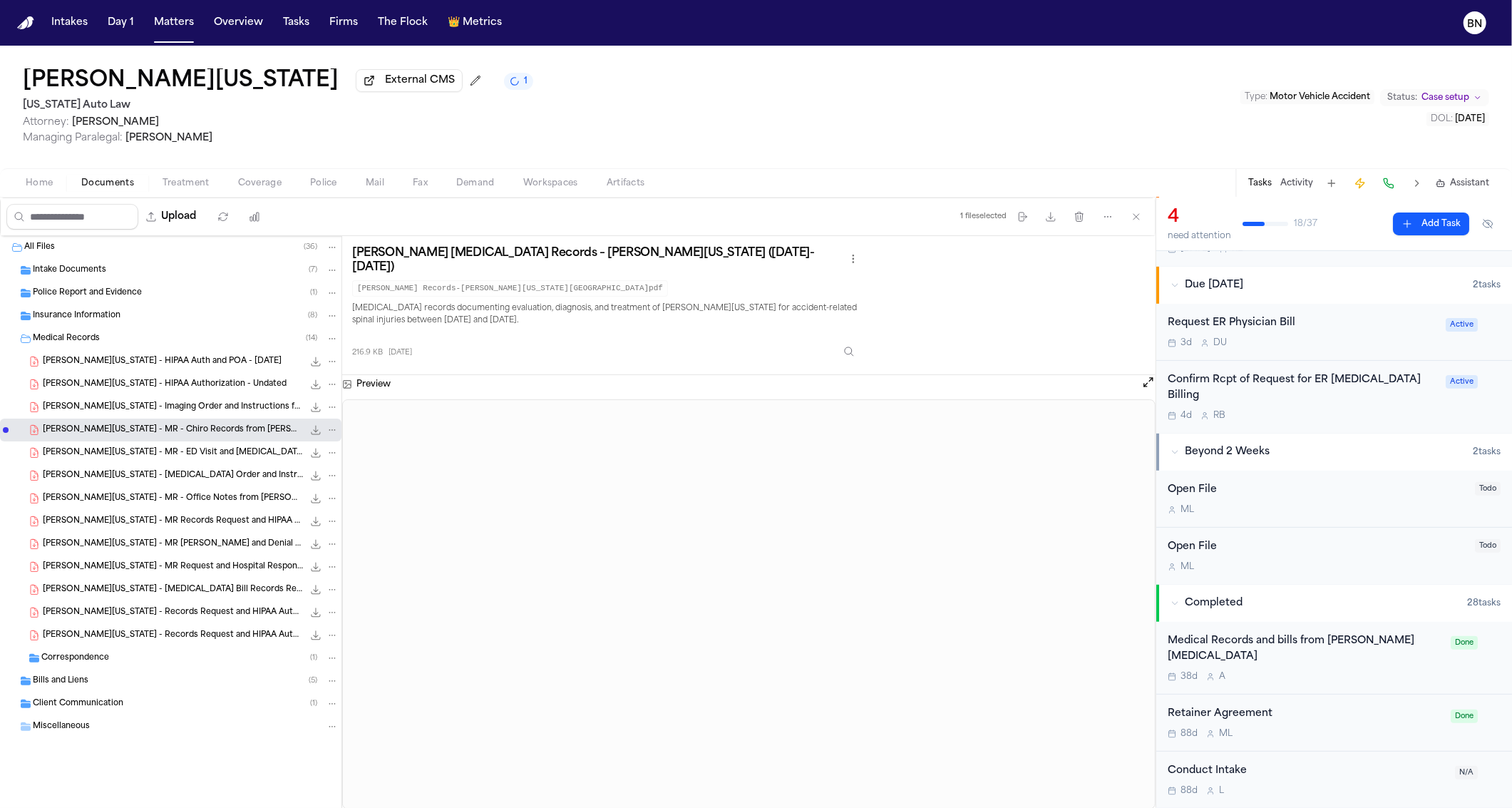
click at [1327, 634] on div "Medical Records and bills from [PERSON_NAME] [MEDICAL_DATA]" at bounding box center [1305, 649] width 274 height 33
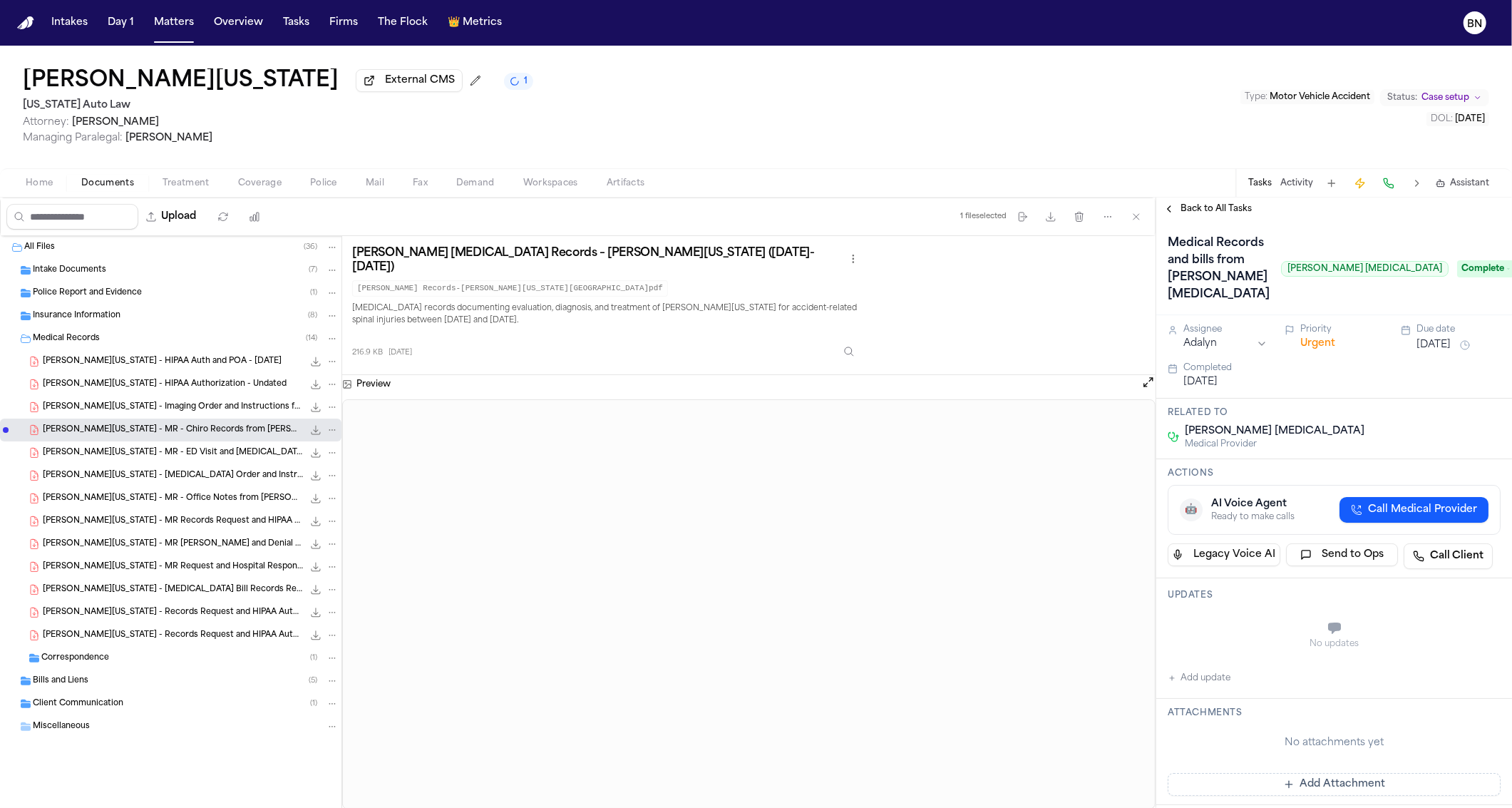
click at [199, 183] on span "Treatment" at bounding box center [186, 183] width 47 height 11
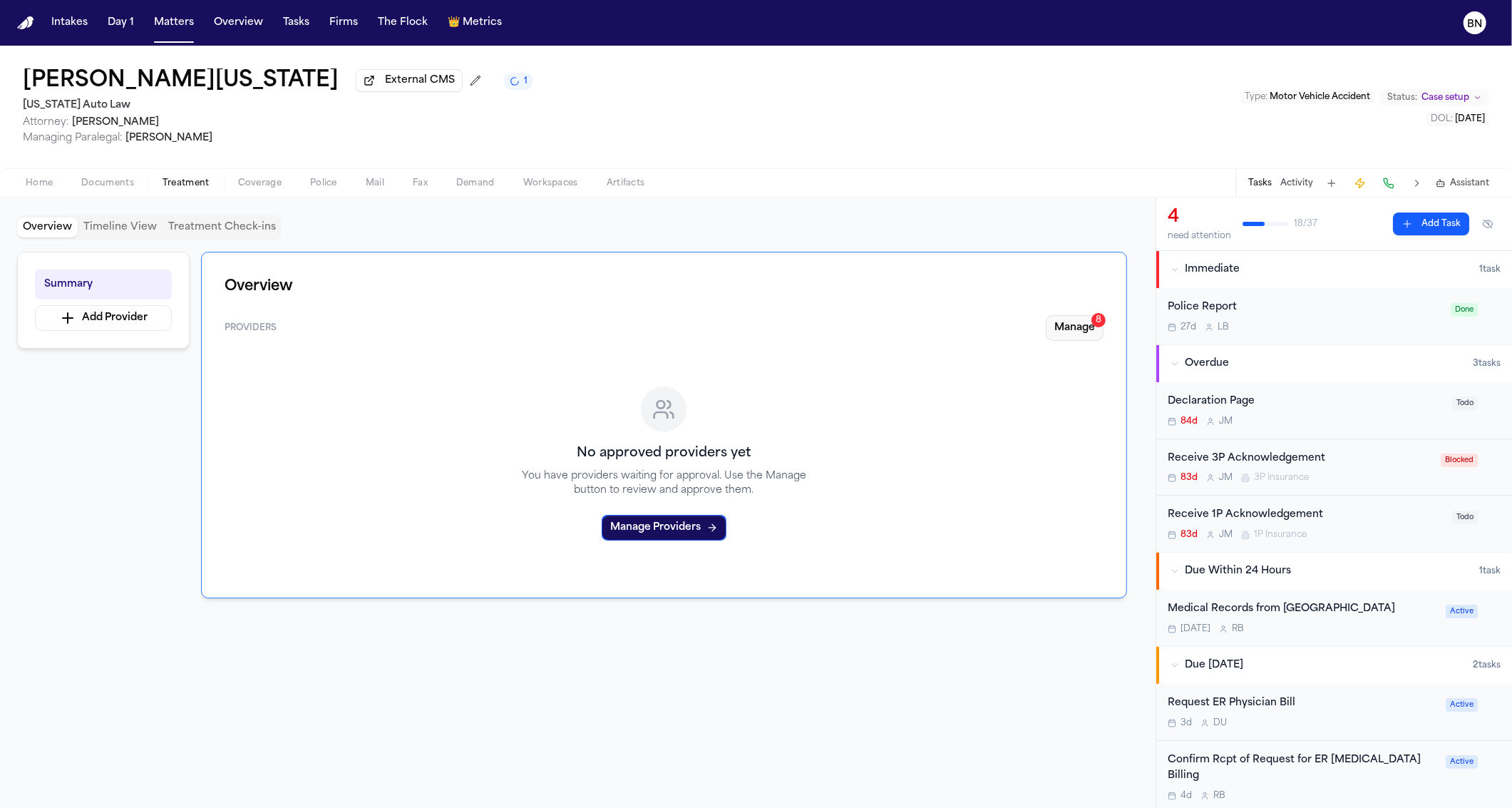
click at [1079, 341] on button "Manage 8" at bounding box center [1075, 328] width 58 height 26
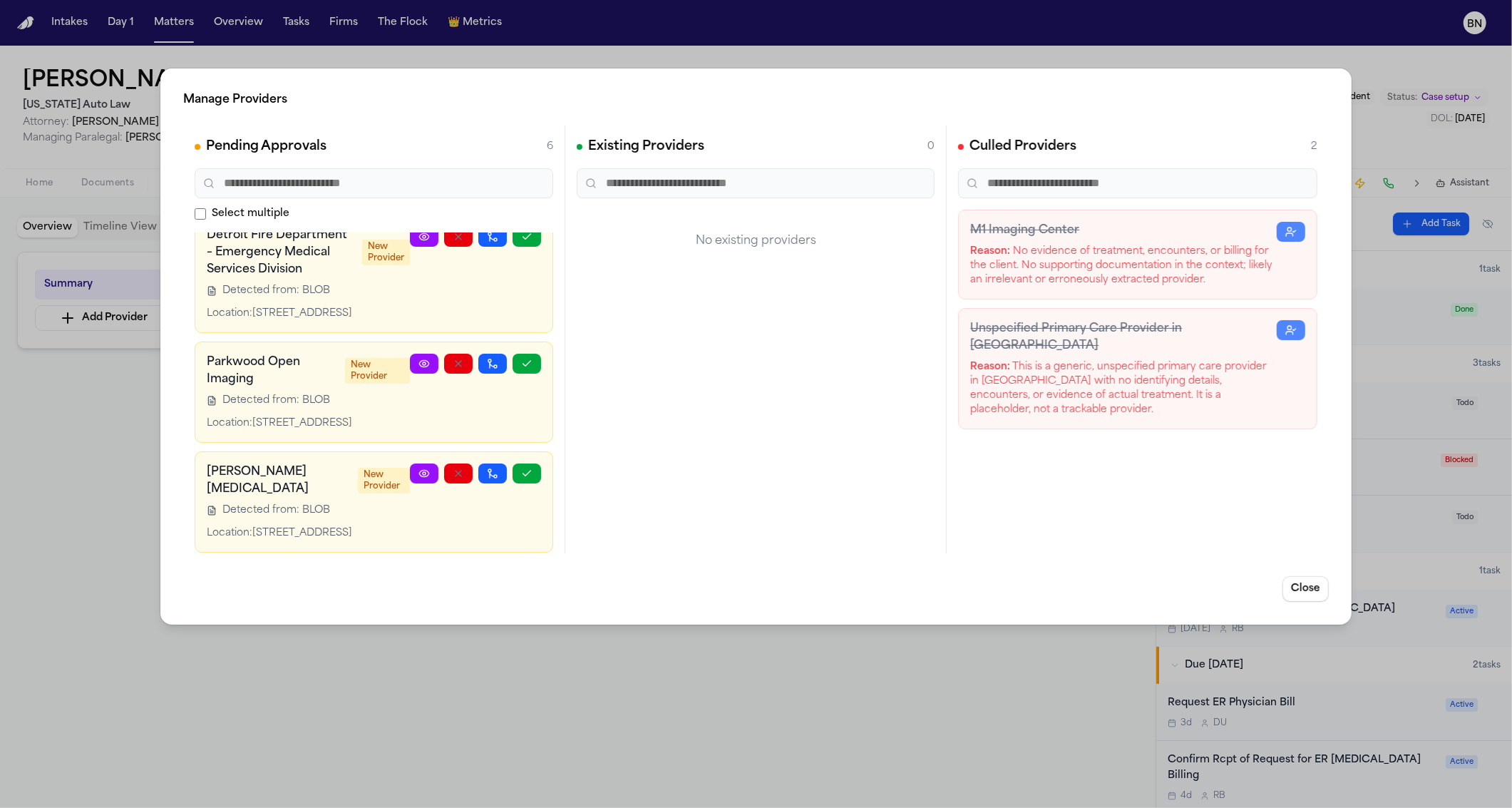
scroll to position [452, 0]
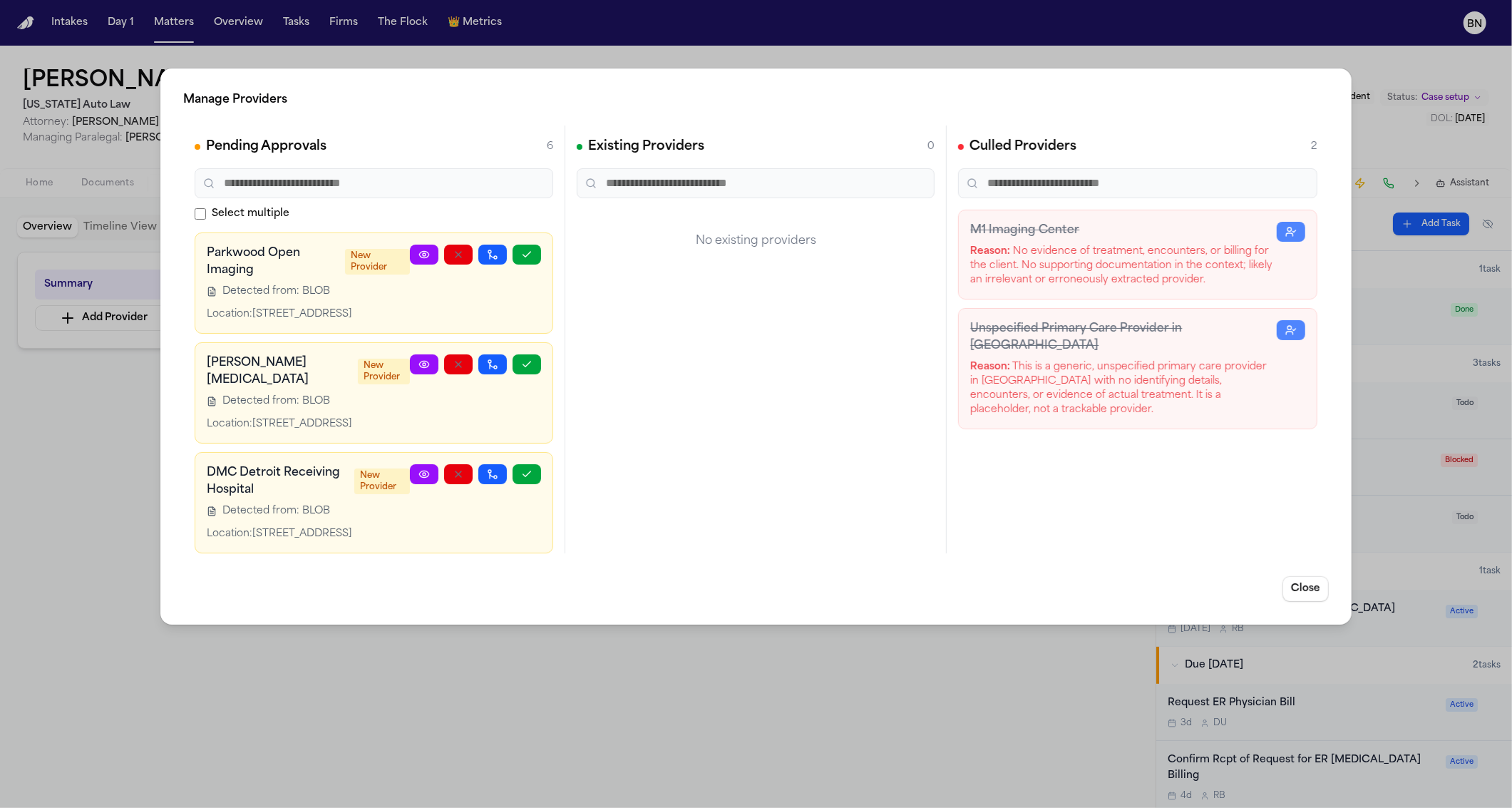
click at [77, 495] on div "Manage Providers Pending Approvals 6 Select multiple Pure Open [MEDICAL_DATA] L…" at bounding box center [756, 404] width 1512 height 808
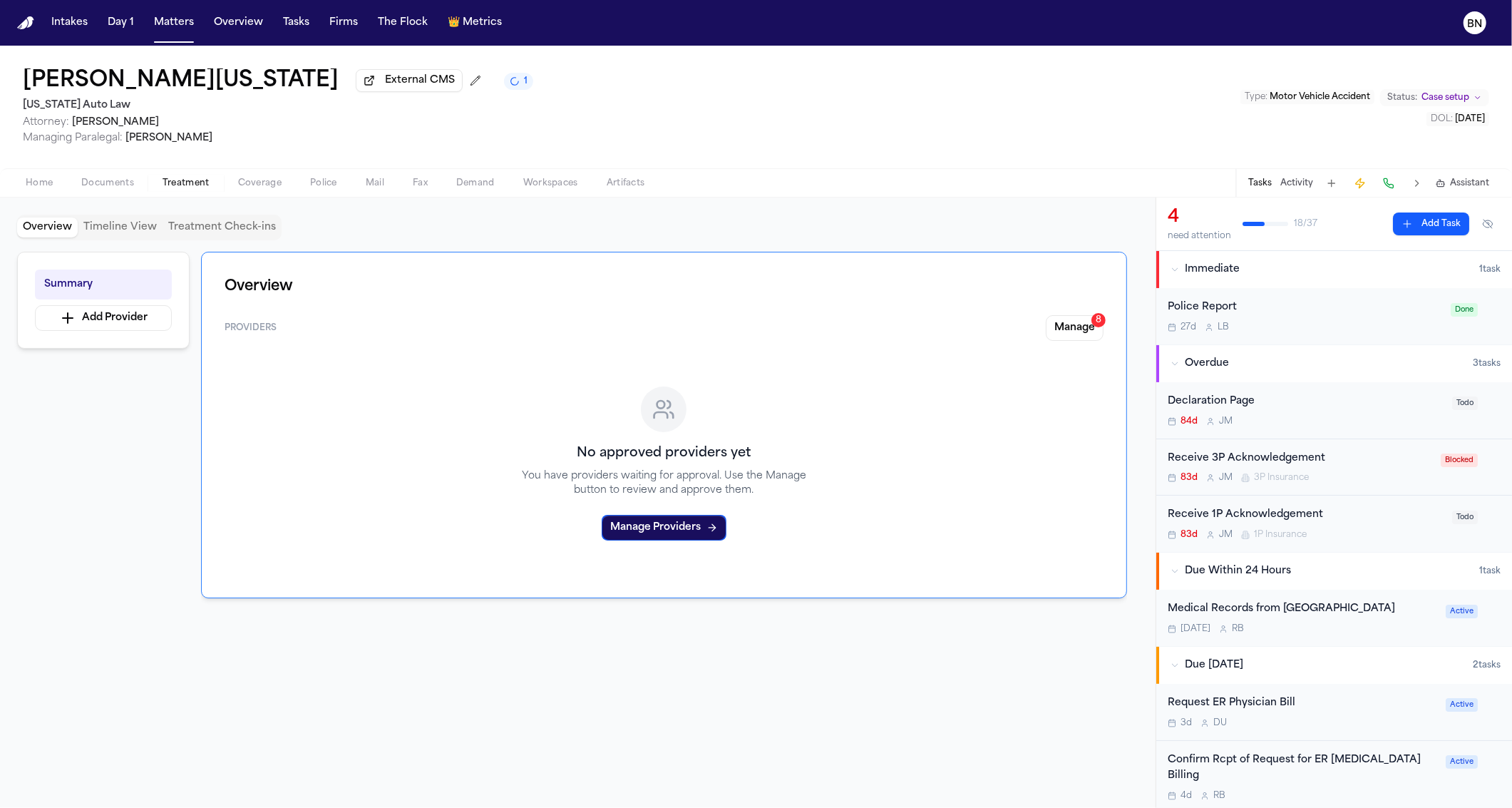
click at [120, 187] on span "Documents" at bounding box center [107, 183] width 53 height 11
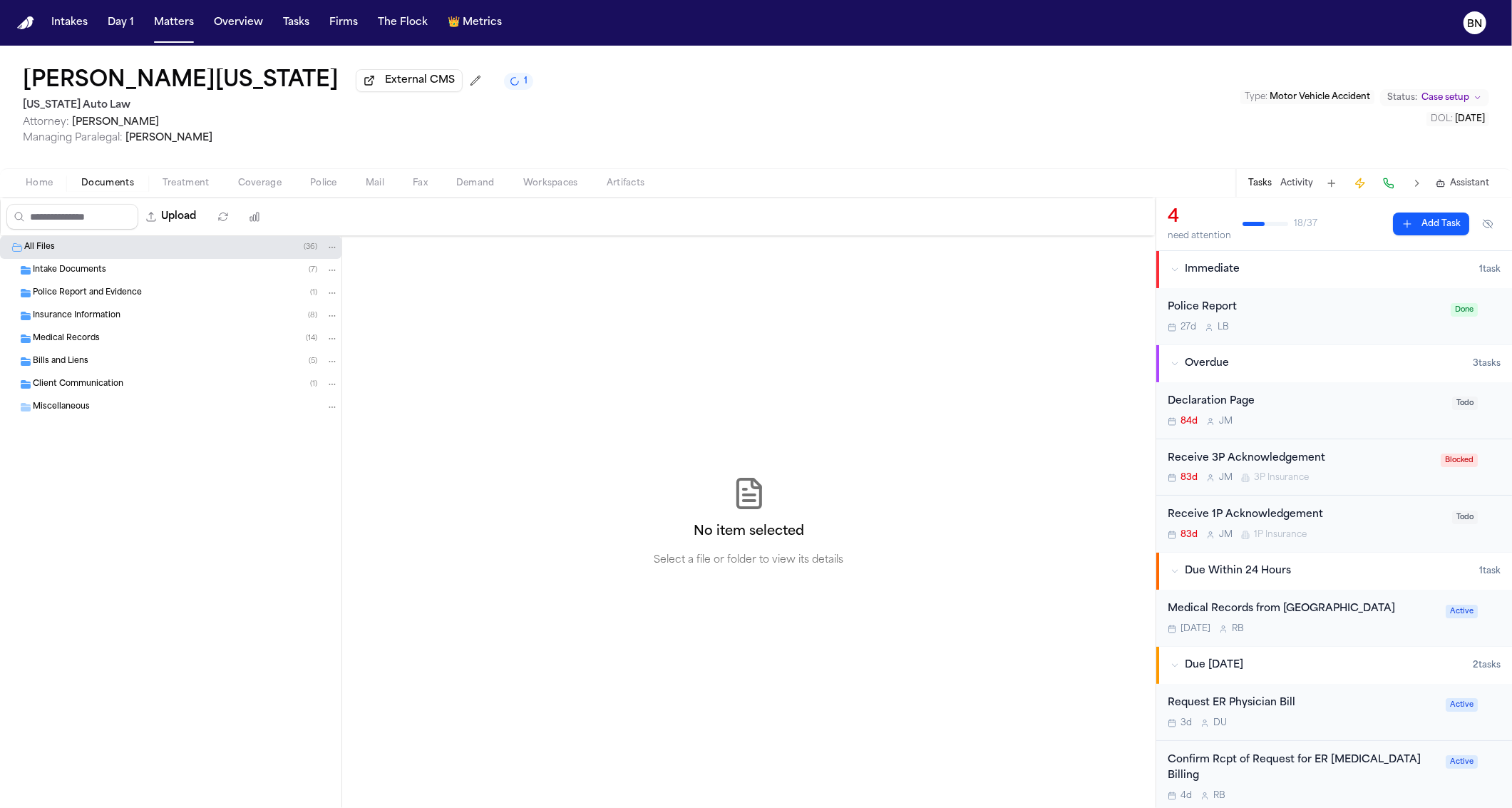
click at [111, 319] on span "Insurance Information" at bounding box center [76, 316] width 88 height 12
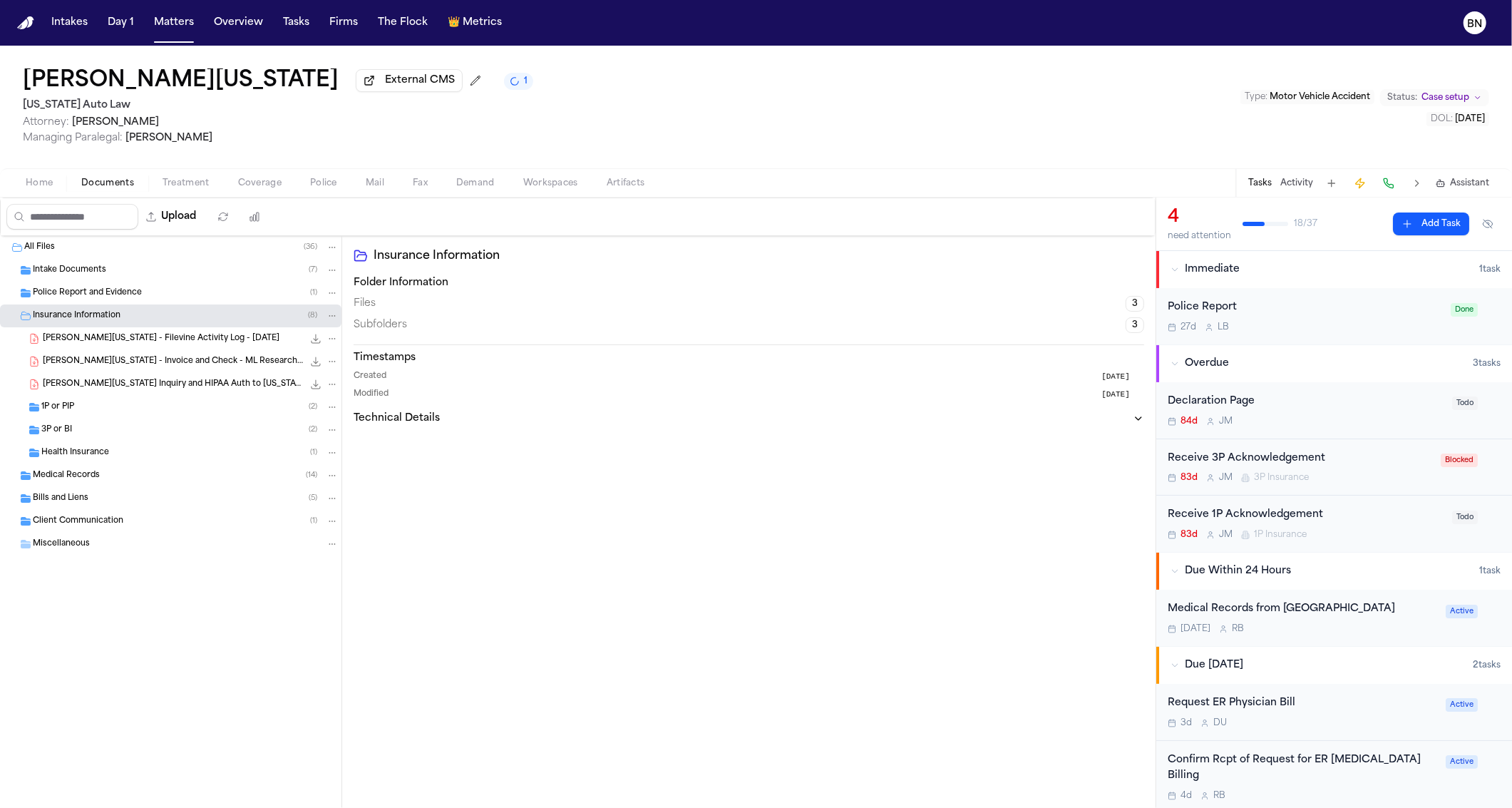
click at [122, 451] on div "Health Insurance ( 1 )" at bounding box center [189, 453] width 298 height 13
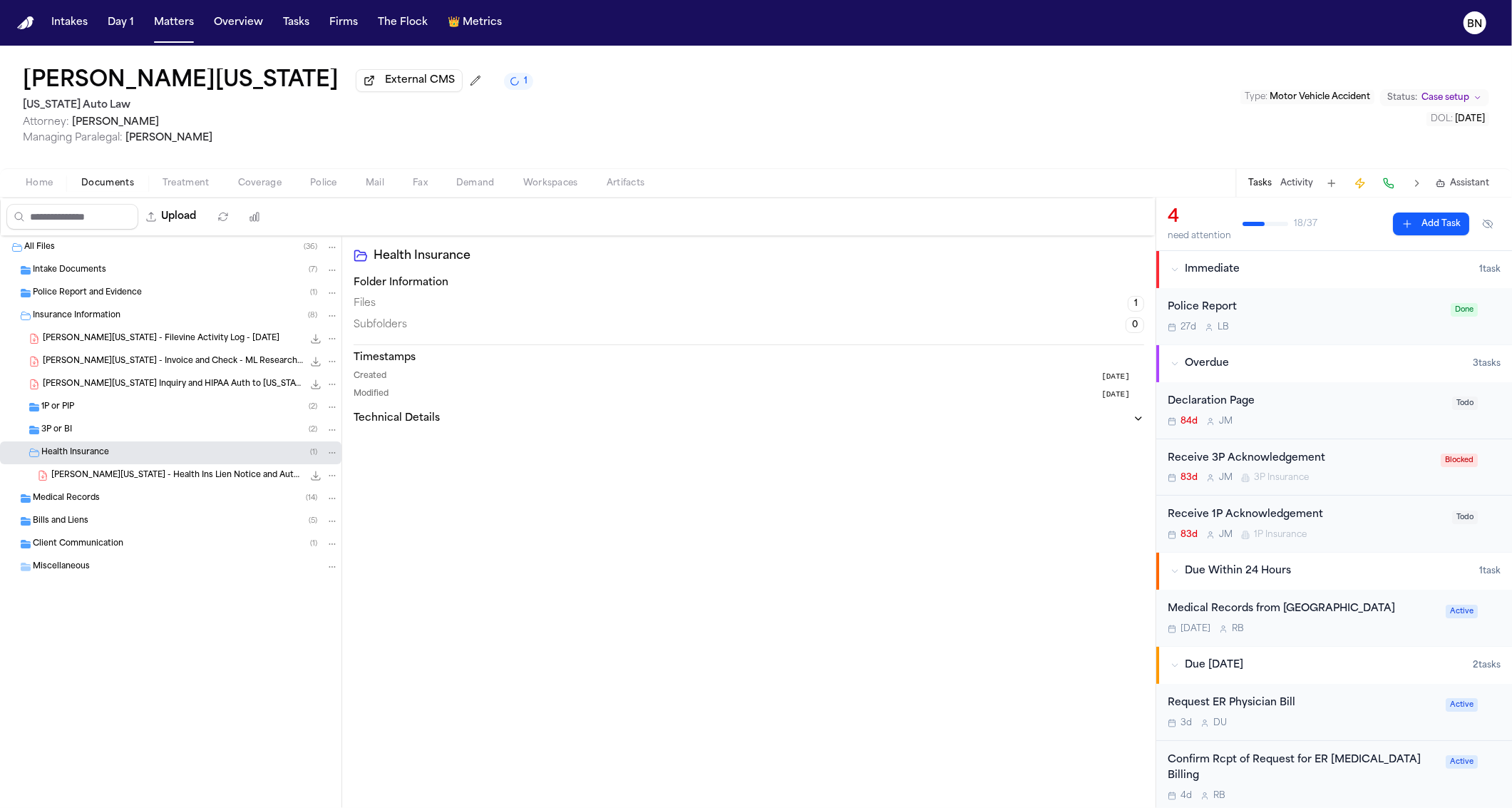
click at [127, 498] on div "Medical Records ( 14 )" at bounding box center [186, 498] width 306 height 13
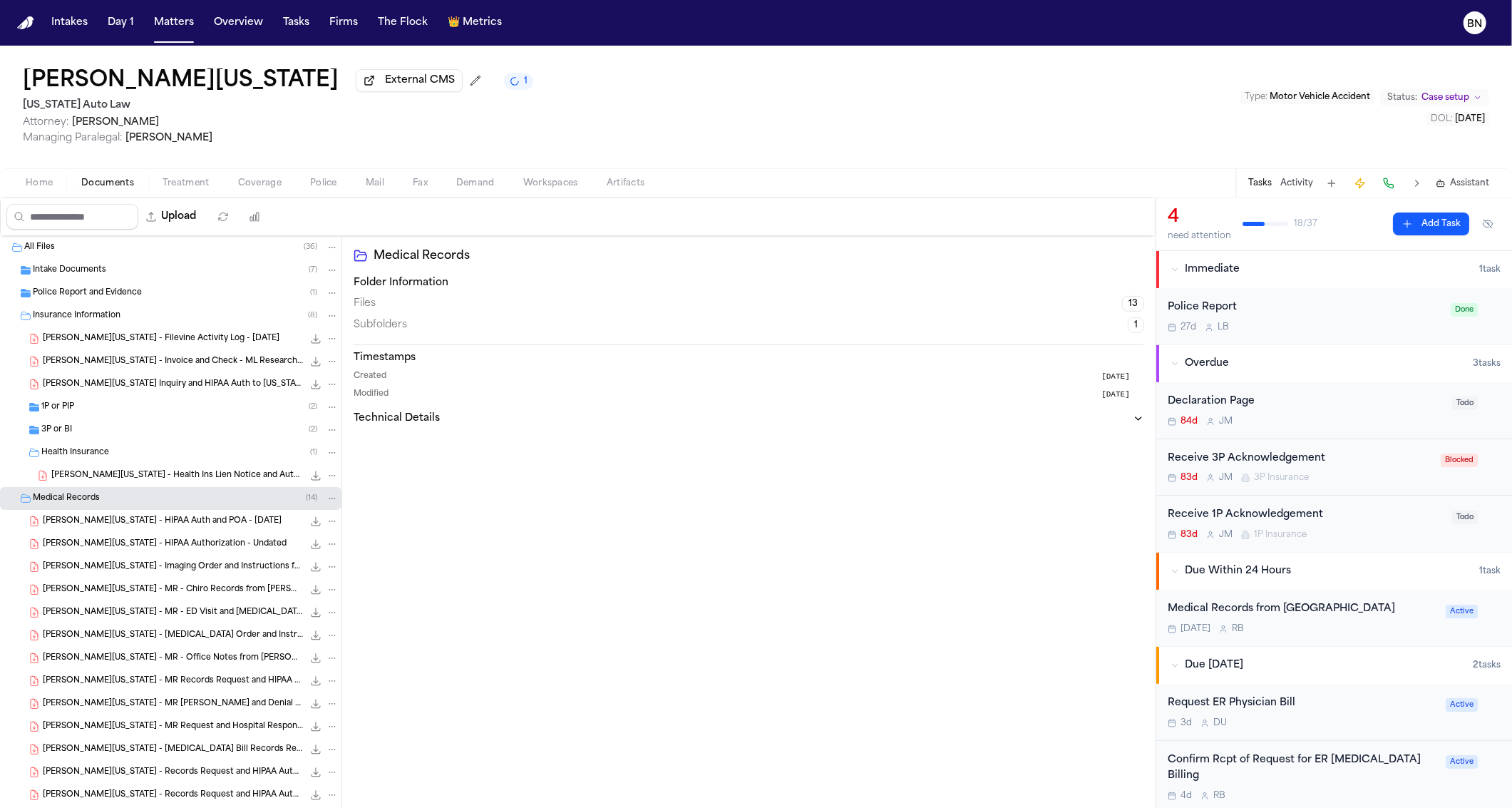
click at [183, 571] on span "[PERSON_NAME][US_STATE] - Imaging Order and Instructions from Parkwood Open Ima…" at bounding box center [173, 567] width 260 height 12
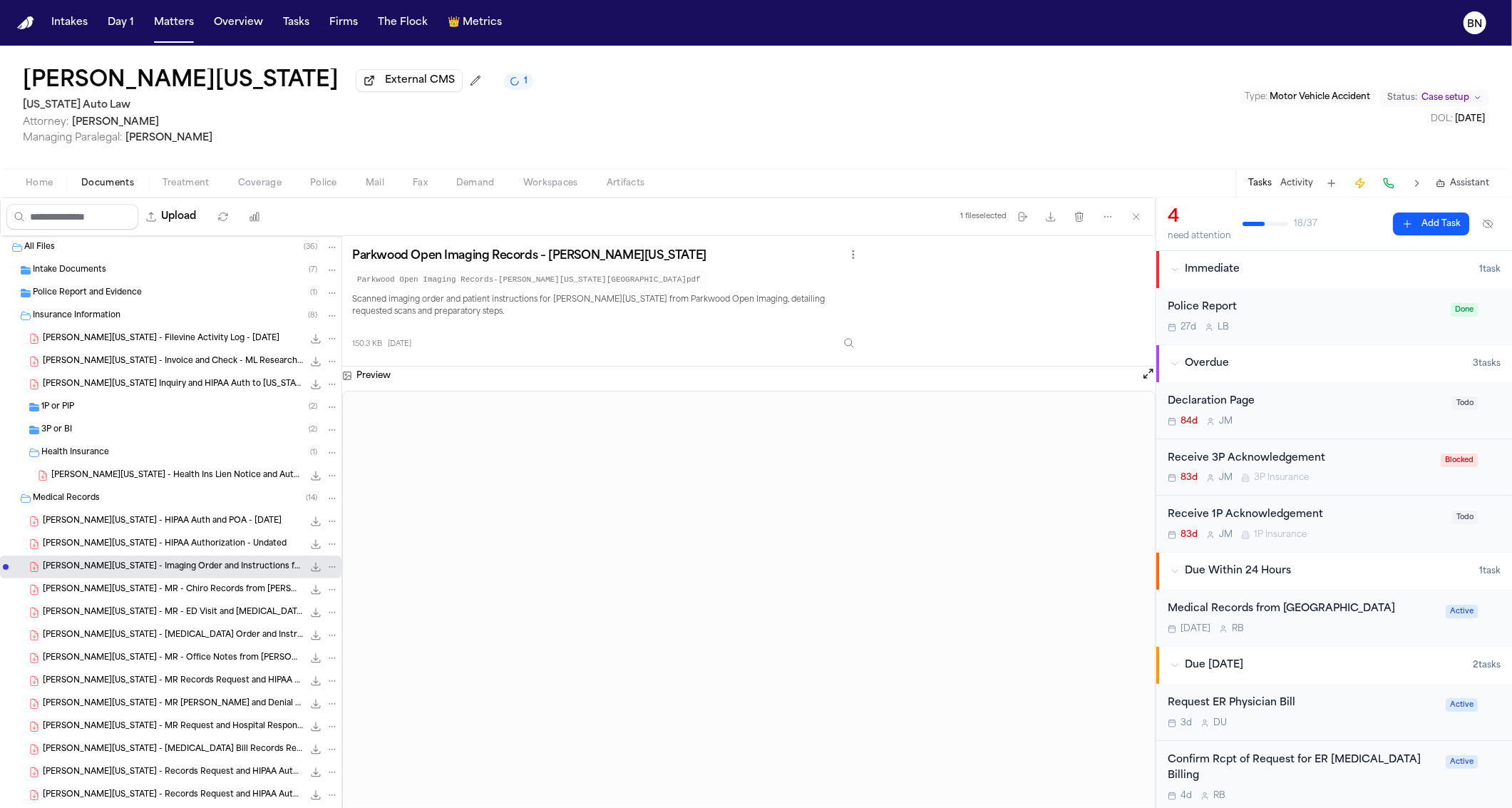
scroll to position [126, 0]
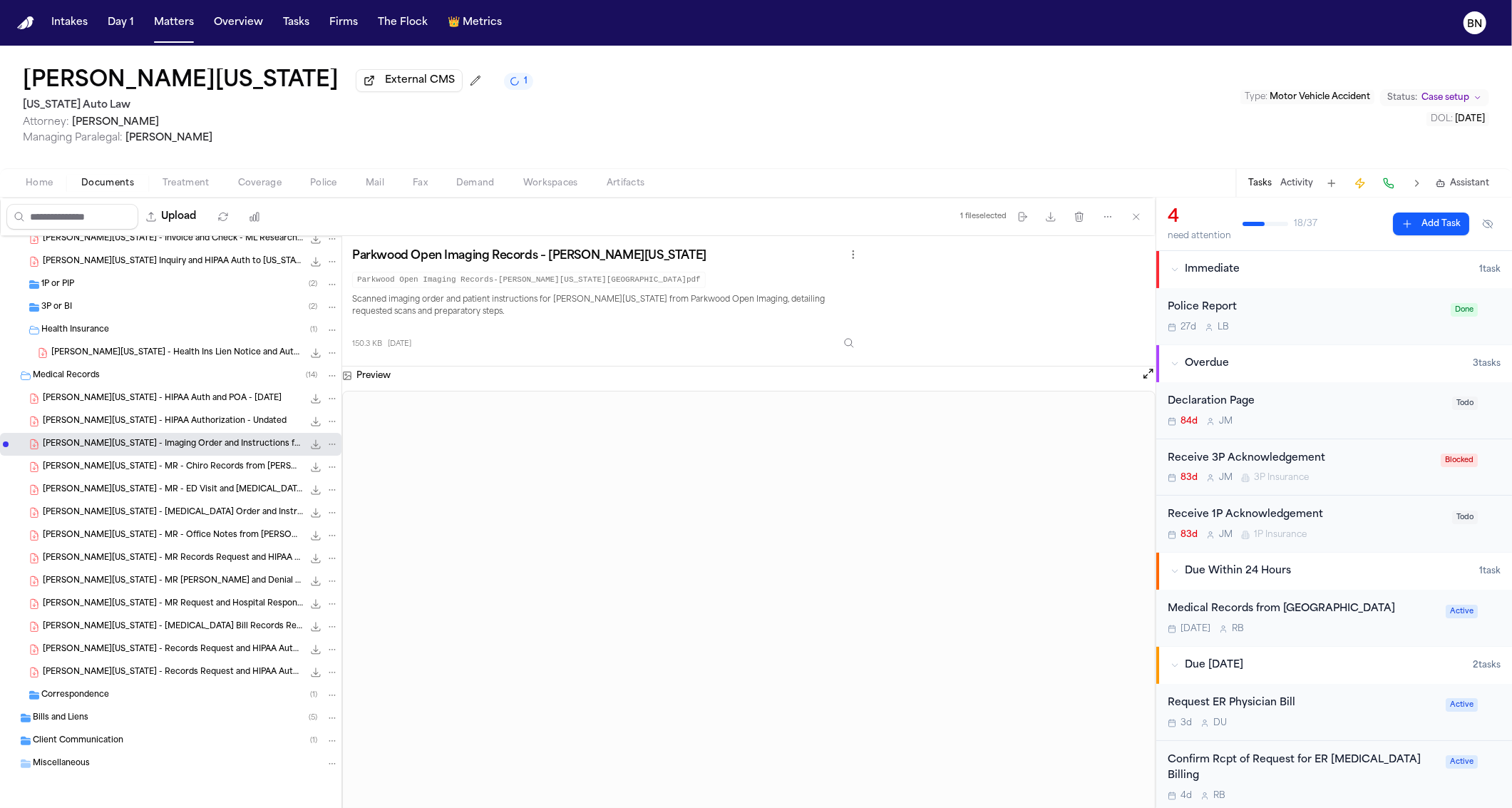
click at [171, 502] on div "[PERSON_NAME][US_STATE] - [MEDICAL_DATA] Order and Instructions from Parkwood O…" at bounding box center [171, 512] width 341 height 22
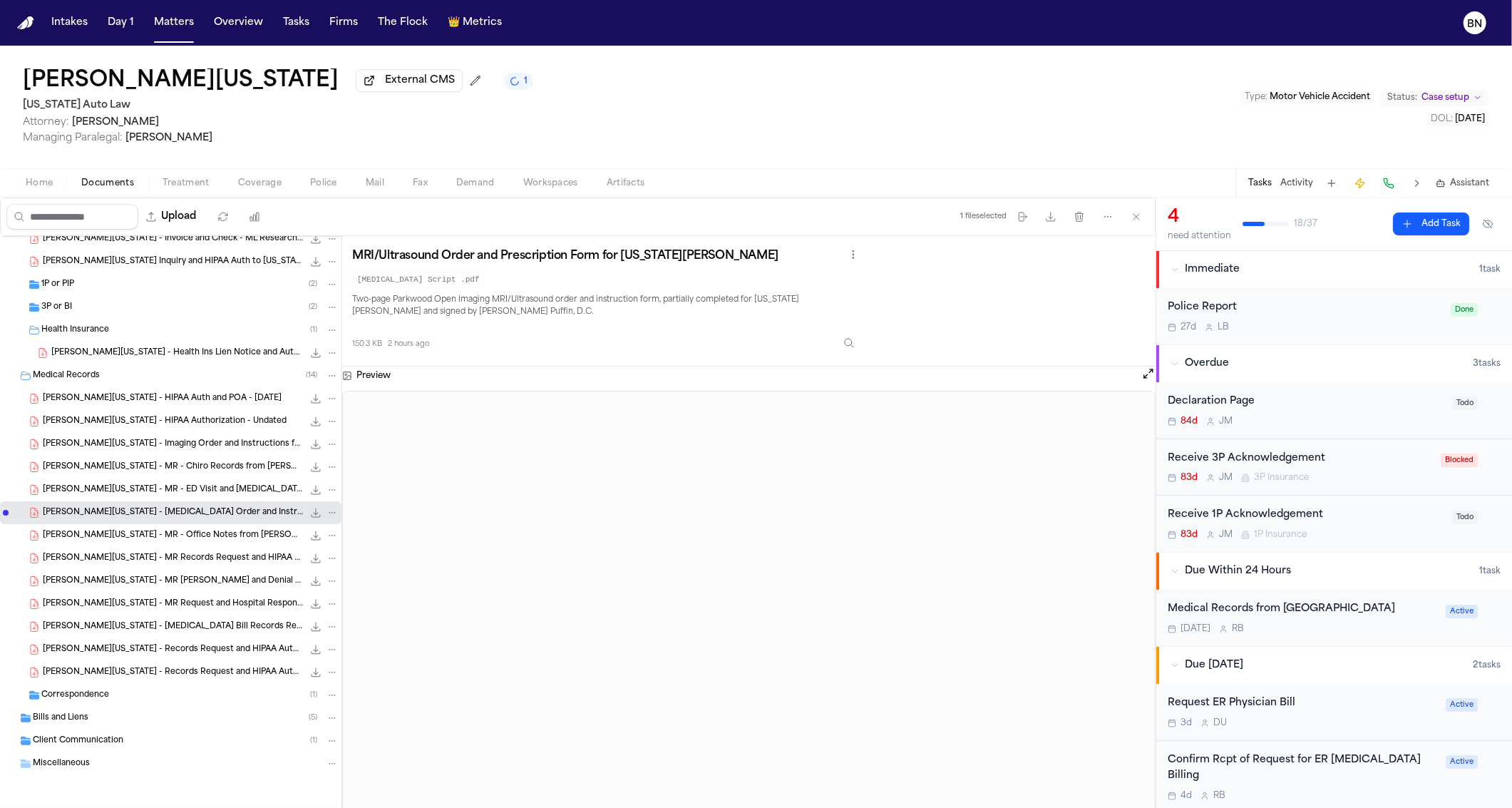
click at [173, 468] on span "[PERSON_NAME][US_STATE] - MR - Chiro Records from [PERSON_NAME] [MEDICAL_DATA] …" at bounding box center [173, 467] width 260 height 12
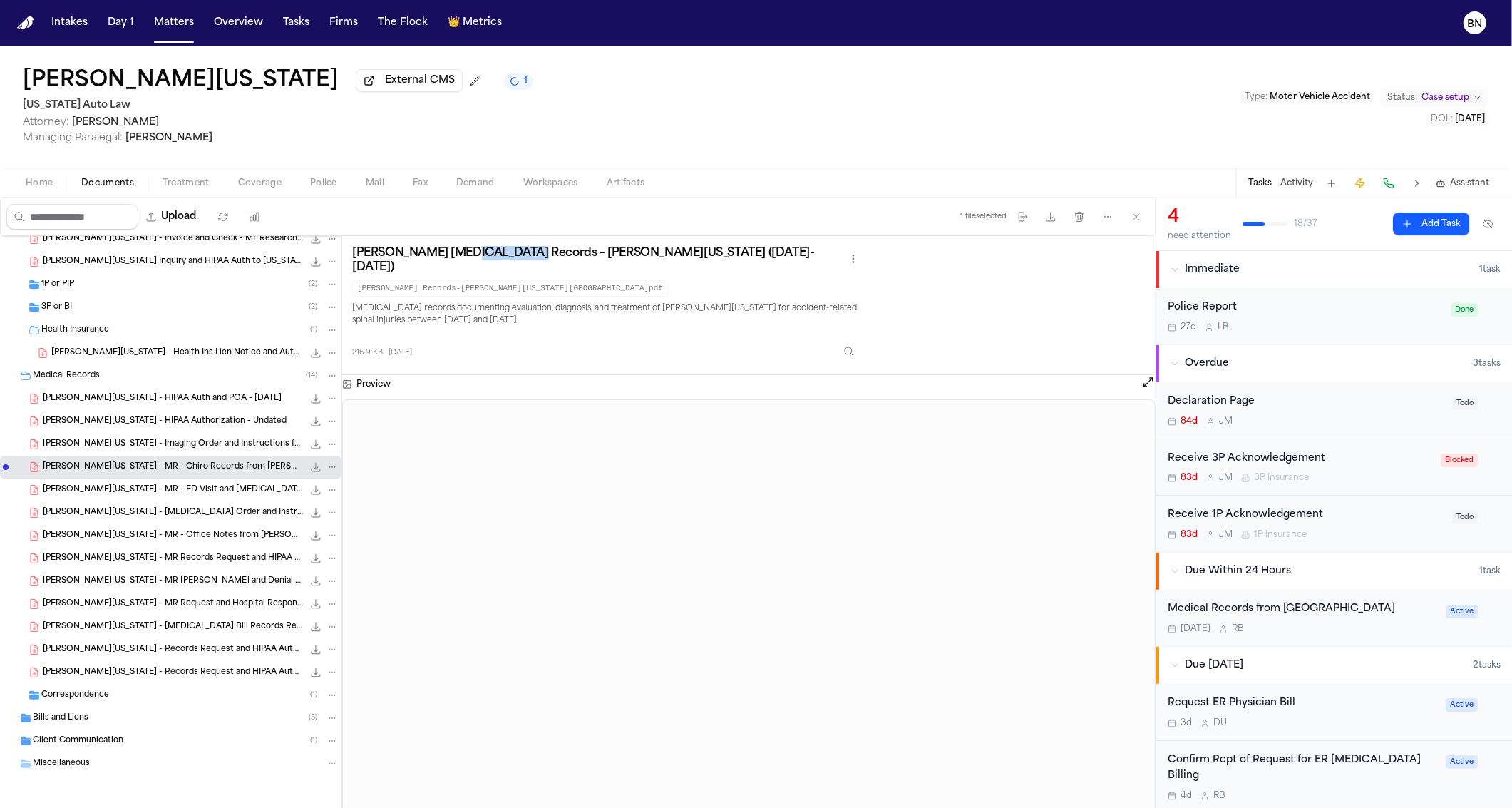
drag, startPoint x: 506, startPoint y: 262, endPoint x: 448, endPoint y: 262, distance: 58.0
click at [448, 262] on h3 "[PERSON_NAME] [MEDICAL_DATA] Records – [PERSON_NAME][US_STATE] ([DATE]-[DATE])" at bounding box center [599, 260] width 492 height 29
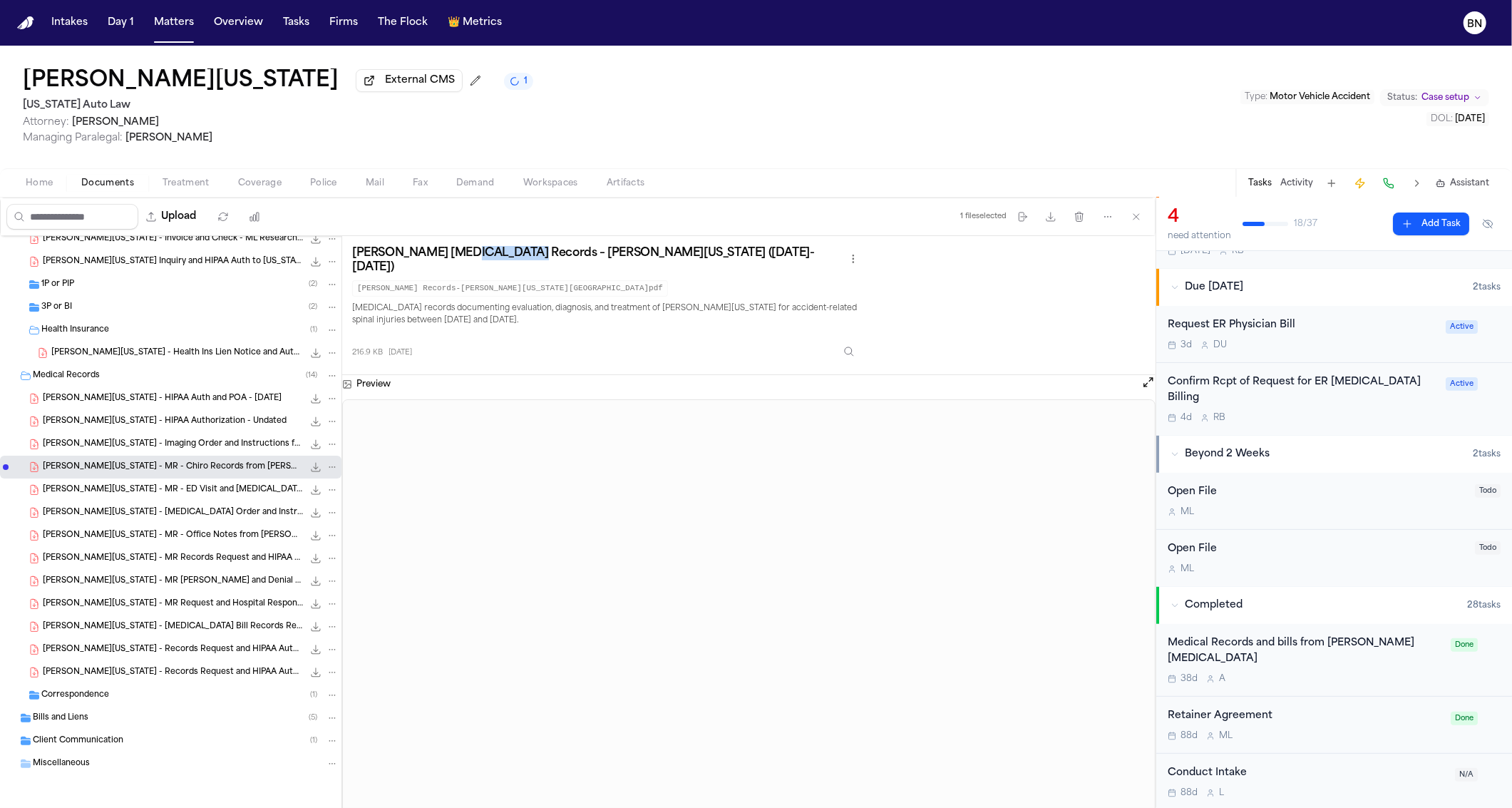
scroll to position [516, 0]
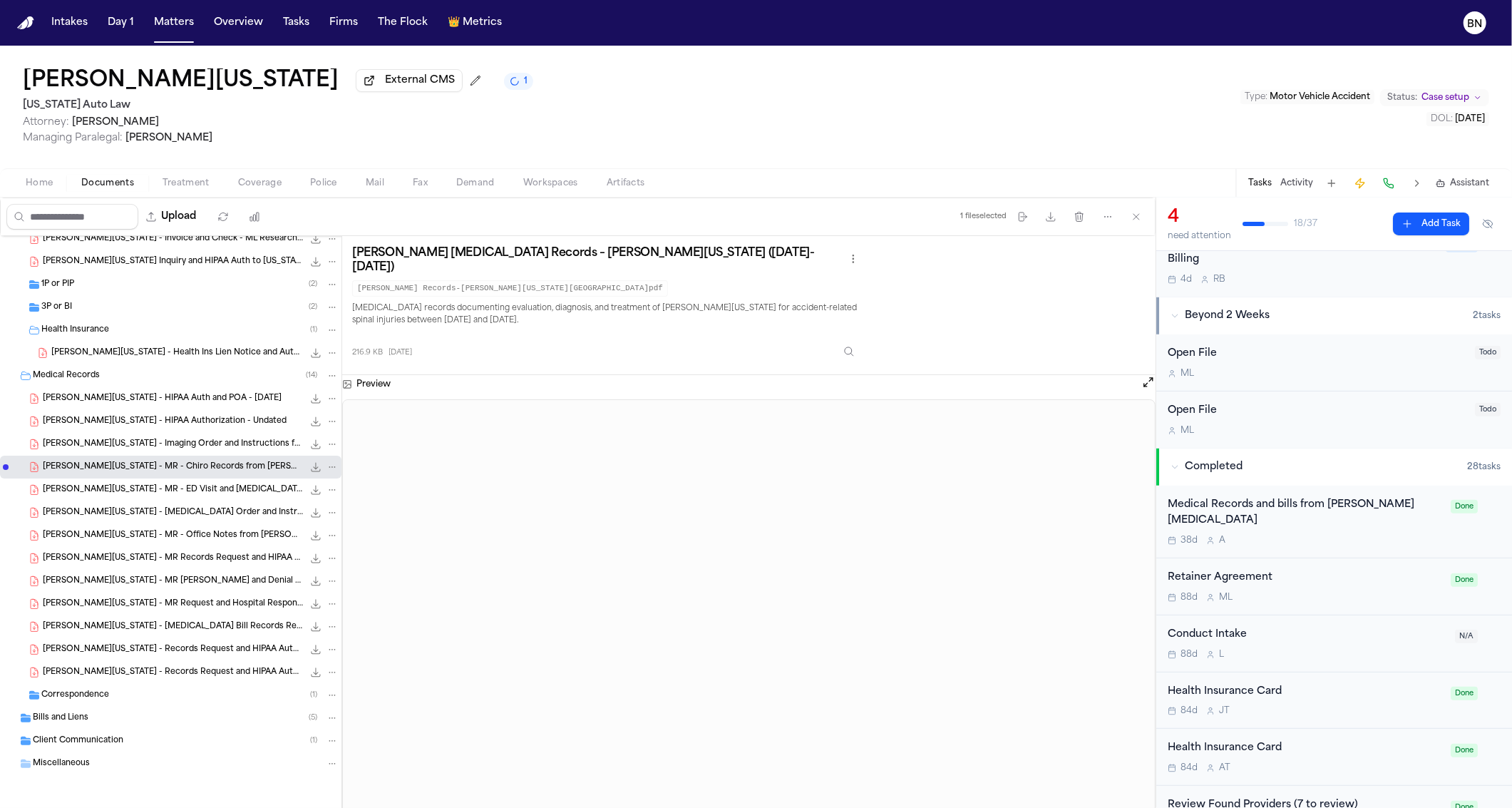
click at [1264, 535] on div "38d A" at bounding box center [1305, 540] width 274 height 11
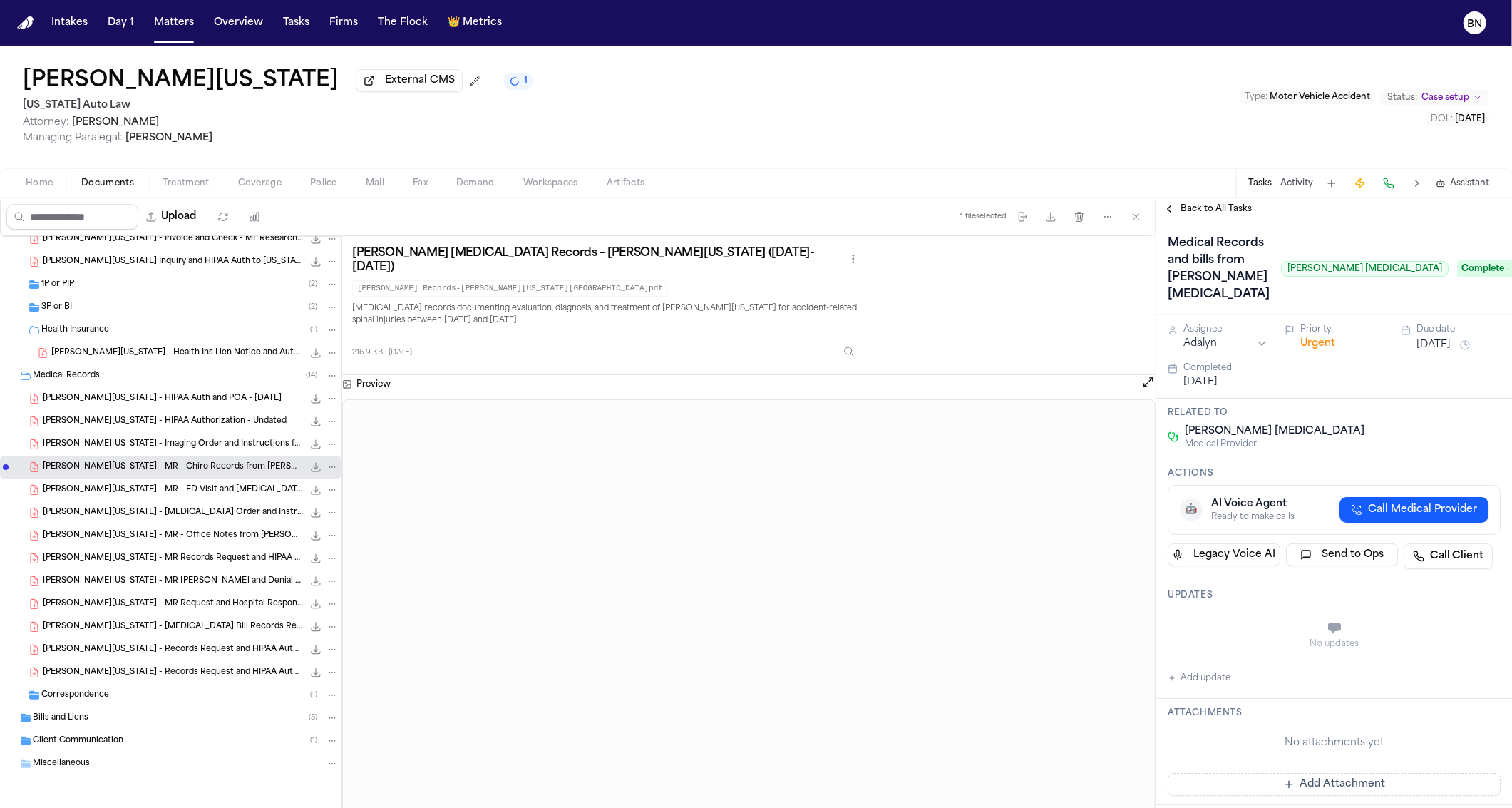
click at [1223, 207] on span "Back to All Tasks" at bounding box center [1216, 209] width 71 height 11
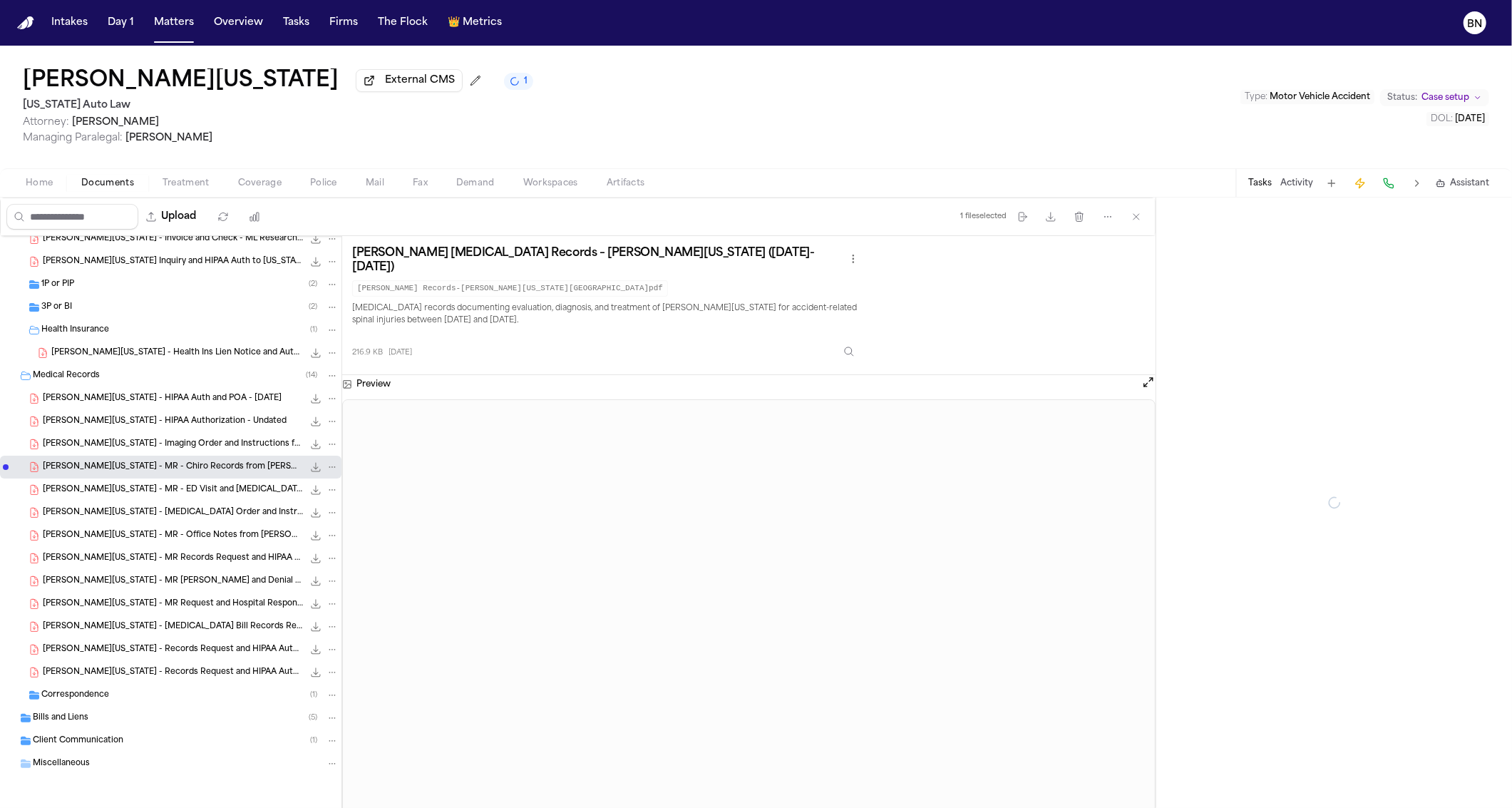
click at [1297, 188] on button "Activity" at bounding box center [1297, 183] width 33 height 11
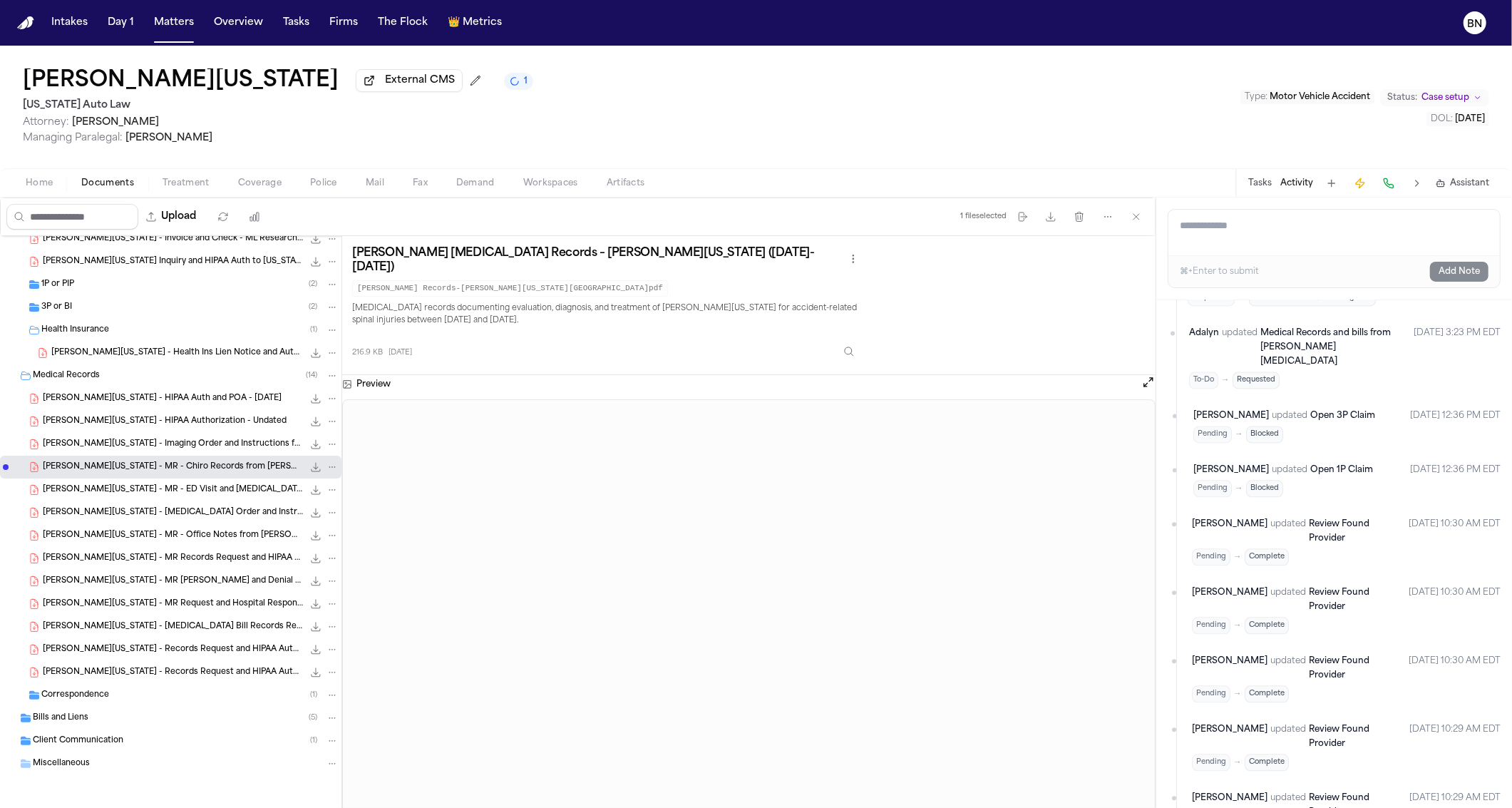
scroll to position [2446, 0]
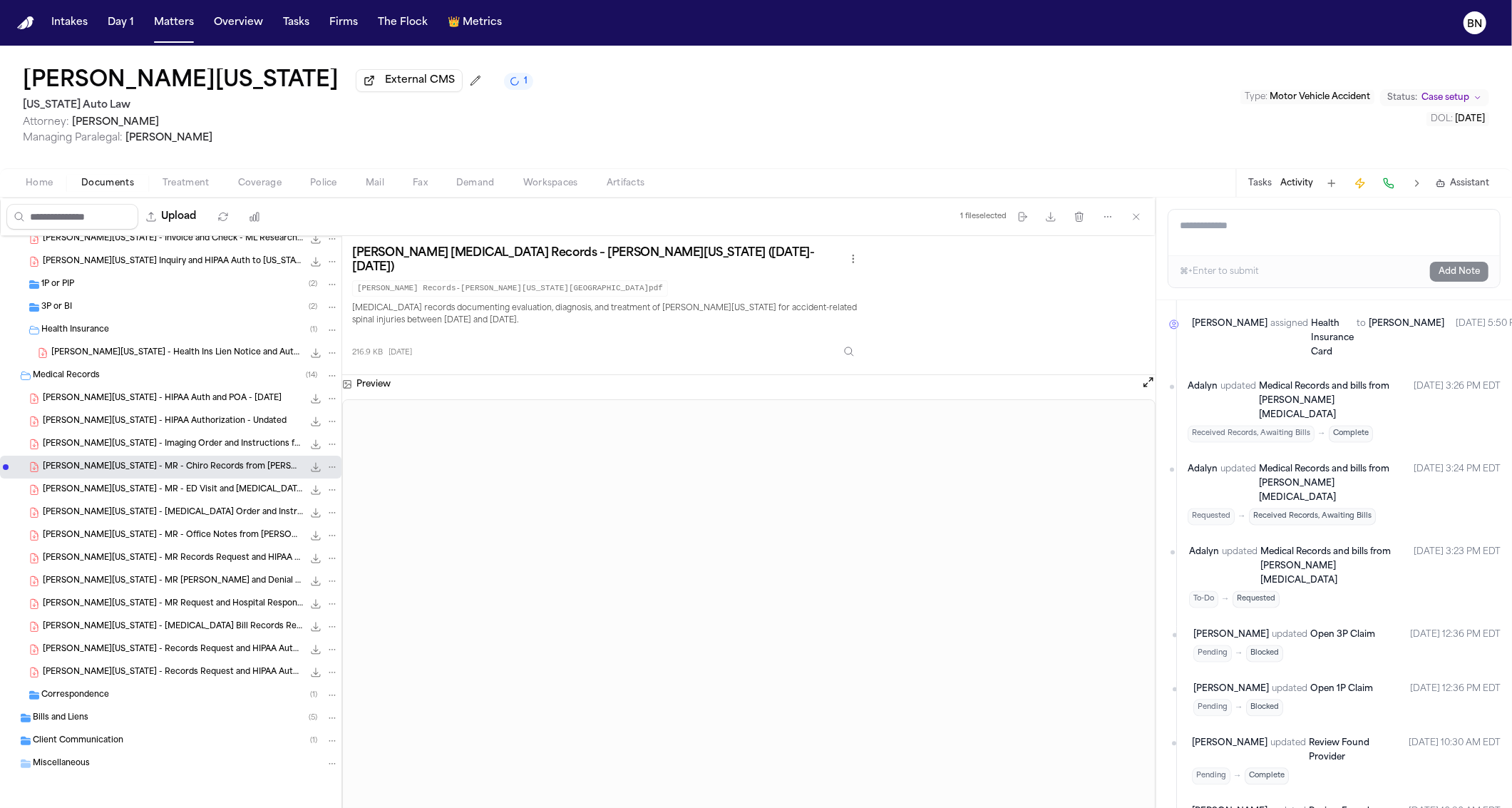
click at [175, 185] on span "Treatment" at bounding box center [186, 183] width 47 height 11
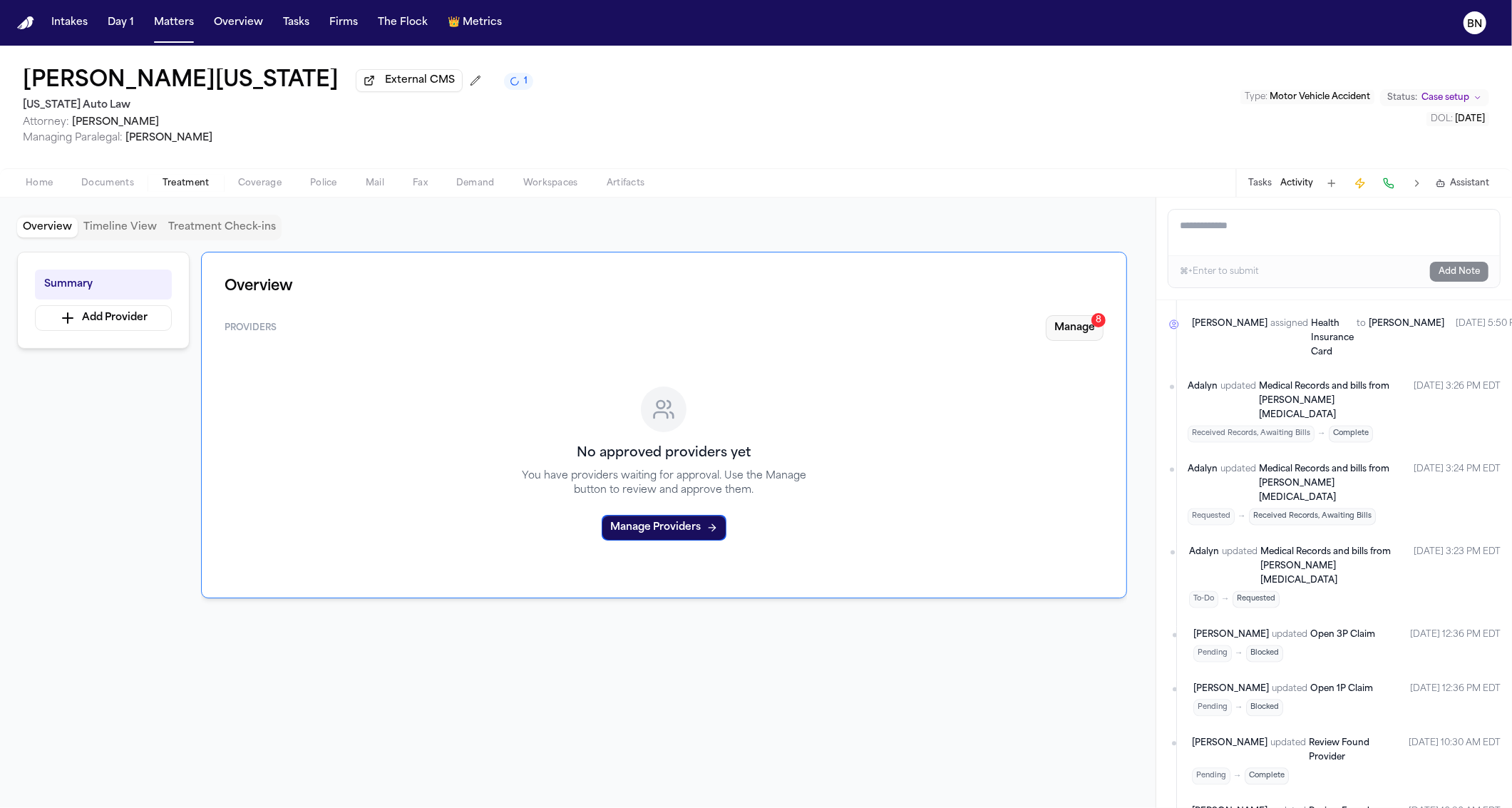
click at [1071, 335] on button "Manage 8" at bounding box center [1075, 328] width 58 height 26
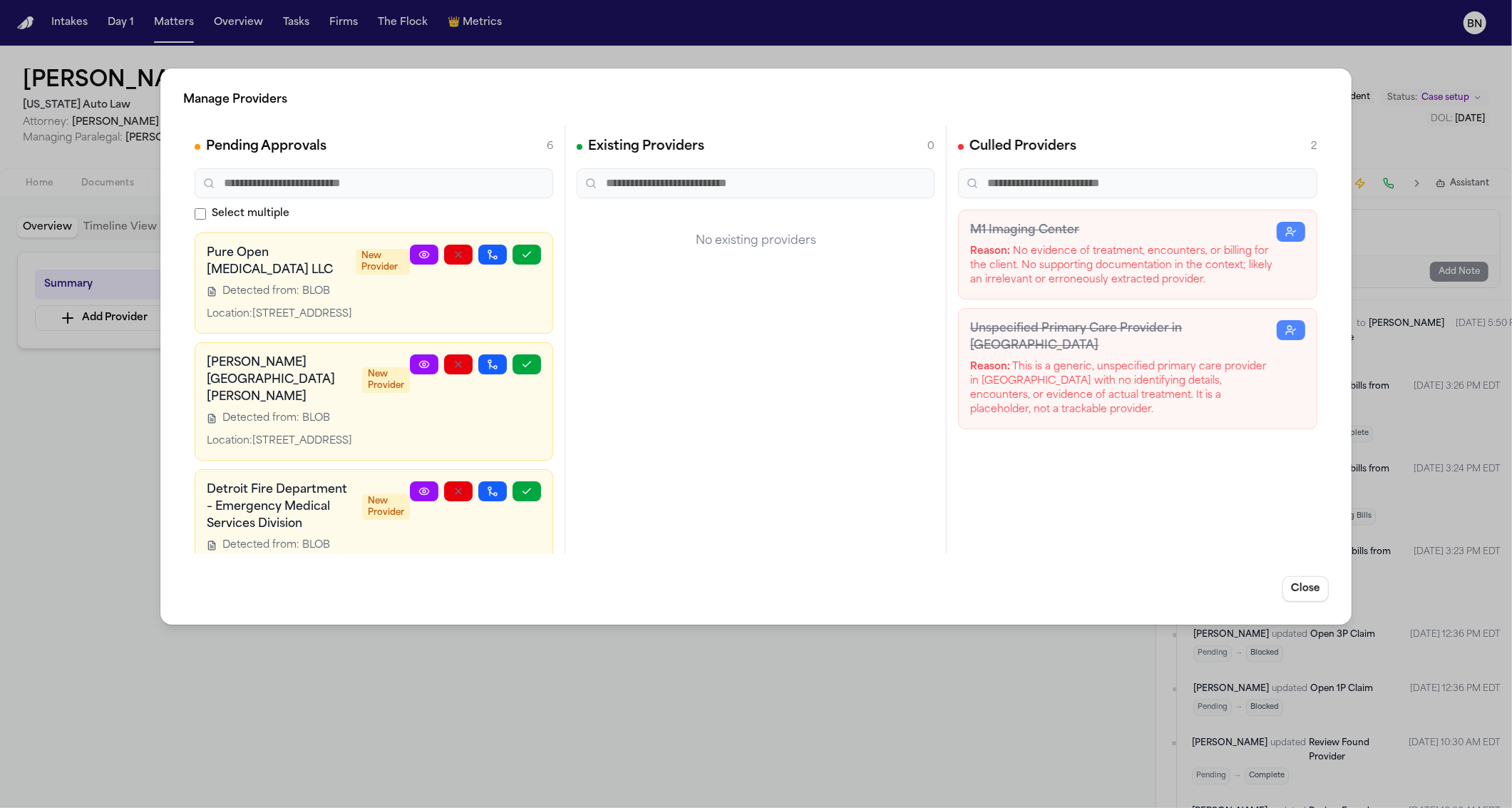
drag, startPoint x: 86, startPoint y: 578, endPoint x: 134, endPoint y: 582, distance: 48.2
click at [89, 578] on div "Manage Providers Pending Approvals 6 Select multiple Pure Open [MEDICAL_DATA] L…" at bounding box center [756, 404] width 1512 height 808
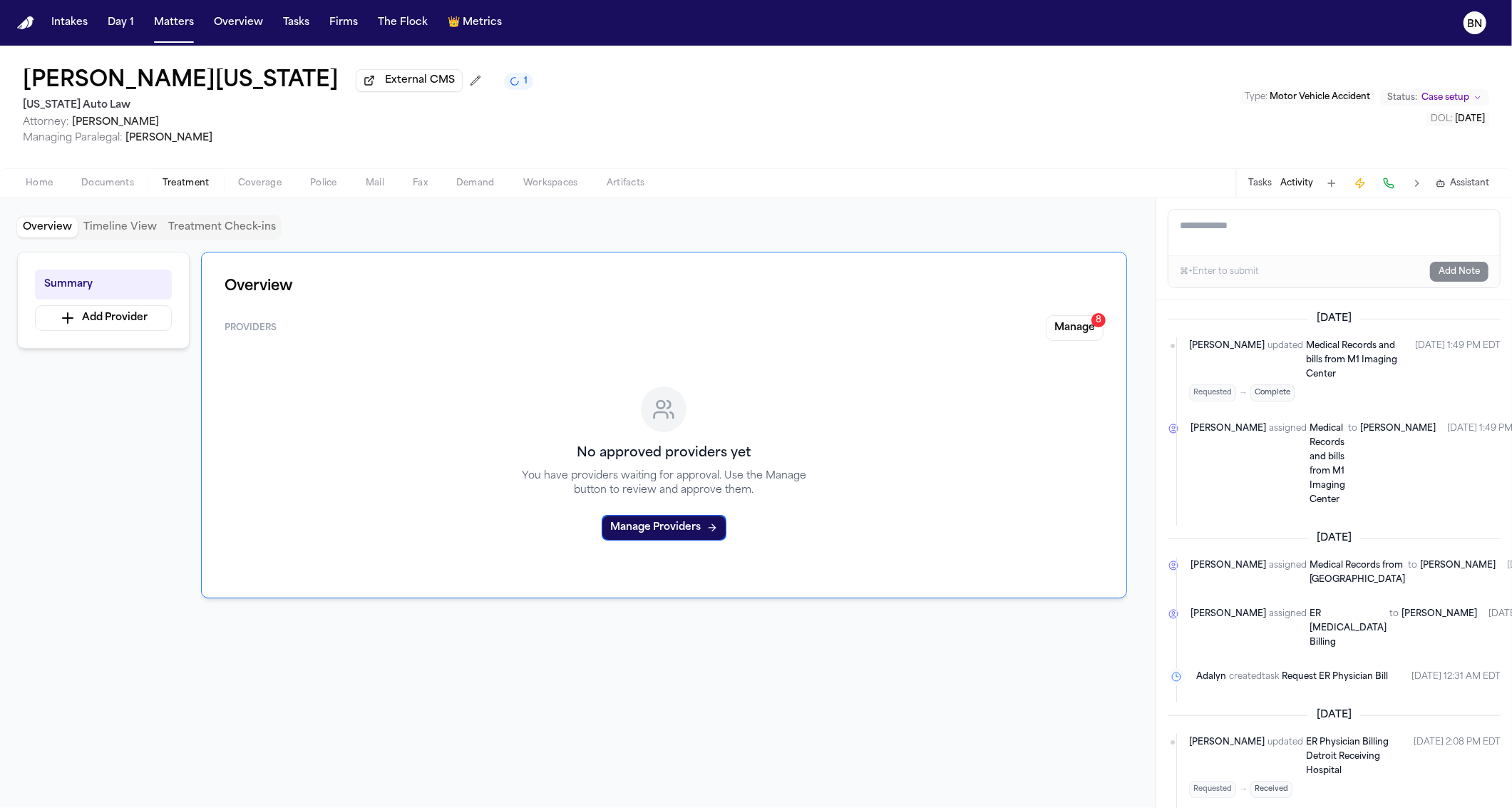
click at [49, 184] on span "Home" at bounding box center [39, 183] width 27 height 11
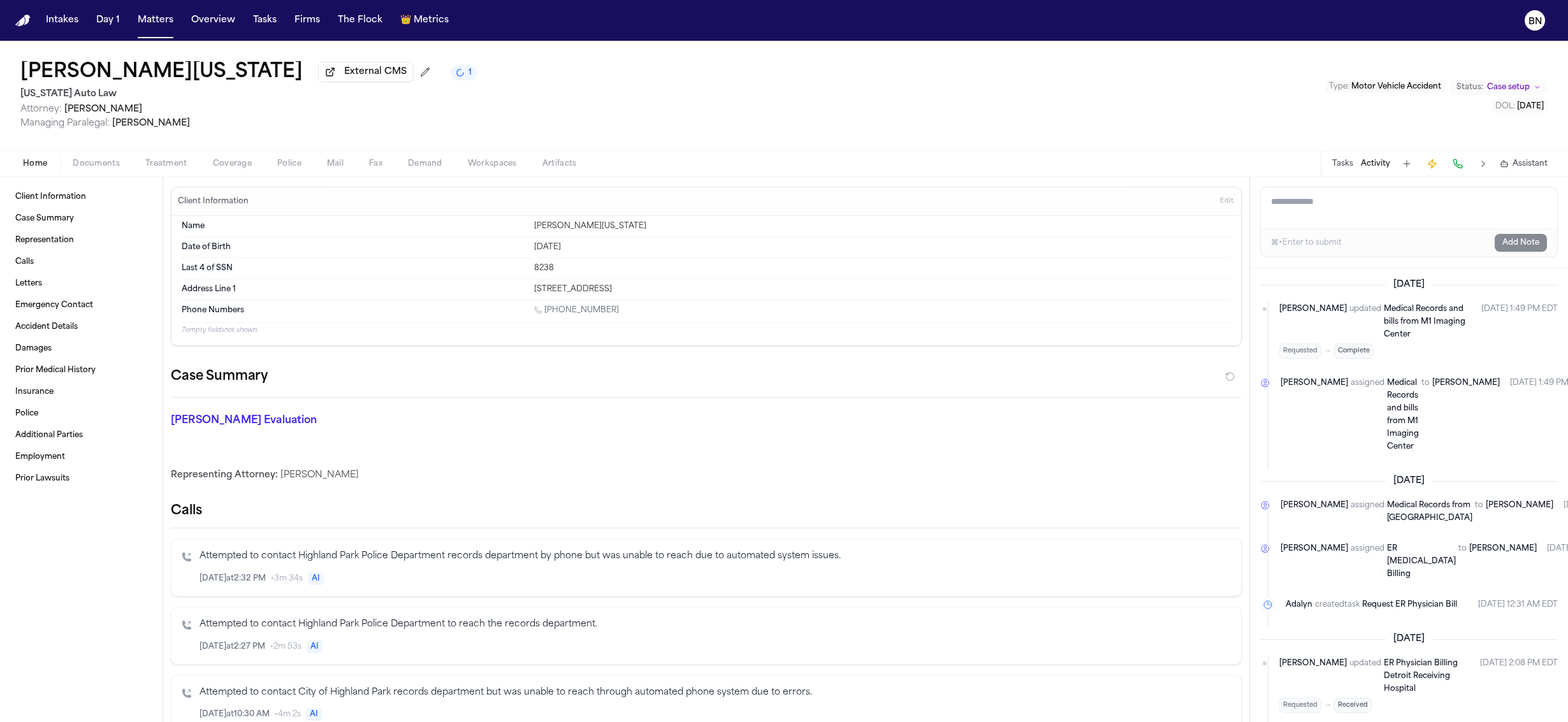
click at [108, 169] on span "Documents" at bounding box center [96, 163] width 48 height 10
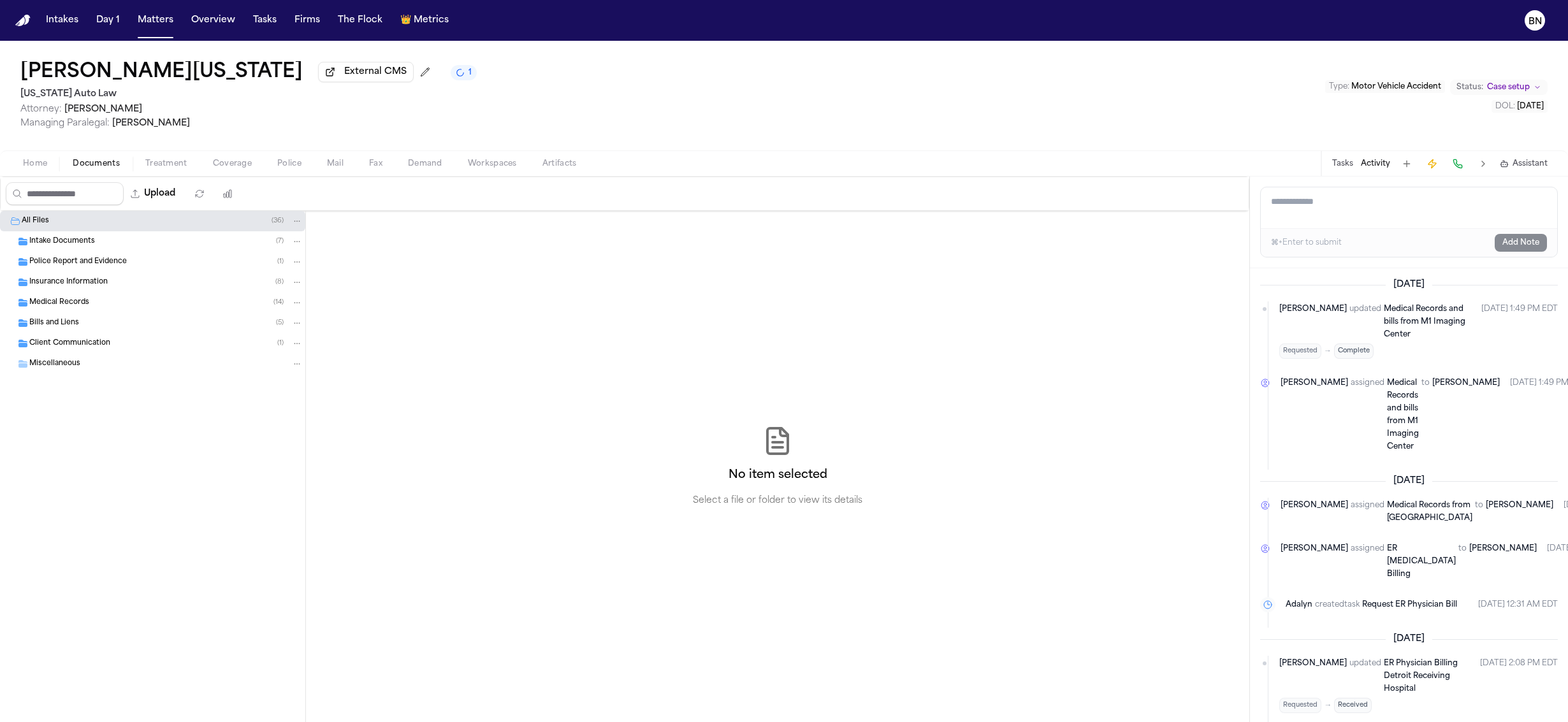
click at [86, 300] on span "Medical Records" at bounding box center [59, 303] width 60 height 11
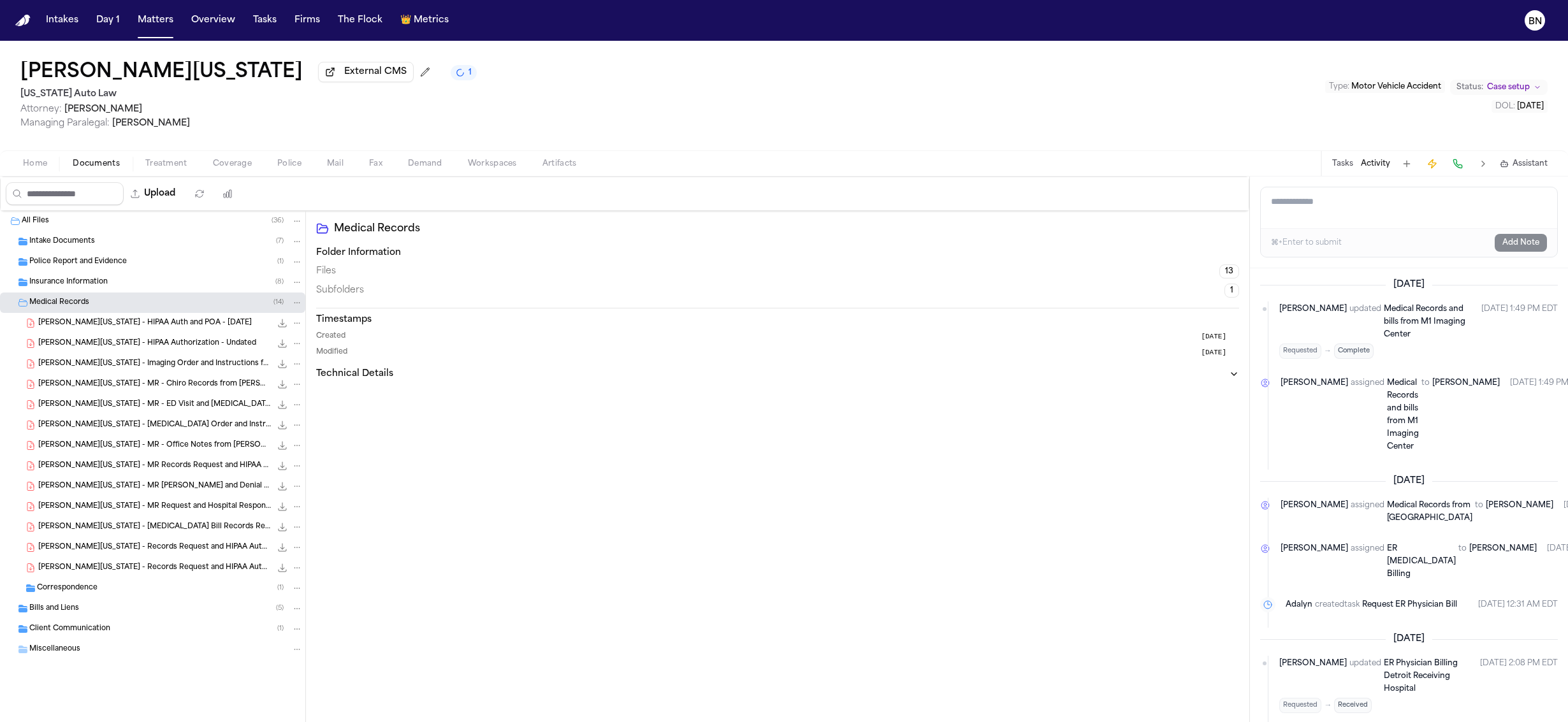
click at [128, 390] on span "[PERSON_NAME][US_STATE] - MR - Chiro Records from [PERSON_NAME] [MEDICAL_DATA] …" at bounding box center [154, 384] width 233 height 11
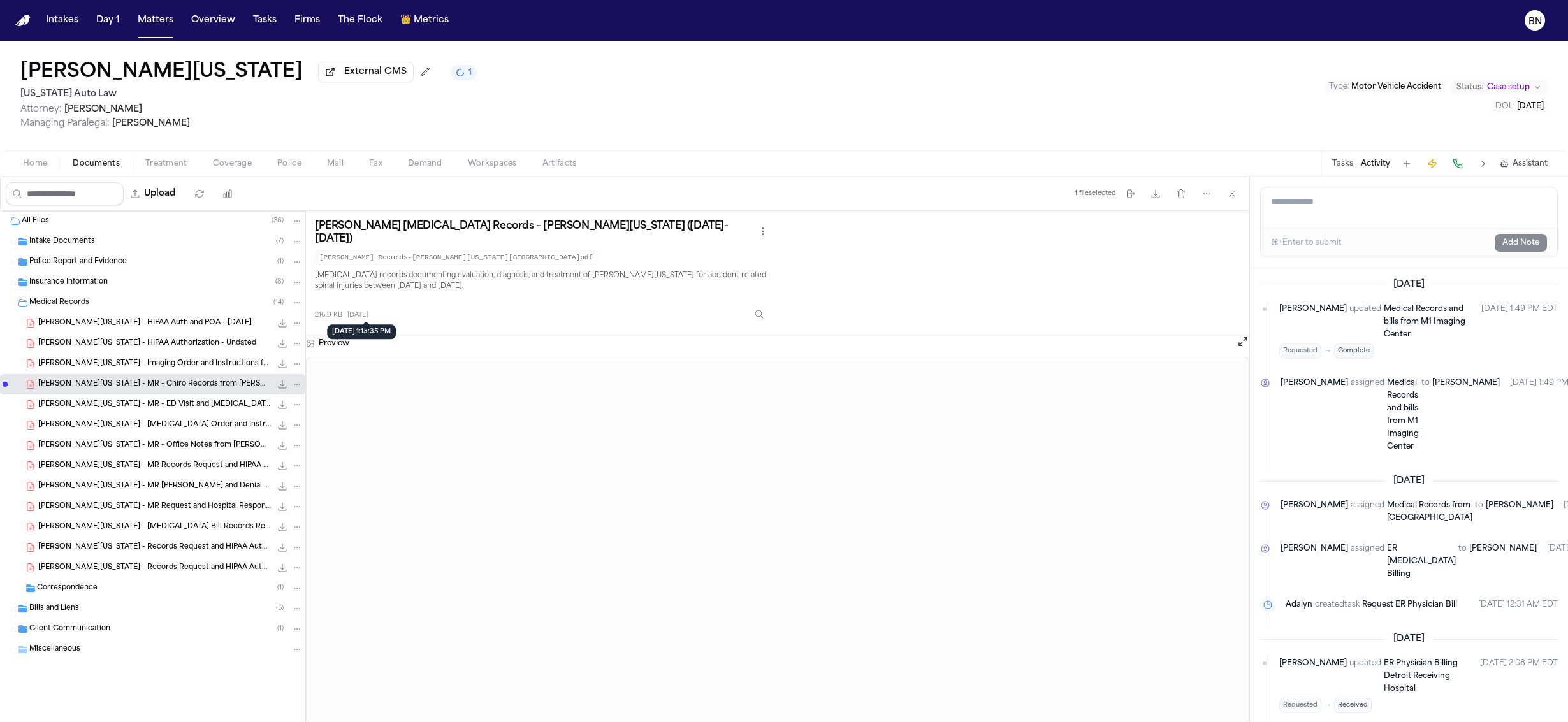
click at [369, 313] on span "[DATE]" at bounding box center [358, 314] width 21 height 9
click at [289, 13] on button "Firms" at bounding box center [307, 21] width 36 height 23
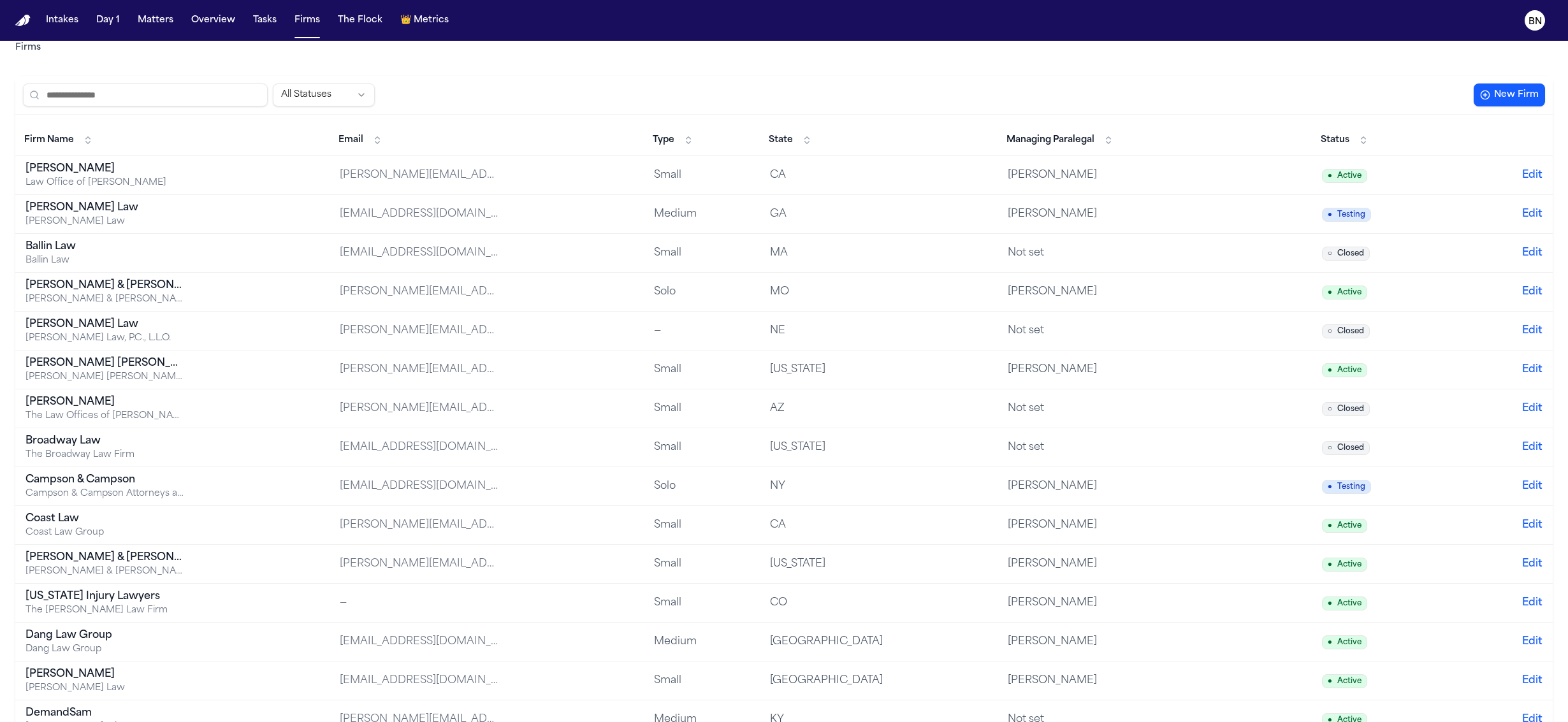
click at [148, 23] on button "Matters" at bounding box center [155, 21] width 46 height 23
